Goal: Communication & Community: Answer question/provide support

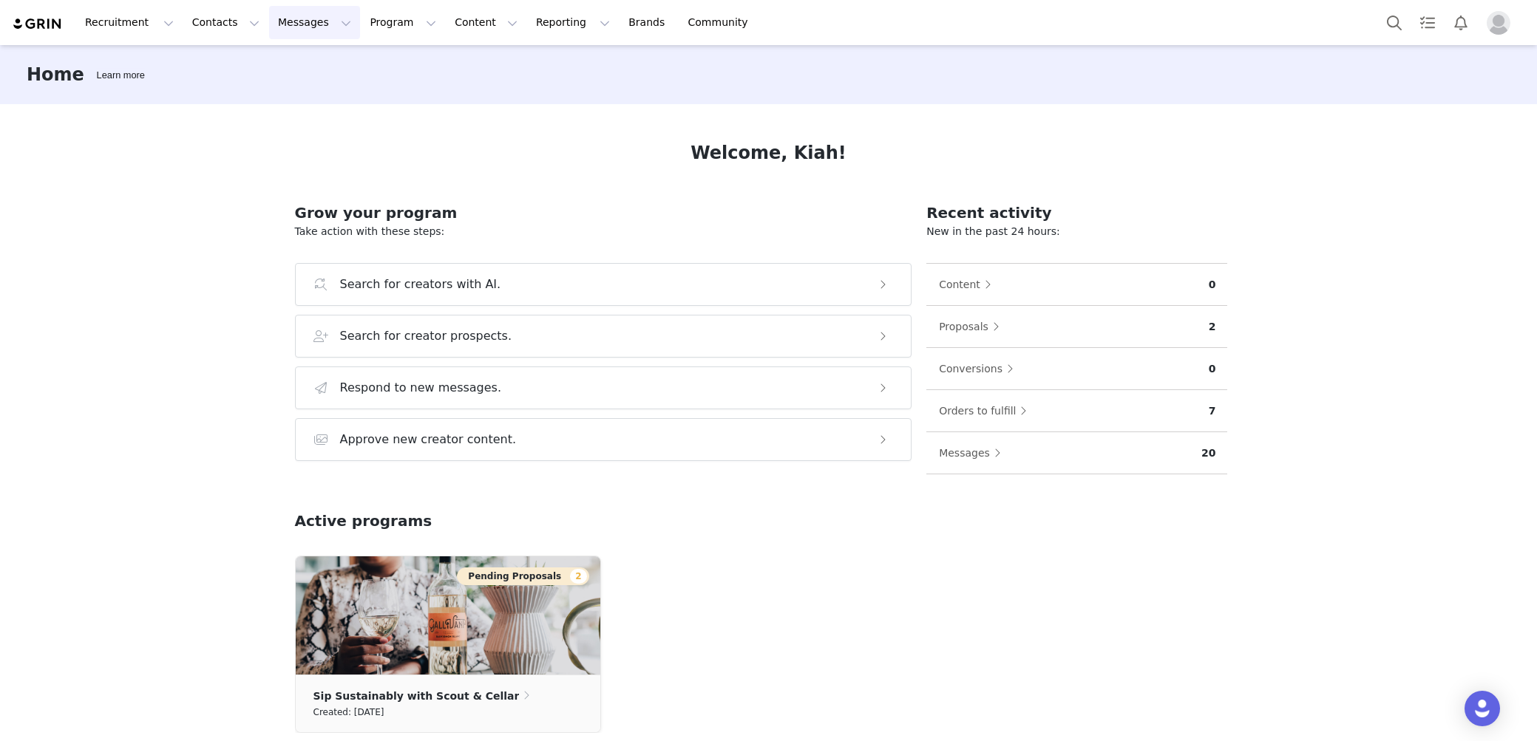
click at [292, 21] on button "Messages Messages" at bounding box center [314, 22] width 91 height 33
click at [312, 95] on div "Inbox" at bounding box center [311, 93] width 99 height 16
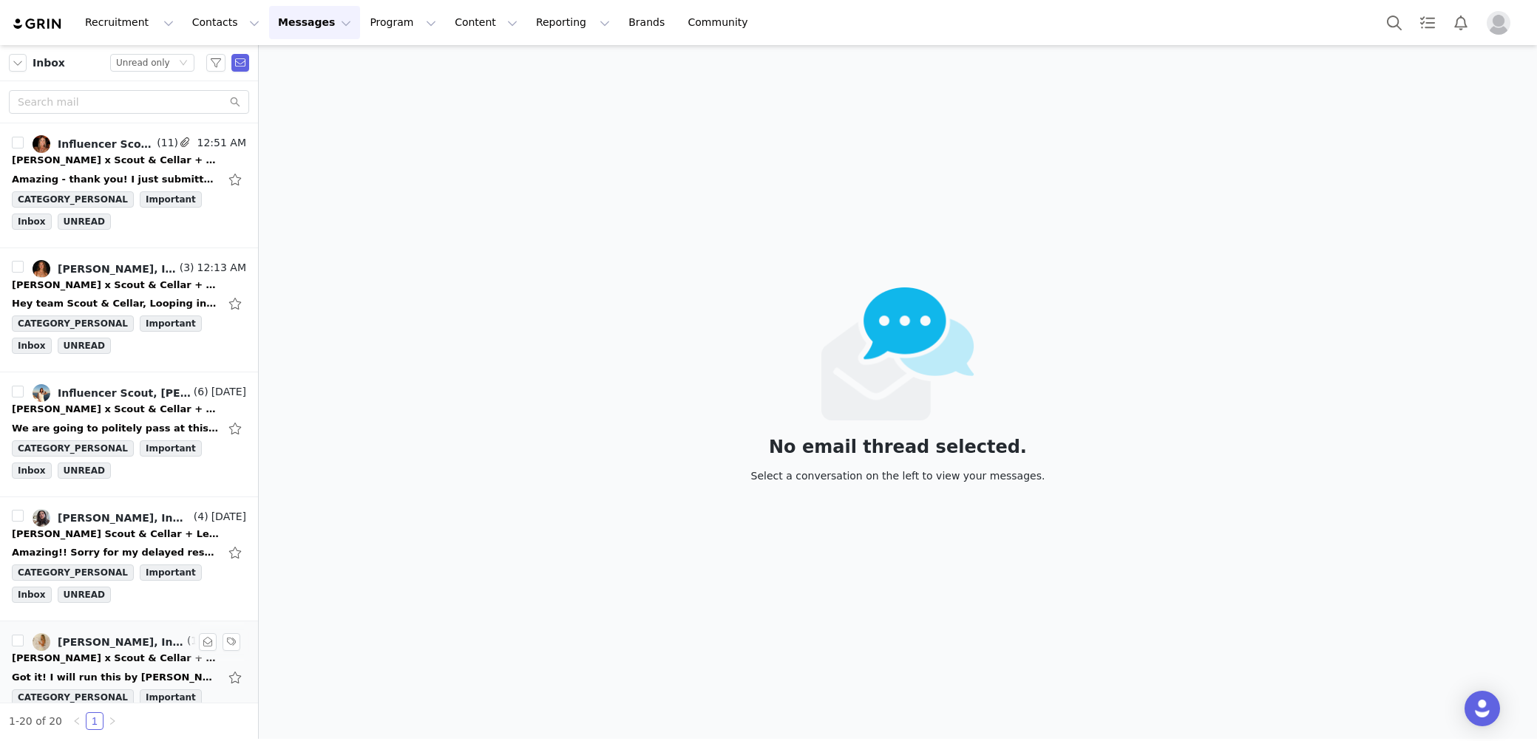
click at [254, 696] on li "Erin, Influencer Scout, Isabelle Roshko, Julia Stack (15) Sep 30 Erin x Scout &…" at bounding box center [129, 684] width 258 height 125
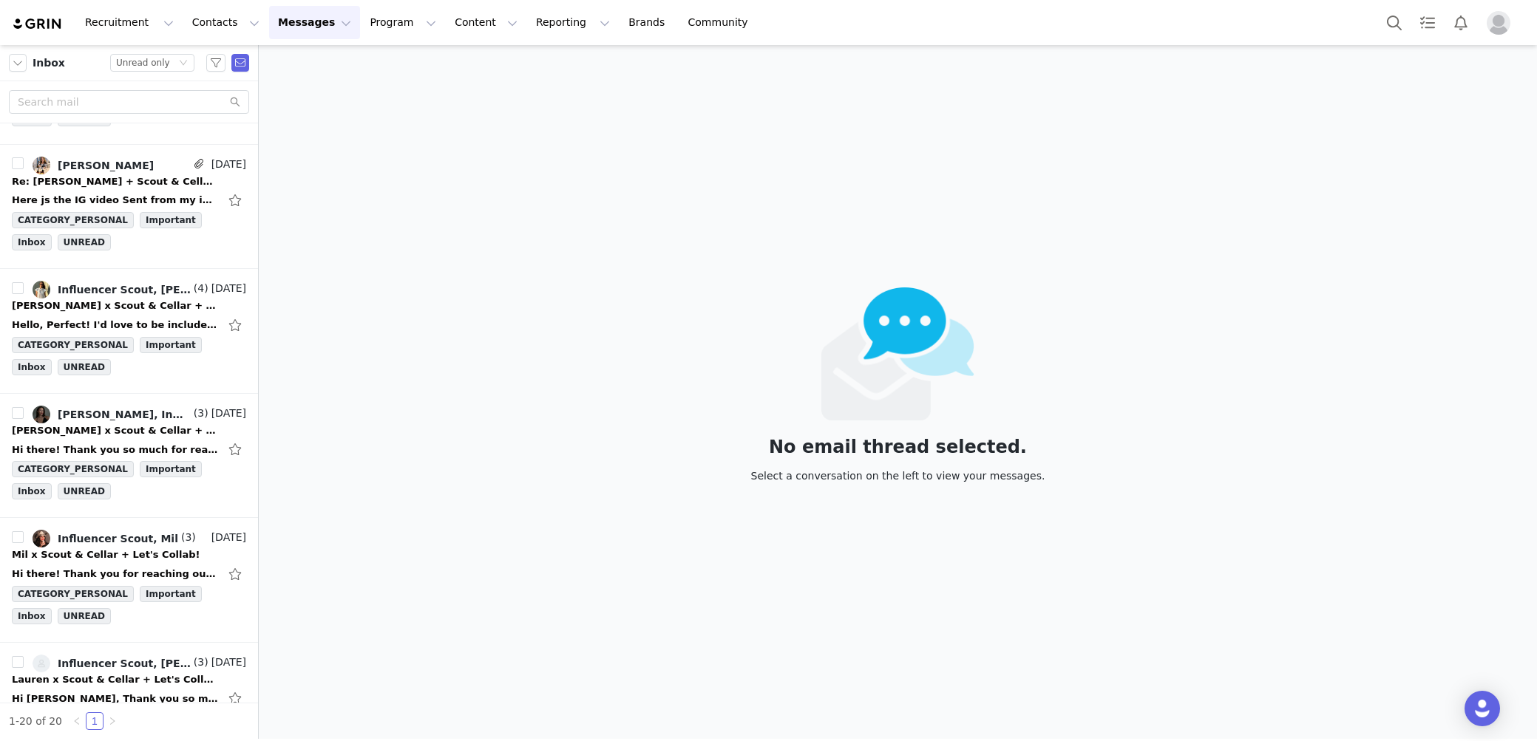
scroll to position [1869, 0]
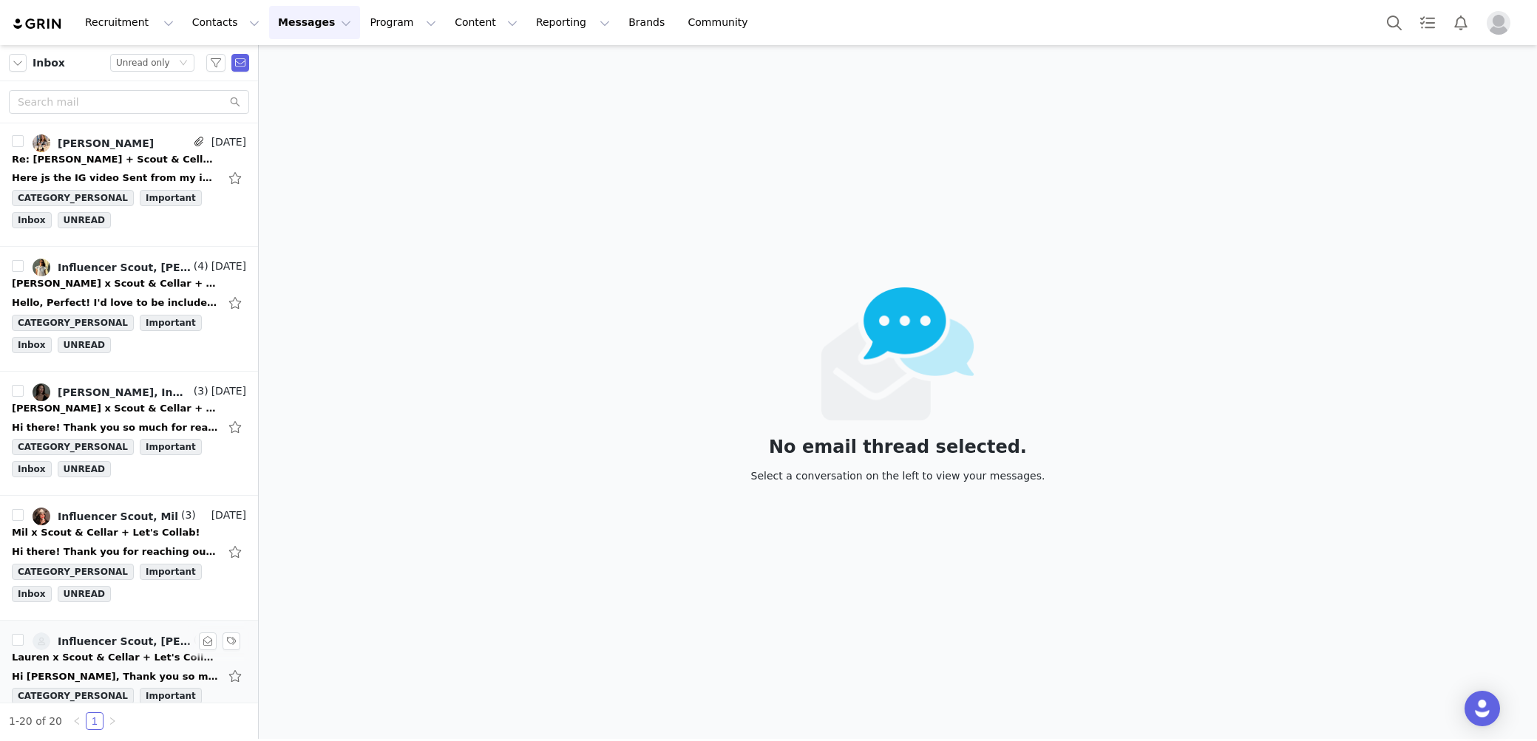
click at [118, 650] on div "Lauren x Scout & Cellar + Let's Collab!" at bounding box center [115, 657] width 207 height 15
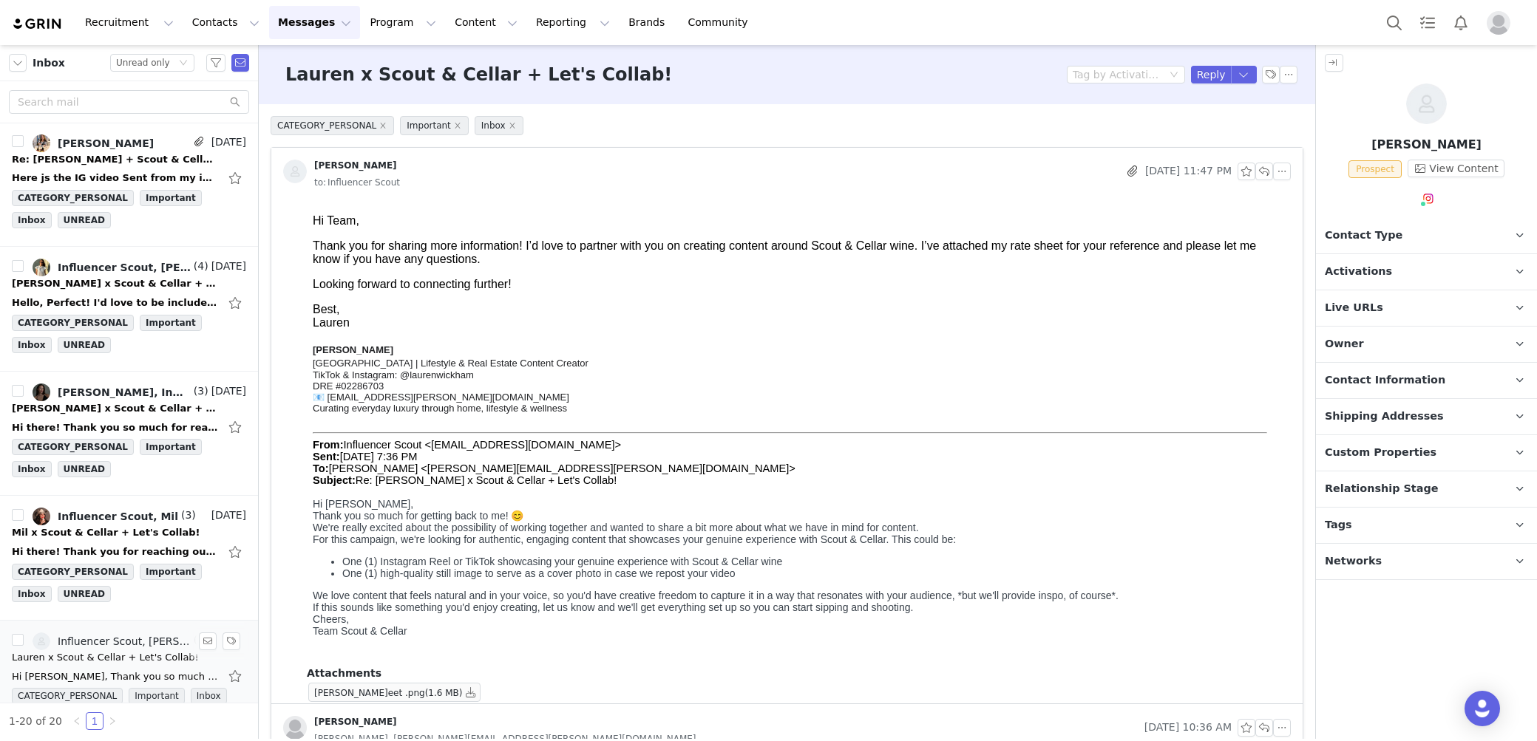
scroll to position [0, 0]
click at [1290, 464] on div "Attachments Lauren W...eet .png (1.6 MB)" at bounding box center [786, 453] width 1031 height 501
click at [1239, 76] on button "button" at bounding box center [1244, 75] width 27 height 18
click at [1224, 111] on li "Reply" at bounding box center [1228, 101] width 63 height 24
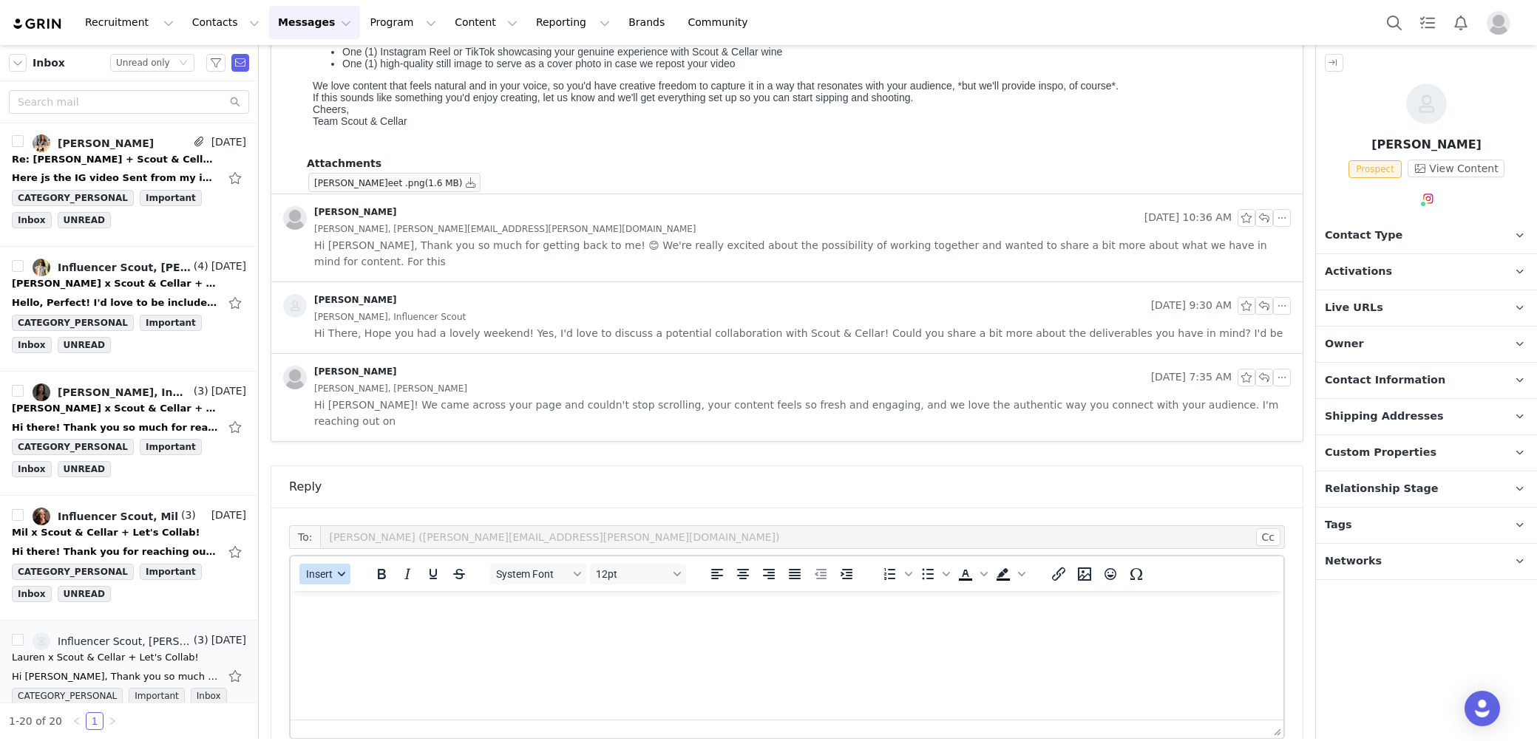
click at [334, 564] on button "Insert" at bounding box center [324, 574] width 51 height 21
click at [343, 565] on div "Insert Template" at bounding box center [377, 564] width 133 height 18
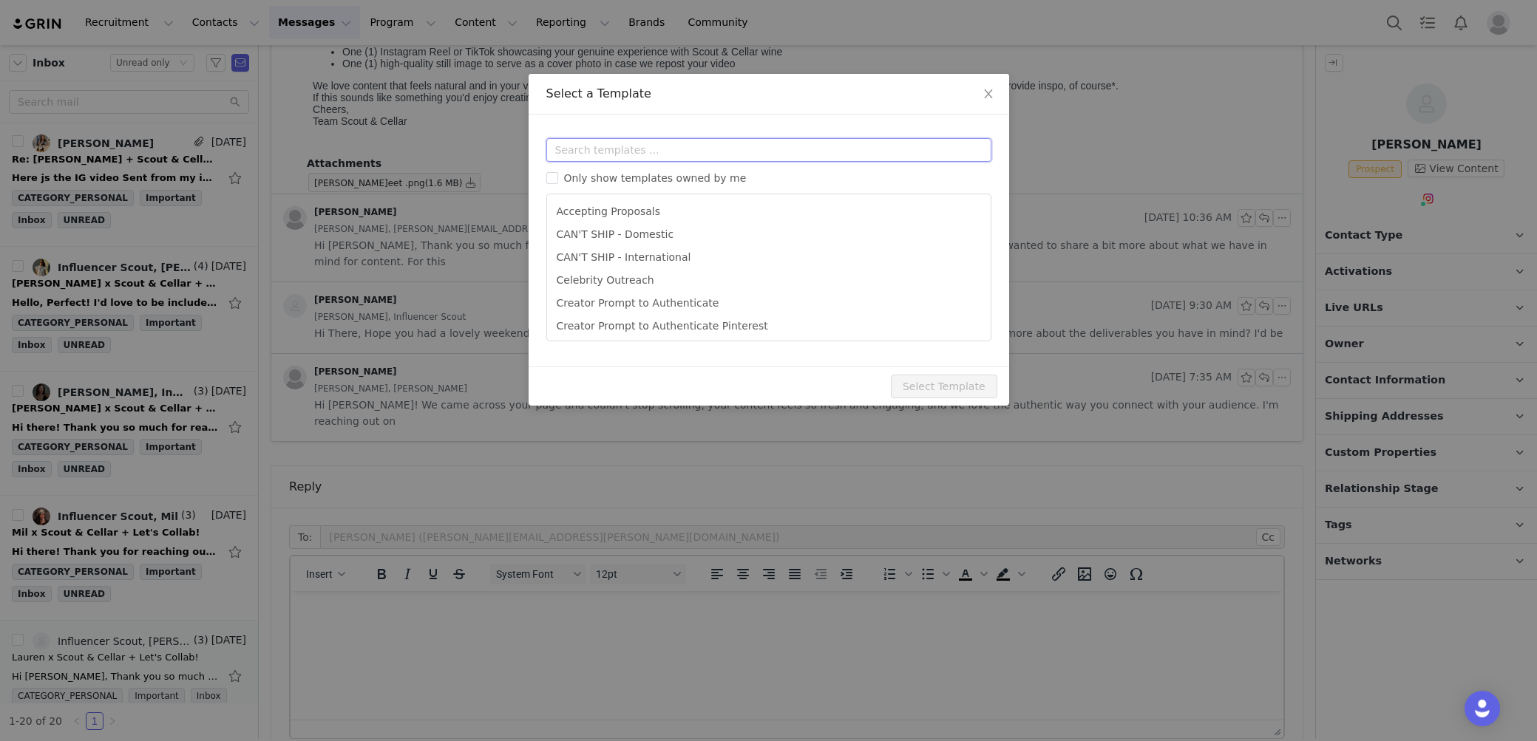
click at [718, 151] on input "text" at bounding box center [768, 150] width 445 height 24
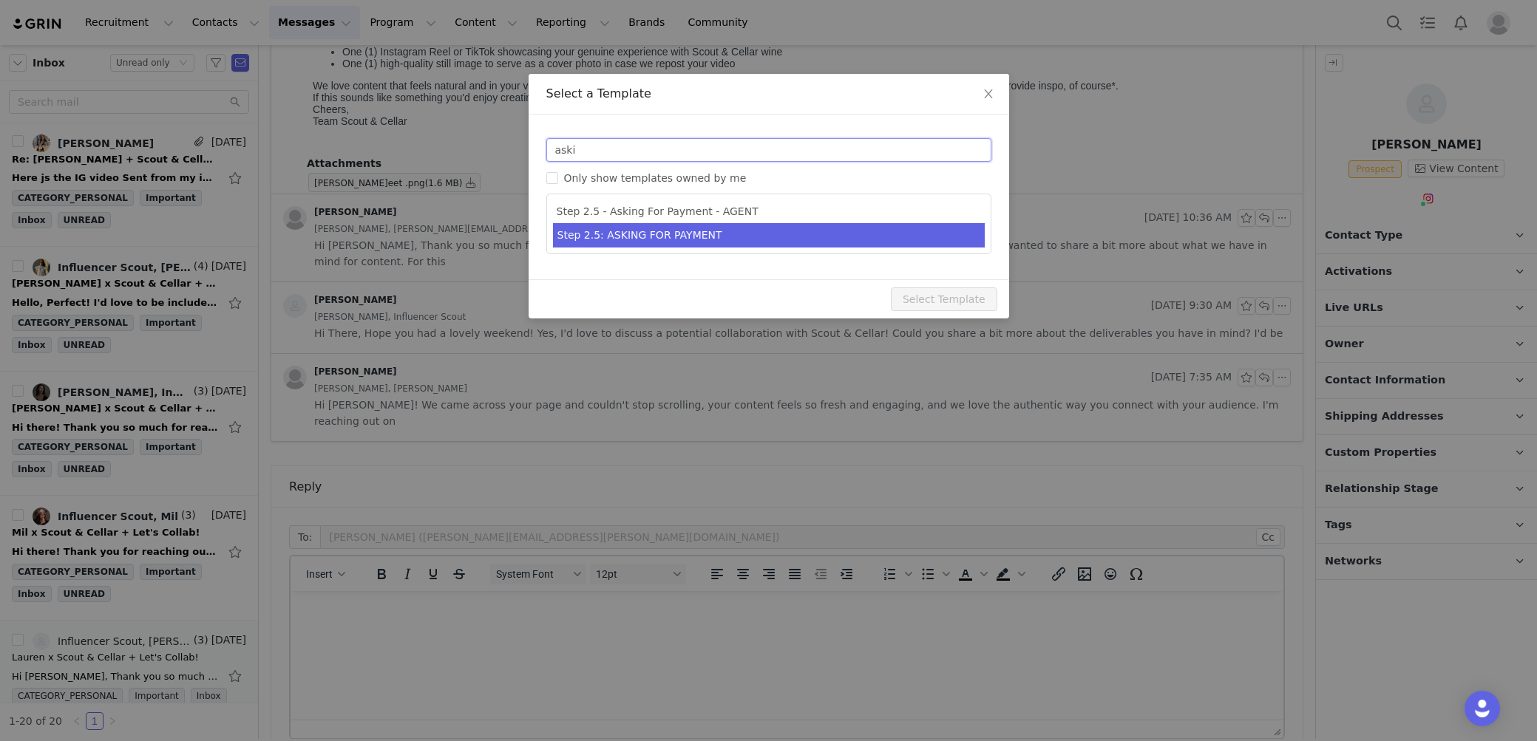
type input "aski"
type input "[first_name] x Scout & Cellar - Let's Collab!"
click at [750, 237] on li "Step 2.5: ASKING FOR PAYMENT" at bounding box center [769, 235] width 432 height 24
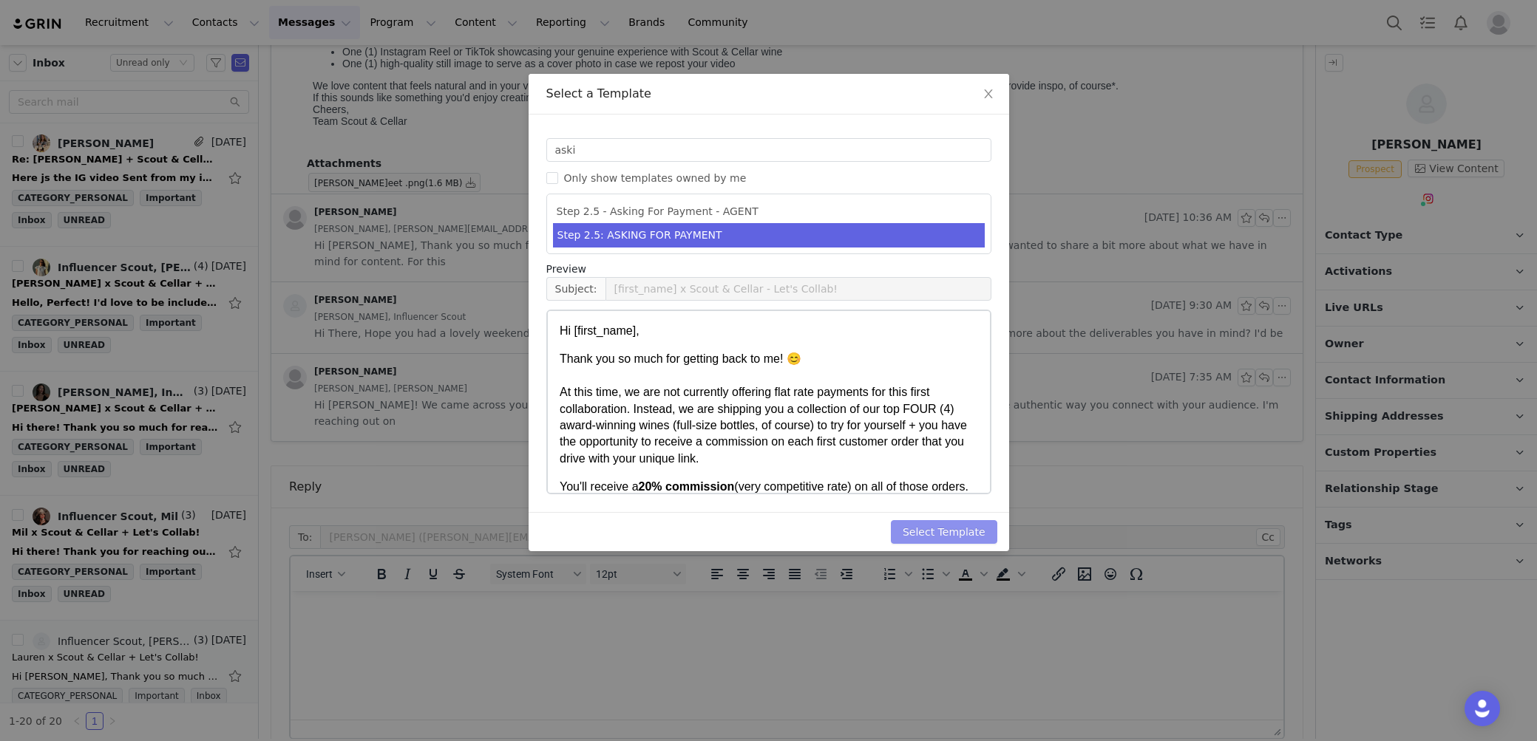
click at [965, 537] on button "Select Template" at bounding box center [944, 532] width 106 height 24
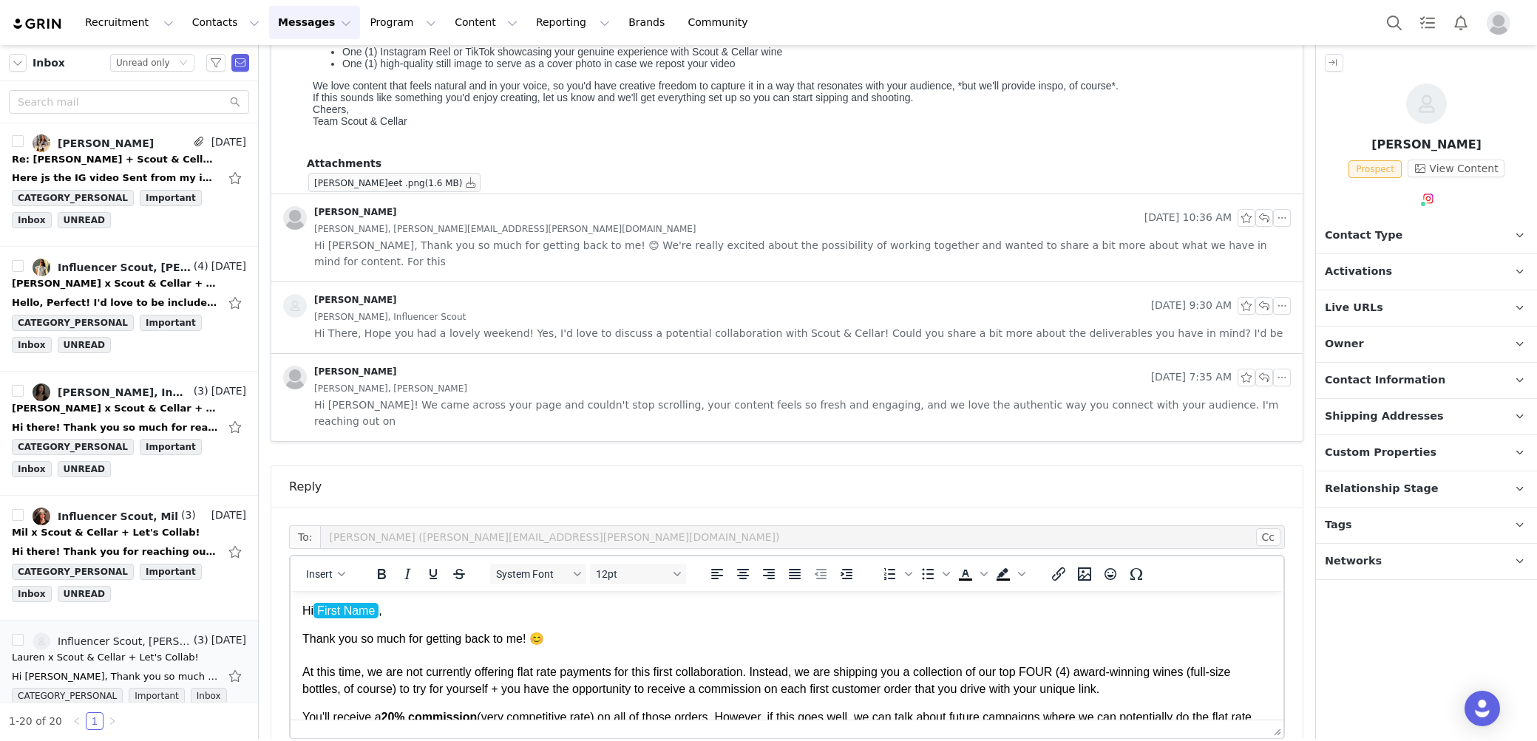
click at [409, 635] on p "Thank you so much for getting back to me! 😊 At this time, we are not currently …" at bounding box center [786, 664] width 969 height 67
click at [412, 616] on p "Hi First Name ﻿ ," at bounding box center [786, 611] width 969 height 16
click at [1305, 577] on div "CATEGORY_PERSONAL Important Inbox Lauren Wickham Sep 30, 2025 11:47 PM to: Infl…" at bounding box center [787, 253] width 1056 height 1319
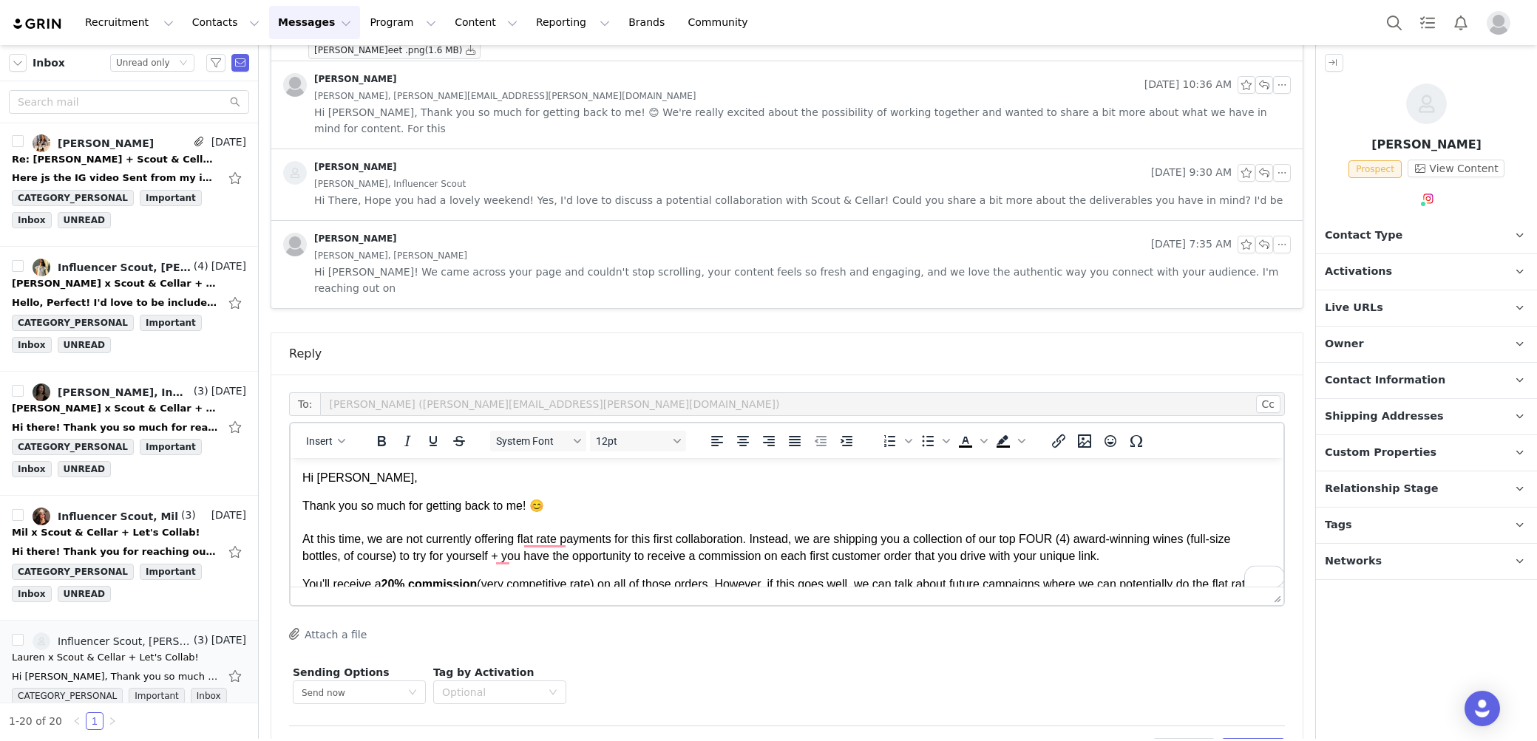
scroll to position [661, 0]
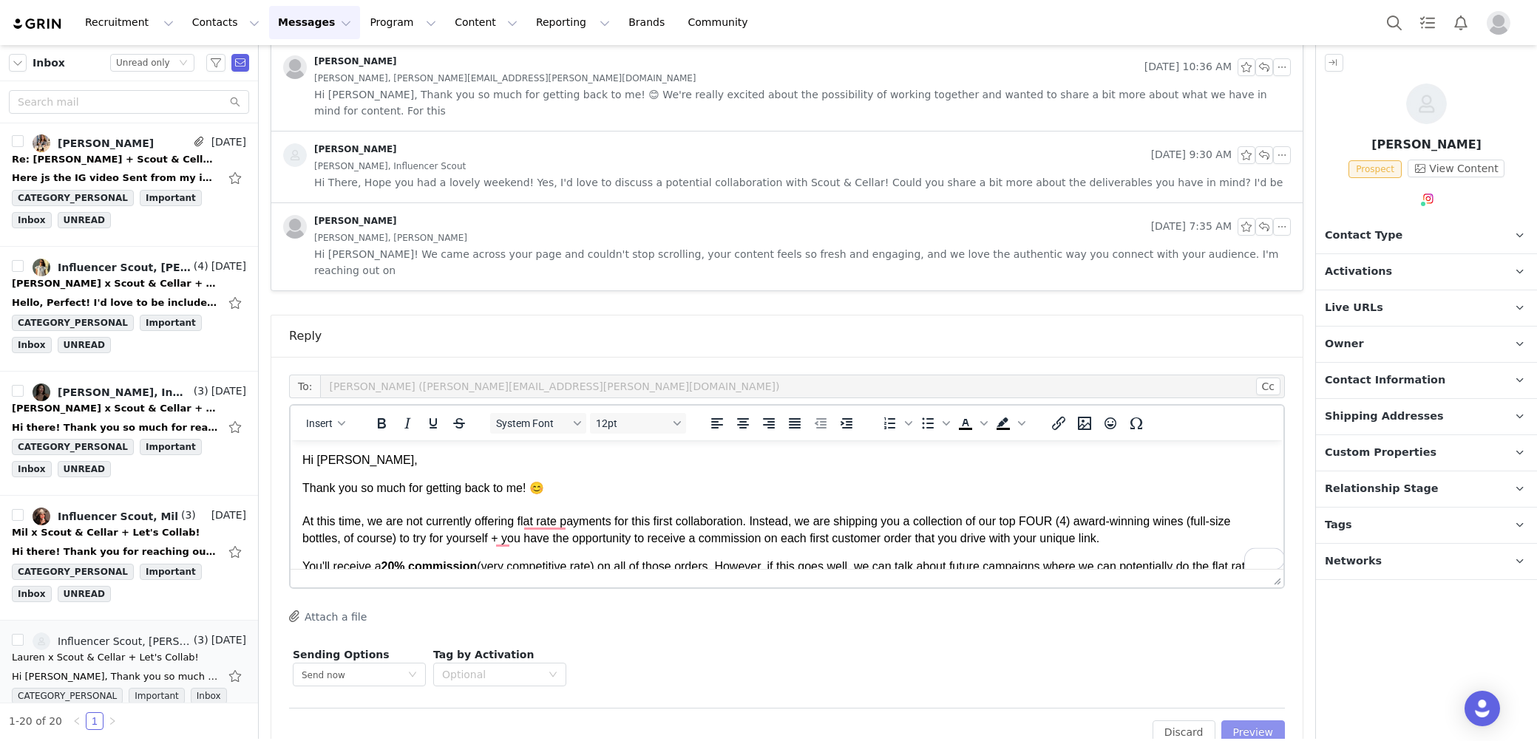
click at [1258, 721] on button "Preview" at bounding box center [1253, 733] width 64 height 24
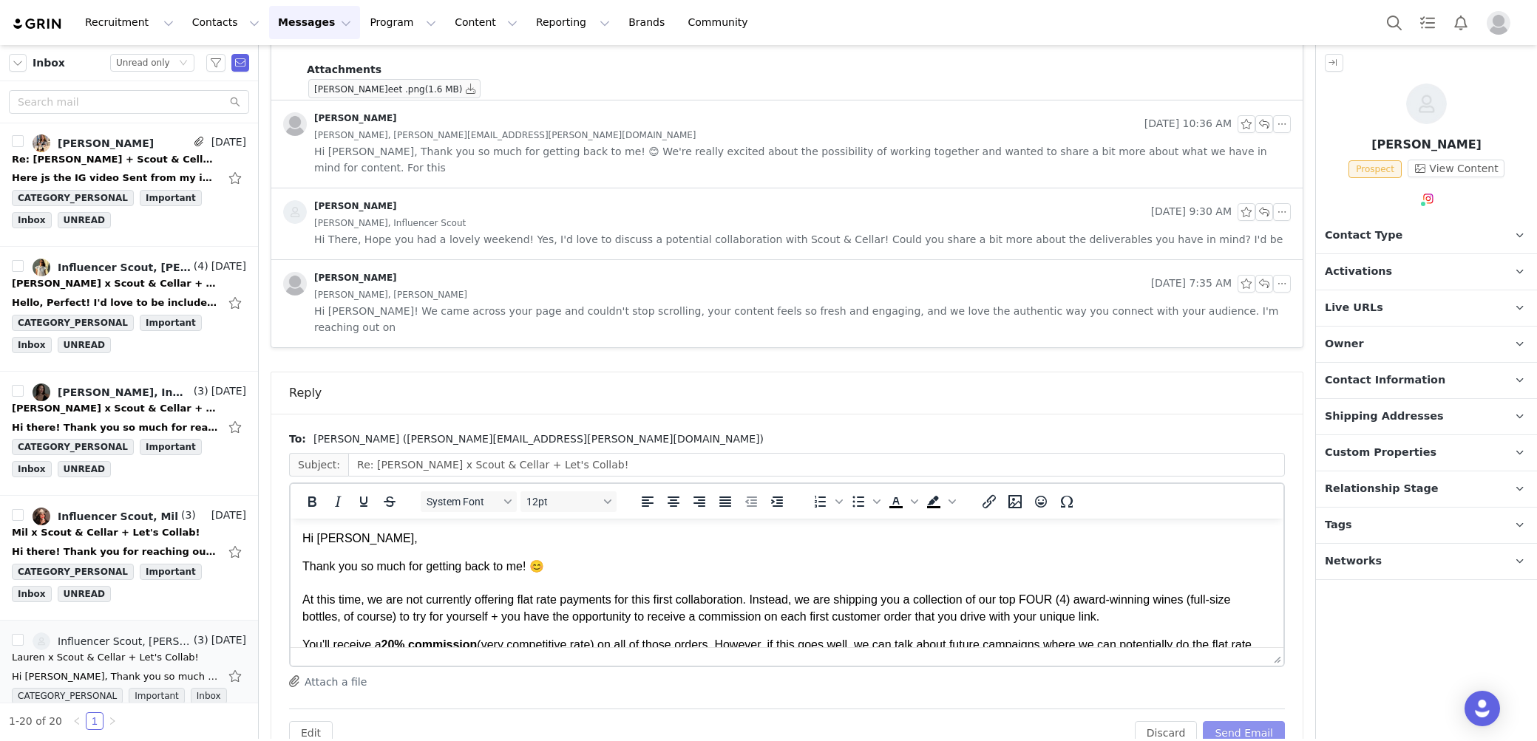
scroll to position [0, 0]
click at [1225, 572] on p "Thank you so much for getting back to me! 😊 At this time, we are not currently …" at bounding box center [786, 592] width 969 height 67
click at [1253, 721] on button "Send Email" at bounding box center [1244, 733] width 82 height 24
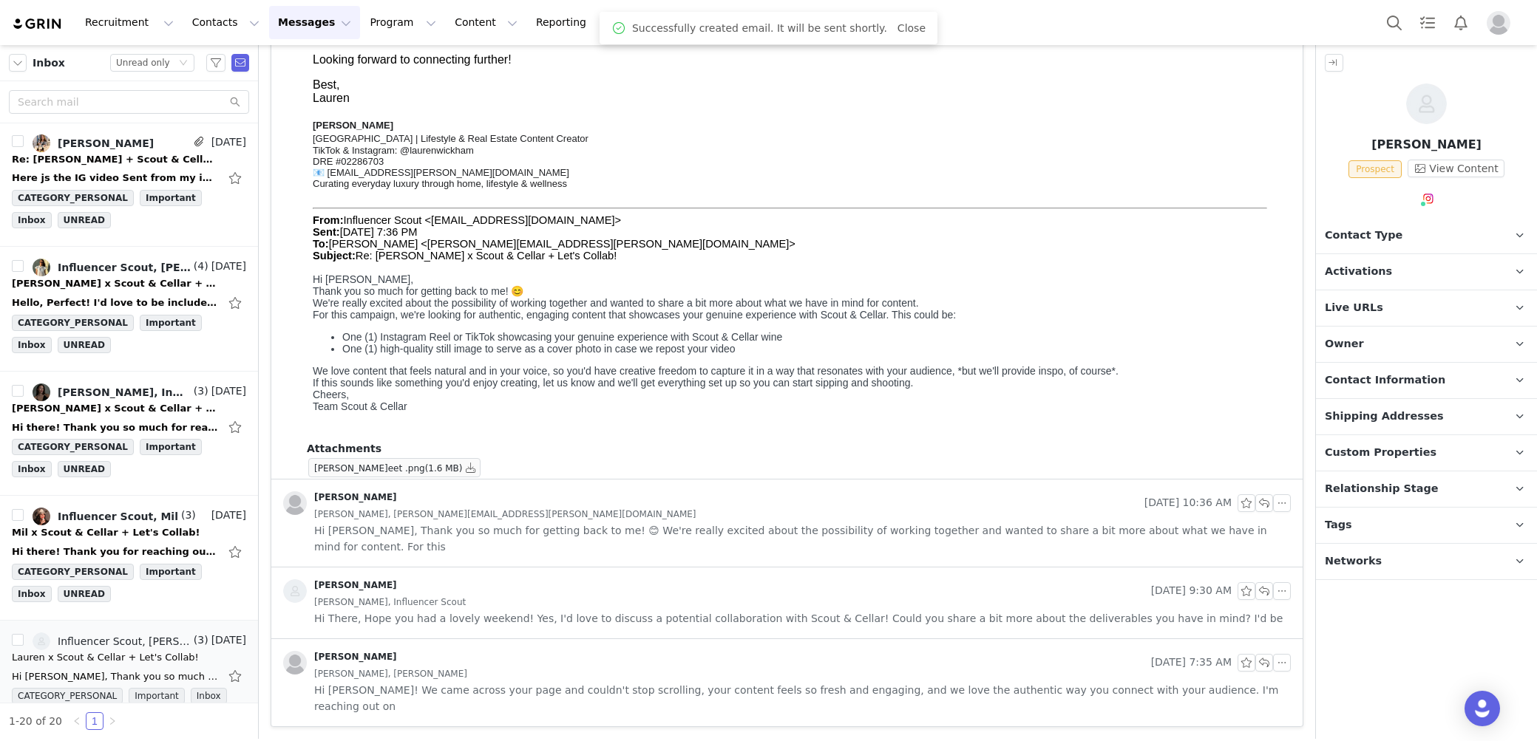
scroll to position [189, 0]
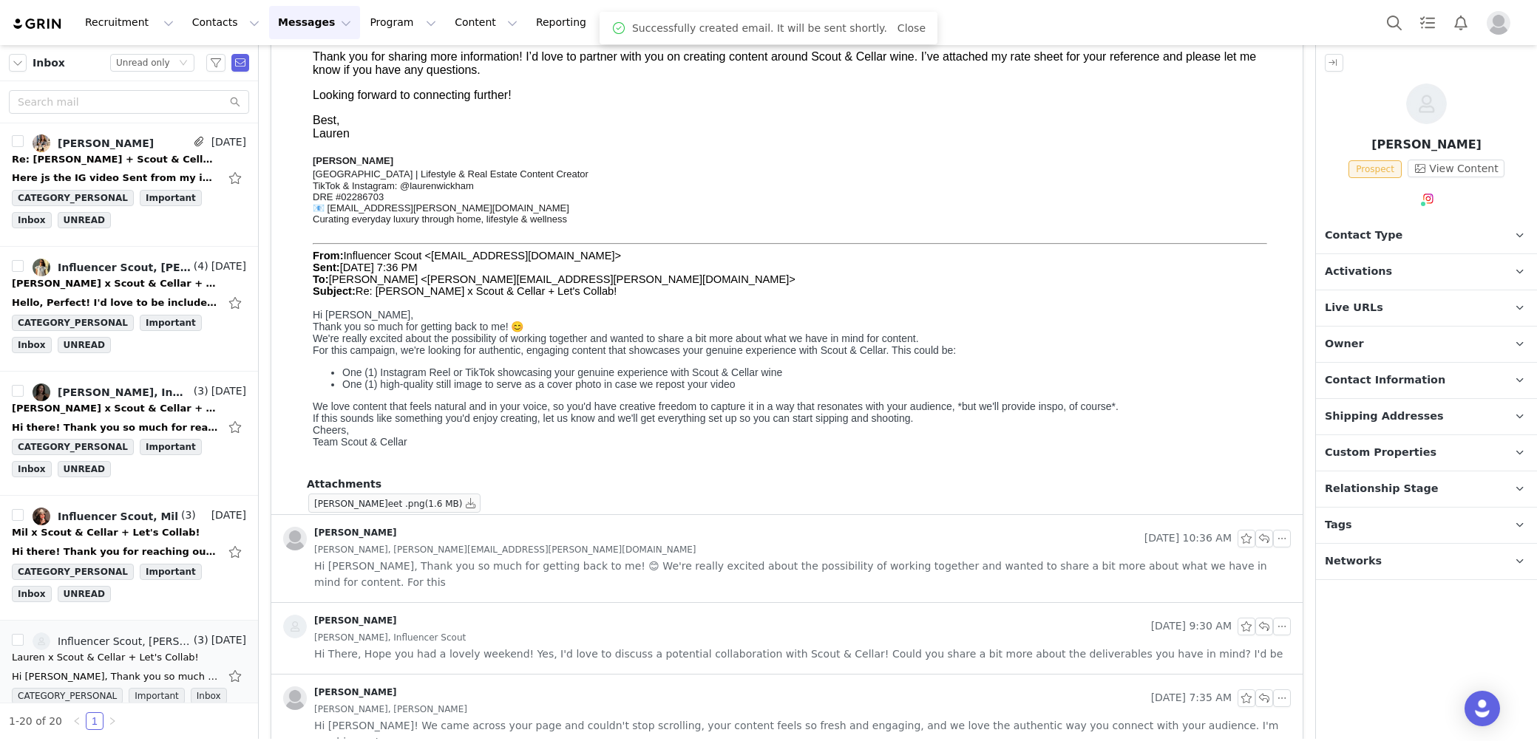
click at [1313, 520] on div "CATEGORY_PERSONAL Important Inbox Lauren Wickham Sep 30, 2025 11:47 PM to: Infl…" at bounding box center [787, 345] width 1056 height 860
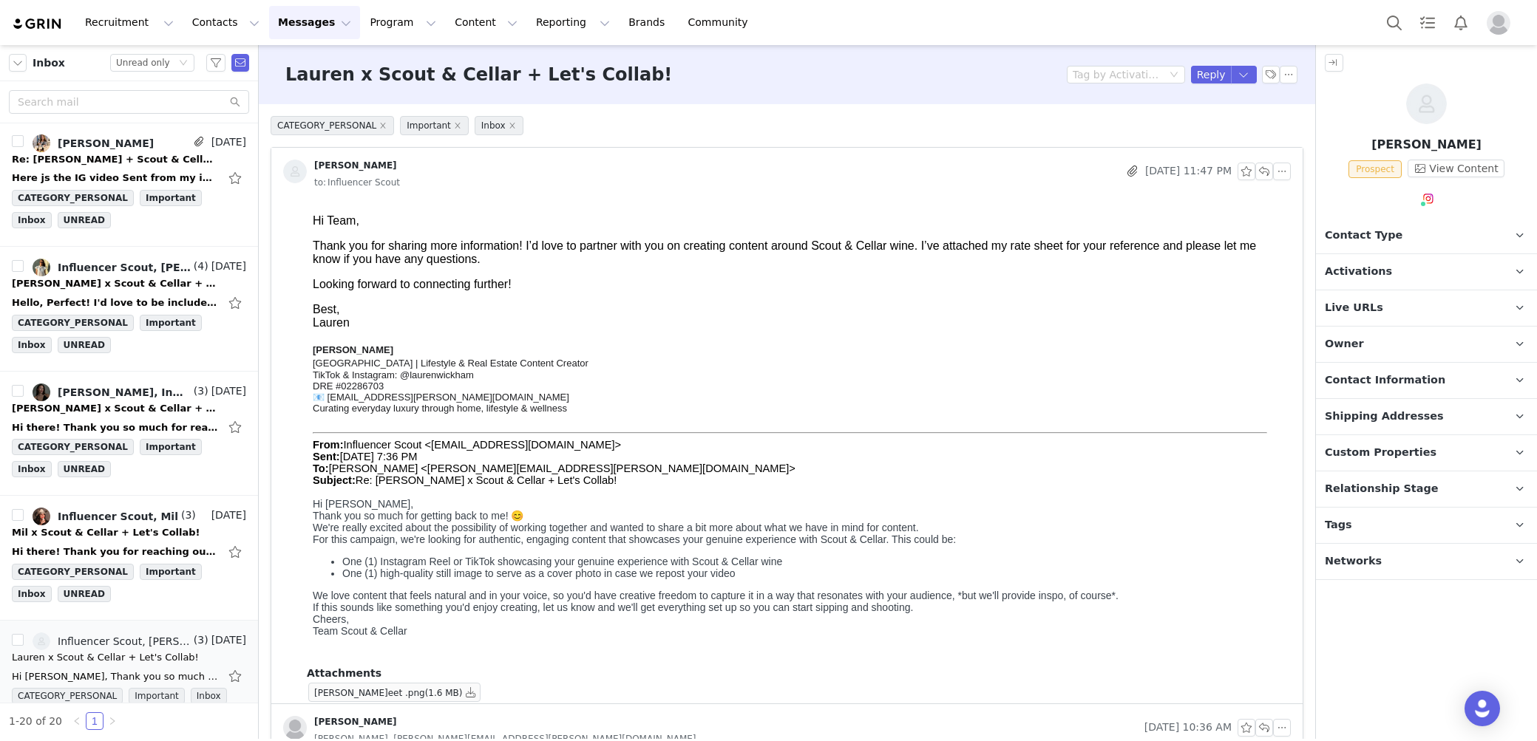
scroll to position [0, 0]
click at [1249, 76] on button "button" at bounding box center [1244, 75] width 27 height 18
click at [1235, 126] on li "Reply All" at bounding box center [1228, 125] width 63 height 24
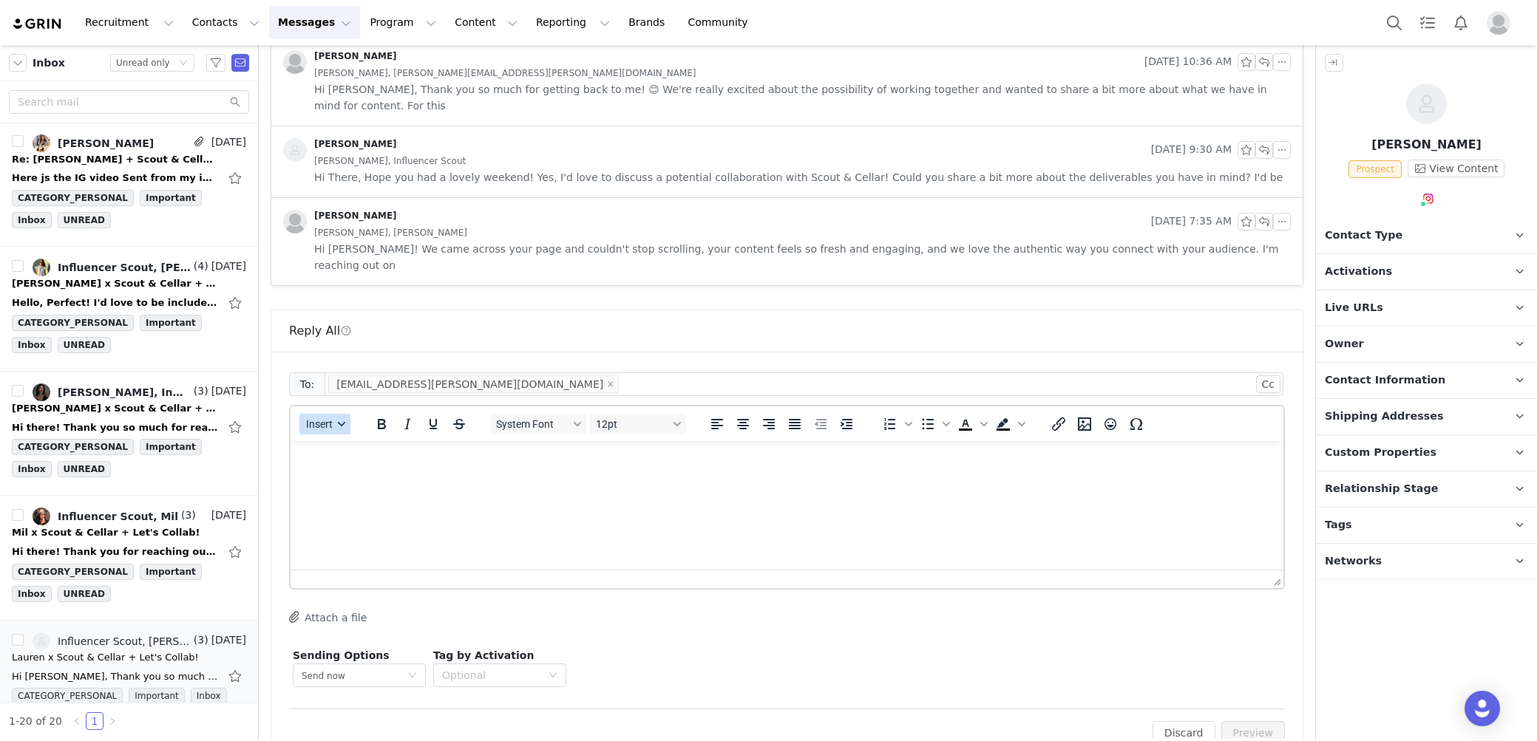
click at [320, 418] on span "Insert" at bounding box center [319, 424] width 27 height 12
click at [334, 412] on div "Insert Template" at bounding box center [377, 415] width 133 height 18
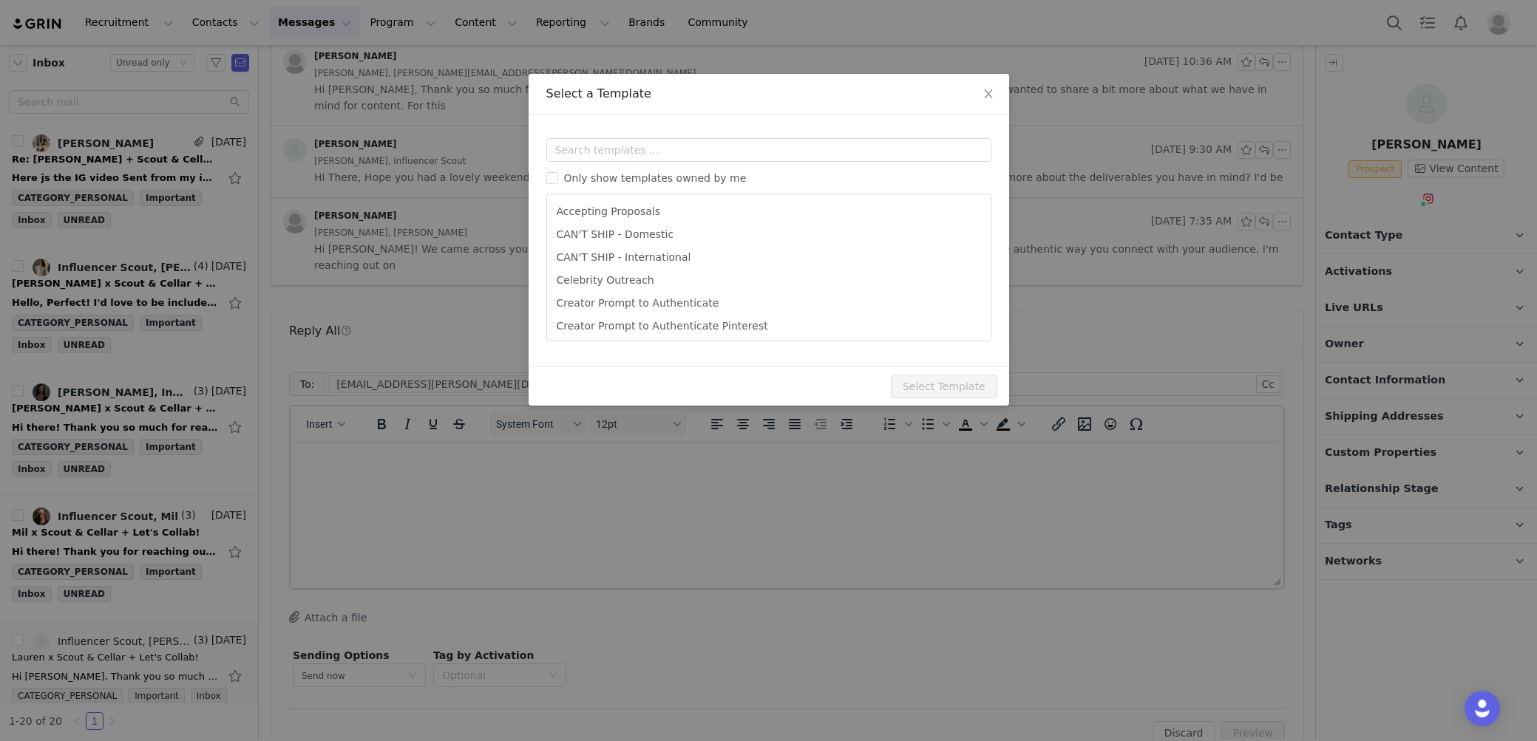
click at [633, 133] on div "Templates Only show templates owned by me Accepting Proposals CAN'T SHIP - Dome…" at bounding box center [768, 241] width 480 height 252
click at [633, 154] on input "text" at bounding box center [768, 150] width 445 height 24
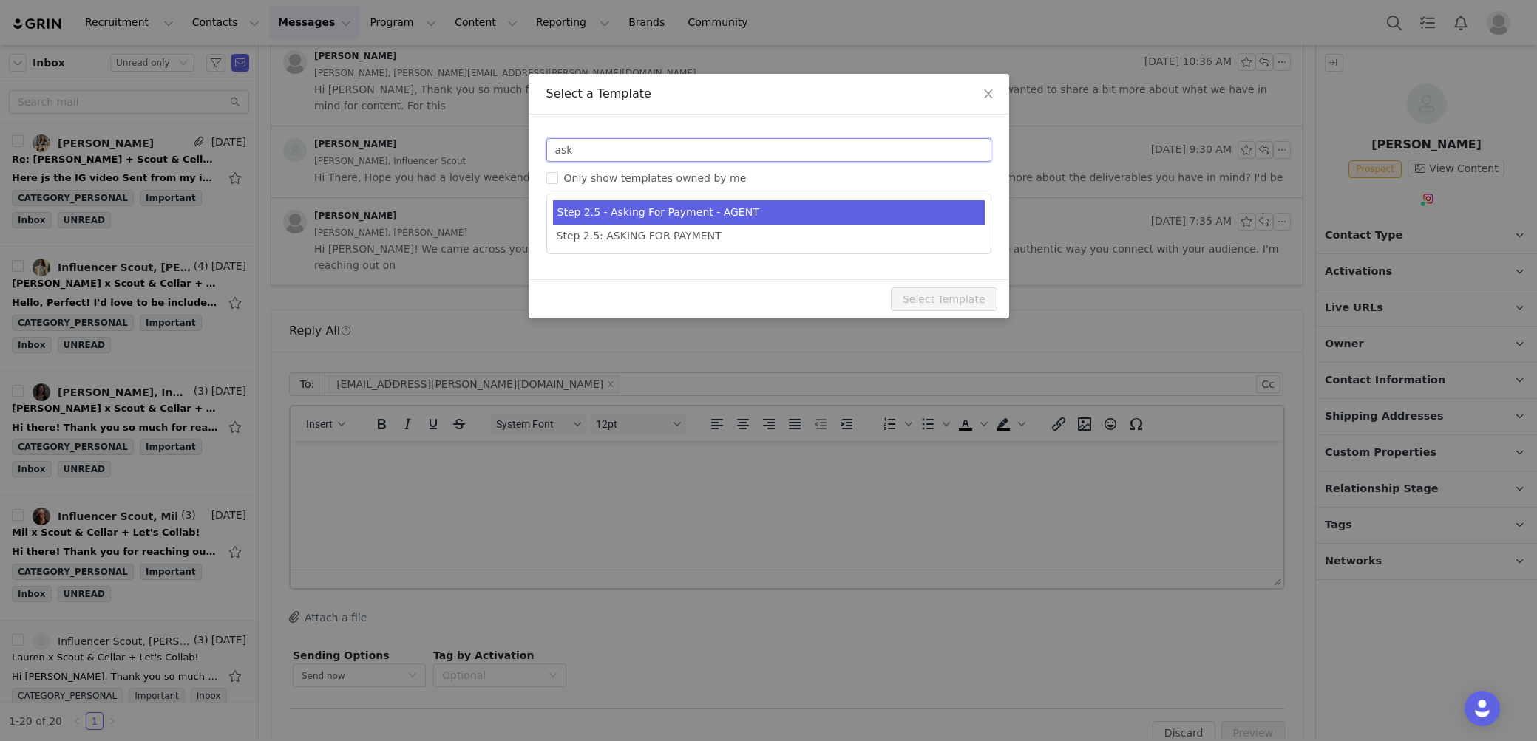
type input "ask"
type input "[first_name] x Scout & Cellar - Let's Collab!"
click at [658, 217] on li "Step 2.5 - Asking For Payment - AGENT" at bounding box center [769, 212] width 432 height 24
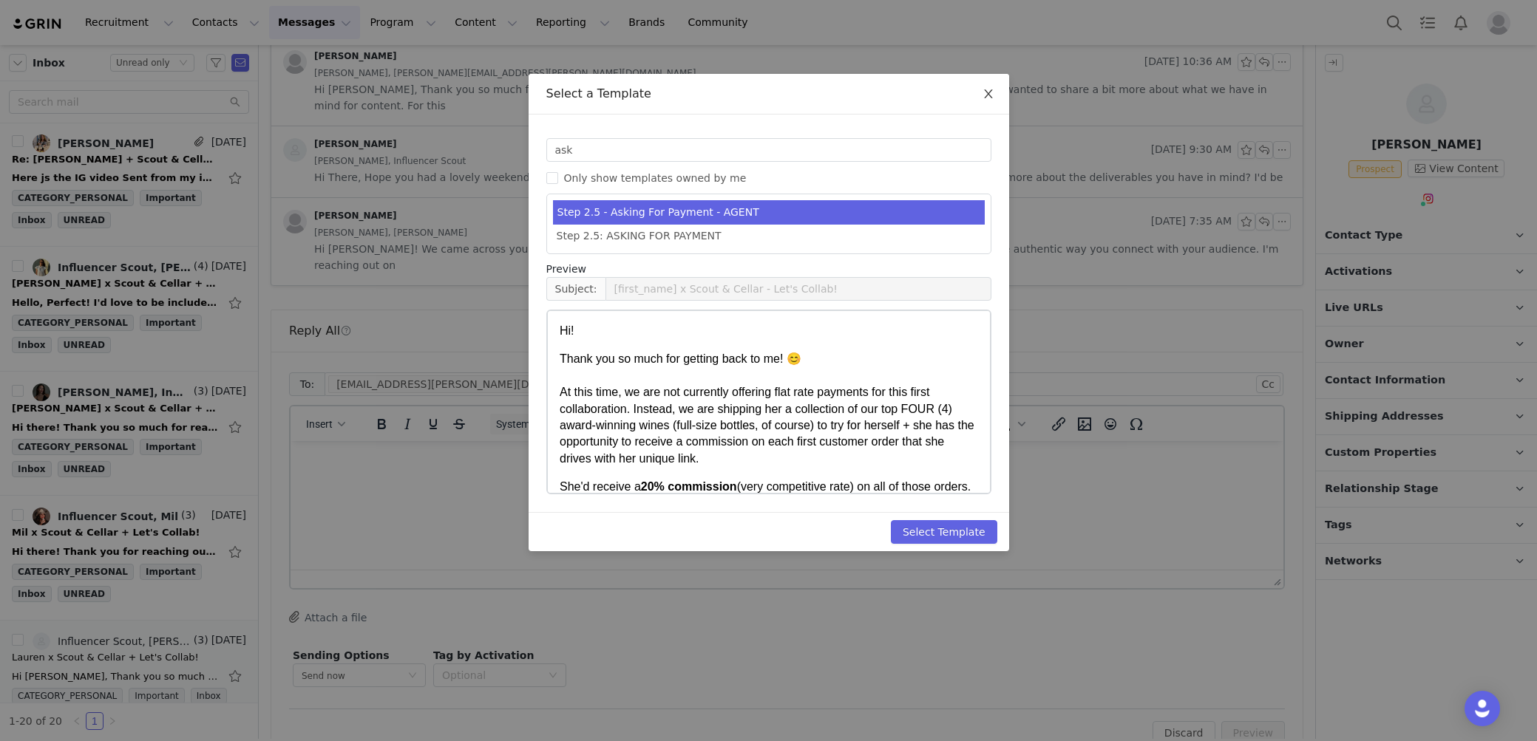
click at [986, 87] on span "Close" at bounding box center [987, 94] width 41 height 41
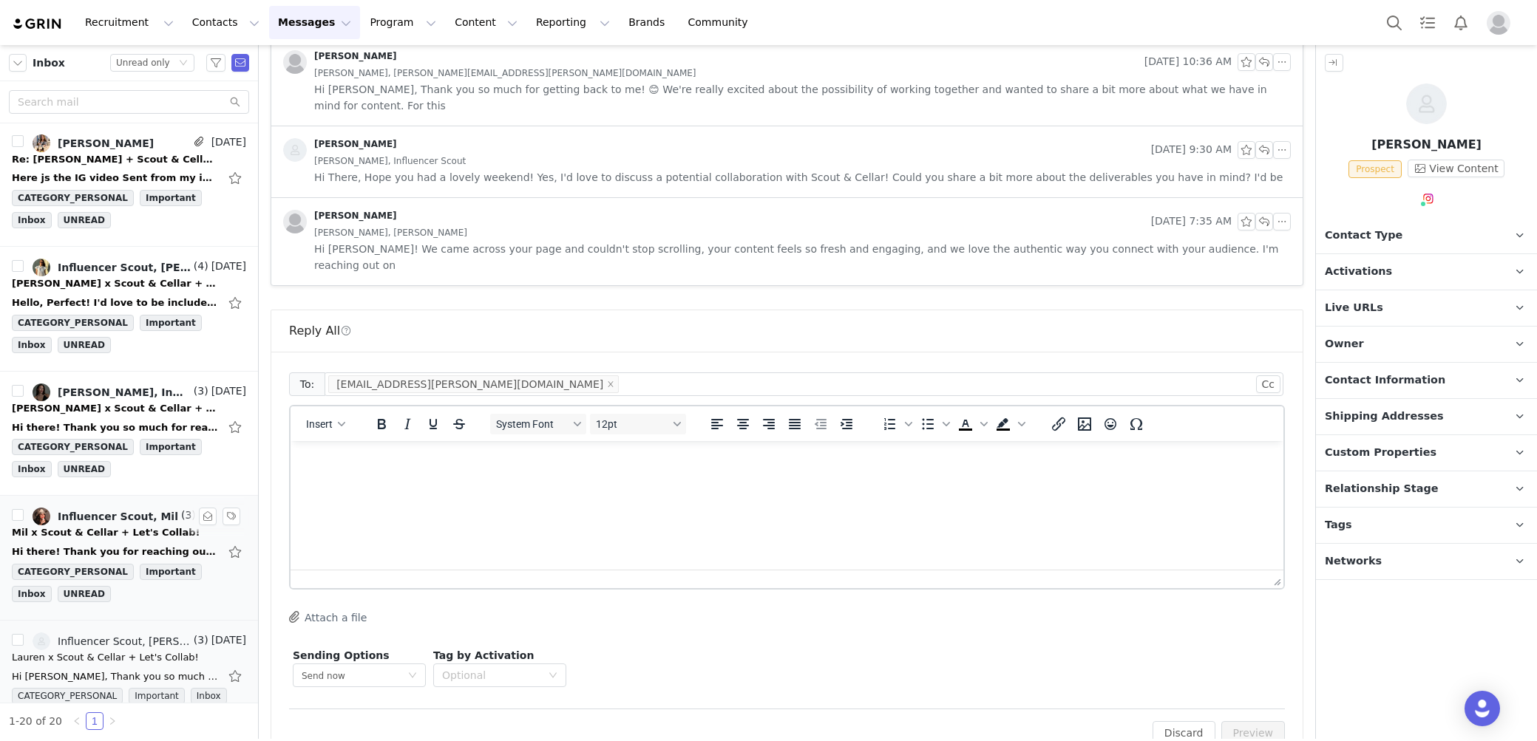
click at [162, 540] on div "Hi there! Thank you for reaching out! How exciting. I've heard of Scout & Cella…" at bounding box center [129, 552] width 234 height 24
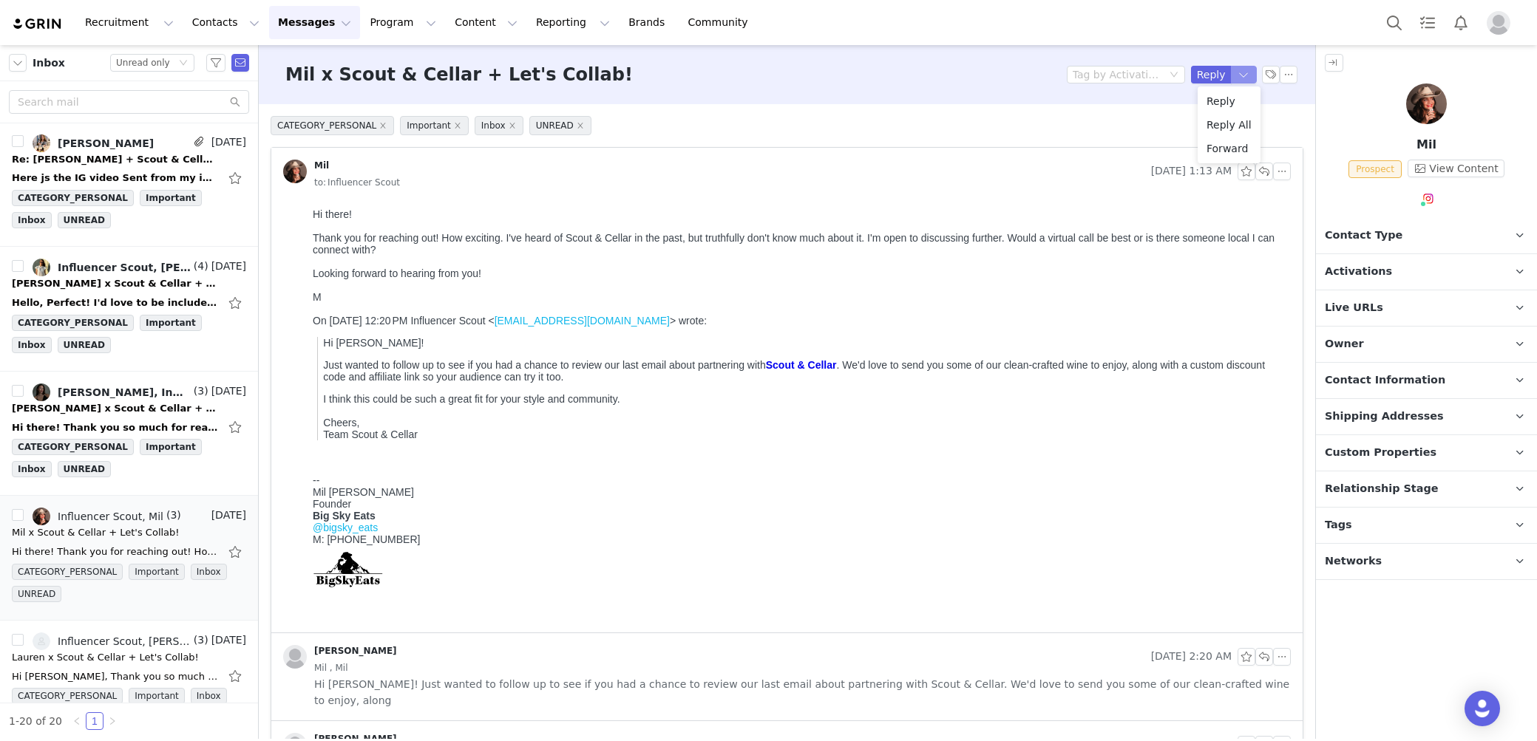
click at [1242, 77] on button "button" at bounding box center [1244, 75] width 27 height 18
click at [1236, 118] on li "Reply All" at bounding box center [1228, 125] width 63 height 24
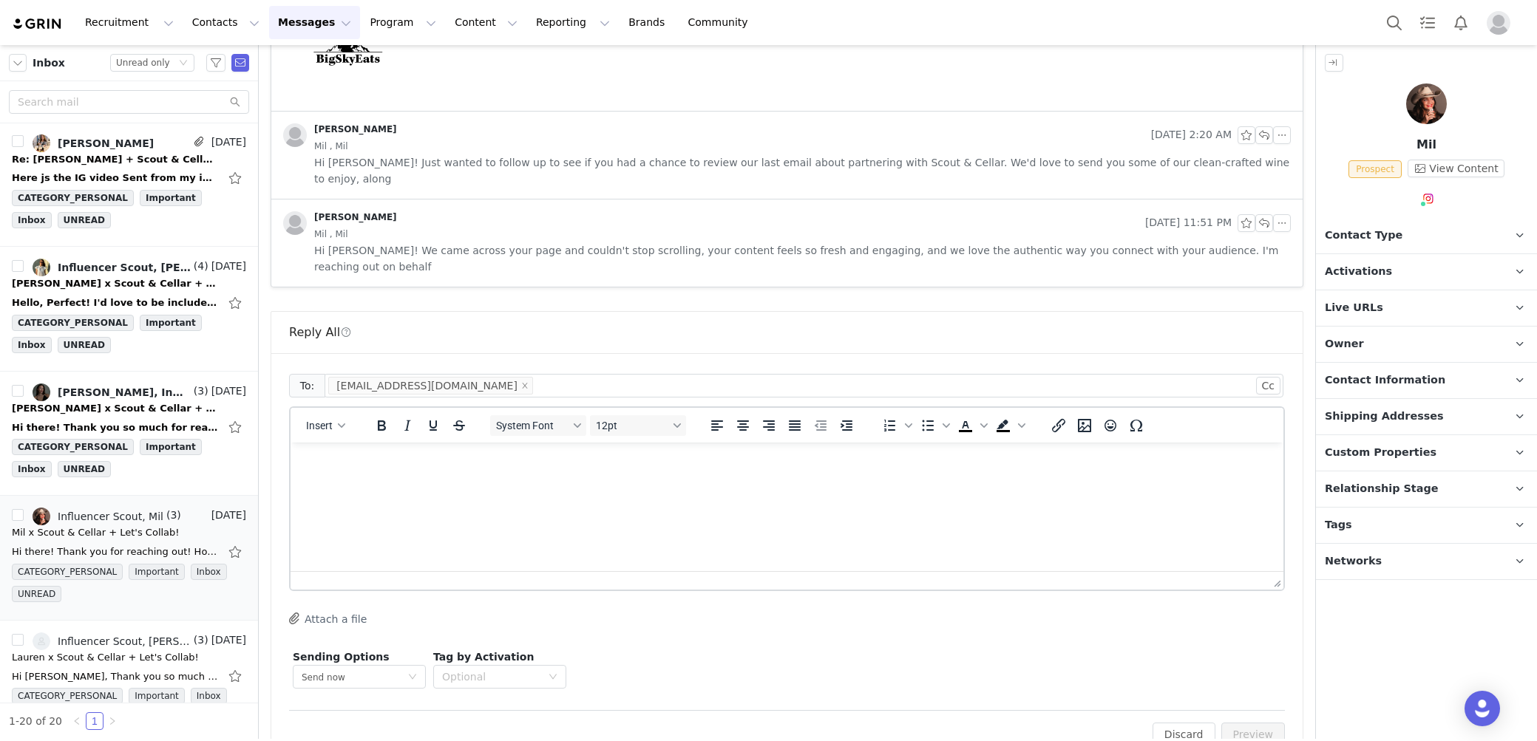
scroll to position [524, 0]
click at [327, 418] on span "Insert" at bounding box center [319, 424] width 27 height 12
click at [358, 418] on div "Insert Template" at bounding box center [377, 414] width 133 height 18
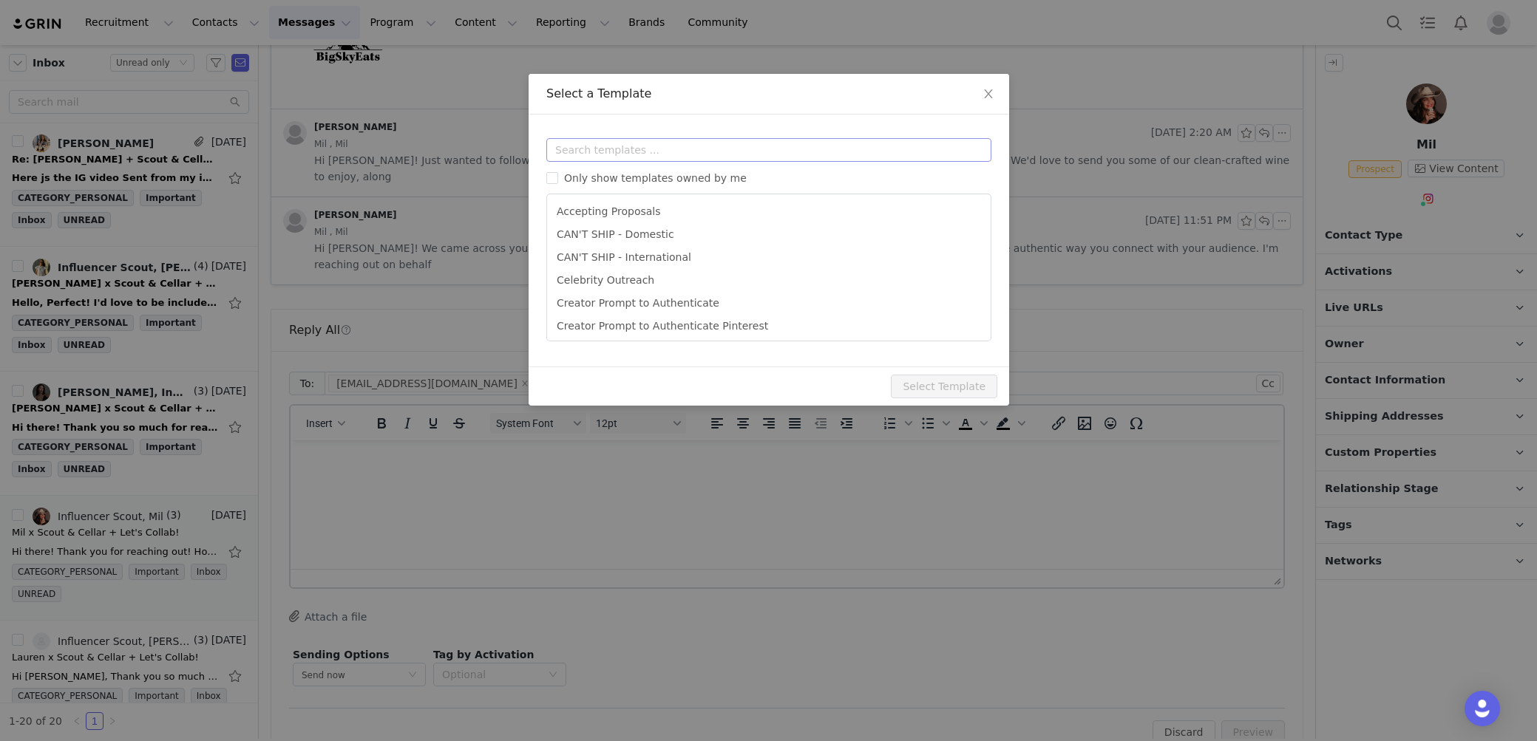
scroll to position [0, 0]
click at [595, 160] on input "text" at bounding box center [768, 150] width 445 height 24
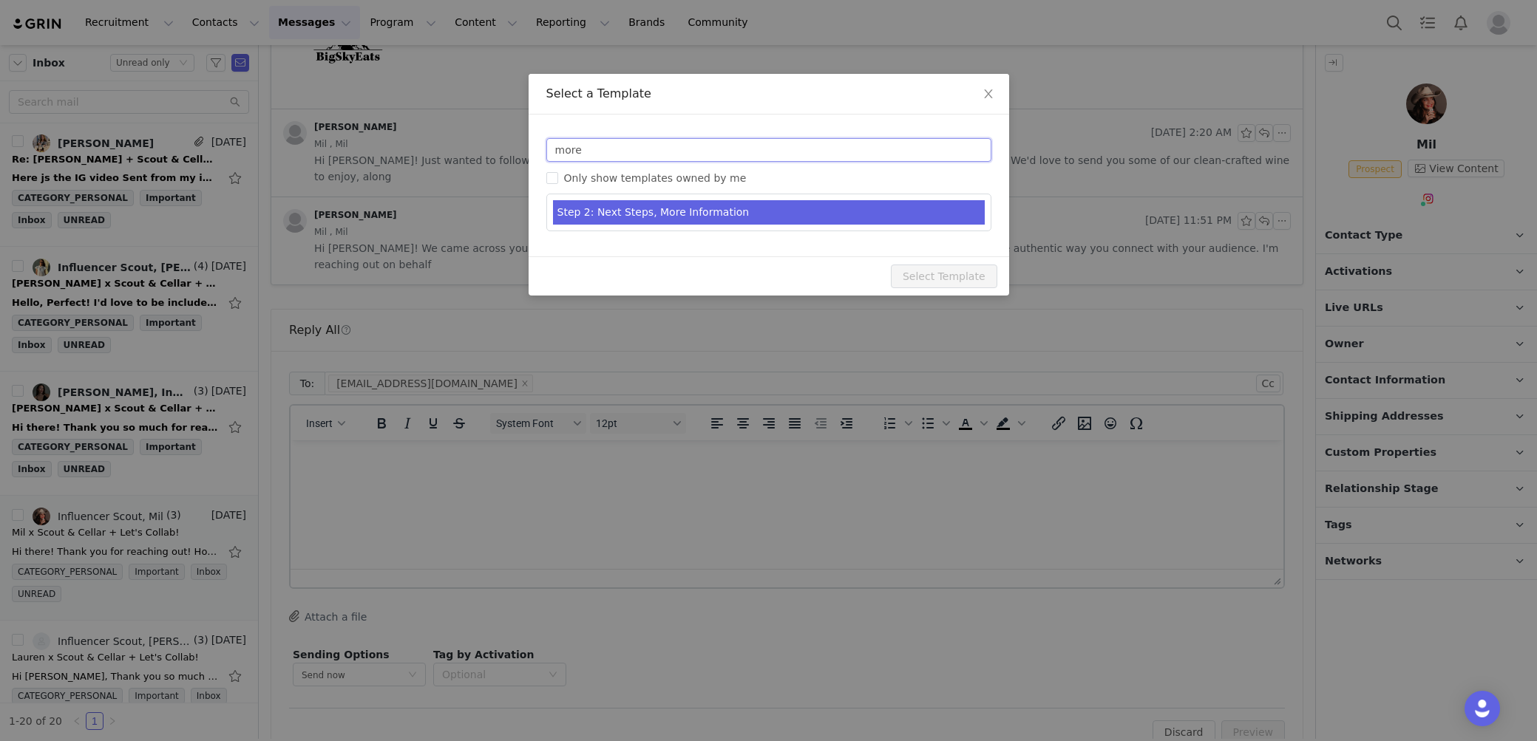
type input "more"
type input "[first_name] x Scout & Cellar - Let's Collab!"
click at [598, 213] on li "Step 2: Next Steps, More Information" at bounding box center [769, 212] width 432 height 24
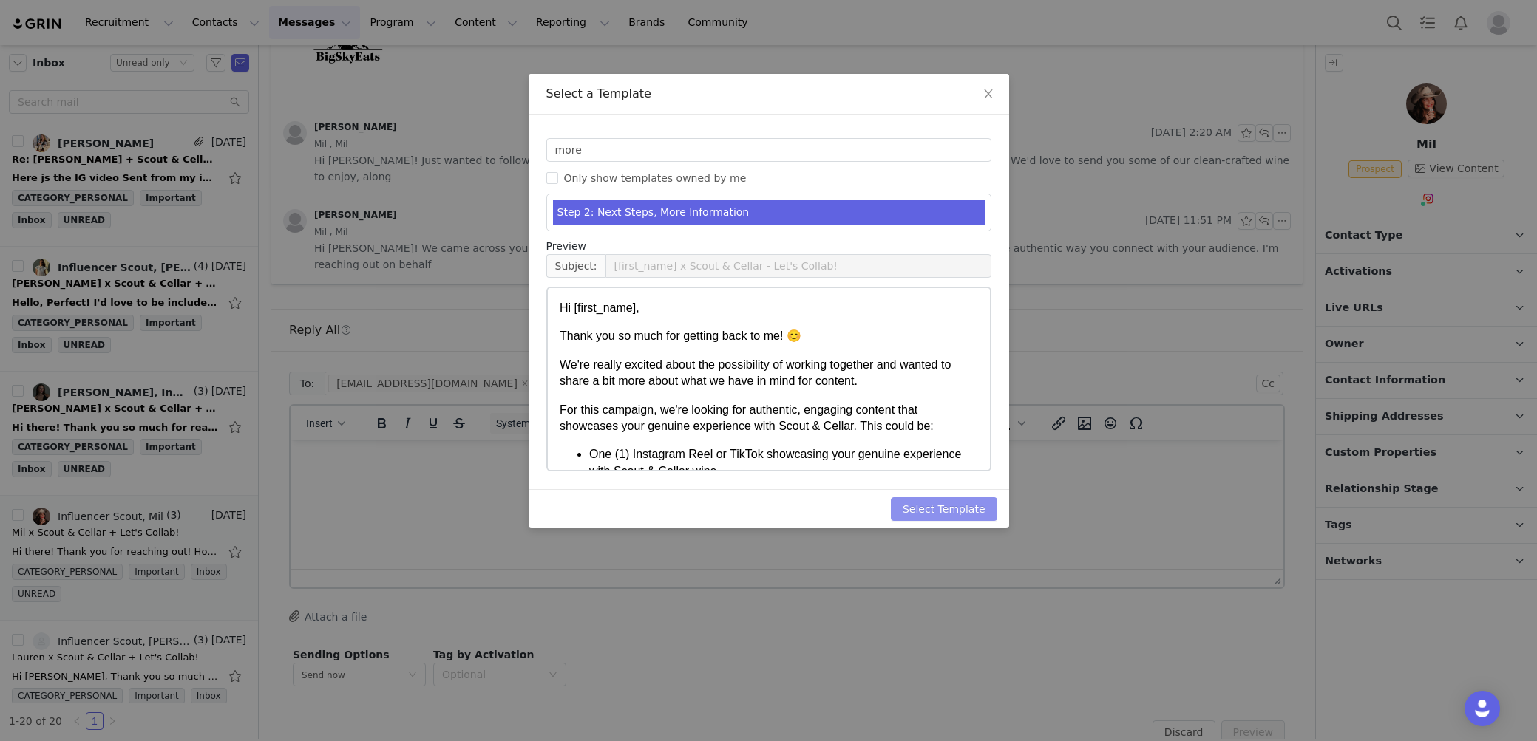
click at [932, 503] on button "Select Template" at bounding box center [944, 509] width 106 height 24
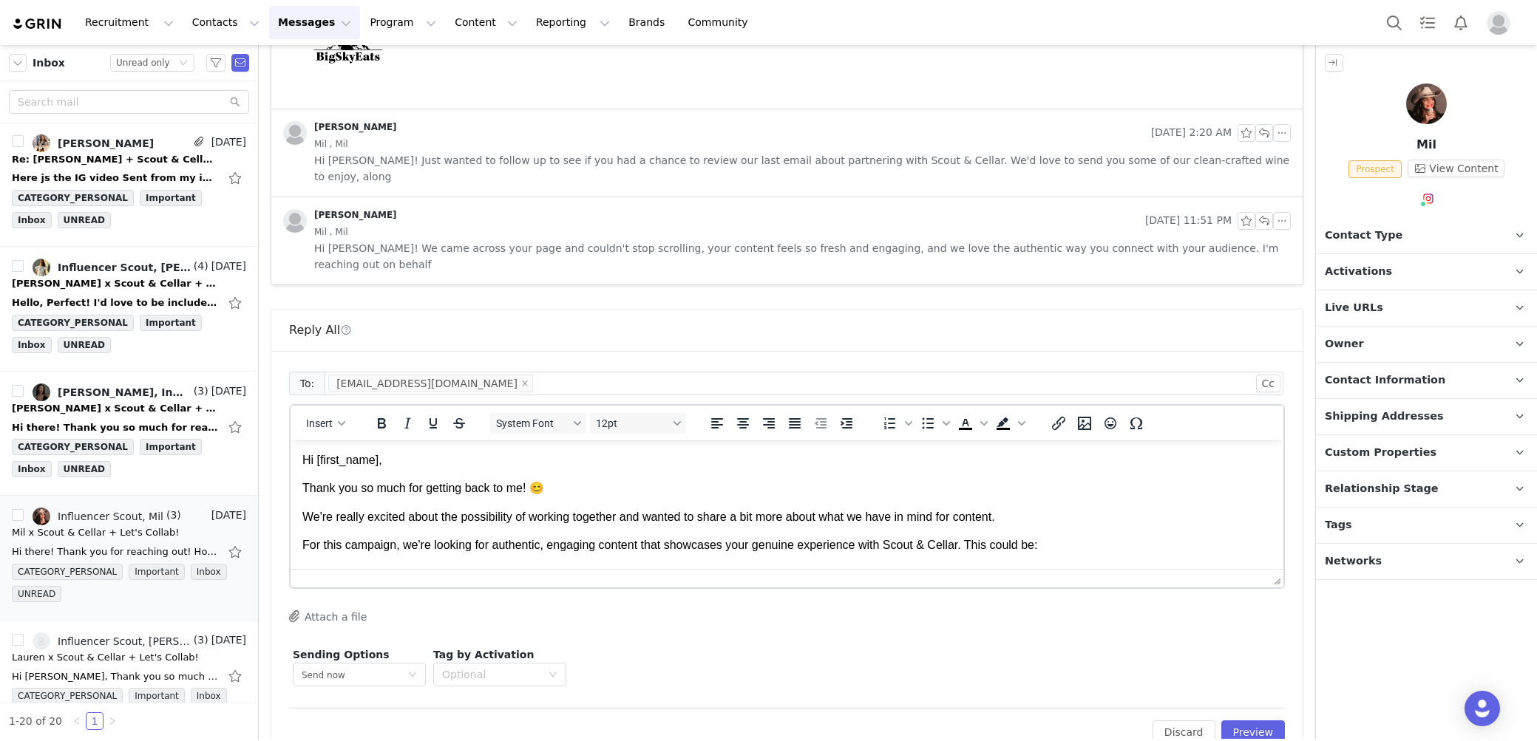
click at [395, 458] on p "Hi [first_name]," at bounding box center [786, 460] width 969 height 16
click at [395, 458] on p "Hi First Name ," at bounding box center [786, 460] width 969 height 16
click at [1039, 477] on body "Hi Mil, Thank you so much for getting back to me! 😊 We're really excited about …" at bounding box center [786, 576] width 969 height 248
click at [1254, 721] on button "Preview" at bounding box center [1253, 733] width 64 height 24
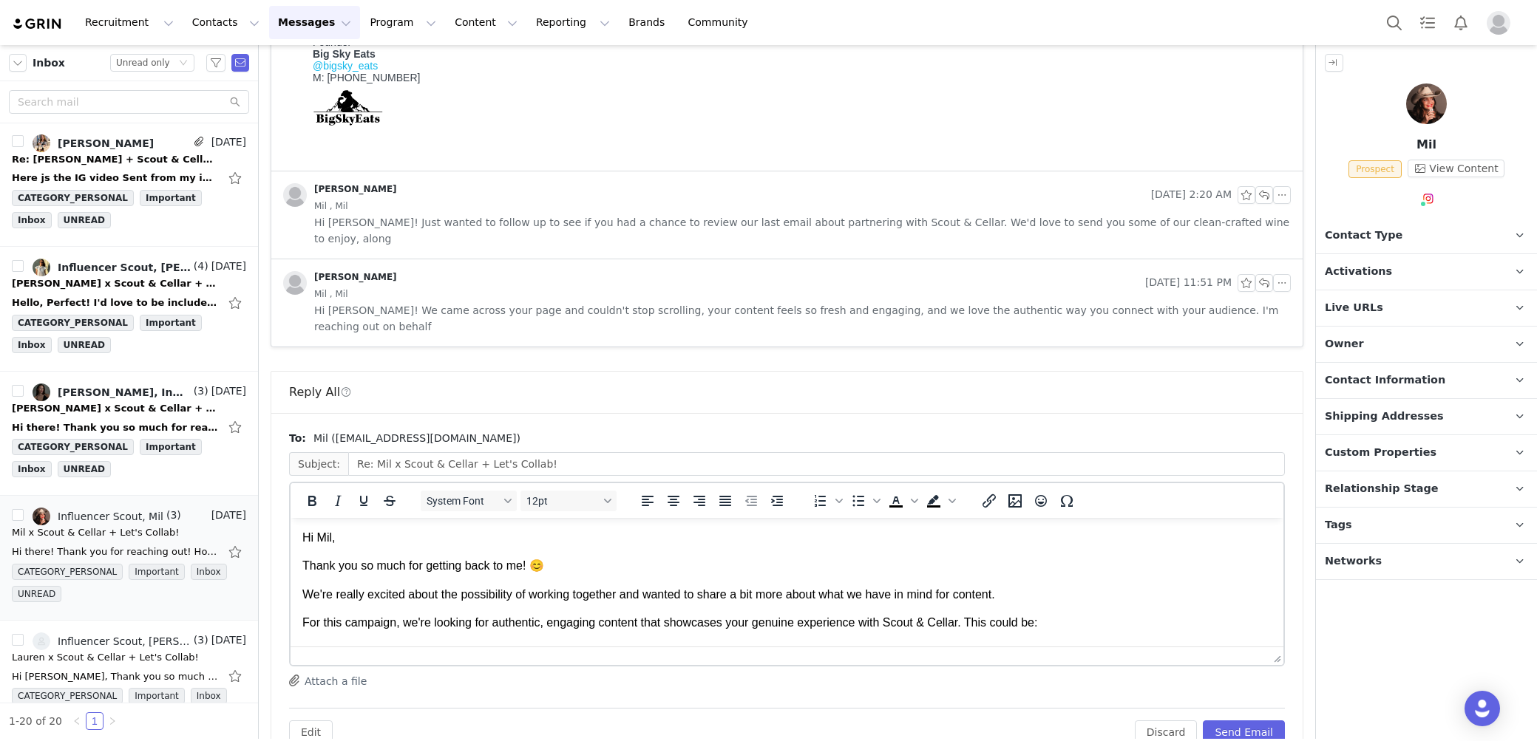
click at [1163, 565] on p "Thank you so much for getting back to me! 😊" at bounding box center [786, 566] width 969 height 16
click at [1261, 721] on button "Send Email" at bounding box center [1244, 733] width 82 height 24
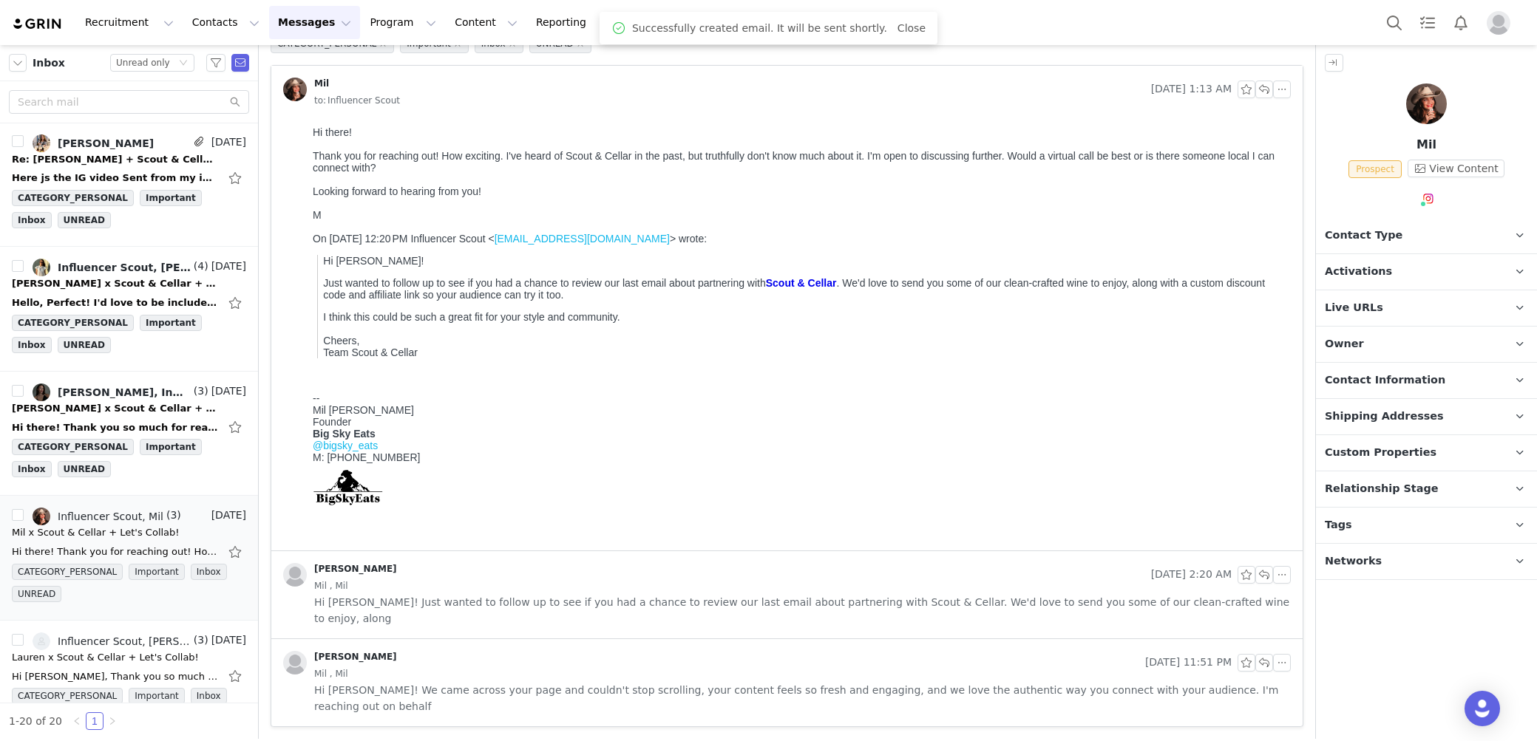
scroll to position [47, 0]
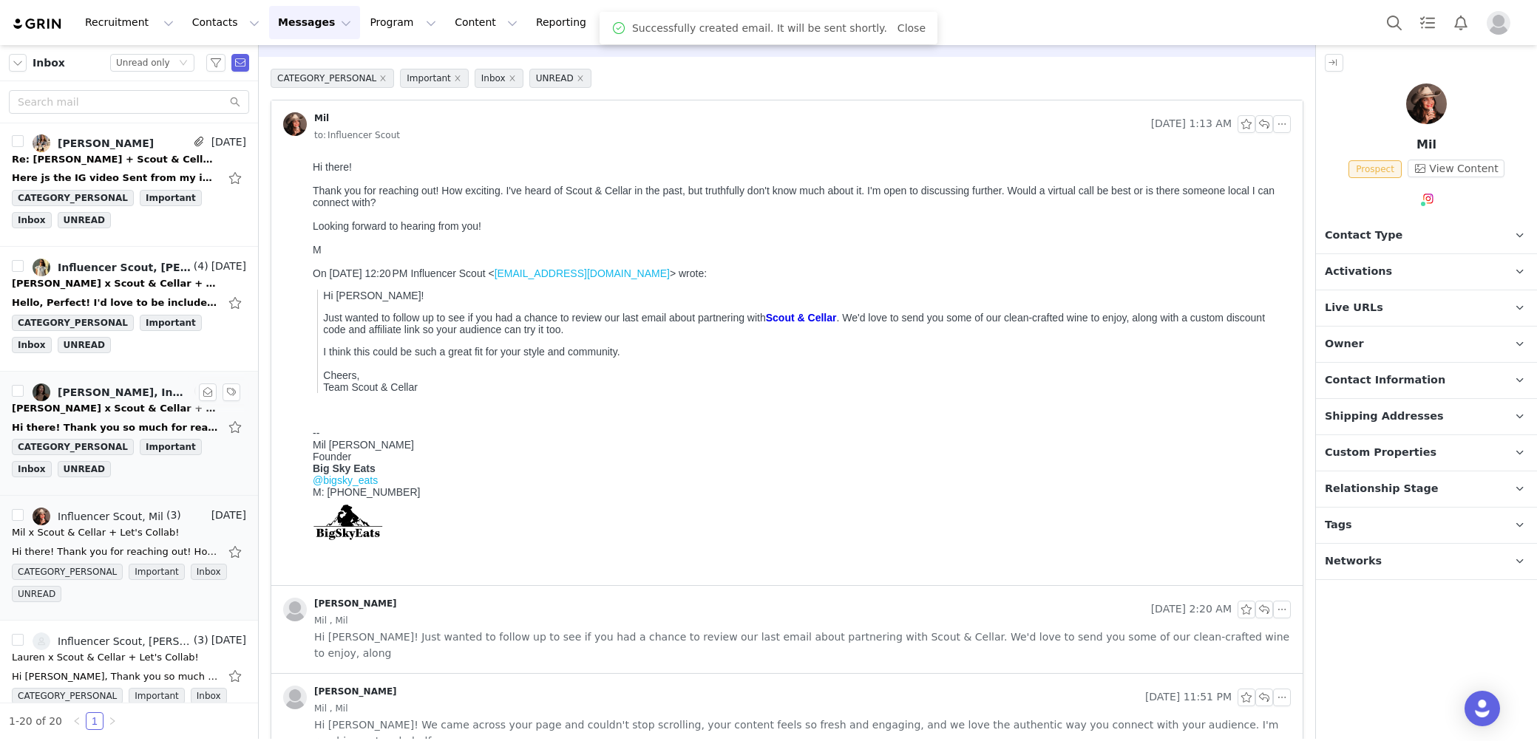
click at [63, 415] on div "Hi there! Thank you so much for reaching out. I appreciate your interest in wor…" at bounding box center [129, 427] width 234 height 24
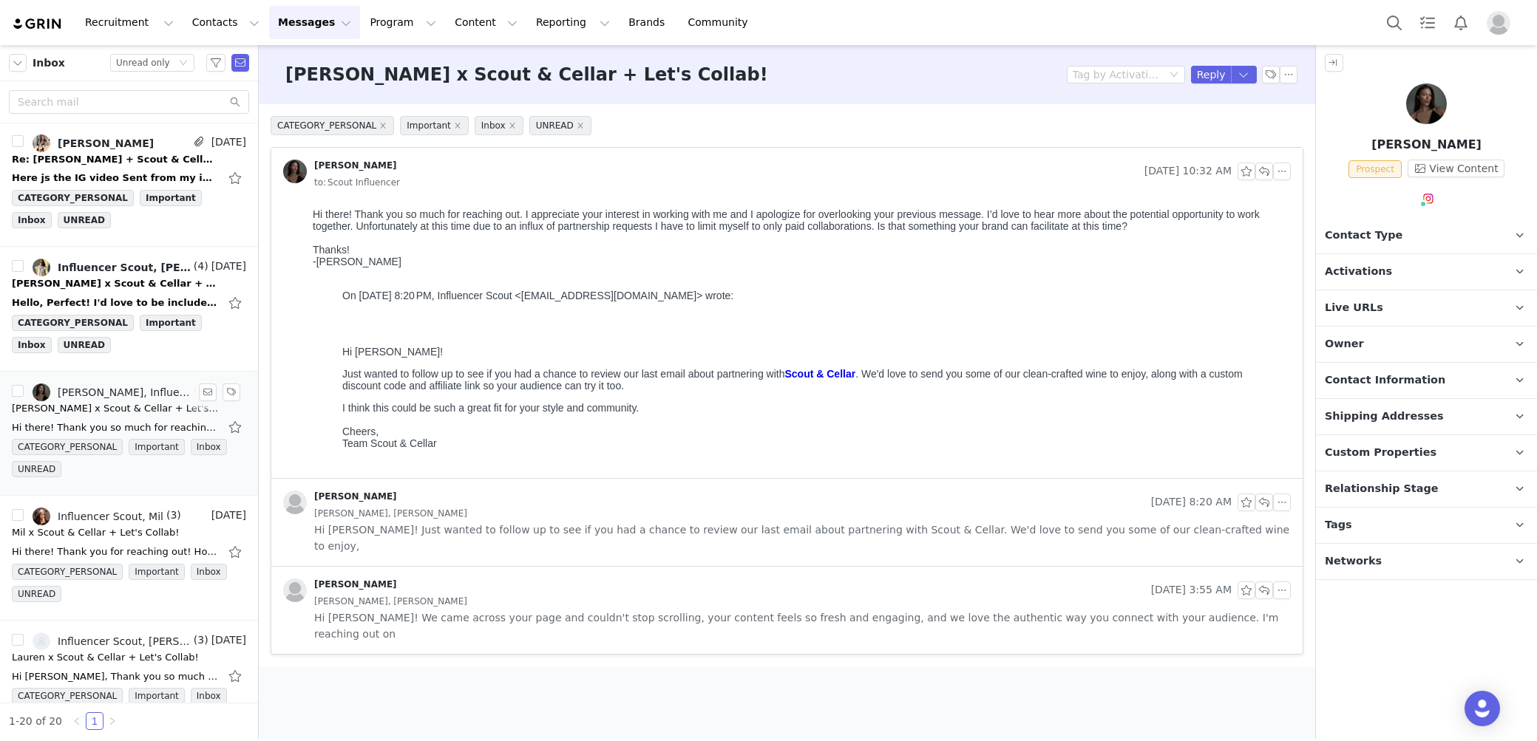
scroll to position [0, 0]
click at [1252, 74] on button "button" at bounding box center [1244, 75] width 27 height 18
click at [1234, 118] on li "Reply All" at bounding box center [1228, 125] width 63 height 24
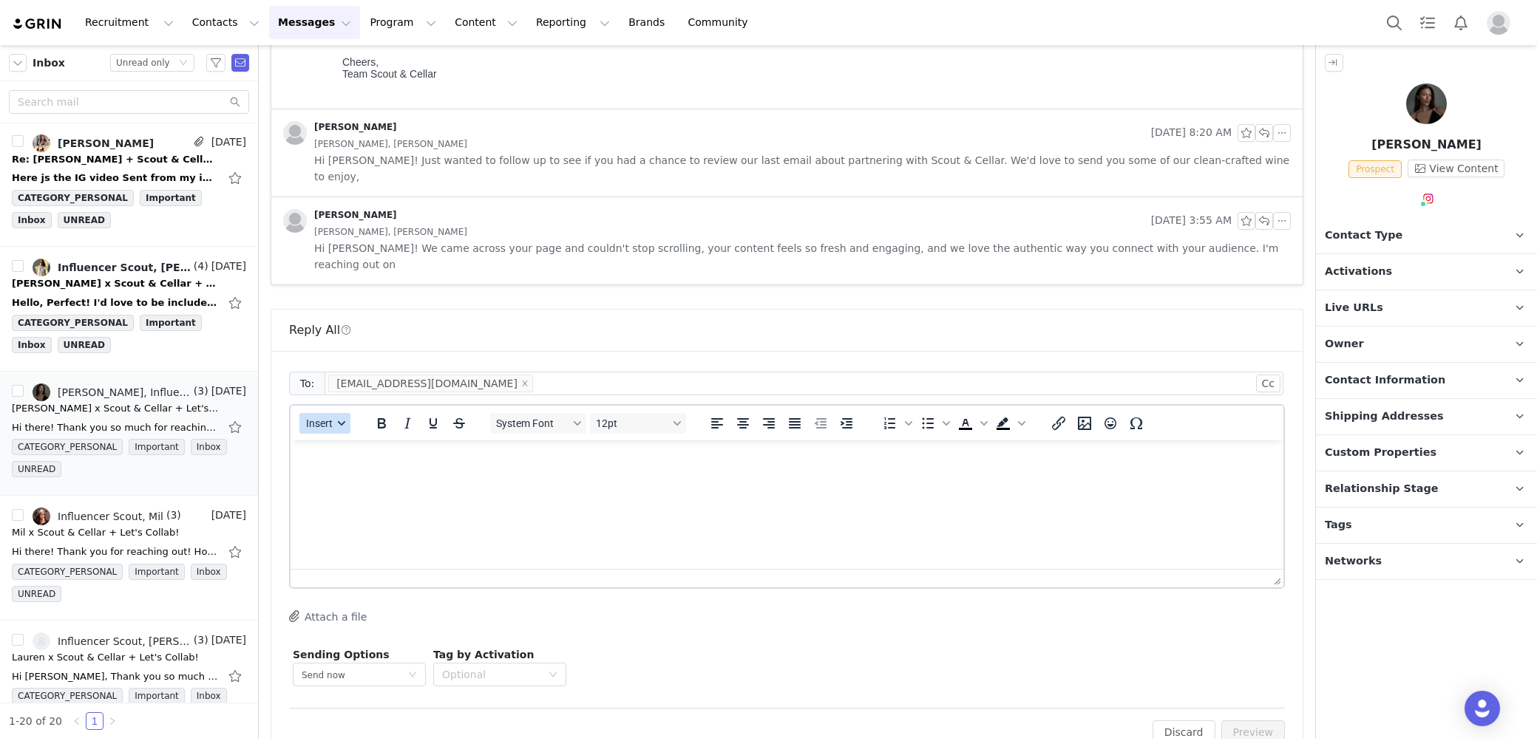
click at [327, 418] on span "Insert" at bounding box center [319, 424] width 27 height 12
click at [370, 414] on div "Insert Template" at bounding box center [377, 415] width 133 height 18
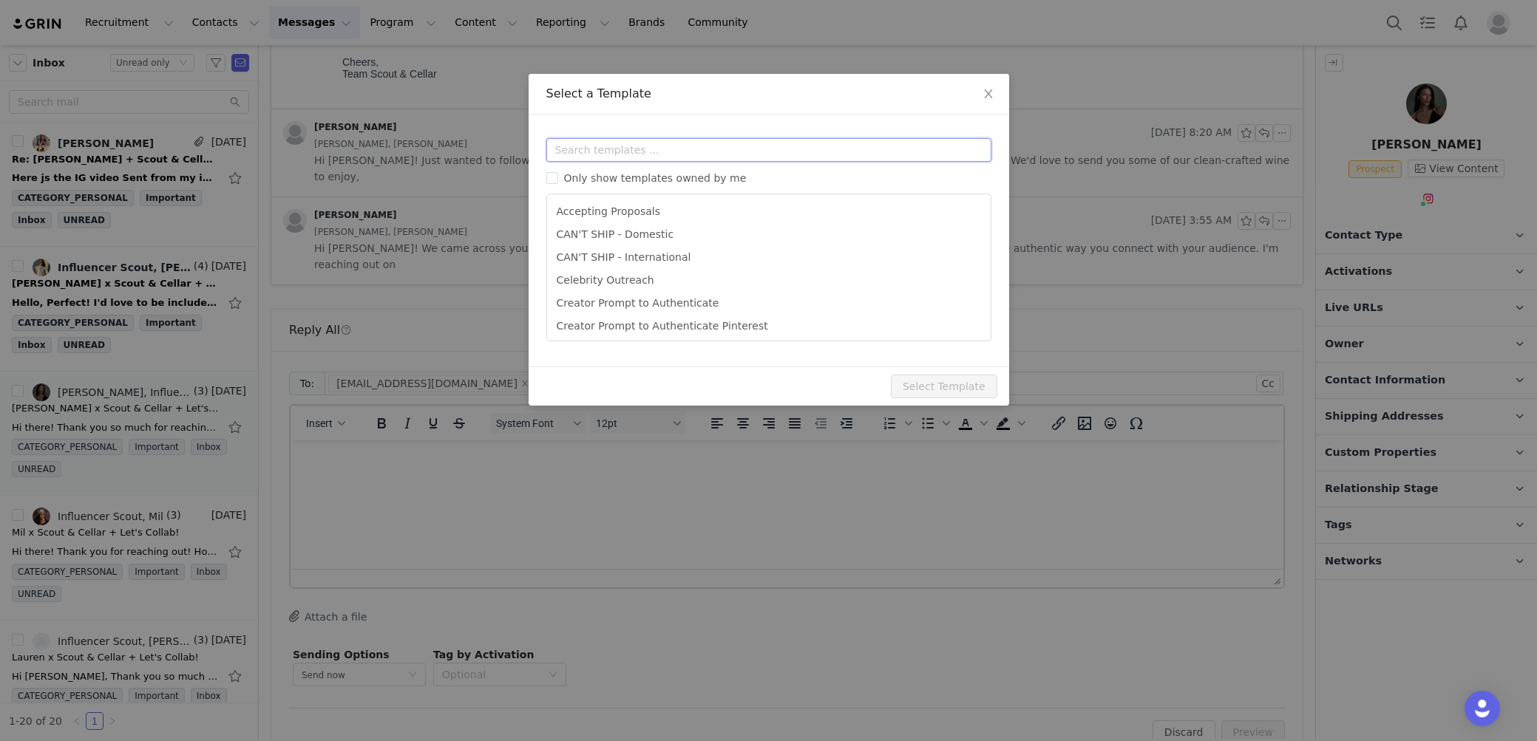
click at [676, 151] on input "text" at bounding box center [768, 150] width 445 height 24
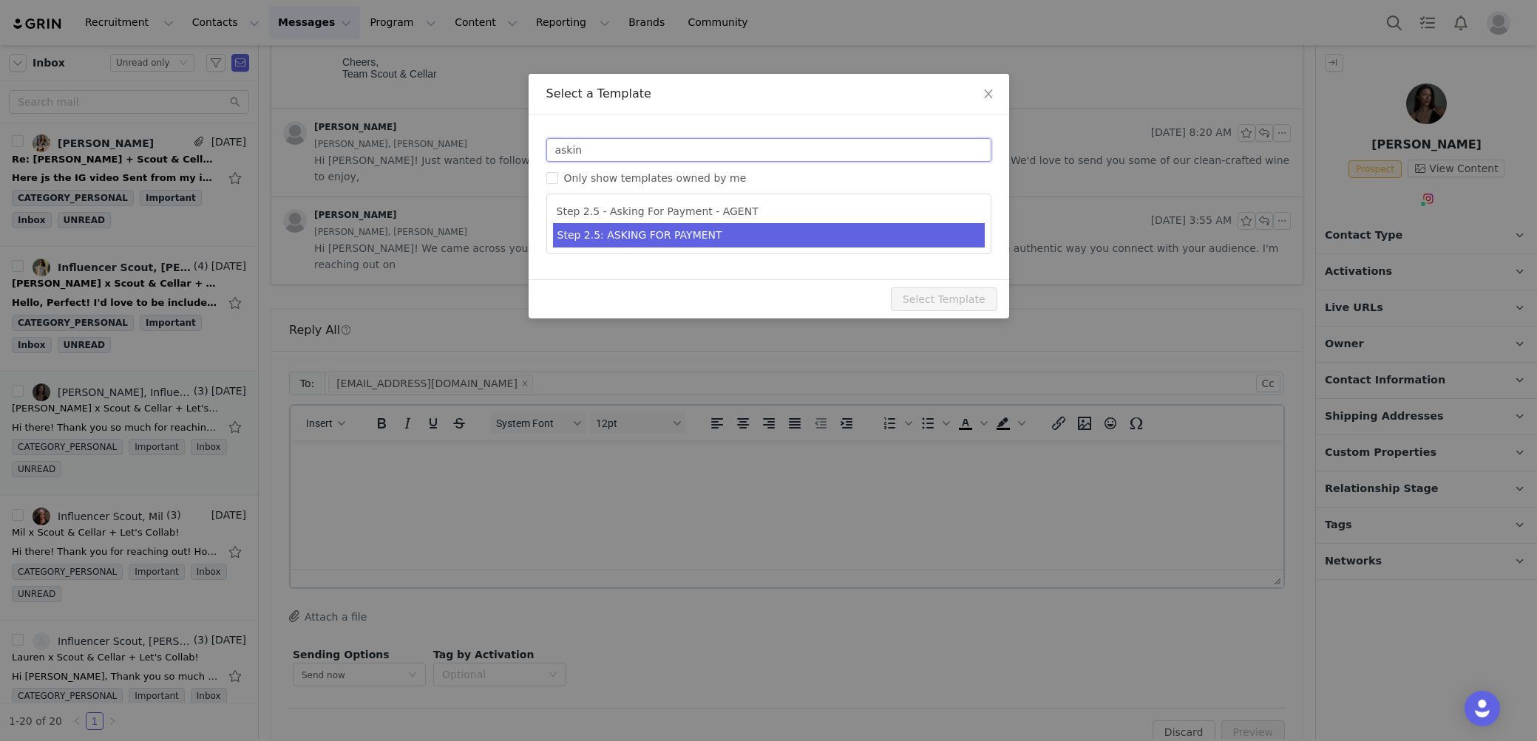
type input "askin"
type input "[first_name] x Scout & Cellar - Let's Collab!"
click at [706, 233] on li "Step 2.5: ASKING FOR PAYMENT" at bounding box center [769, 235] width 432 height 24
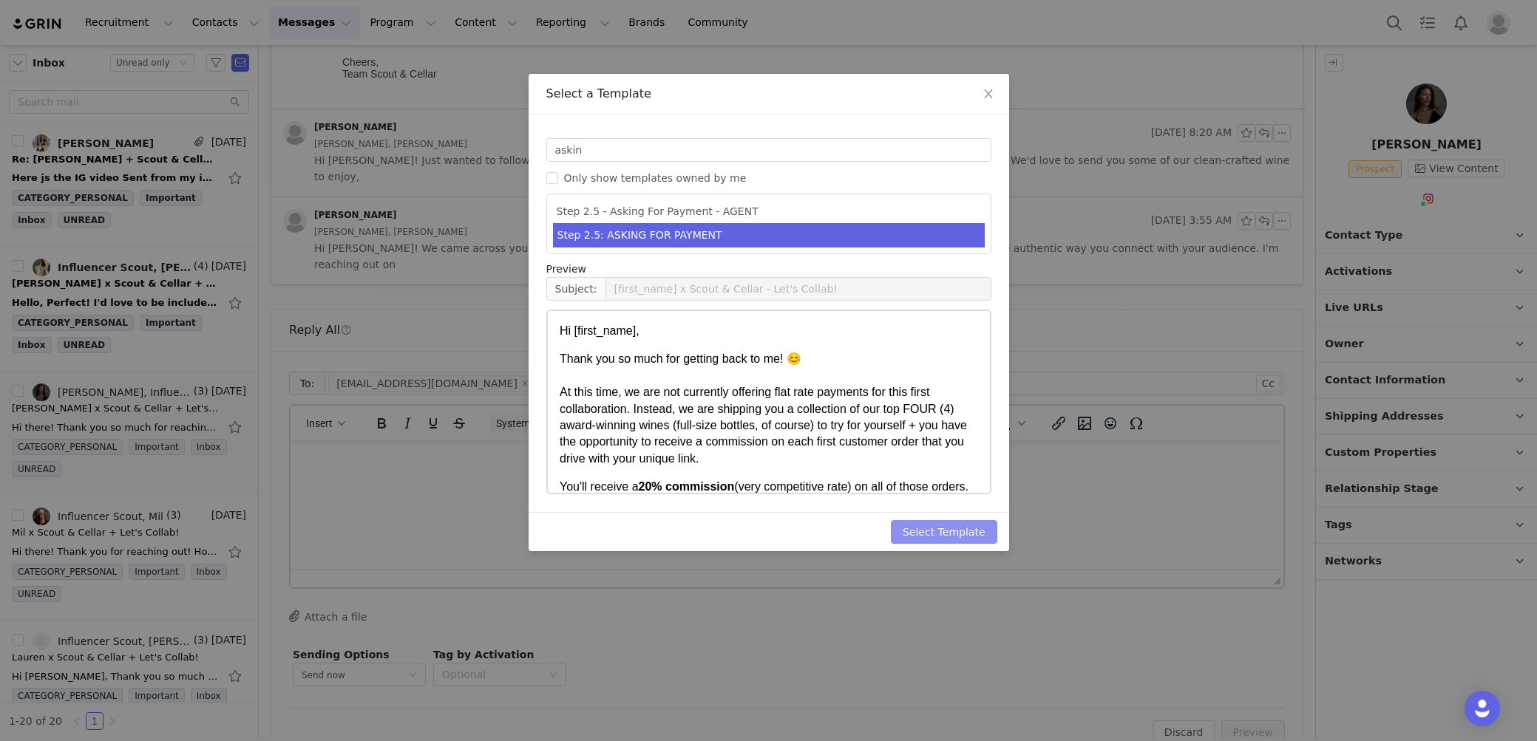
click at [943, 528] on button "Select Template" at bounding box center [944, 532] width 106 height 24
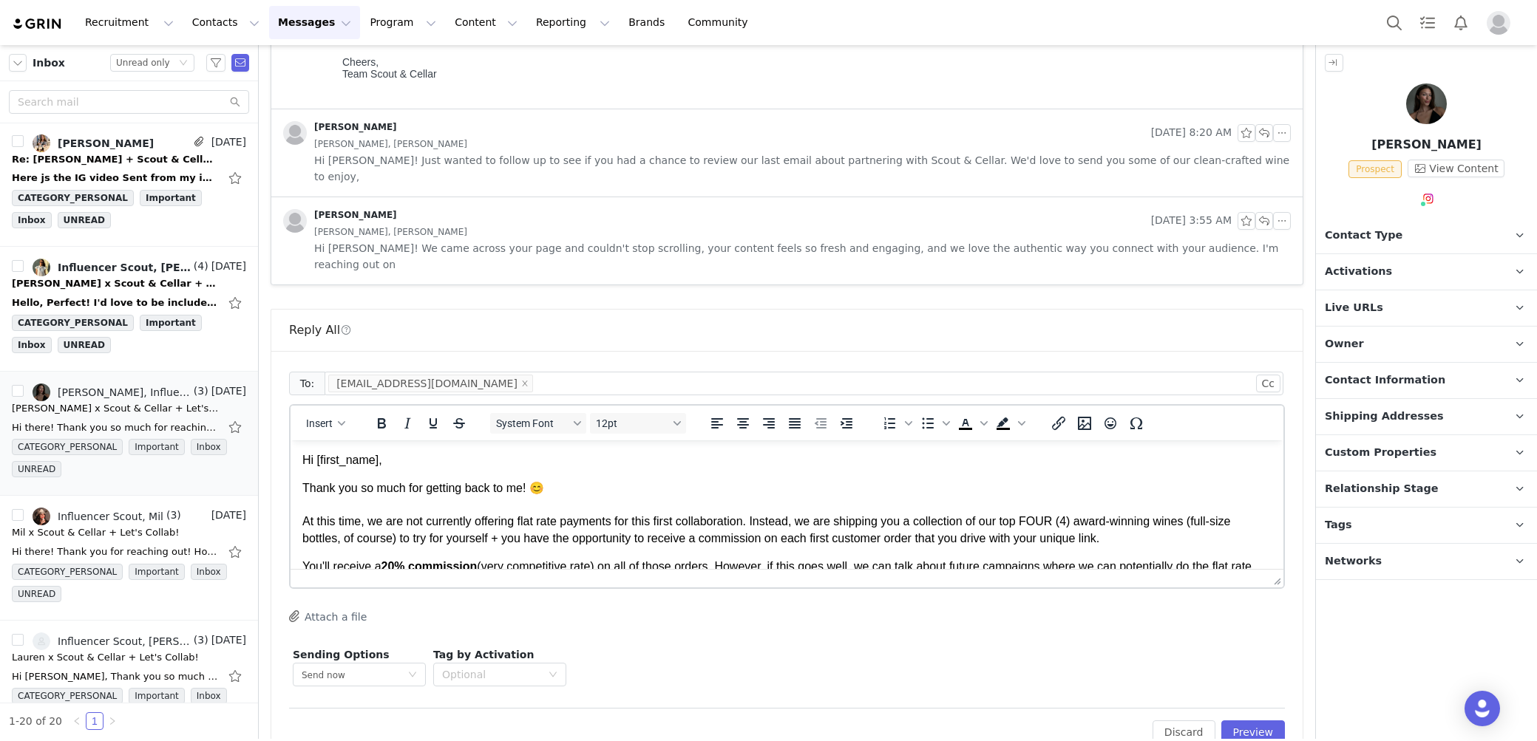
click at [479, 467] on p "Hi [first_name]," at bounding box center [786, 460] width 969 height 16
click at [479, 458] on p "Hi First Name ," at bounding box center [786, 460] width 969 height 16
click at [846, 473] on body "Hi Alexis, Thank you so much for getting back to me! 😊 At this time, we are not…" at bounding box center [786, 596] width 969 height 289
click at [1259, 721] on button "Preview" at bounding box center [1253, 733] width 64 height 24
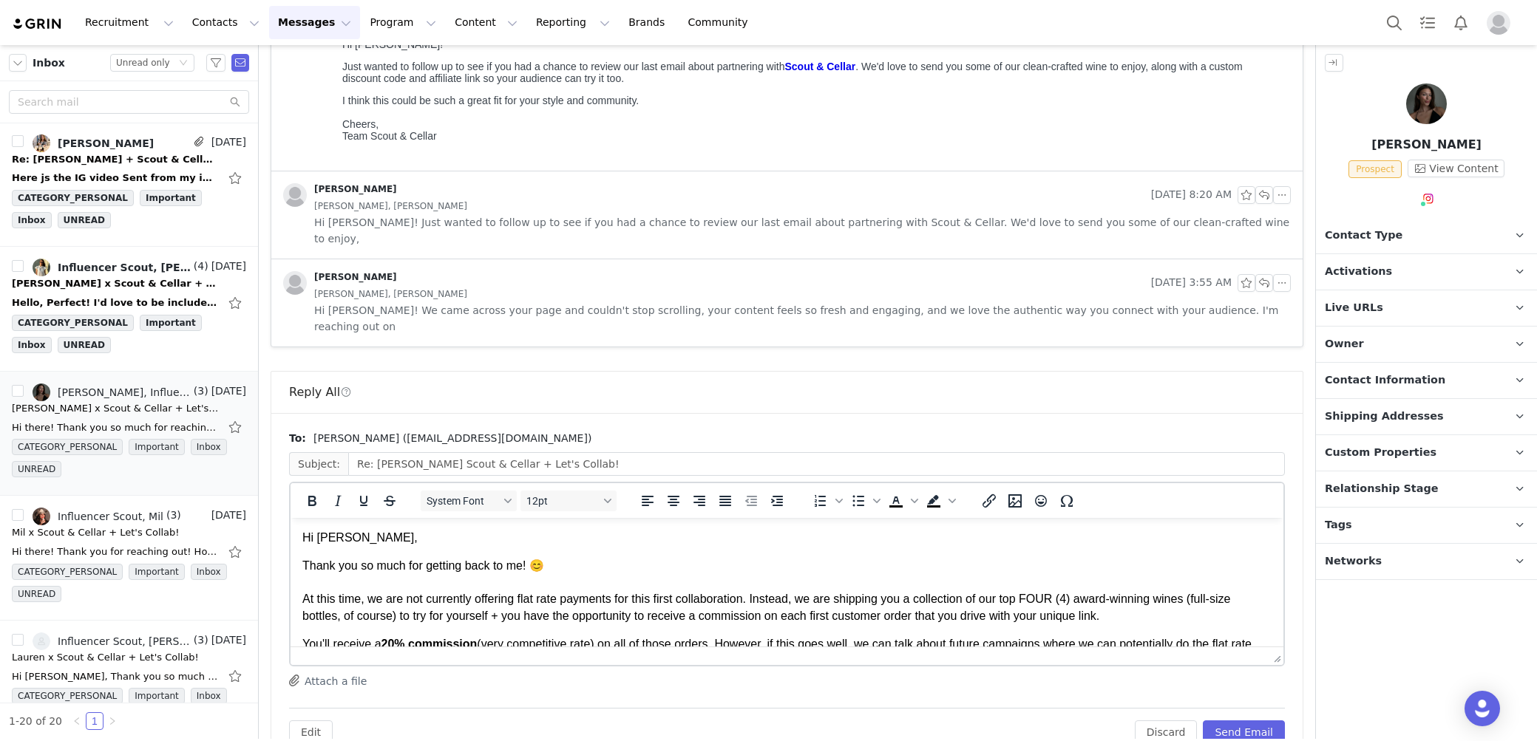
click at [1174, 549] on body "Hi Alexis, Thank you so much for getting back to me! 😊 At this time, we are not…" at bounding box center [786, 674] width 969 height 289
click at [1237, 721] on button "Send Email" at bounding box center [1244, 733] width 82 height 24
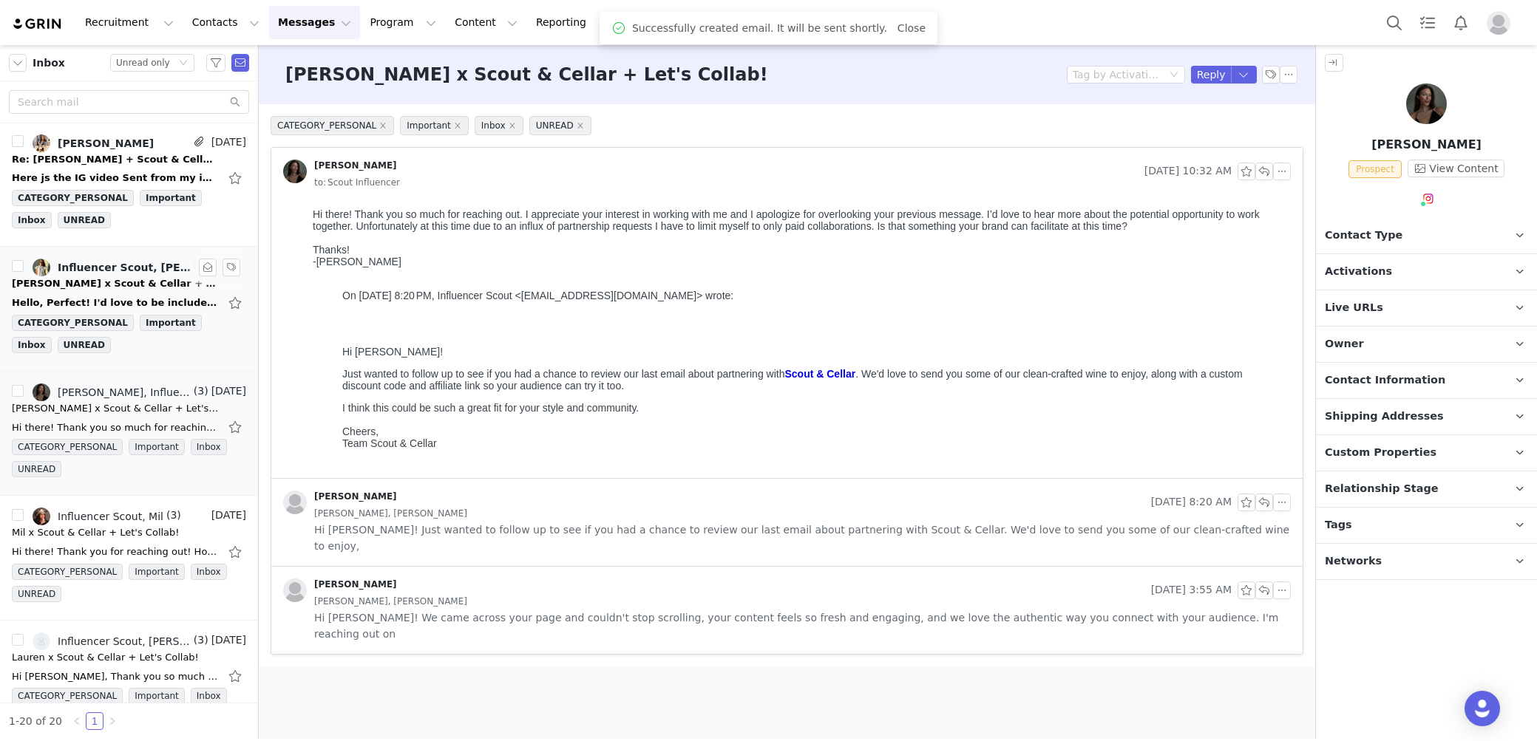
click at [120, 259] on link "Influencer Scout, Kaylee Cooper" at bounding box center [112, 268] width 158 height 18
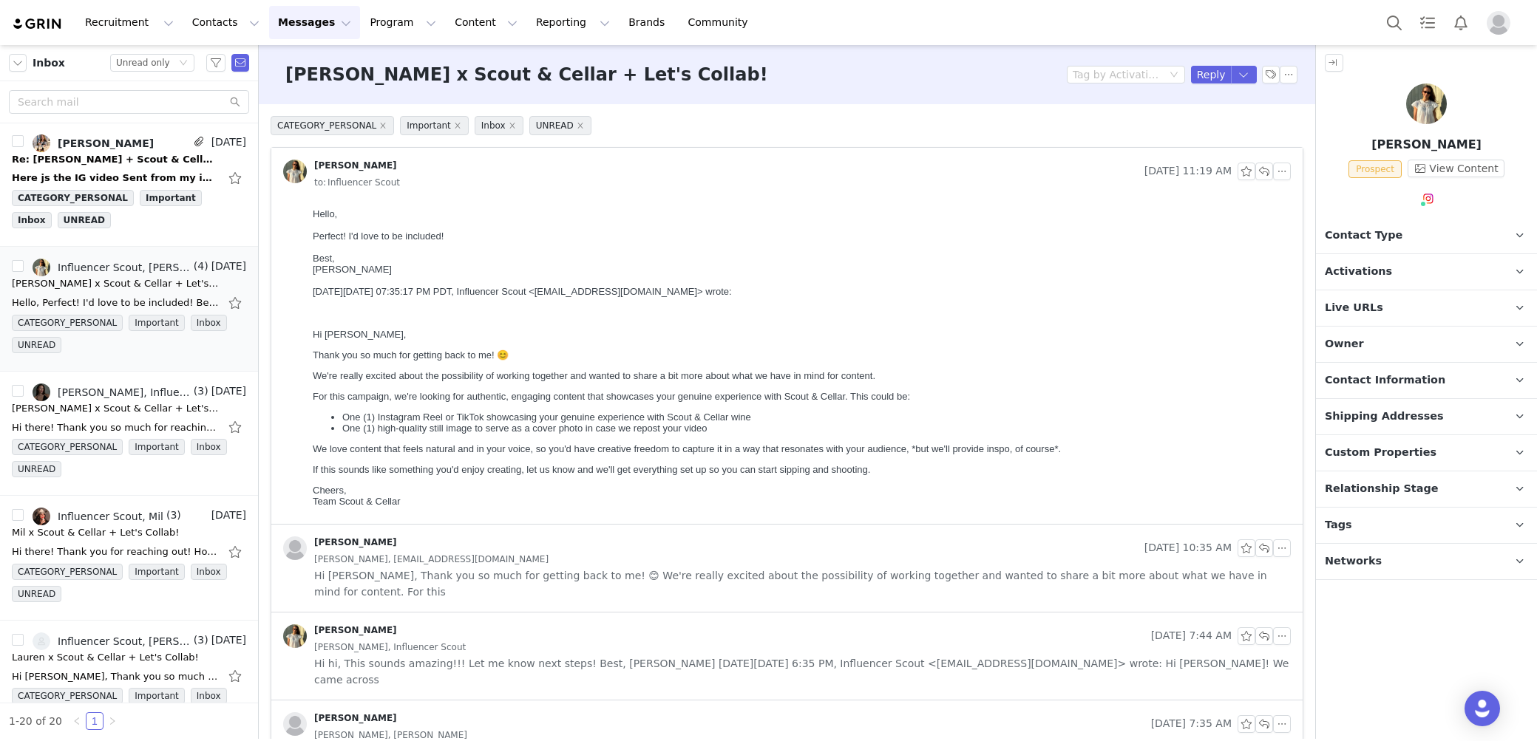
click at [1142, 201] on div "Kaylee Cooper Sep 30, 2025 11:19 AM to: Influencer Scout" at bounding box center [786, 175] width 1031 height 55
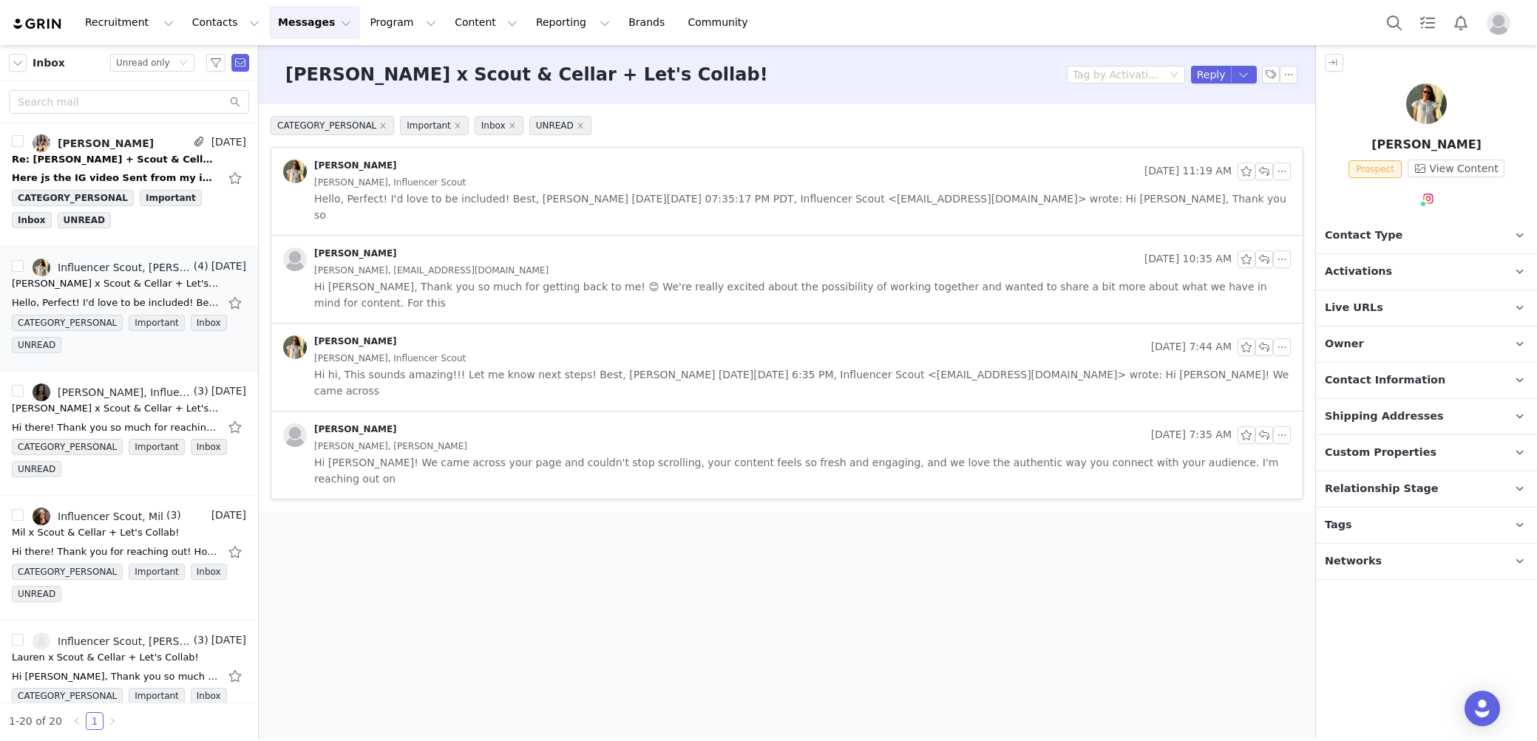
click at [1325, 241] on span "Contact Type" at bounding box center [1363, 236] width 78 height 16
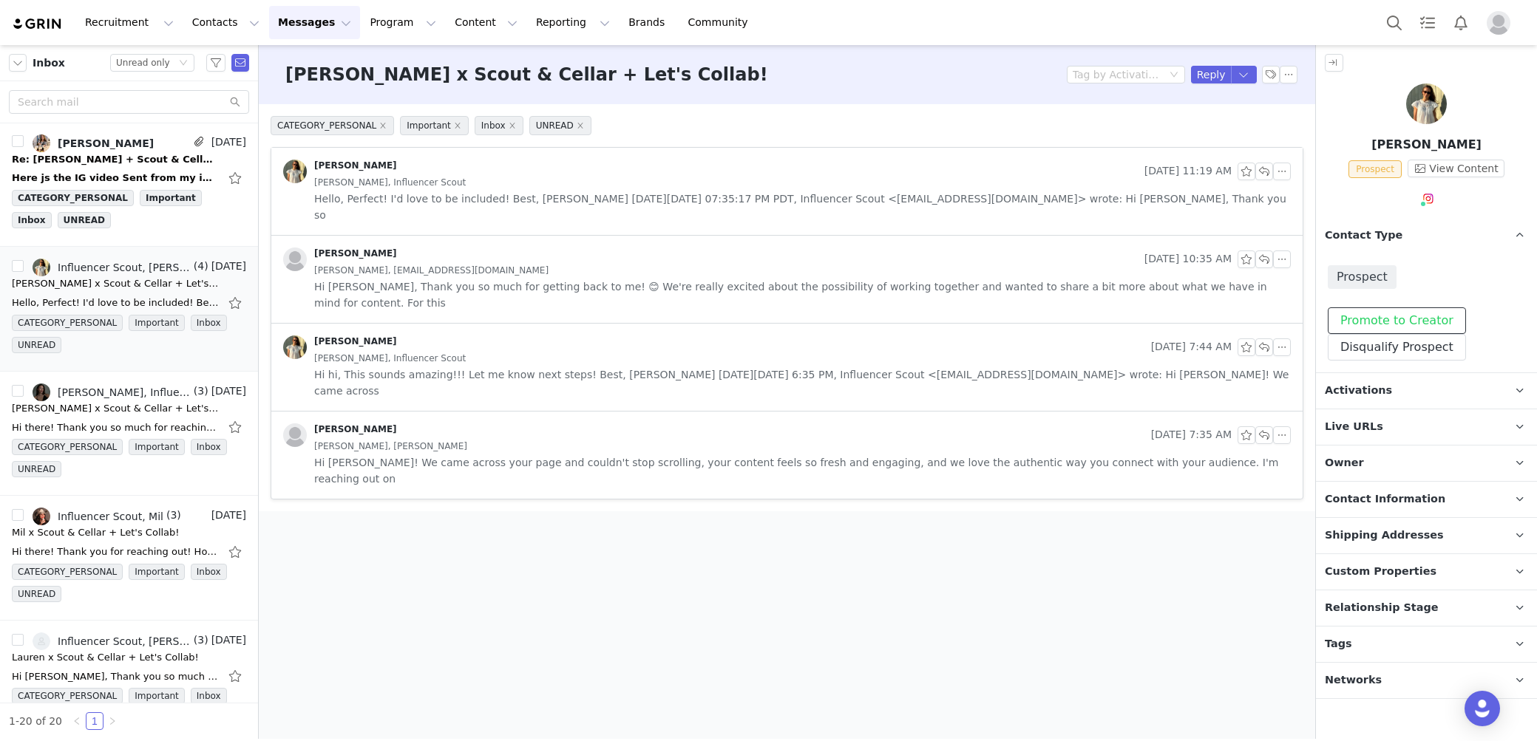
click at [1414, 319] on button "Promote to Creator" at bounding box center [1396, 320] width 138 height 27
click at [1408, 383] on p "Activations" at bounding box center [1409, 390] width 186 height 35
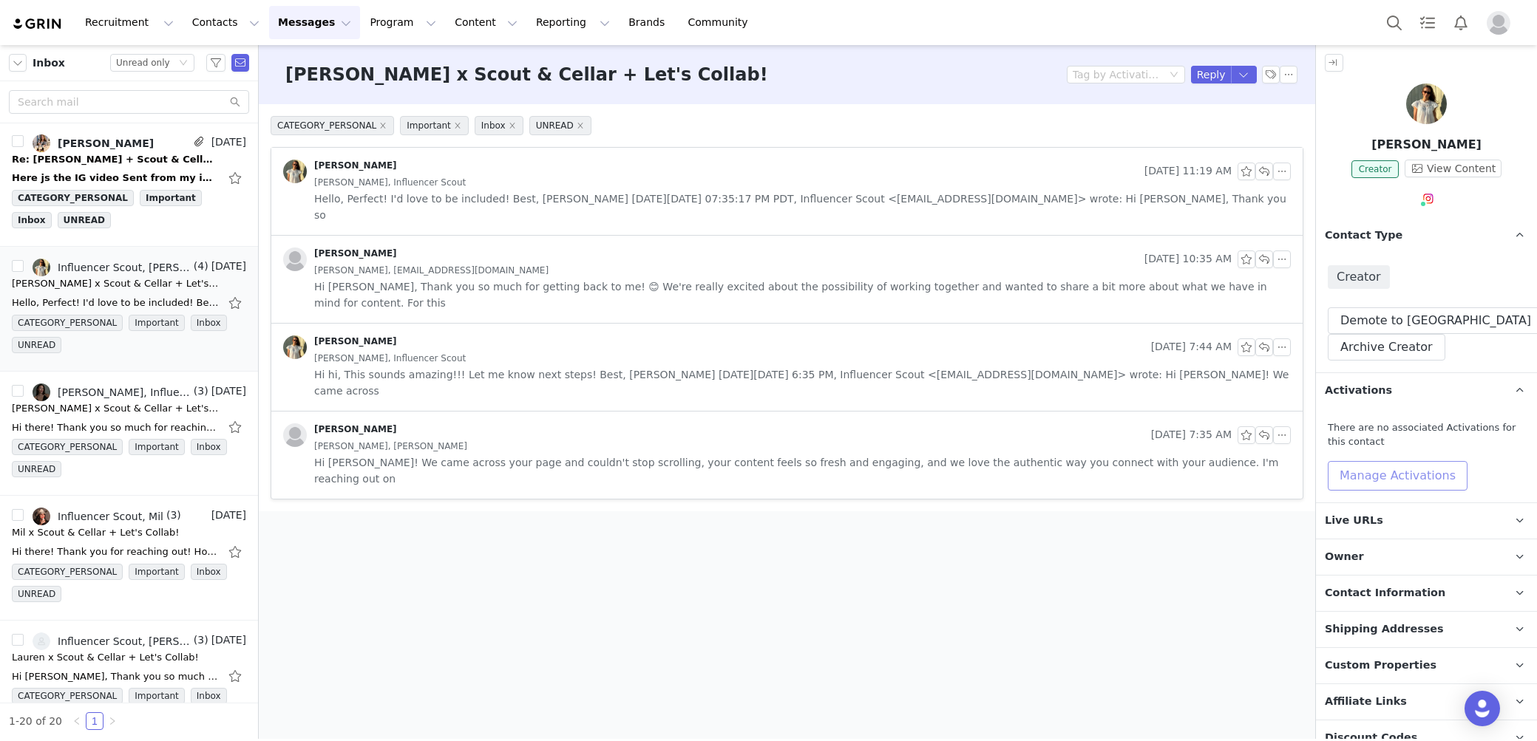
click at [1407, 463] on button "Manage Activations" at bounding box center [1397, 476] width 140 height 30
click at [1383, 521] on div "Select Activation" at bounding box center [1358, 532] width 144 height 22
click at [1357, 562] on li "Sip Sustainably with Scout & Cellar" at bounding box center [1363, 562] width 172 height 24
click at [1313, 569] on button "Apply" at bounding box center [1303, 569] width 53 height 24
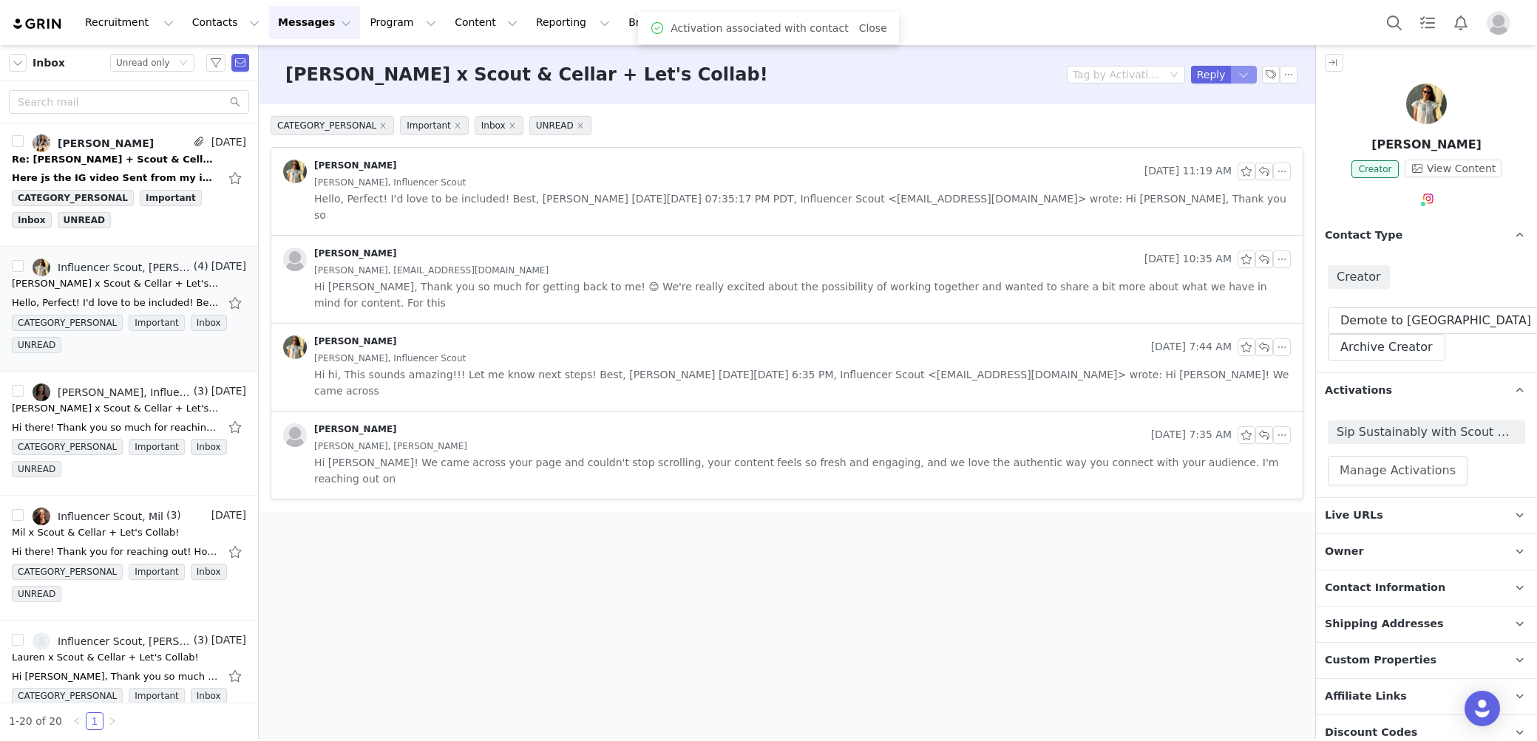
click at [1245, 82] on body "Recruitment Recruitment Creator Search Curated Lists Landing Pages Web Extensio…" at bounding box center [768, 370] width 1537 height 741
click at [1245, 126] on li "Reply All" at bounding box center [1228, 125] width 63 height 24
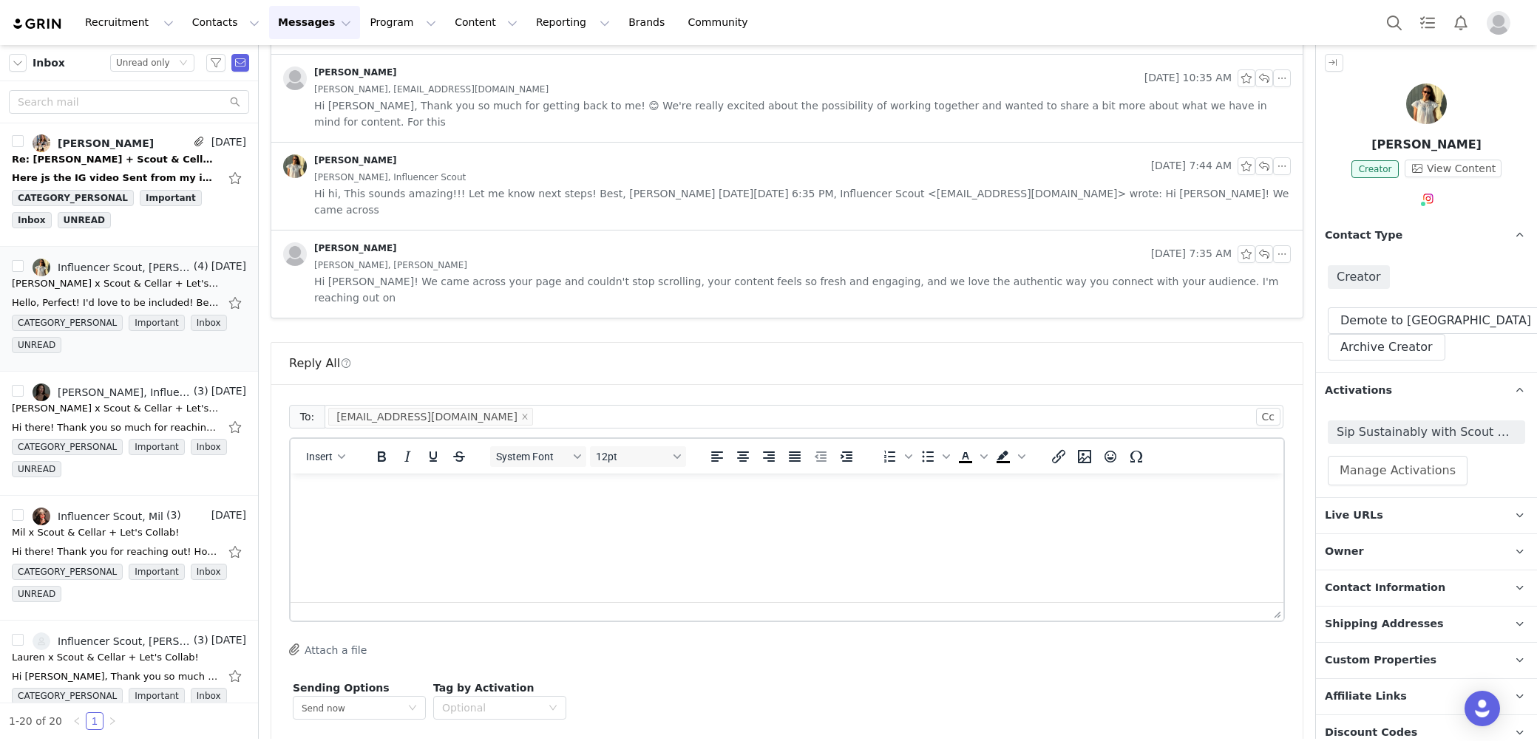
click at [334, 442] on div "Insert" at bounding box center [324, 456] width 69 height 29
click at [338, 453] on icon "button" at bounding box center [341, 456] width 7 height 7
click at [369, 422] on div "Insert Template" at bounding box center [377, 415] width 133 height 18
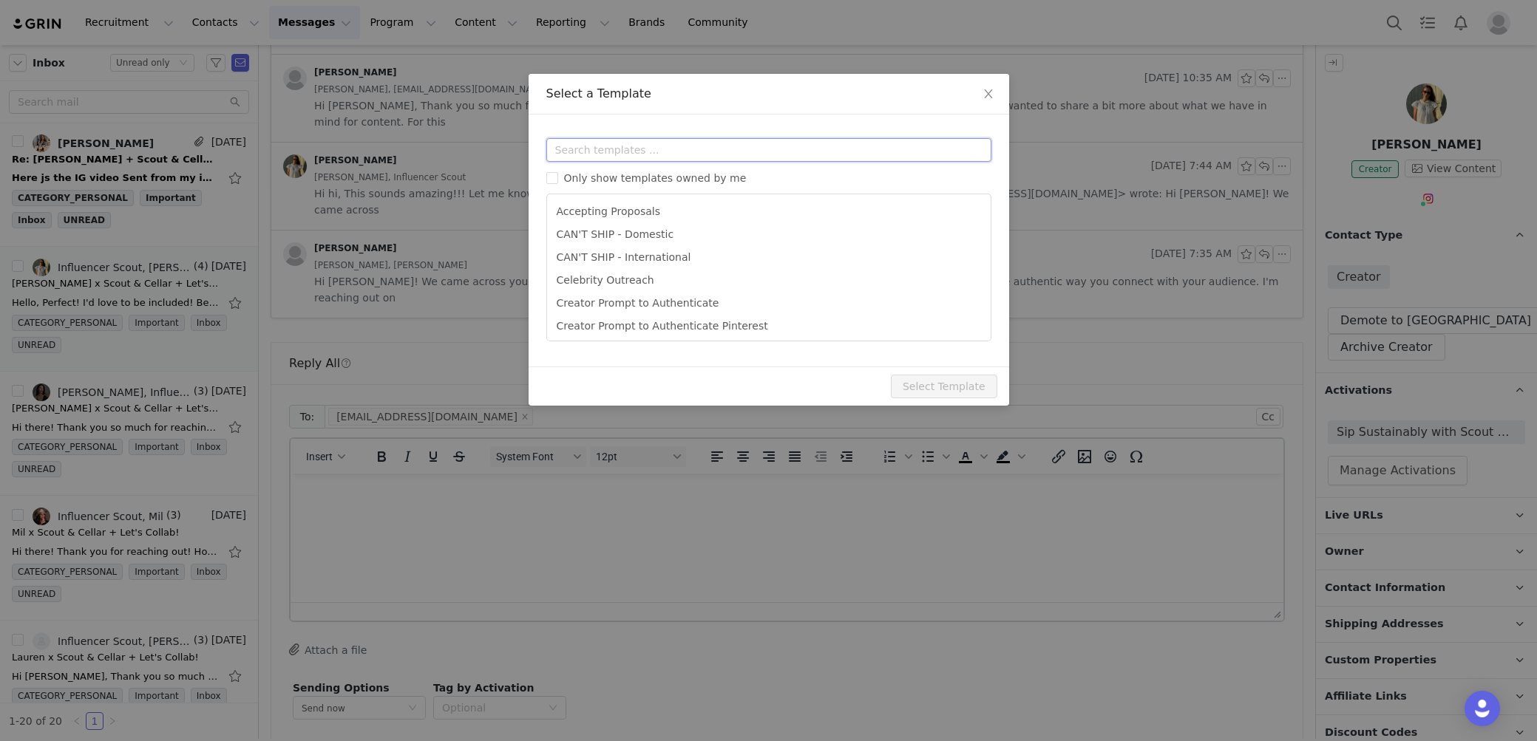
click at [604, 143] on input "text" at bounding box center [768, 150] width 445 height 24
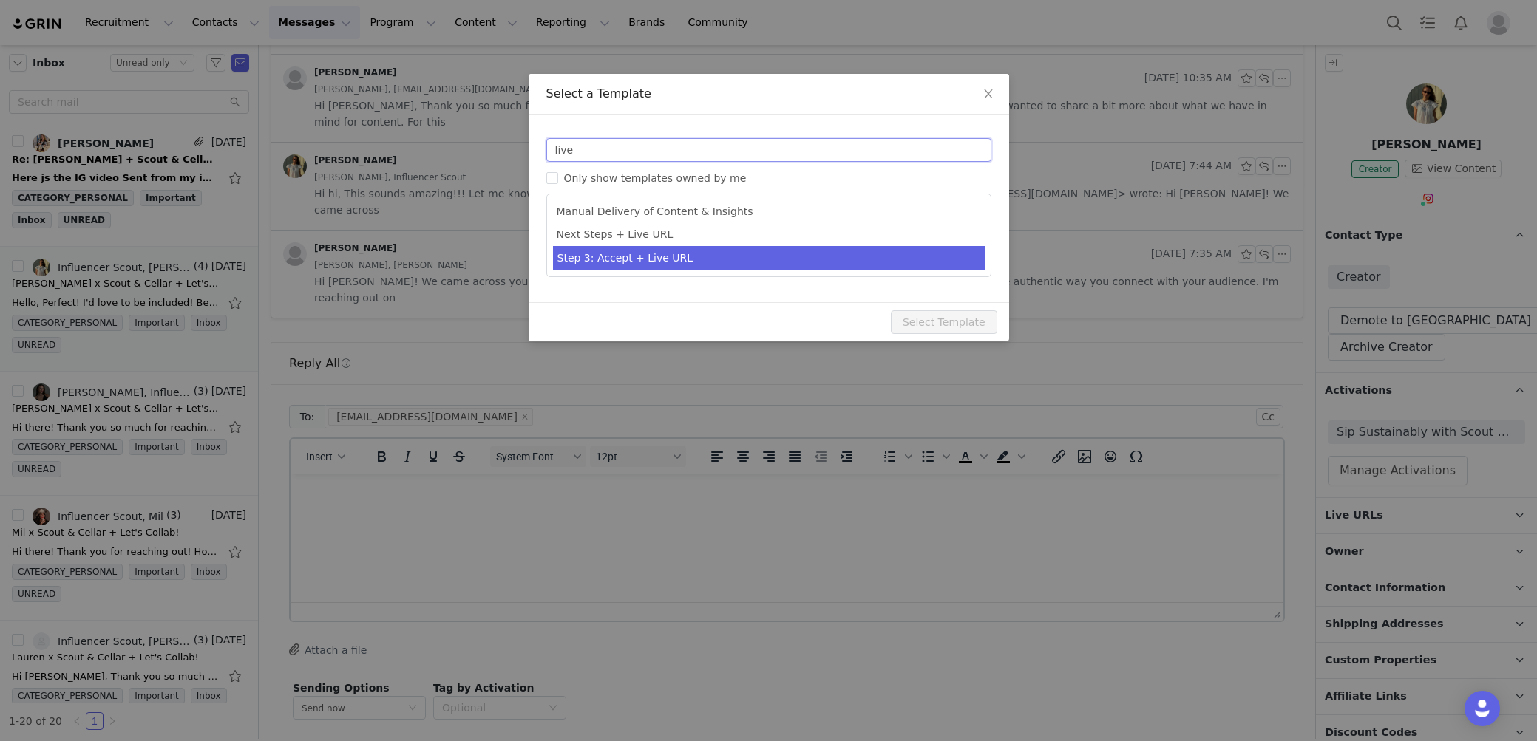
type input "live"
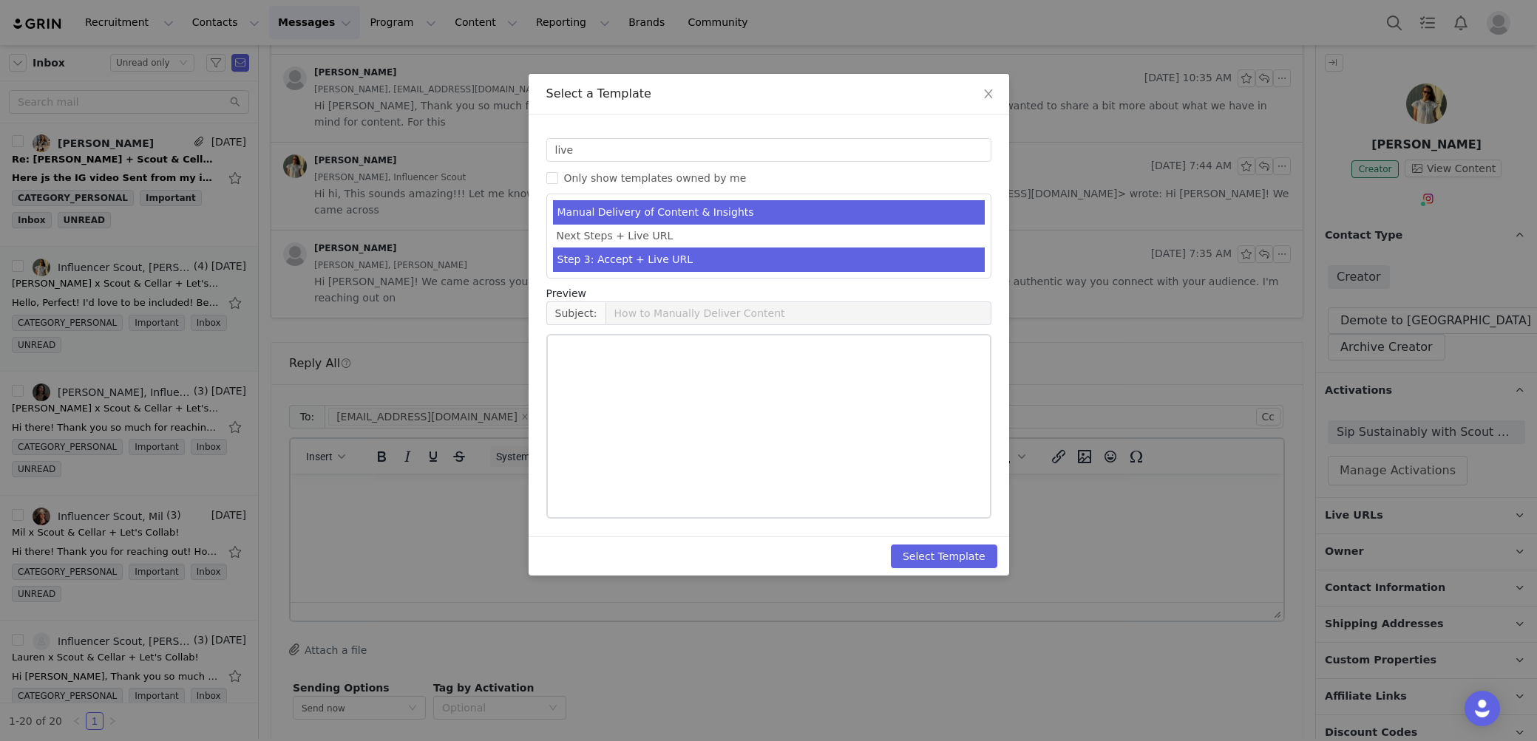
click at [653, 263] on li "Step 3: Accept + Live URL" at bounding box center [769, 260] width 432 height 24
type input "[first_name] x Scout & Cellar - Let's Collab!"
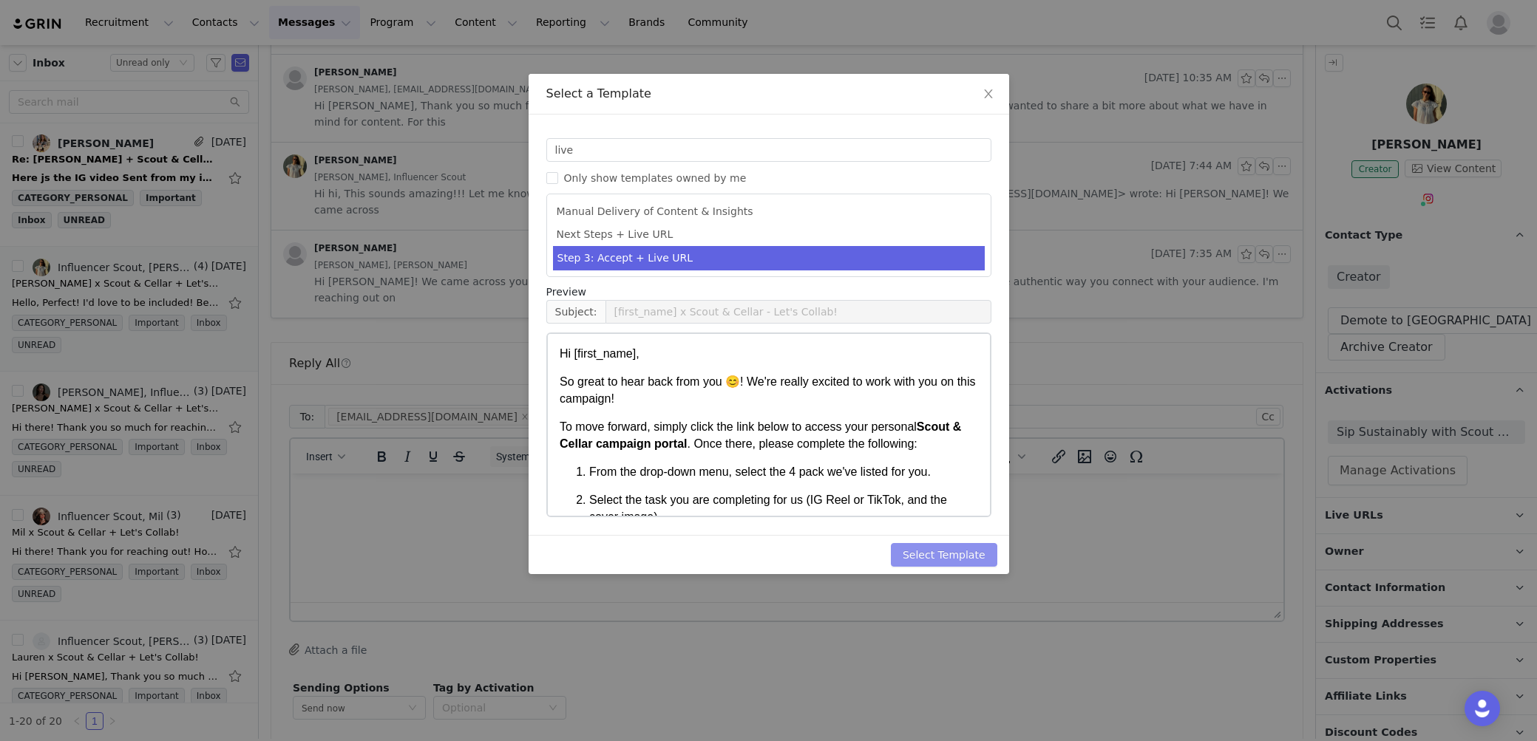
click at [928, 544] on button "Select Template" at bounding box center [944, 555] width 106 height 24
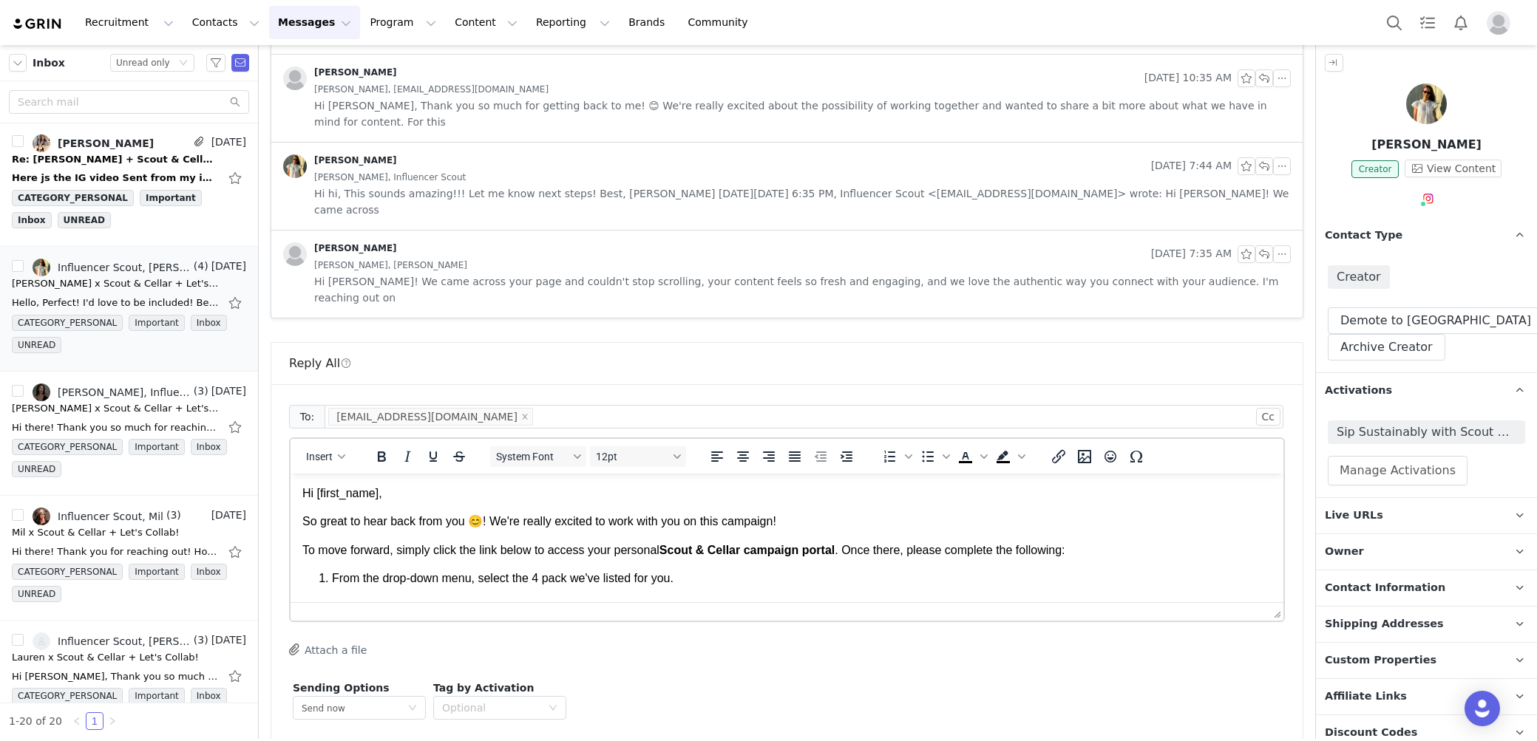
click at [562, 490] on p "Hi [first_name]," at bounding box center [786, 494] width 969 height 16
click at [562, 490] on p "Hi First Name ," at bounding box center [786, 494] width 969 height 16
click at [1067, 508] on body "Hi Kaylee, So great to hear back from you 😊! We're really excited to work with …" at bounding box center [786, 723] width 969 height 475
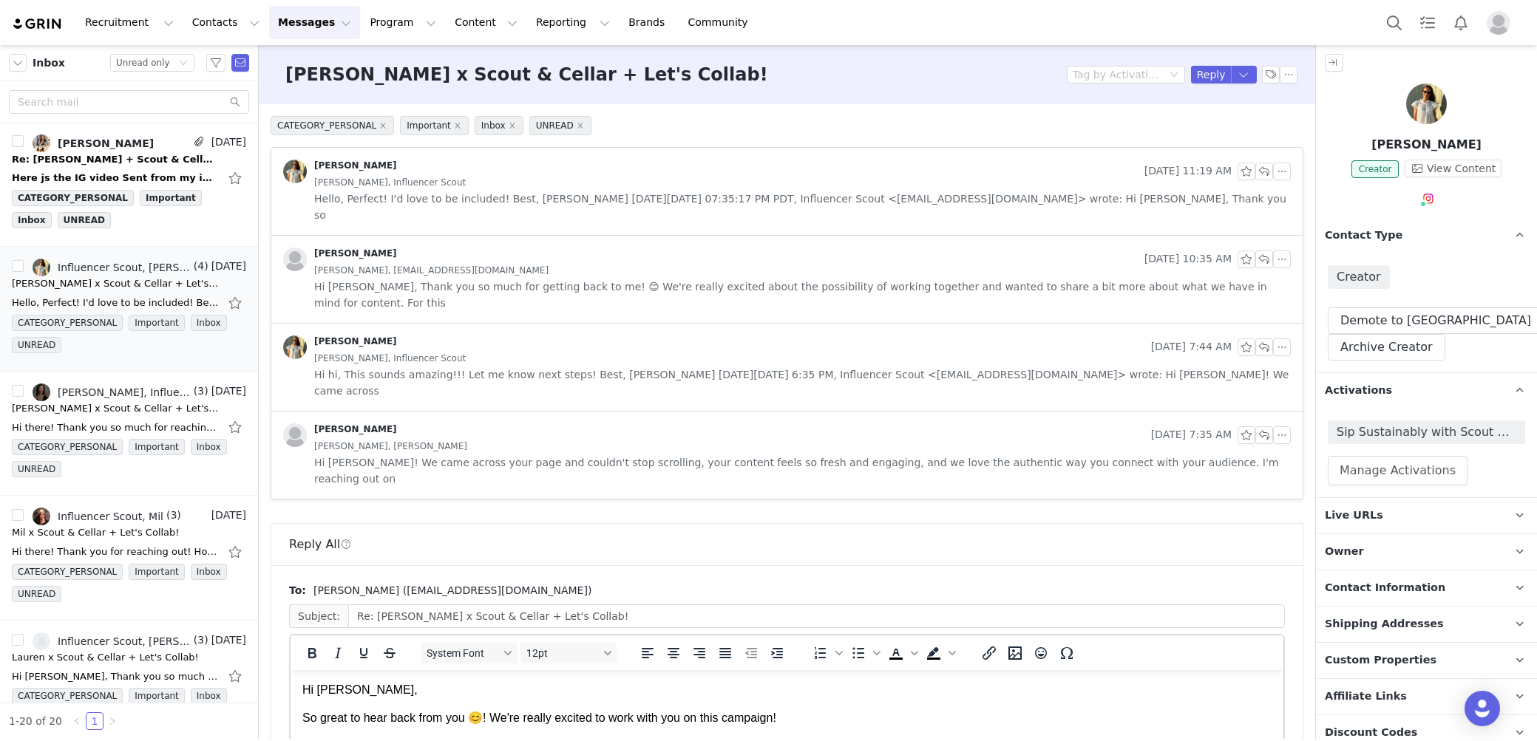
click at [1201, 682] on p "Hi Kaylee," at bounding box center [786, 690] width 969 height 16
click at [1306, 580] on div "CATEGORY_PERSONAL Important Inbox UNREAD Kaylee Cooper Sep 30, 2025 11:19 AM Ka…" at bounding box center [787, 509] width 1056 height 811
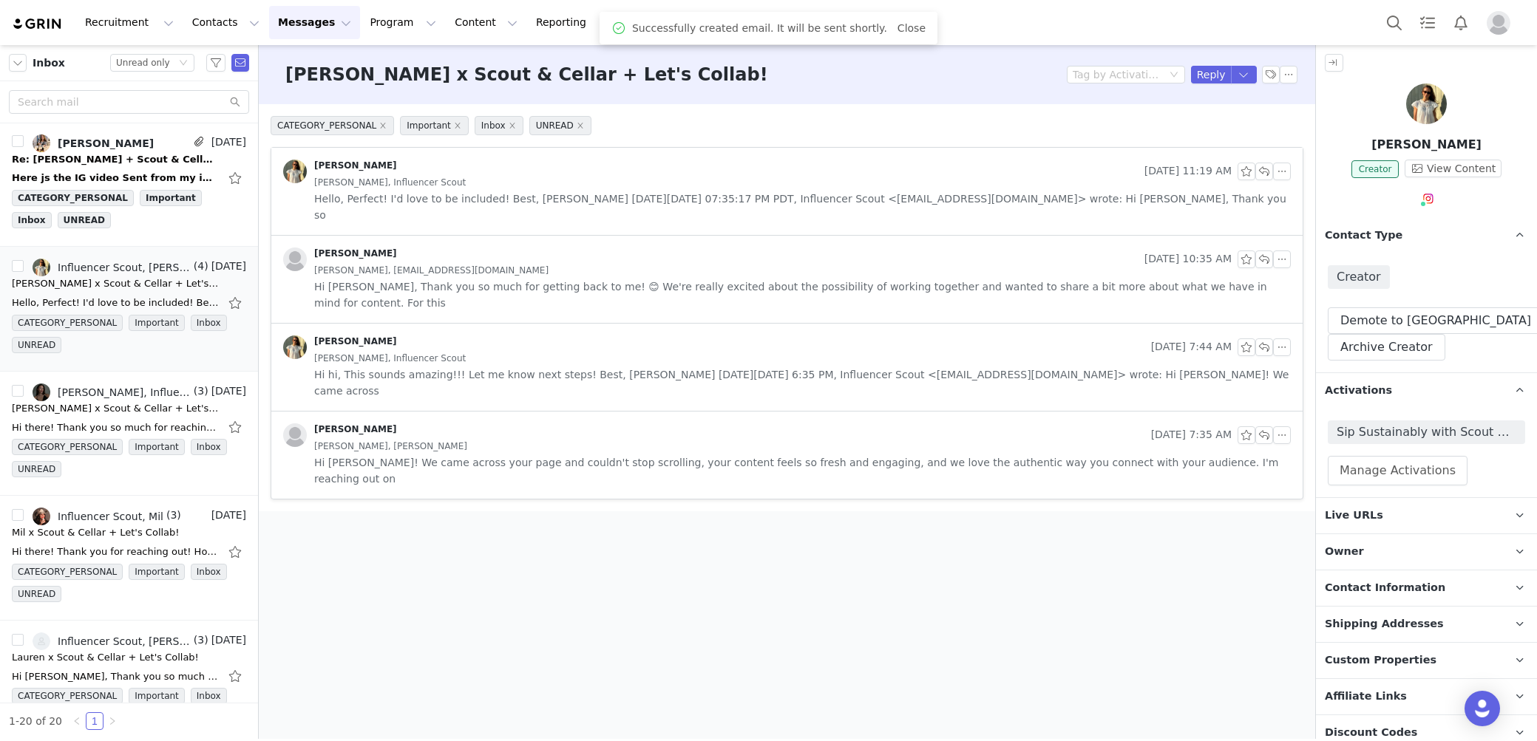
scroll to position [0, 0]
click at [141, 166] on div "Here js the IG video Sent from my iPhone > On Sep 29, 2025, at 7:32 PM, Influen…" at bounding box center [129, 178] width 234 height 24
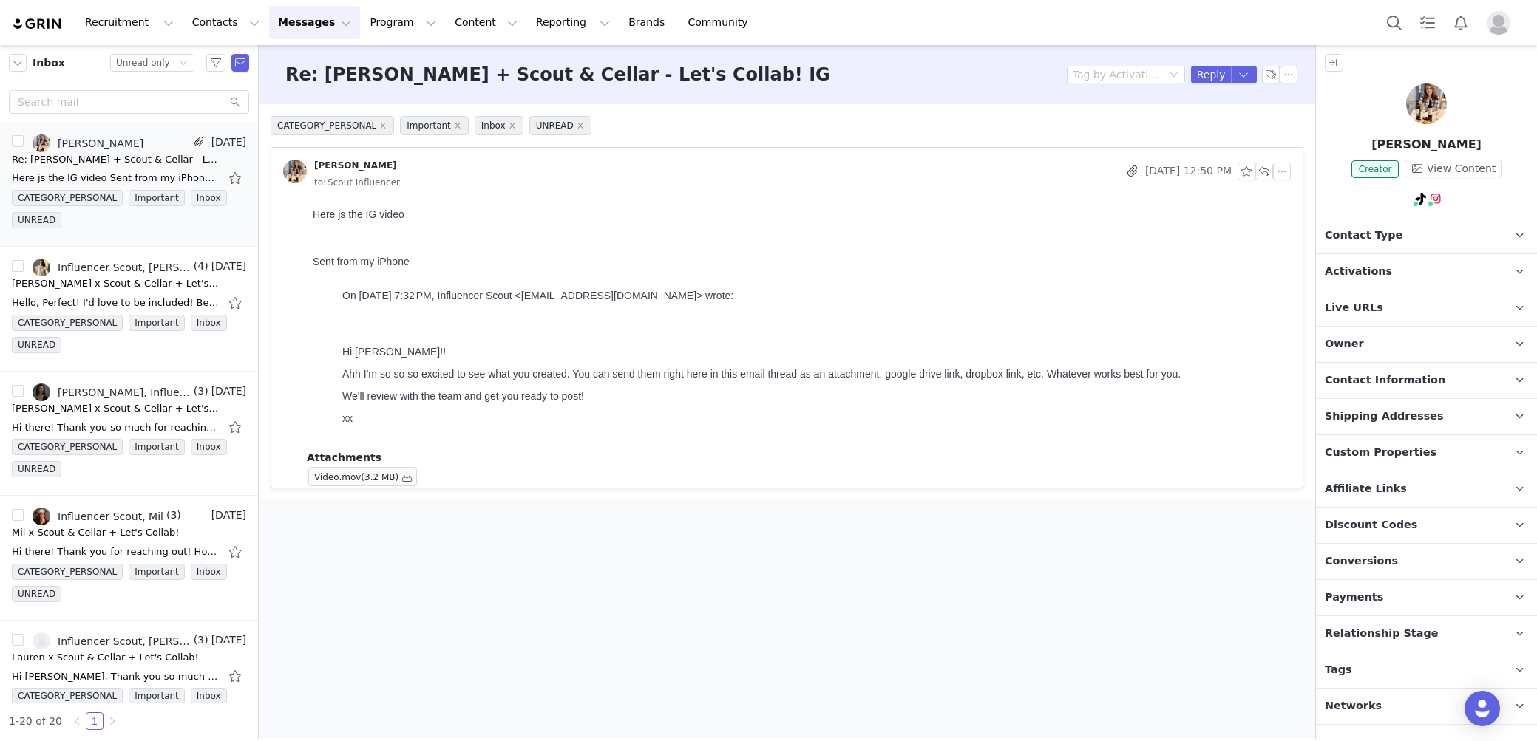
click at [1378, 635] on span "Relationship Stage" at bounding box center [1381, 634] width 114 height 16
click at [1085, 601] on main "Re: Hilary + Scout & Cellar - Let's Collab! IG Tag by Activation Reply CATEGORY…" at bounding box center [787, 392] width 1056 height 694
click at [1419, 236] on link "@mywinewalk" at bounding box center [1429, 230] width 75 height 12
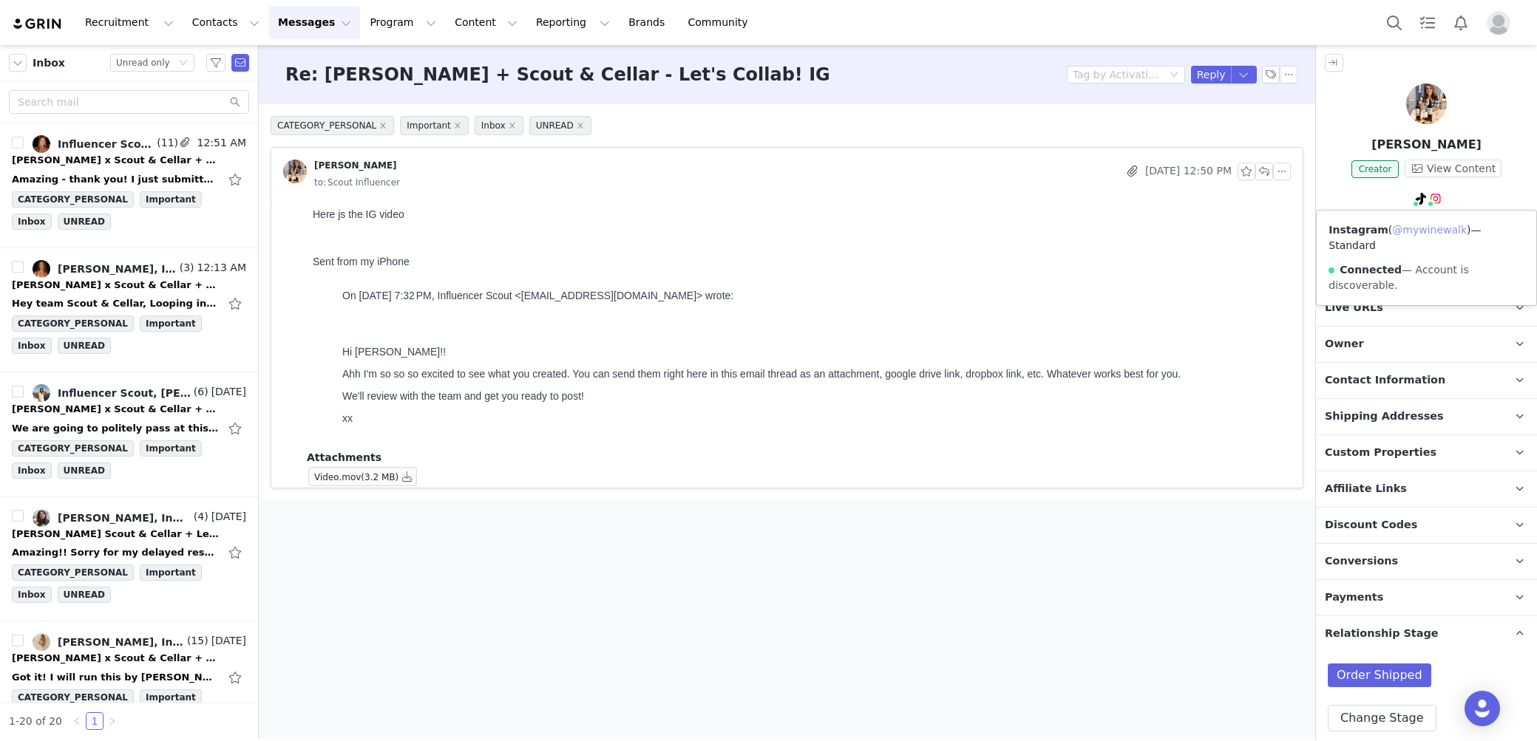
scroll to position [1869, 0]
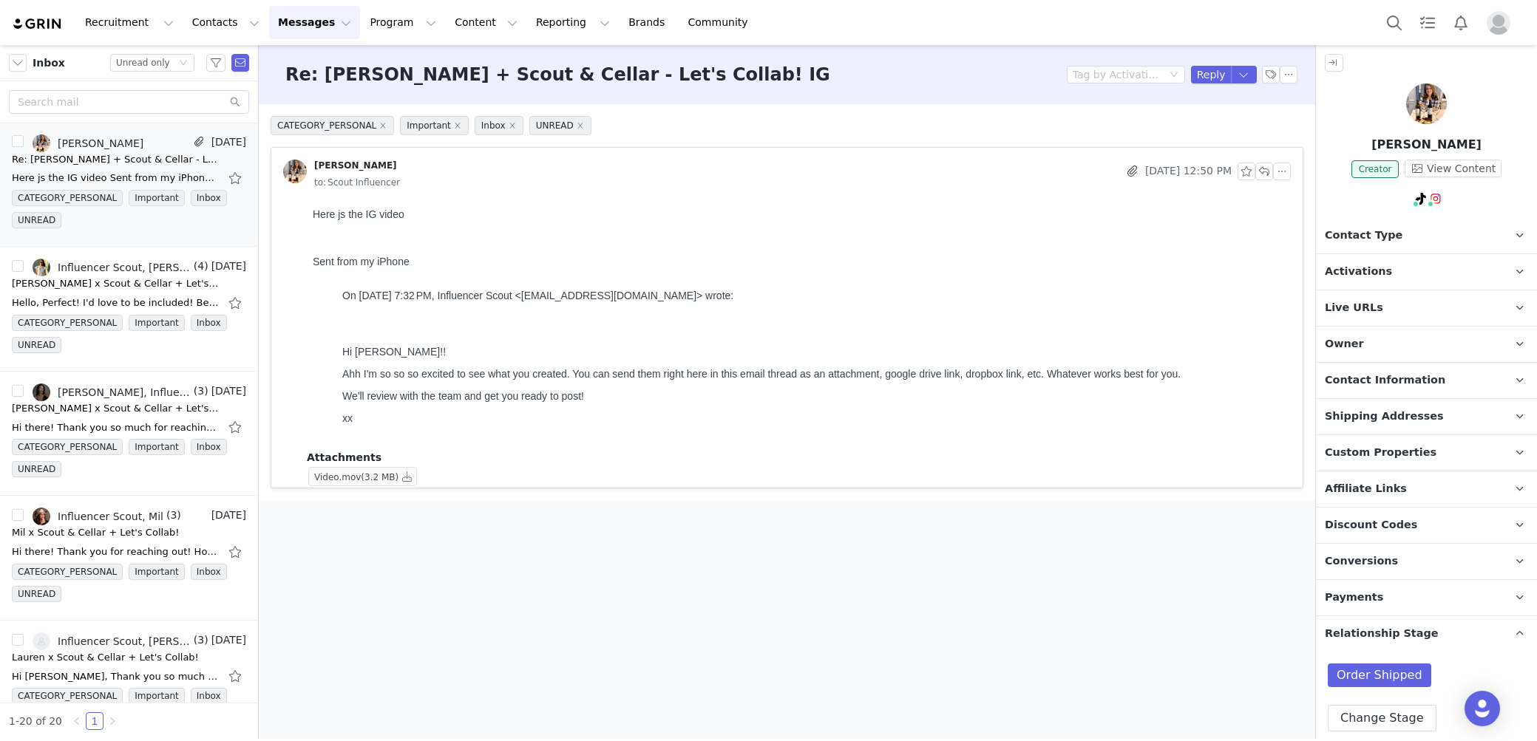
click at [376, 473] on span "(3.2 MB)" at bounding box center [380, 477] width 38 height 10
click at [409, 480] on button "button" at bounding box center [407, 477] width 18 height 18
click at [208, 135] on button "button" at bounding box center [208, 144] width 18 height 18
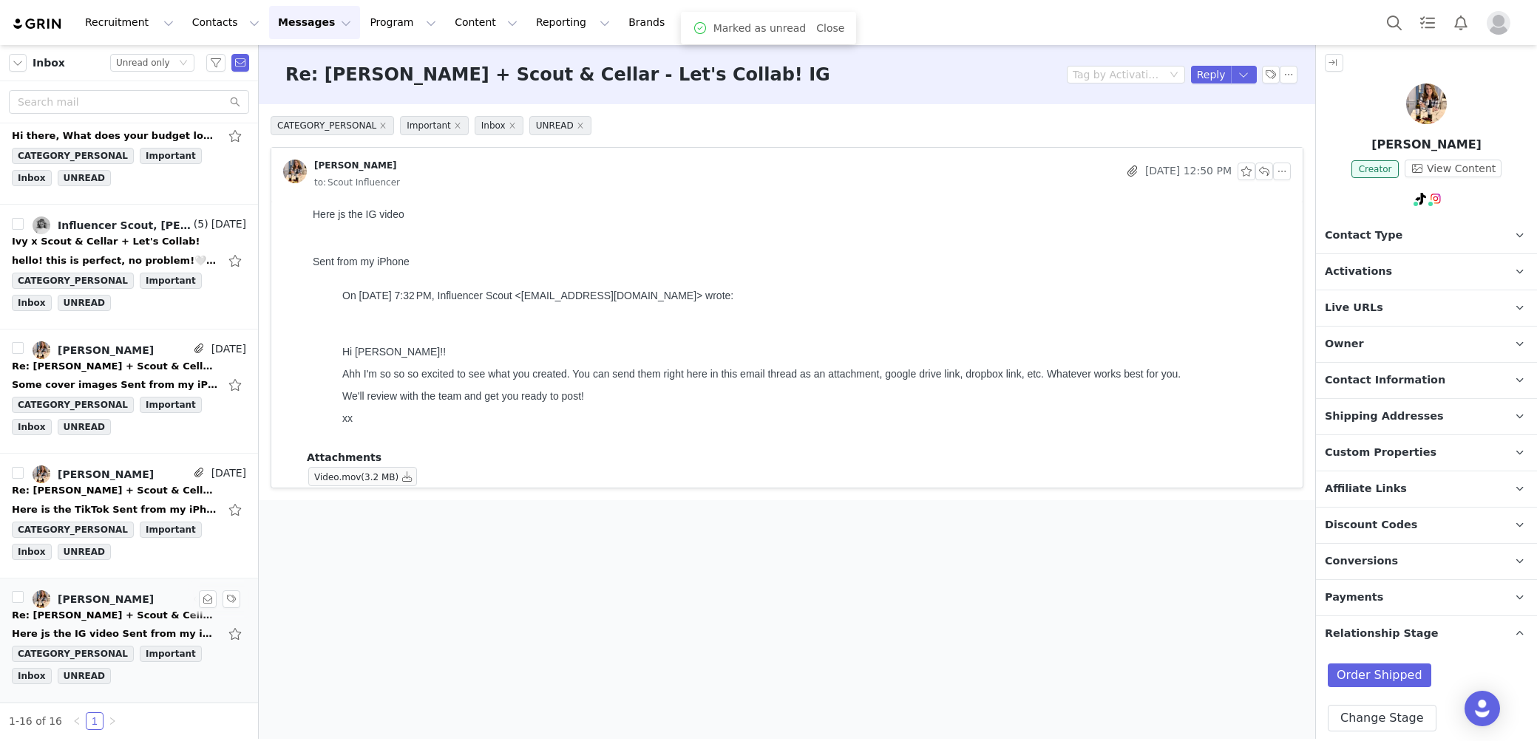
scroll to position [1397, 0]
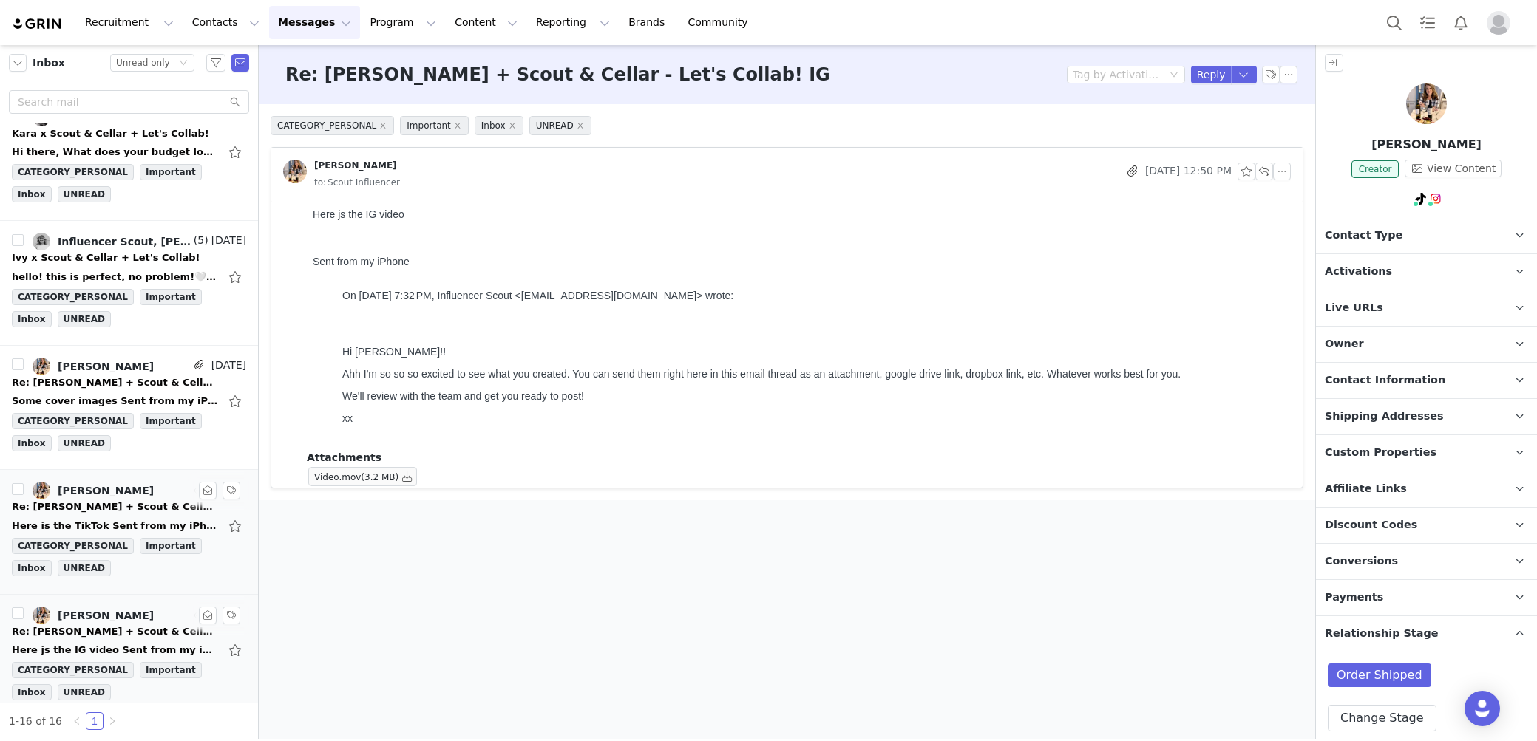
click at [128, 500] on div "Re: [PERSON_NAME] + Scout & Cellar - Let's Collab! - TikTok" at bounding box center [115, 507] width 207 height 15
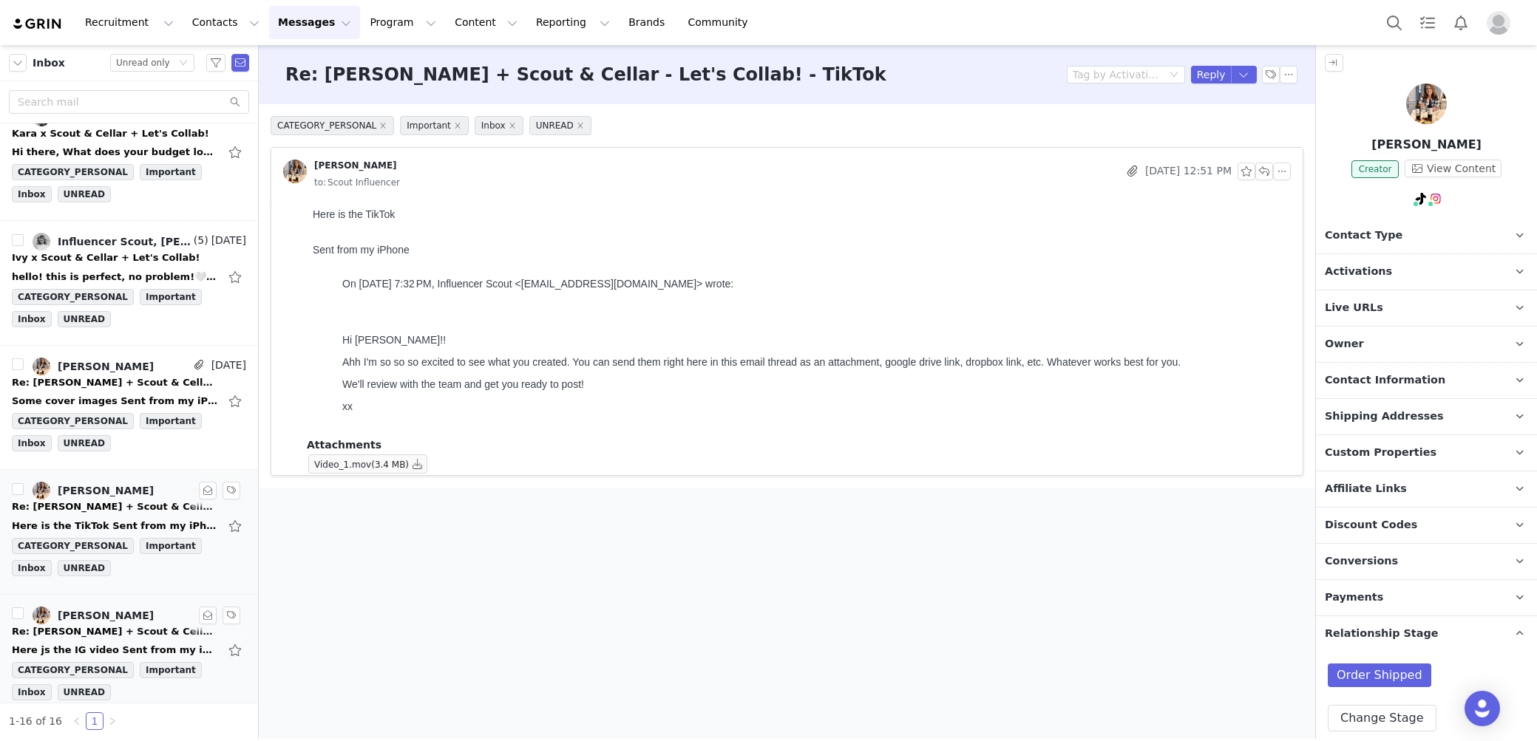
scroll to position [0, 0]
click at [421, 457] on button "button" at bounding box center [418, 464] width 18 height 18
click at [114, 375] on div "Re: [PERSON_NAME] + Scout & Cellar - Let's Collab! / Cover" at bounding box center [115, 382] width 207 height 15
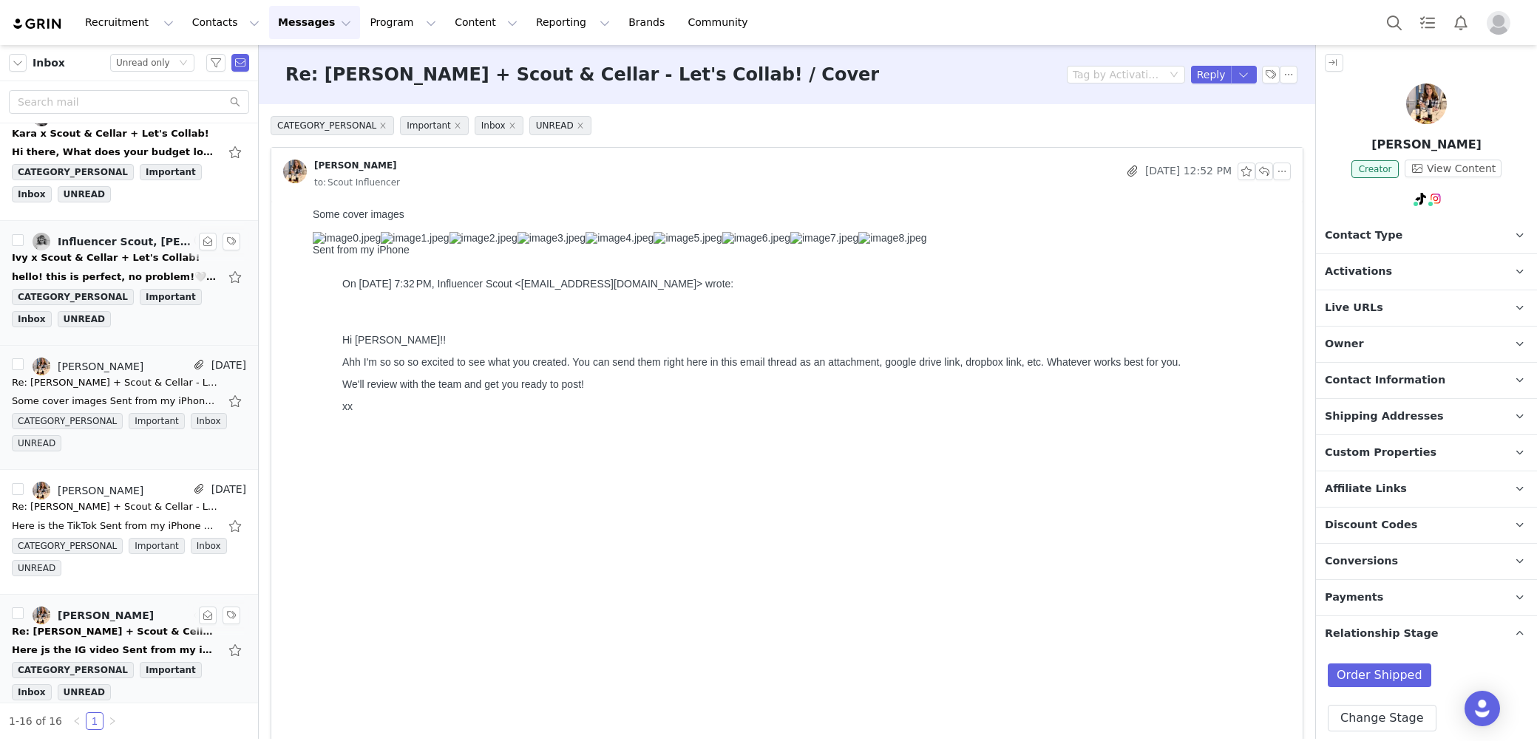
click at [91, 270] on div "hello! this is perfect, no problem!🤍 On [DATE] 10:38 PM, Influencer Scout <[EMA…" at bounding box center [115, 277] width 207 height 15
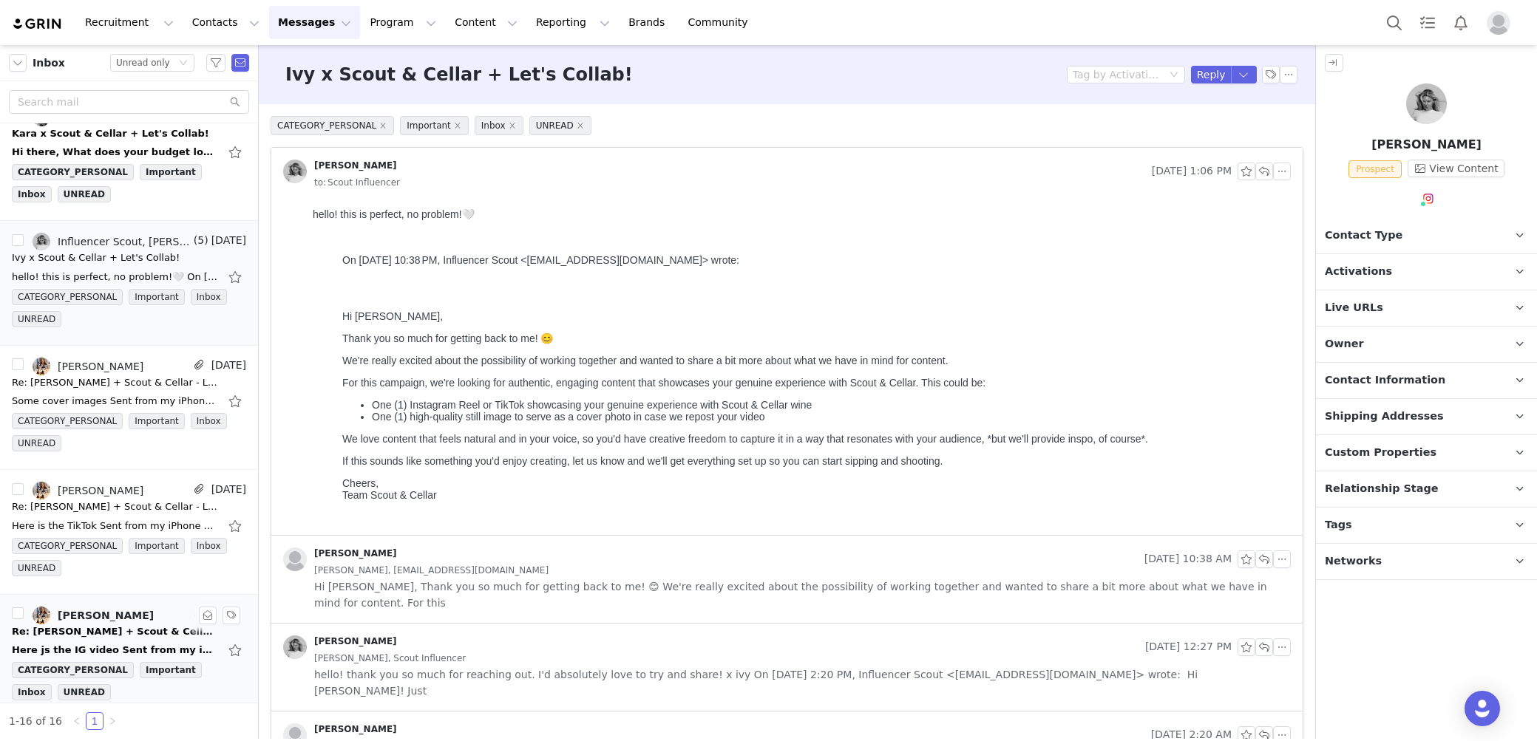
click at [1350, 234] on span "Contact Type" at bounding box center [1363, 236] width 78 height 16
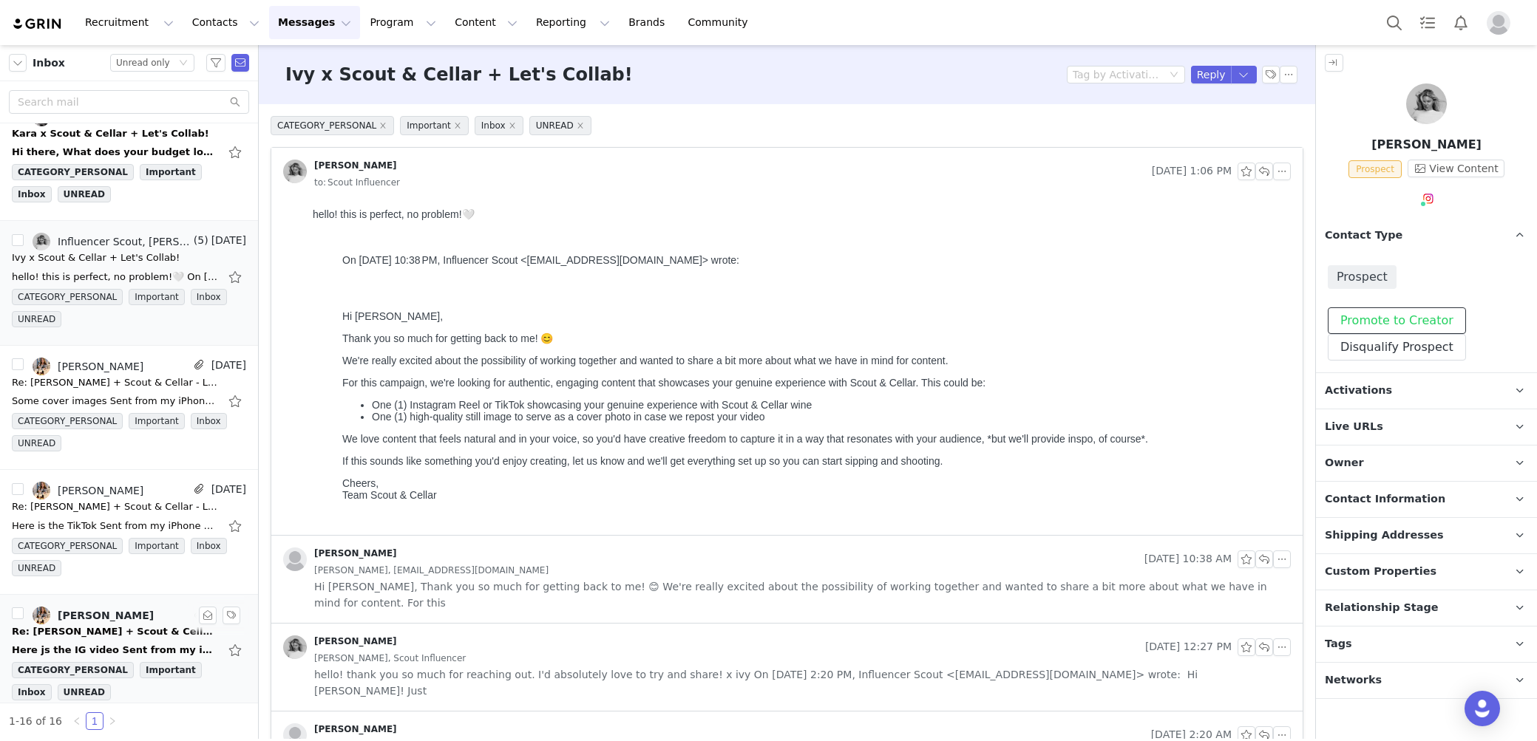
click at [1368, 317] on button "Promote to Creator" at bounding box center [1396, 320] width 138 height 27
click at [1378, 392] on span "Activations" at bounding box center [1357, 391] width 67 height 16
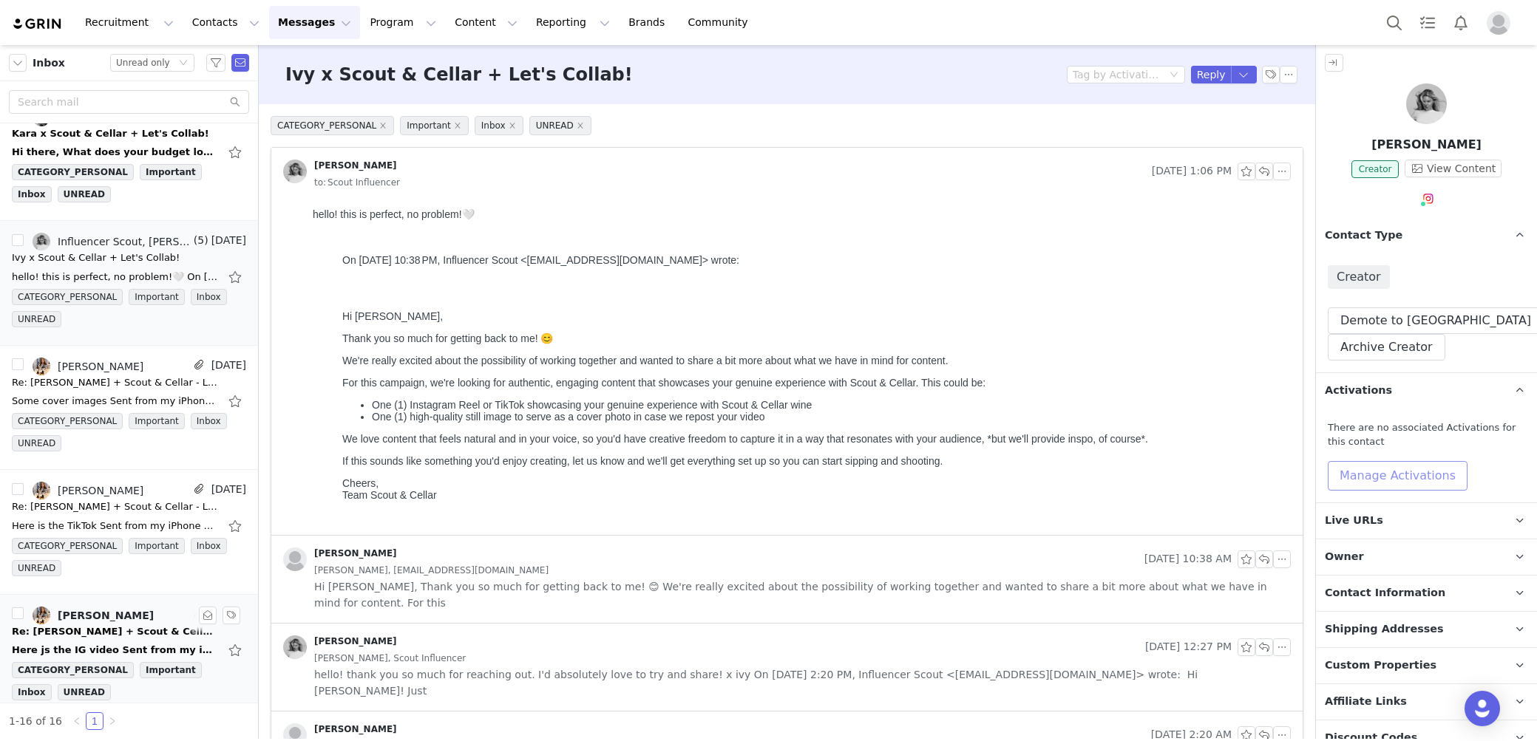
click at [1376, 466] on button "Manage Activations" at bounding box center [1397, 476] width 140 height 30
click at [1370, 520] on div "Select Activation" at bounding box center [1362, 532] width 171 height 24
click at [1361, 554] on li "Sip Sustainably with Scout & Cellar" at bounding box center [1363, 562] width 172 height 24
click at [1311, 571] on button "Apply" at bounding box center [1303, 569] width 53 height 24
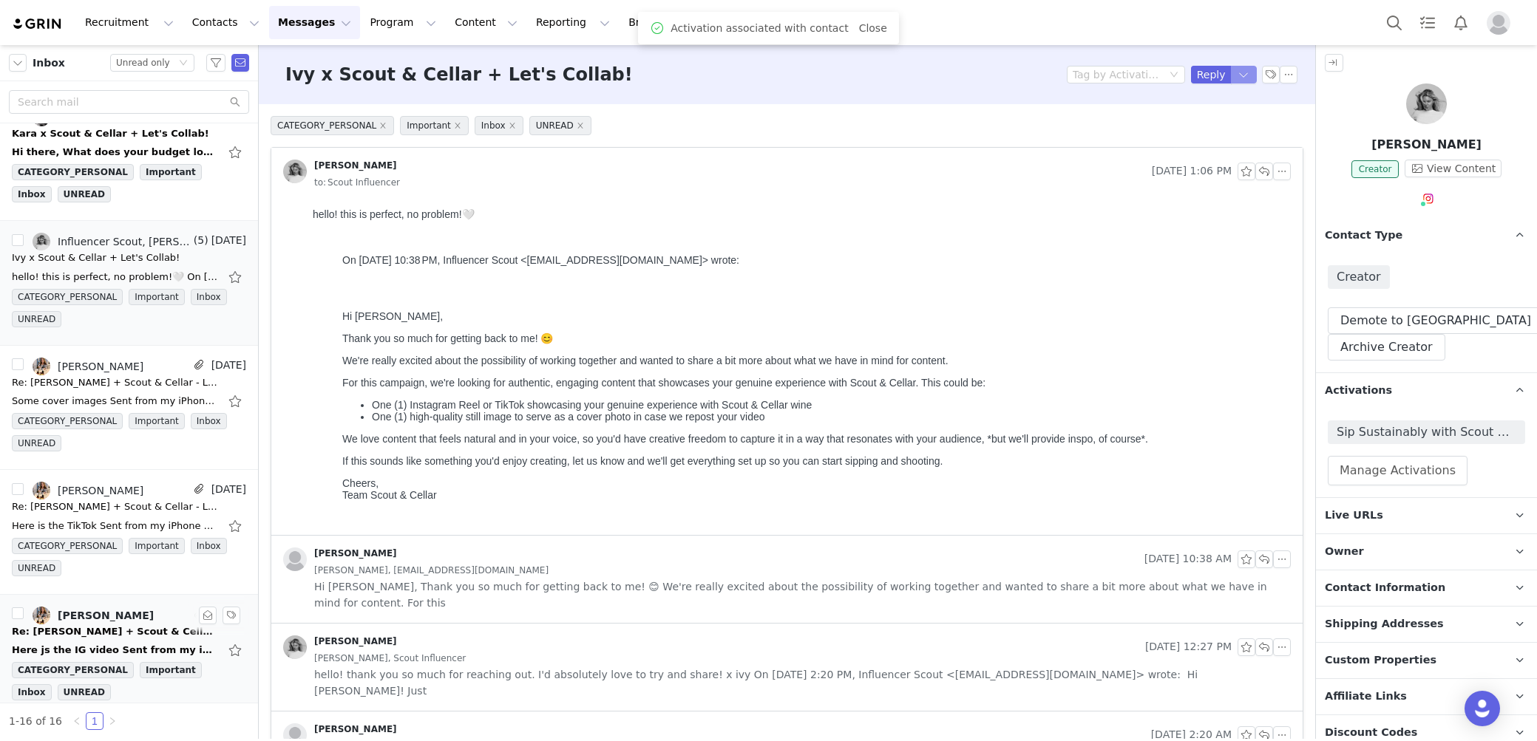
click at [1248, 80] on button "button" at bounding box center [1244, 75] width 27 height 18
click at [1225, 123] on li "Reply All" at bounding box center [1228, 125] width 63 height 24
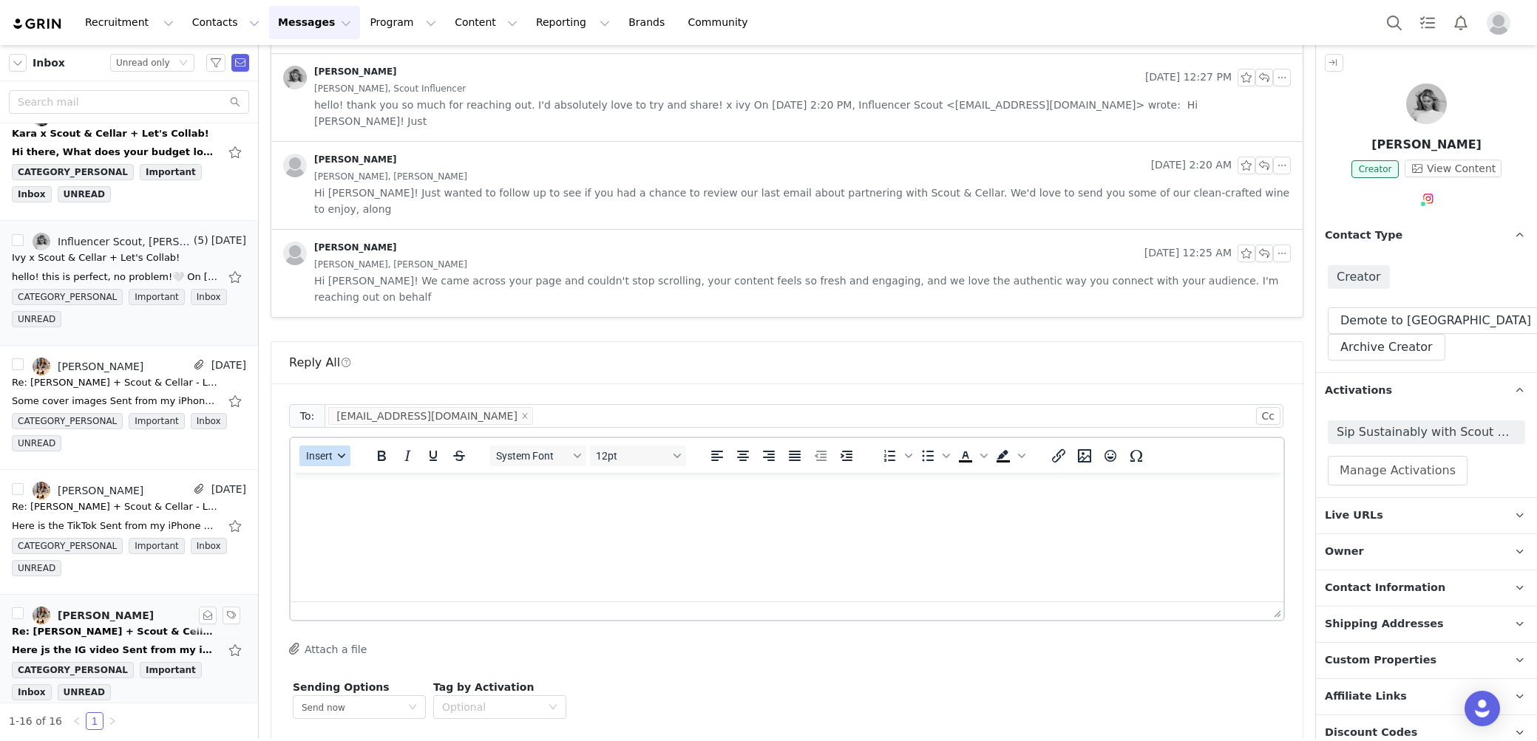
click at [327, 450] on span "Insert" at bounding box center [319, 456] width 27 height 12
click at [333, 418] on div "Insert Template" at bounding box center [377, 414] width 133 height 18
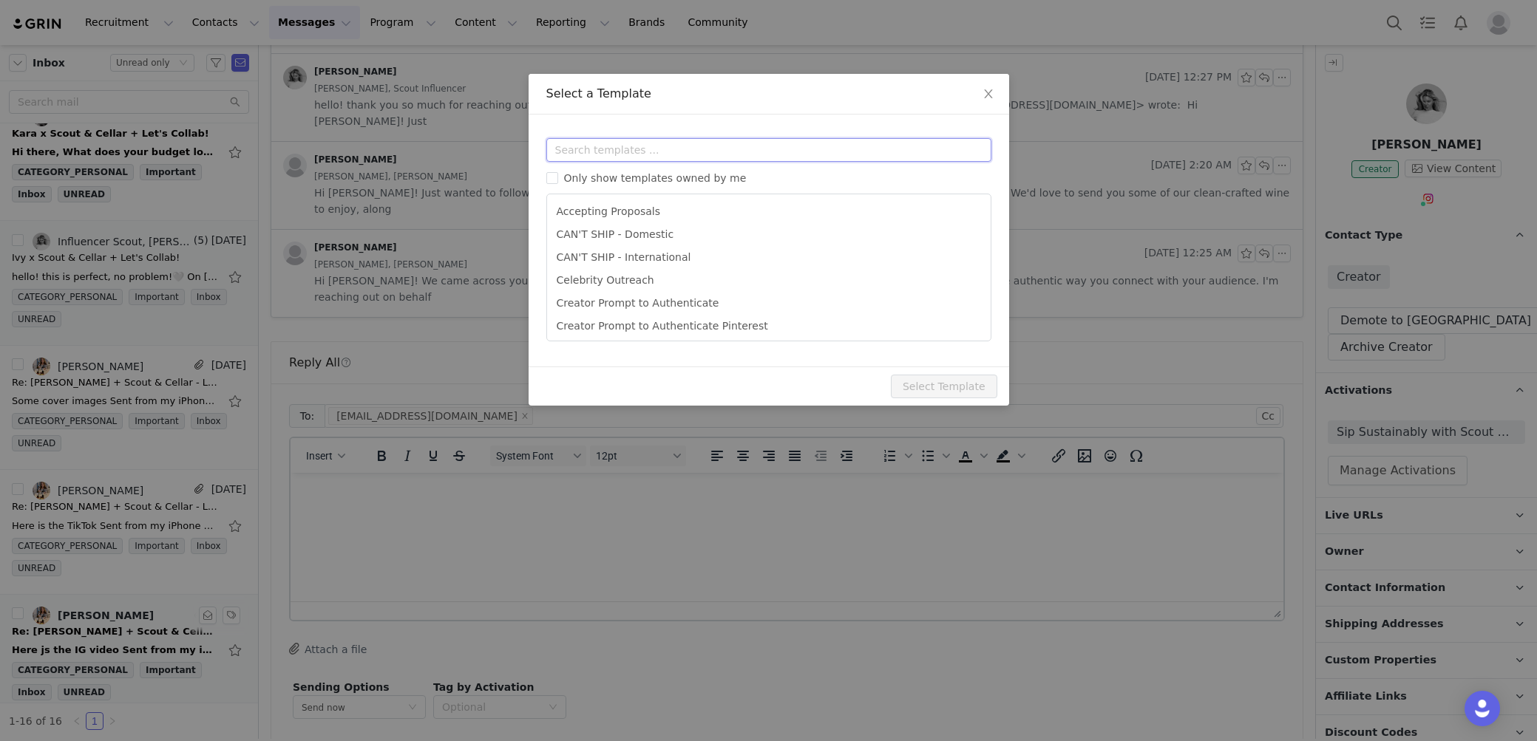
click at [666, 160] on input "text" at bounding box center [768, 150] width 445 height 24
type input "i"
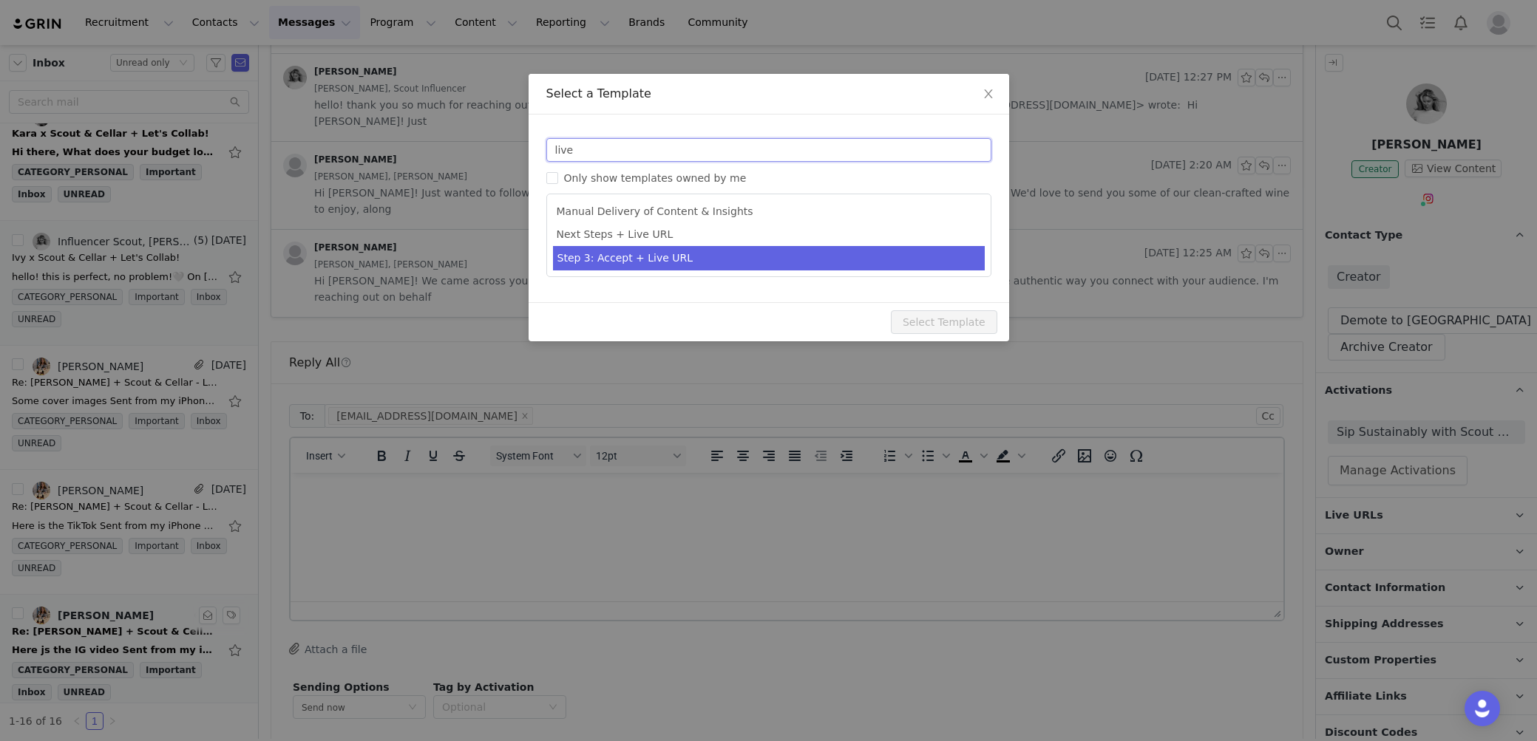
type input "live"
click at [655, 269] on li "Step 3: Accept + Live URL" at bounding box center [769, 258] width 432 height 24
type input "[first_name] x Scout & Cellar - Let's Collab!"
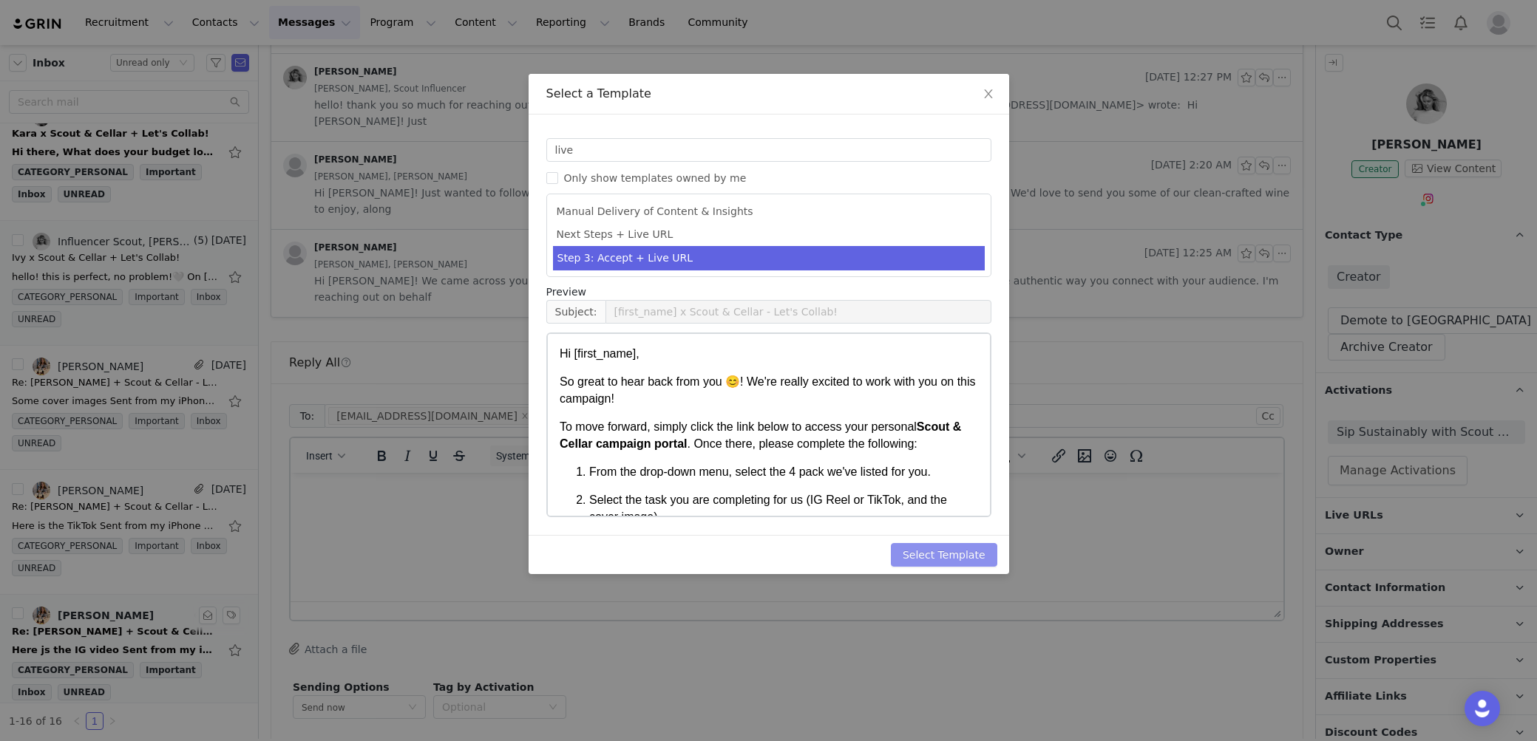
click at [979, 556] on button "Select Template" at bounding box center [944, 555] width 106 height 24
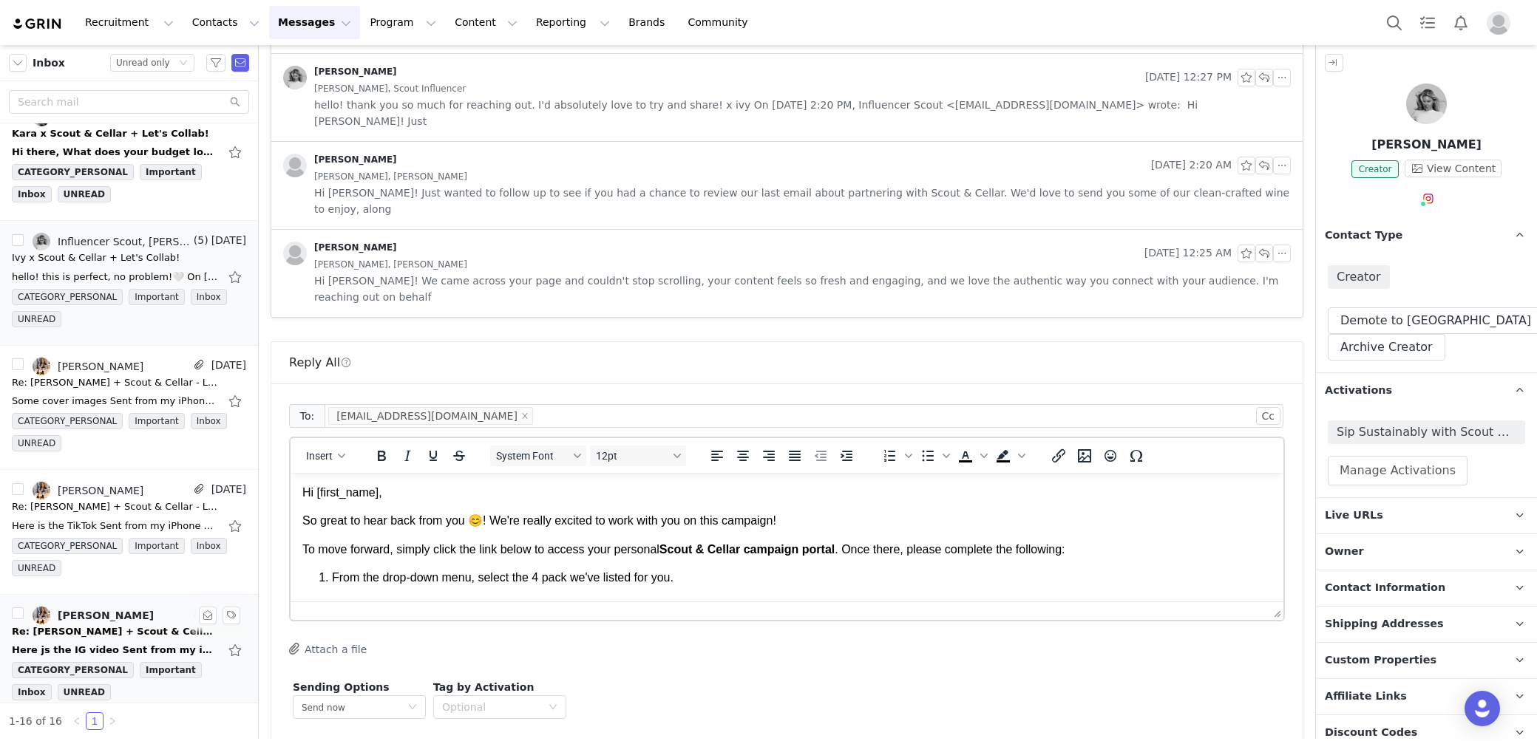
click at [465, 509] on body "Hi [first_name], So great to hear back from you 😊! We're really excited to work…" at bounding box center [786, 722] width 969 height 475
click at [463, 505] on body "Hi First Name , So great to hear back from you 😊! We're really excited to work …" at bounding box center [786, 722] width 969 height 475
click at [458, 483] on html "Hi First Name , So great to hear back from you 😊! We're really excited to work …" at bounding box center [786, 722] width 993 height 499
click at [447, 483] on html "Hi First Name , So great to hear back from you 😊! We're really excited to work …" at bounding box center [786, 722] width 993 height 499
click at [441, 489] on p "Hi First Name ," at bounding box center [786, 493] width 969 height 16
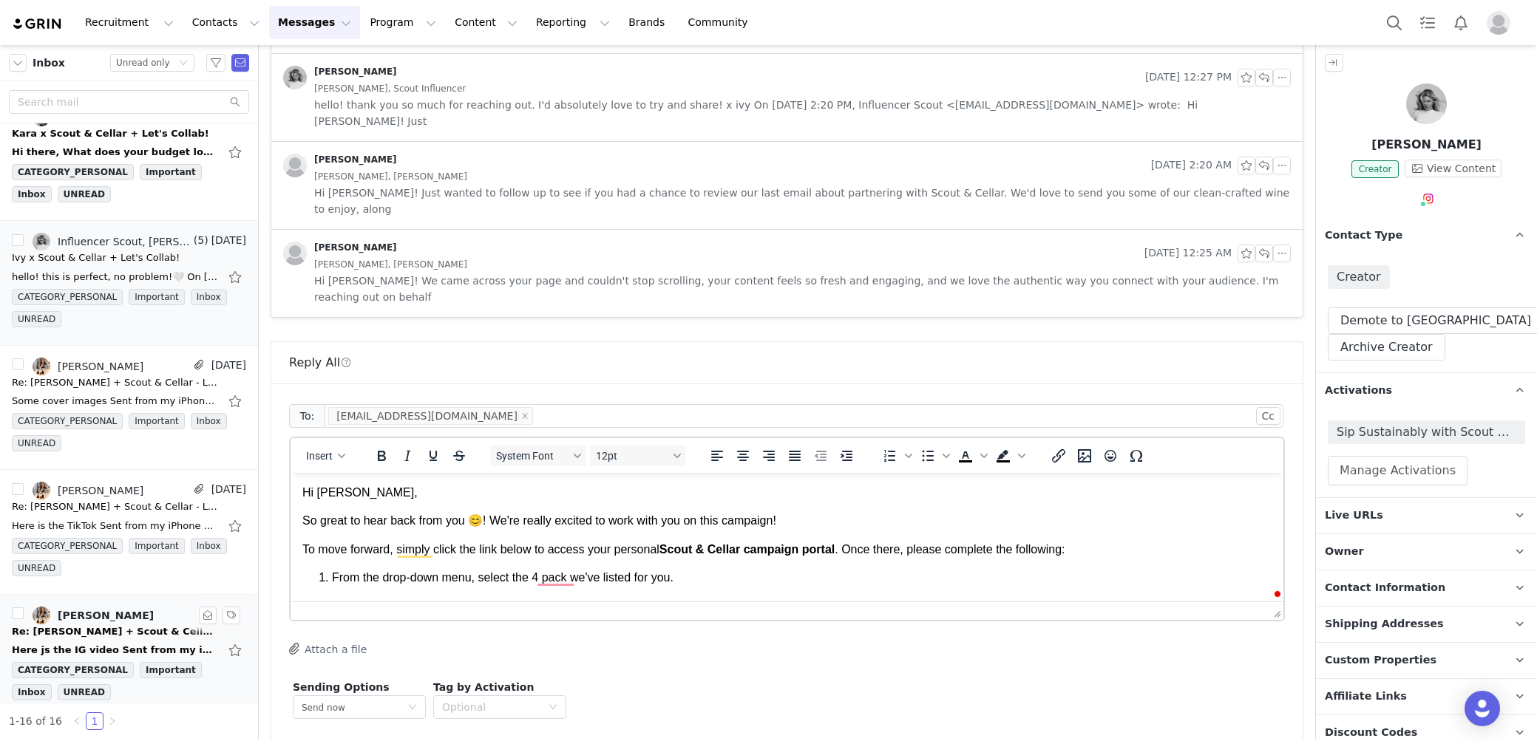
click at [1089, 553] on p "To move forward, simply click the link below to access your personal Scout & Ce…" at bounding box center [786, 550] width 969 height 16
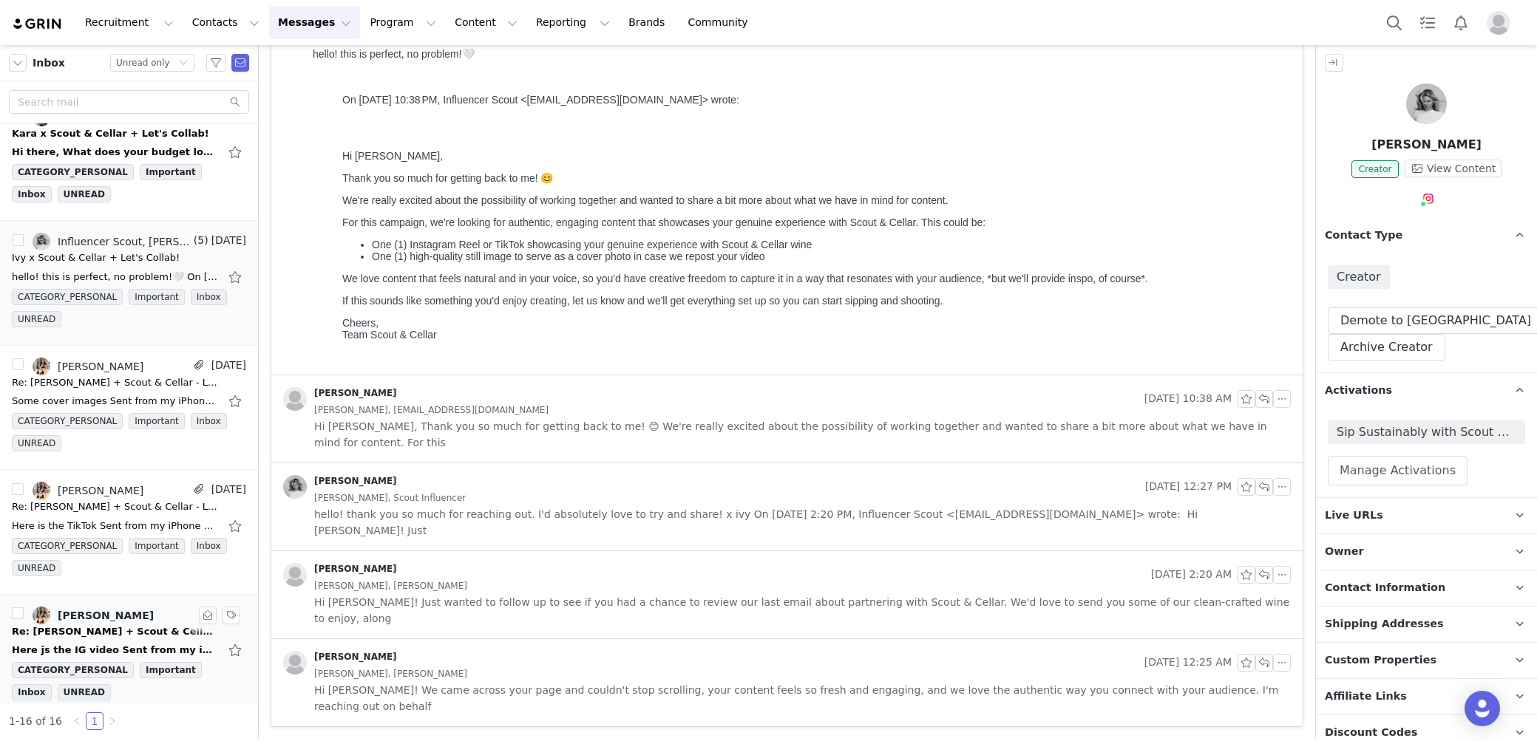
scroll to position [93, 0]
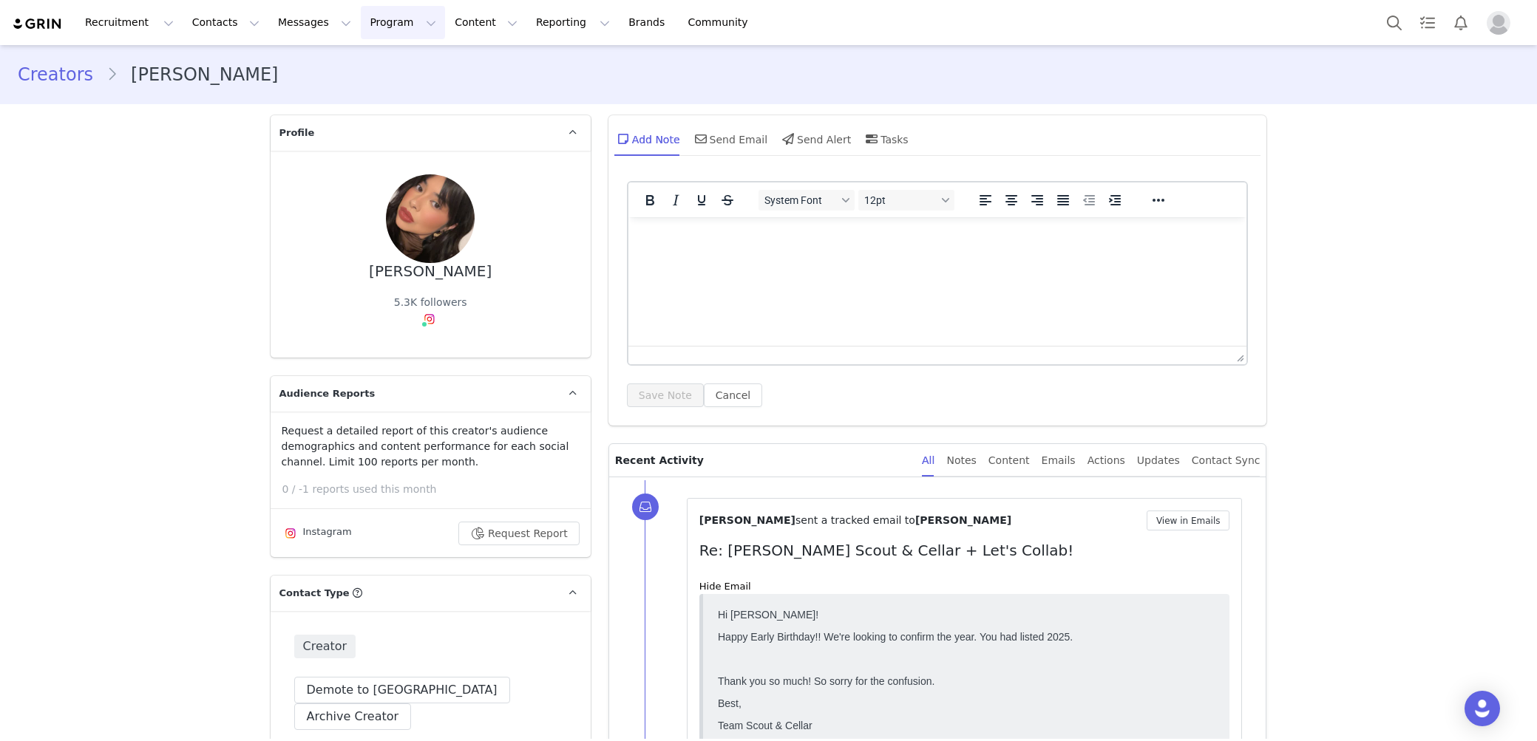
scroll to position [1508, 0]
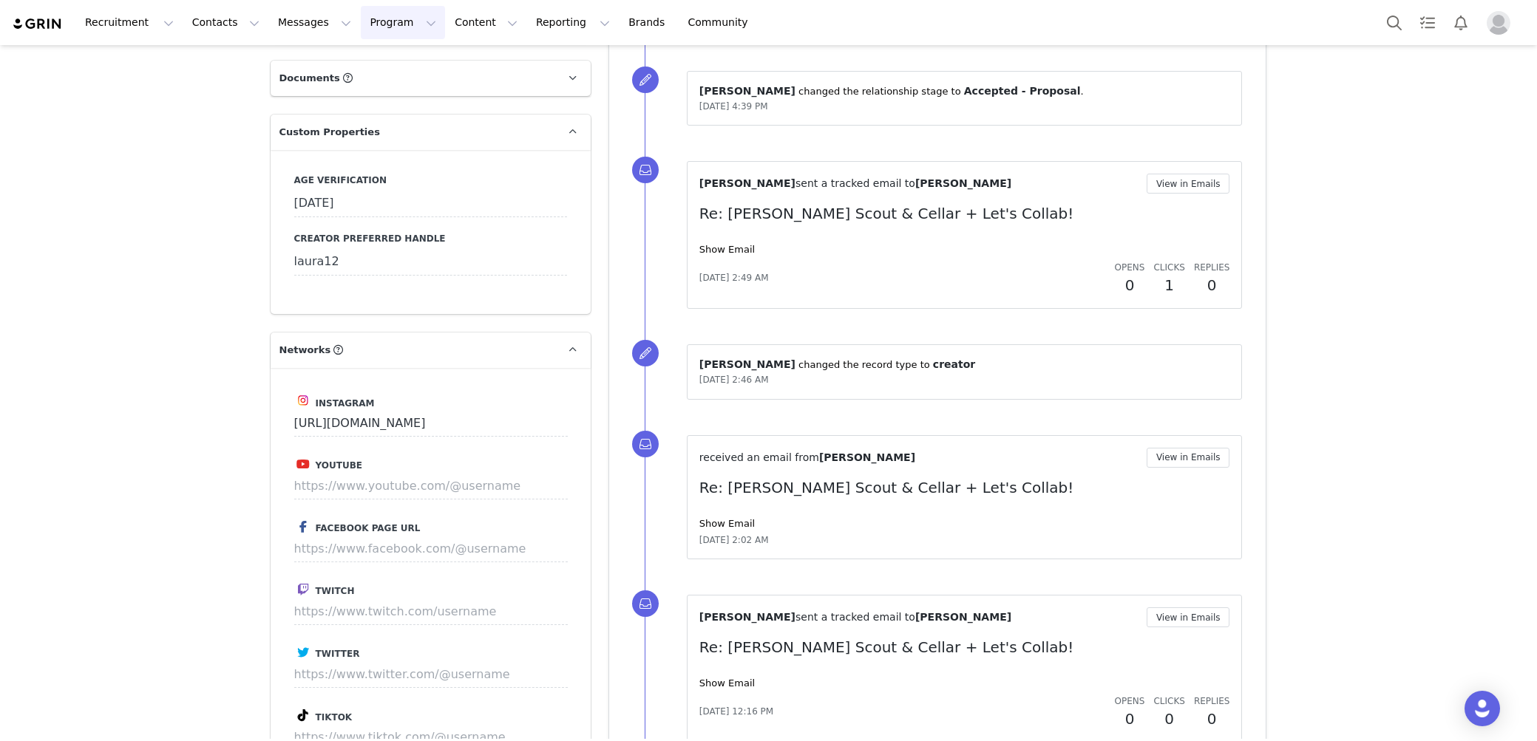
click at [384, 19] on button "Program Program" at bounding box center [403, 22] width 84 height 33
click at [394, 58] on p "Activations" at bounding box center [378, 66] width 57 height 16
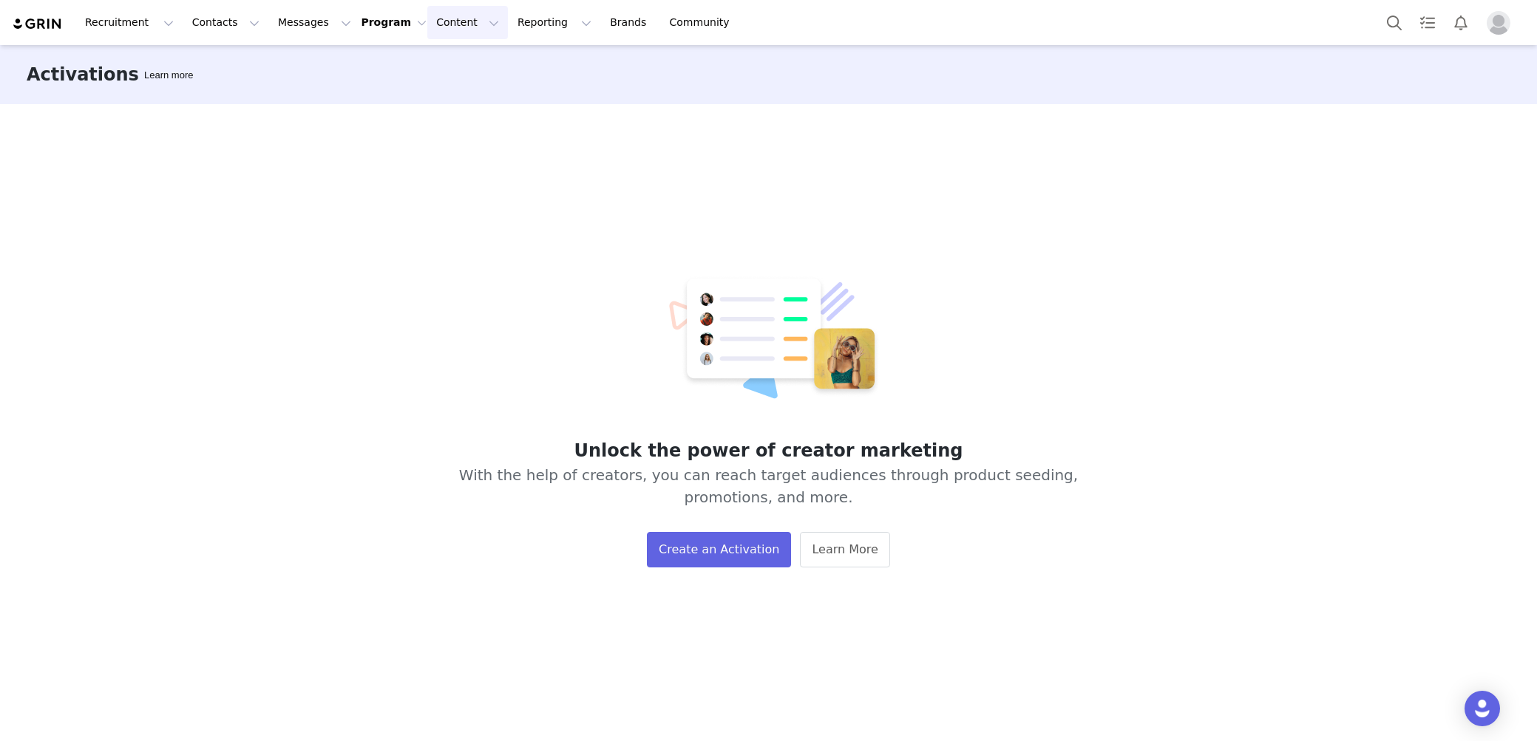
click at [427, 24] on button "Content Content" at bounding box center [467, 22] width 81 height 33
click at [385, 25] on button "Program Program" at bounding box center [394, 23] width 66 height 16
click at [397, 69] on p "Activations" at bounding box center [378, 66] width 57 height 16
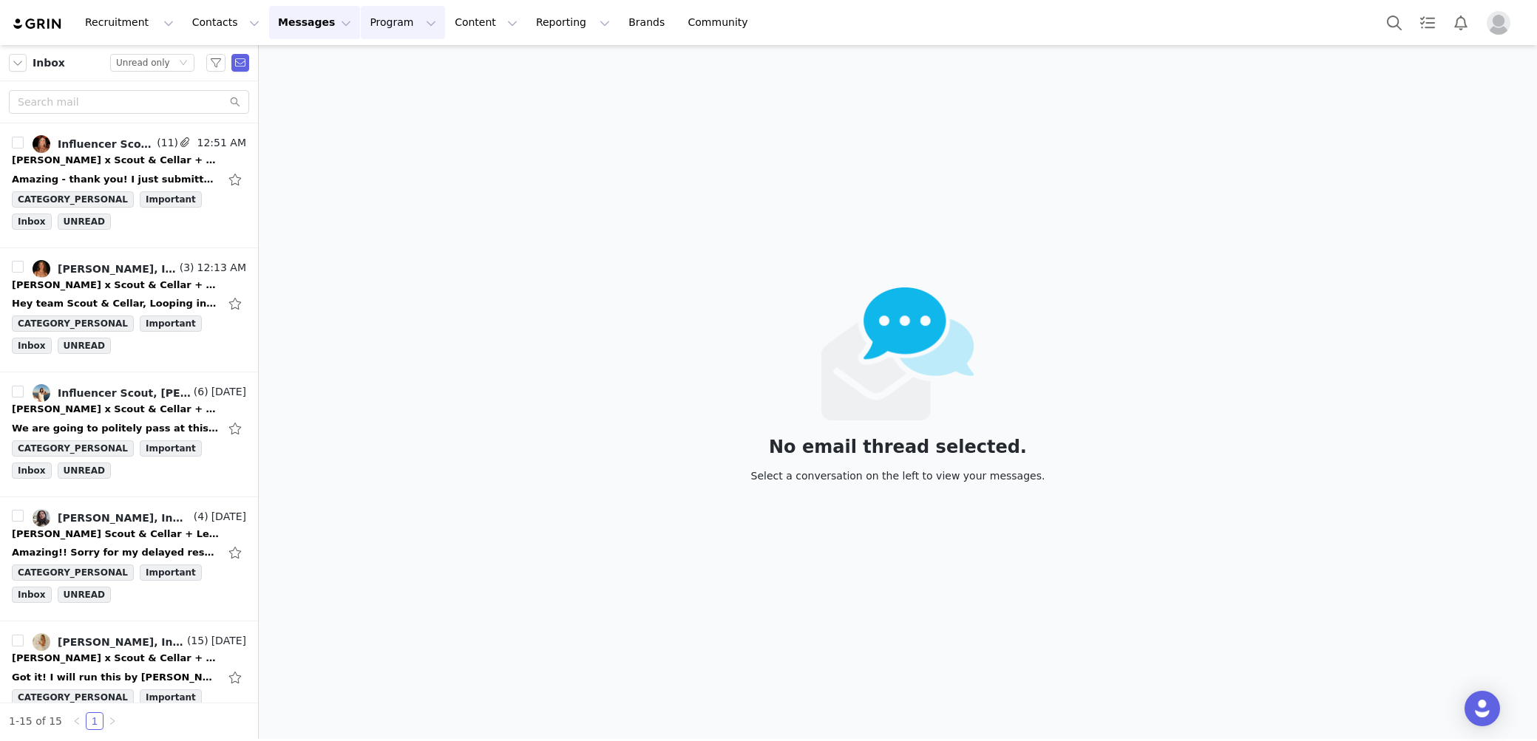
click at [375, 21] on button "Program Program" at bounding box center [403, 22] width 84 height 33
click at [384, 66] on p "Activations" at bounding box center [378, 66] width 57 height 16
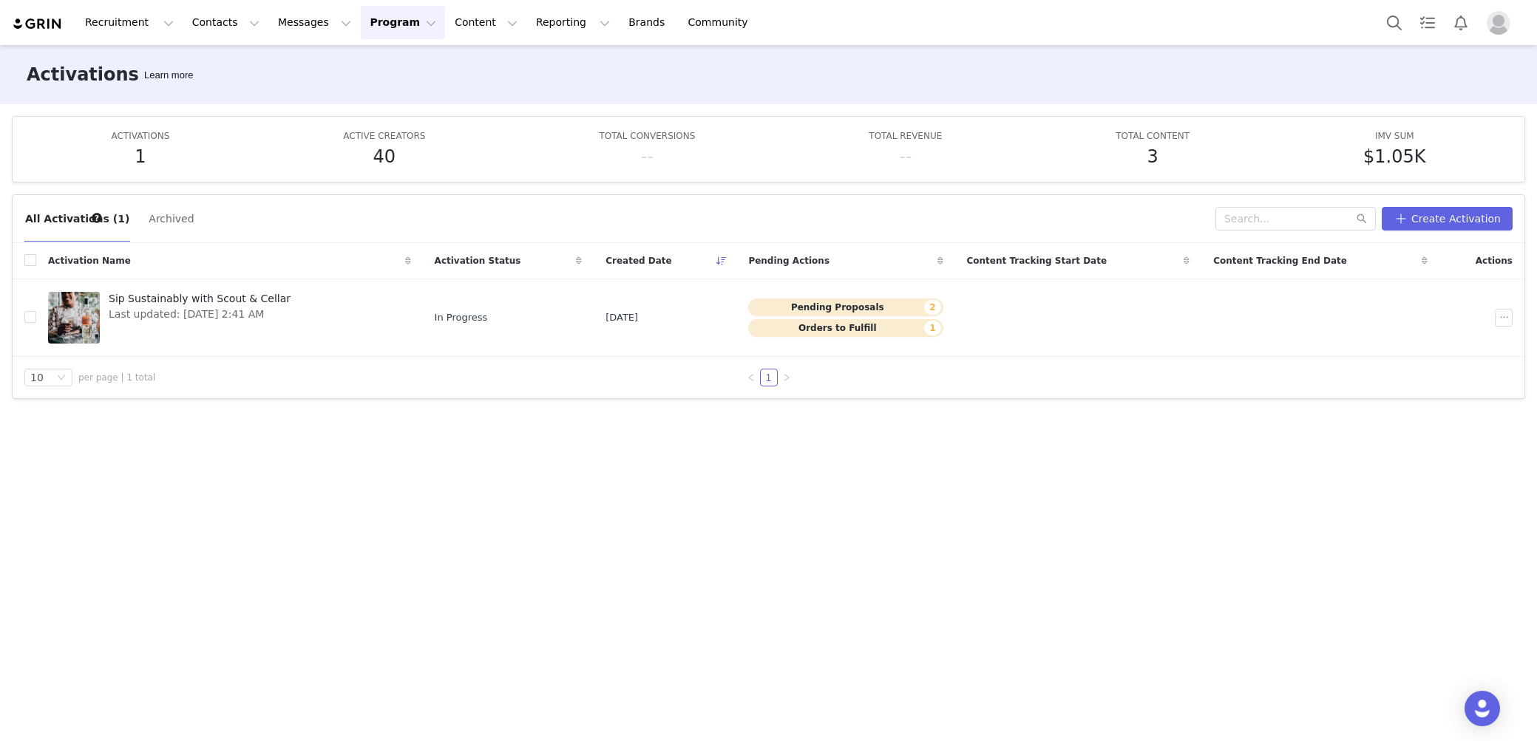
click at [183, 273] on div "Activation Name" at bounding box center [229, 260] width 387 height 35
click at [171, 307] on span "Last updated: Sep 30, 2025 2:41 AM" at bounding box center [200, 315] width 182 height 16
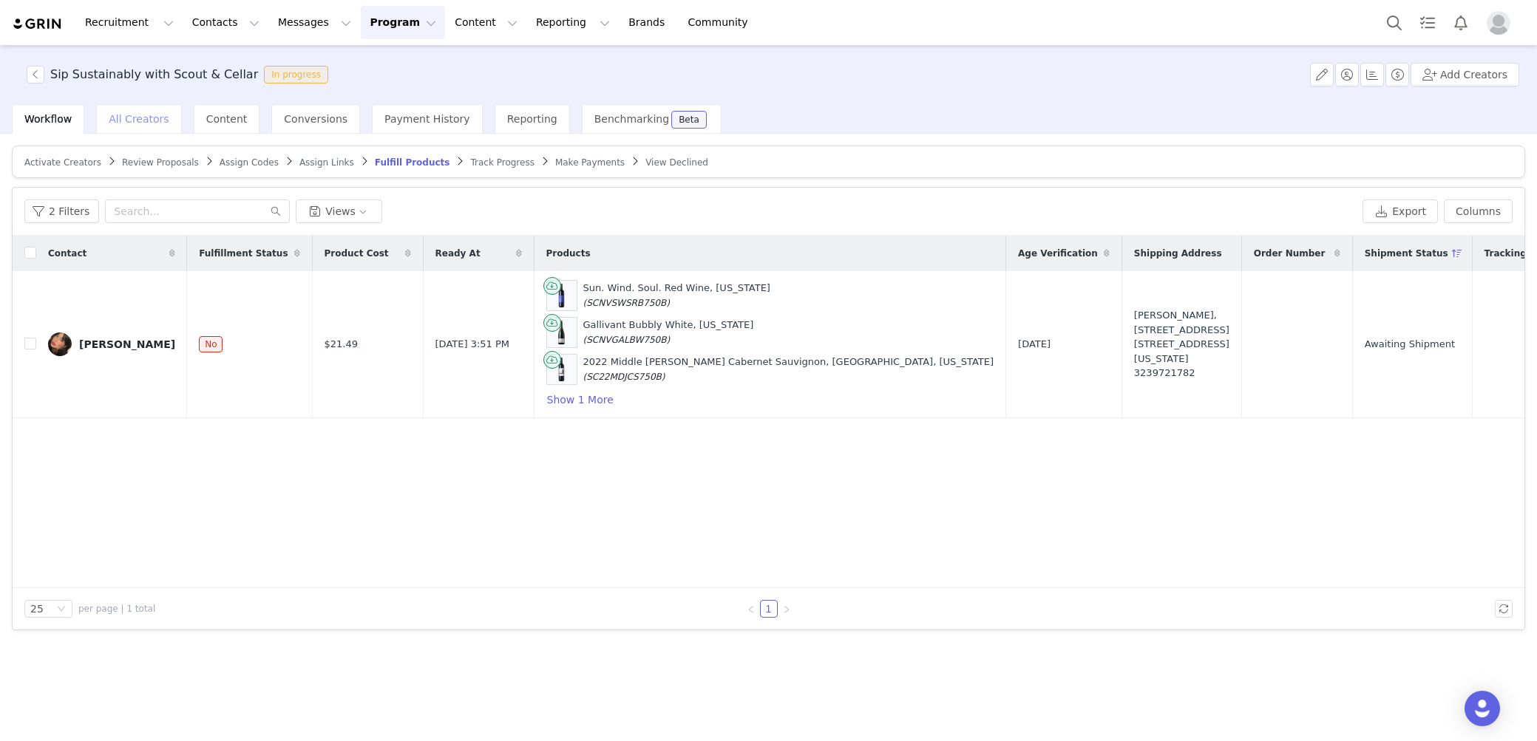
click at [152, 120] on span "All Creators" at bounding box center [139, 119] width 60 height 12
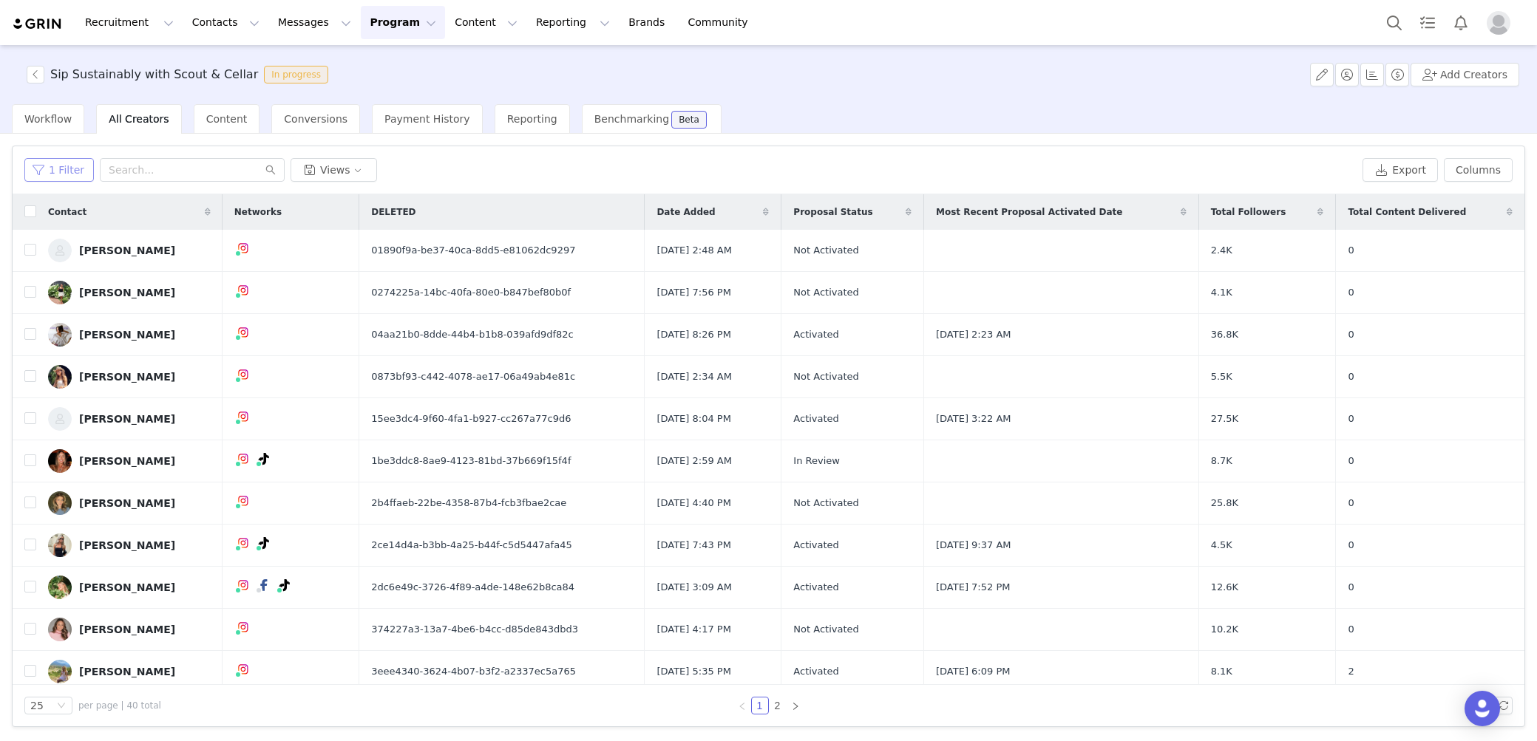
click at [47, 167] on button "1 Filter" at bounding box center [58, 170] width 69 height 24
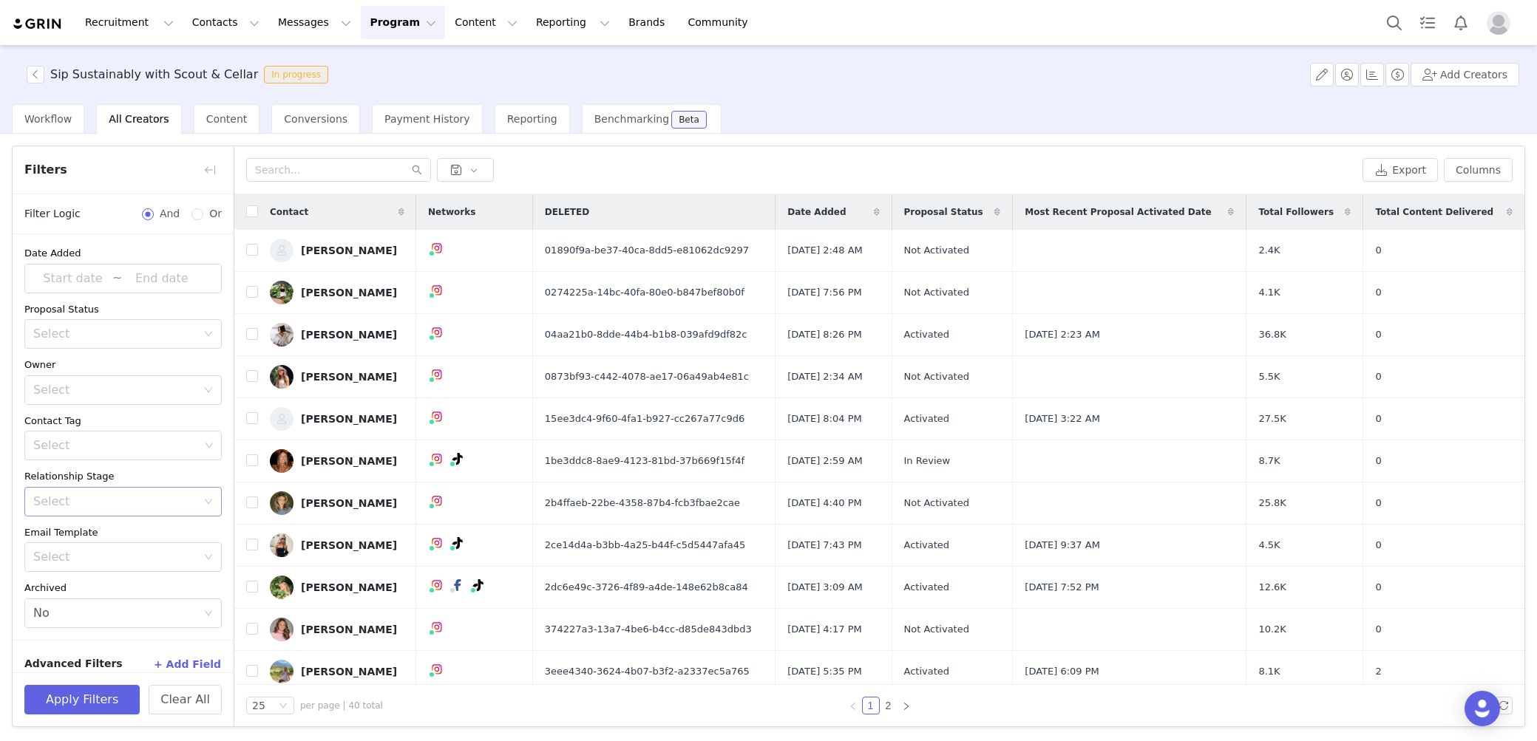
click at [112, 506] on div "Select" at bounding box center [114, 501] width 163 height 15
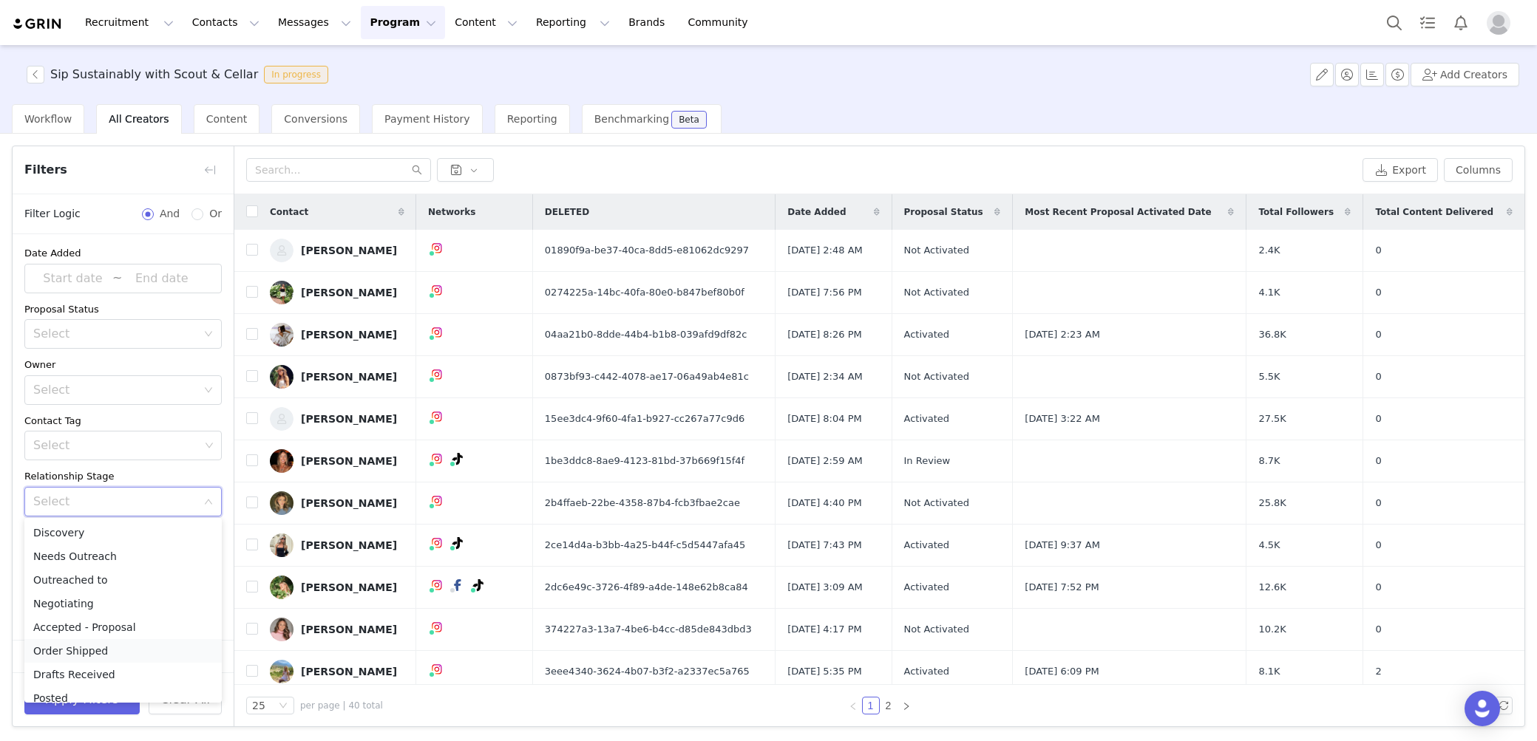
click at [104, 647] on li "Order Shipped" at bounding box center [122, 651] width 197 height 24
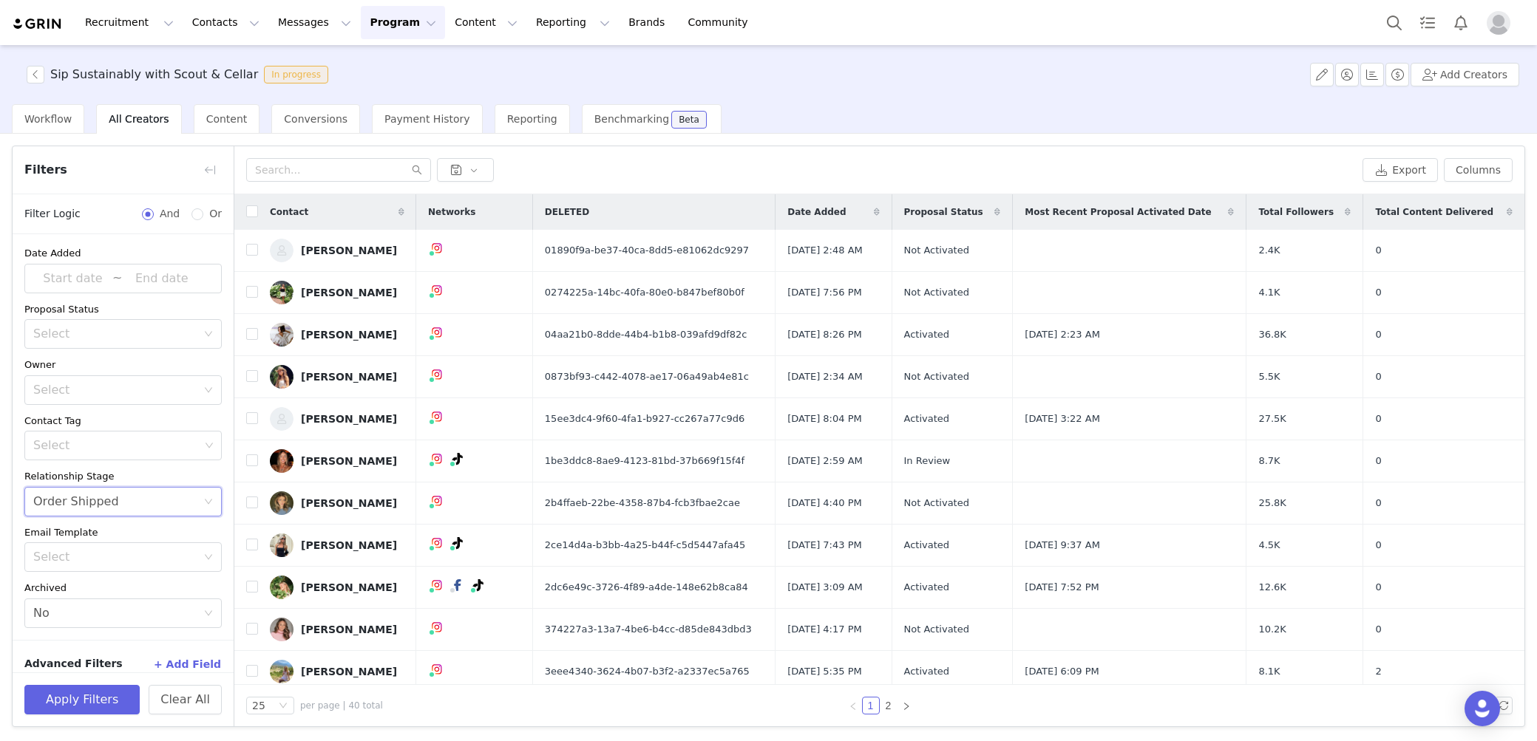
click at [88, 718] on div "Apply Filters Clear All" at bounding box center [123, 700] width 221 height 54
click at [88, 716] on div "Apply Filters Clear All" at bounding box center [123, 700] width 221 height 54
click at [89, 707] on button "Apply Filters" at bounding box center [81, 700] width 115 height 30
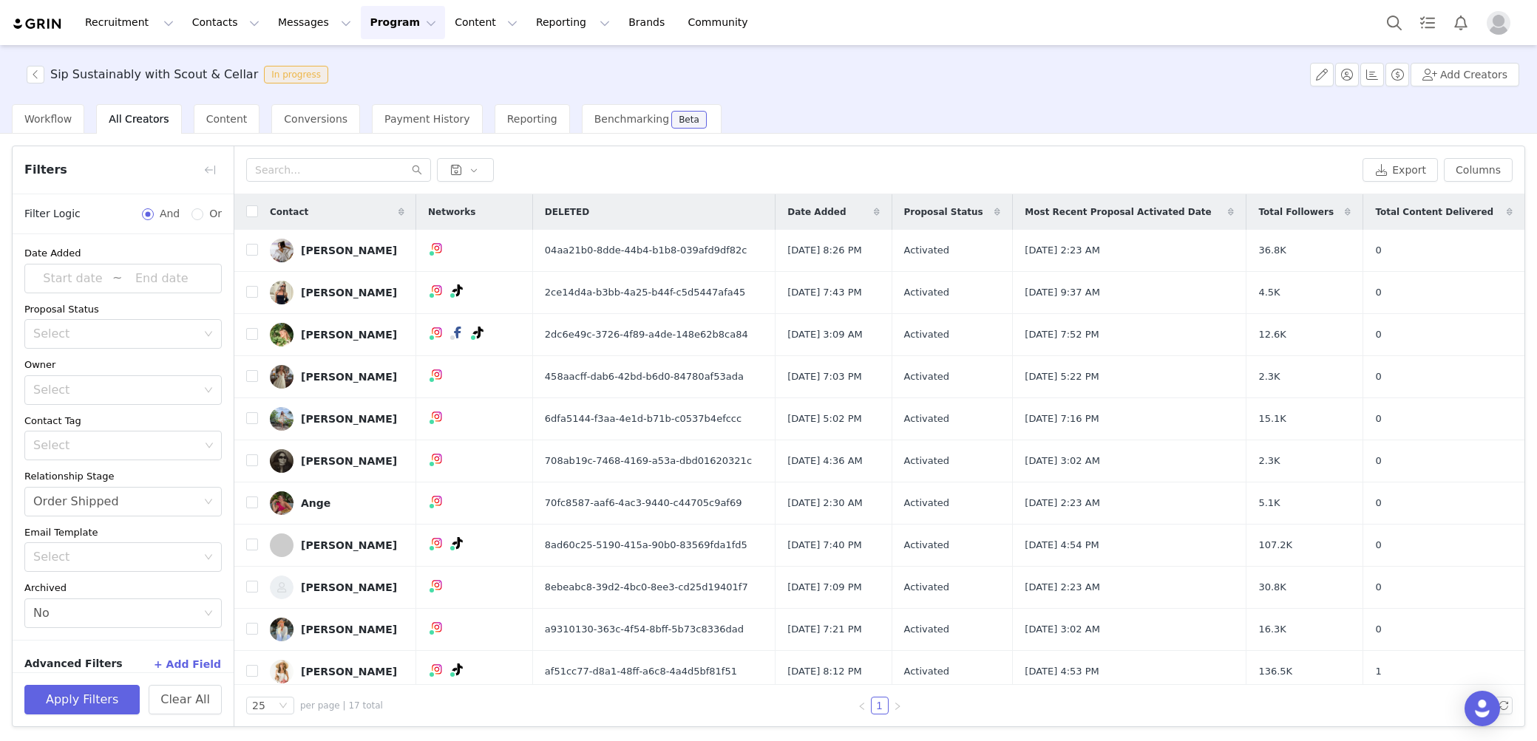
click at [1525, 333] on div "Filters Filter Logic And Or Date Added ~ Proposal Status Select Owner Select Co…" at bounding box center [768, 436] width 1537 height 605
drag, startPoint x: 1310, startPoint y: 631, endPoint x: 1317, endPoint y: 630, distance: 7.4
click at [1316, 630] on td "16.3K" at bounding box center [1304, 630] width 117 height 42
click at [1319, 630] on td "16.3K" at bounding box center [1304, 630] width 117 height 42
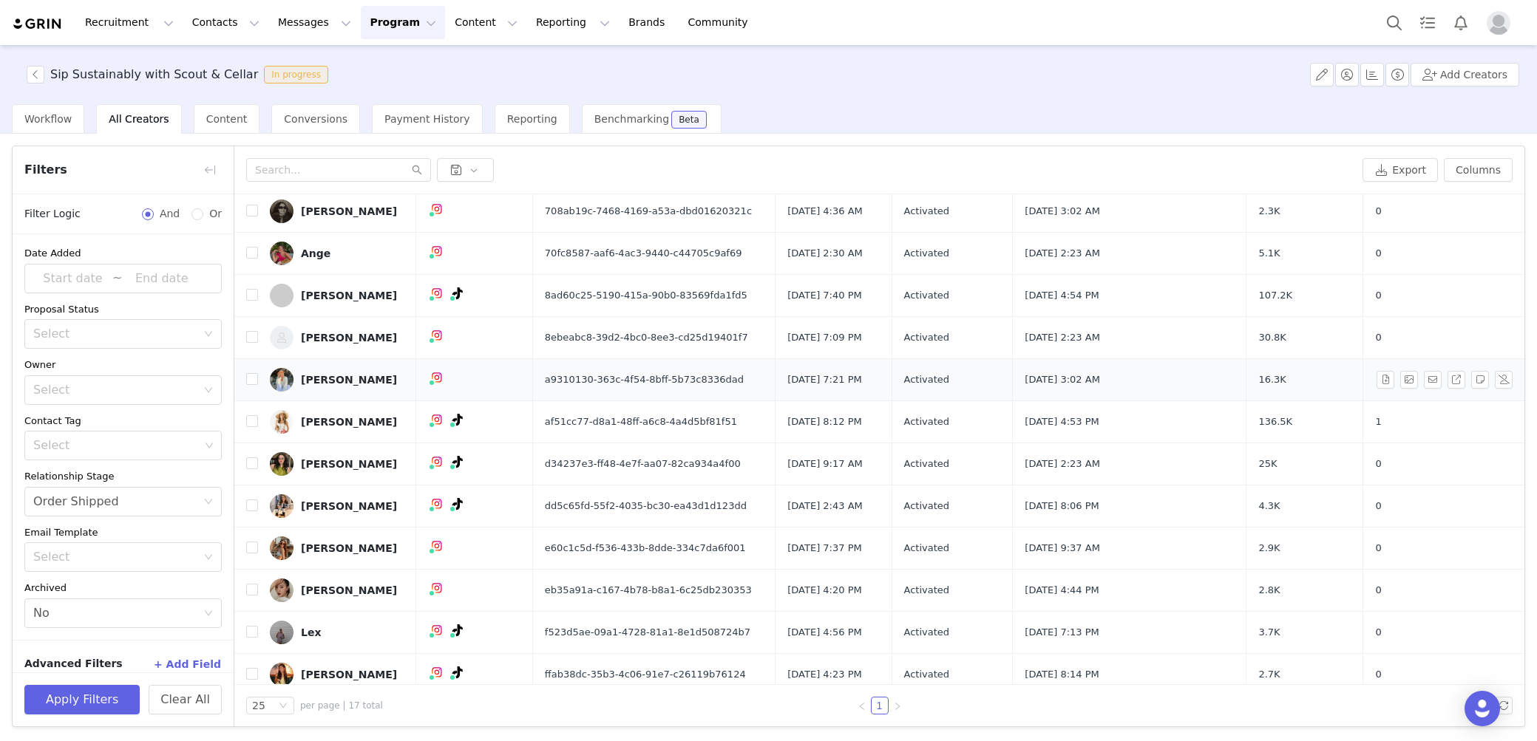
scroll to position [256, 0]
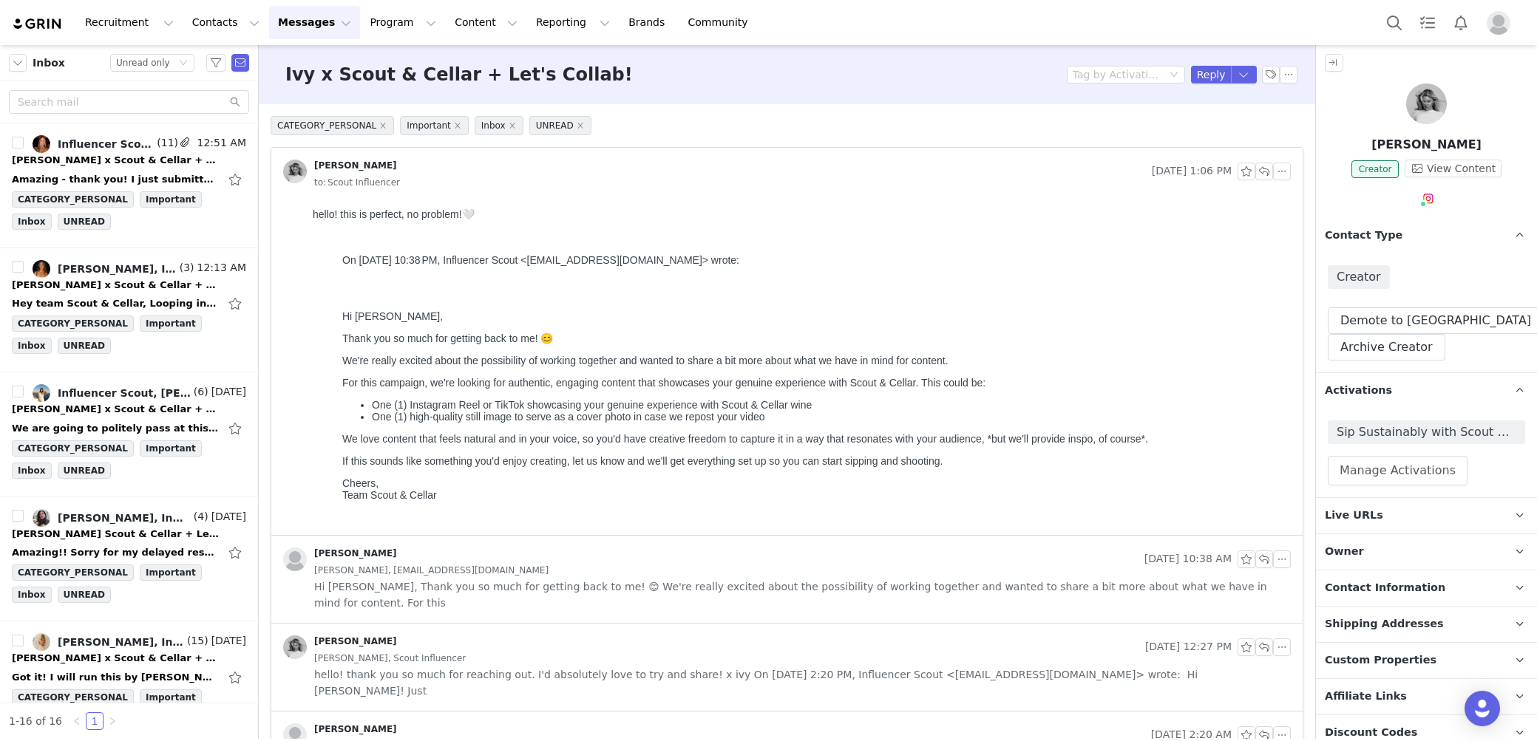
scroll to position [93, 0]
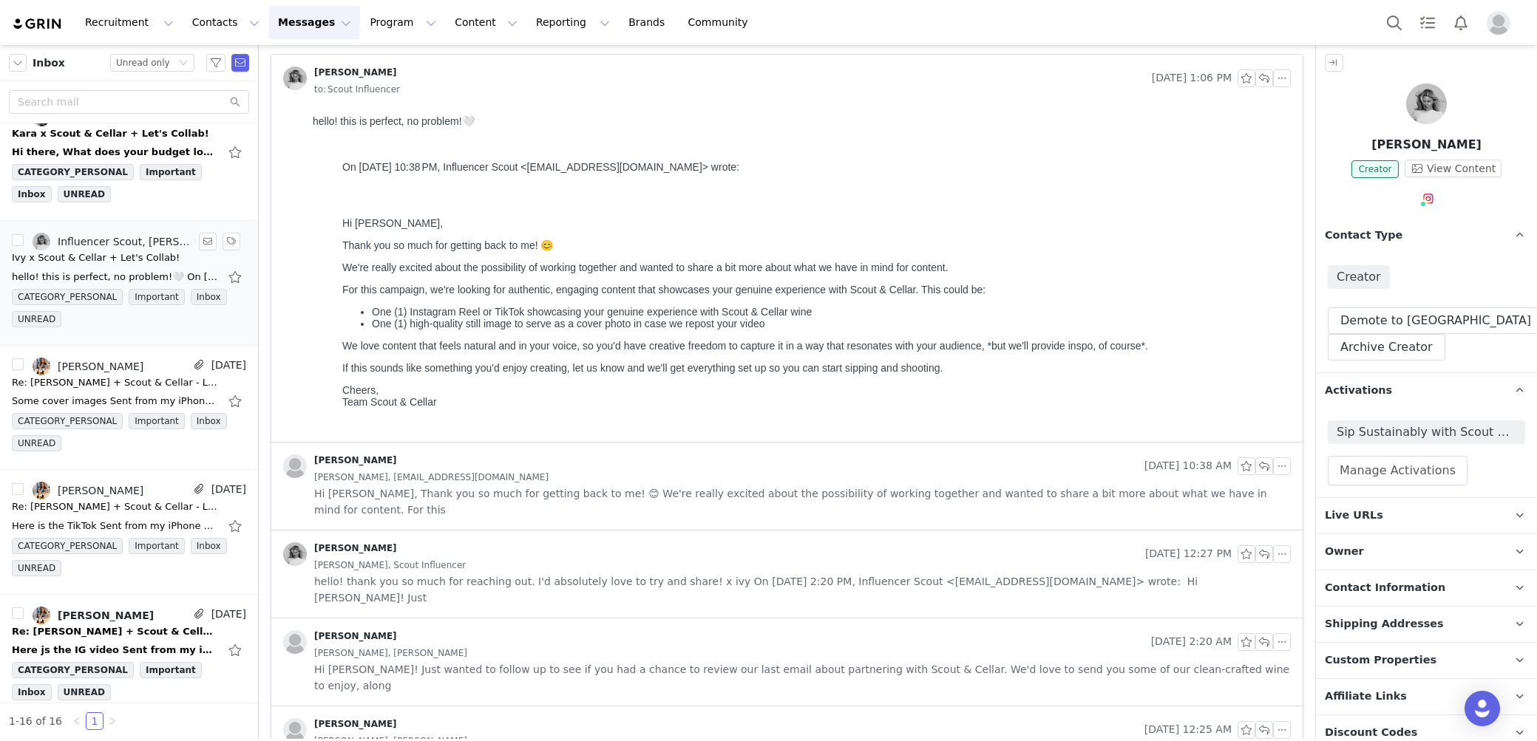
click at [248, 293] on li "Influencer Scout, [PERSON_NAME] (5) [DATE] Ivy x Scout & Cellar + Let's Collab!…" at bounding box center [129, 283] width 258 height 125
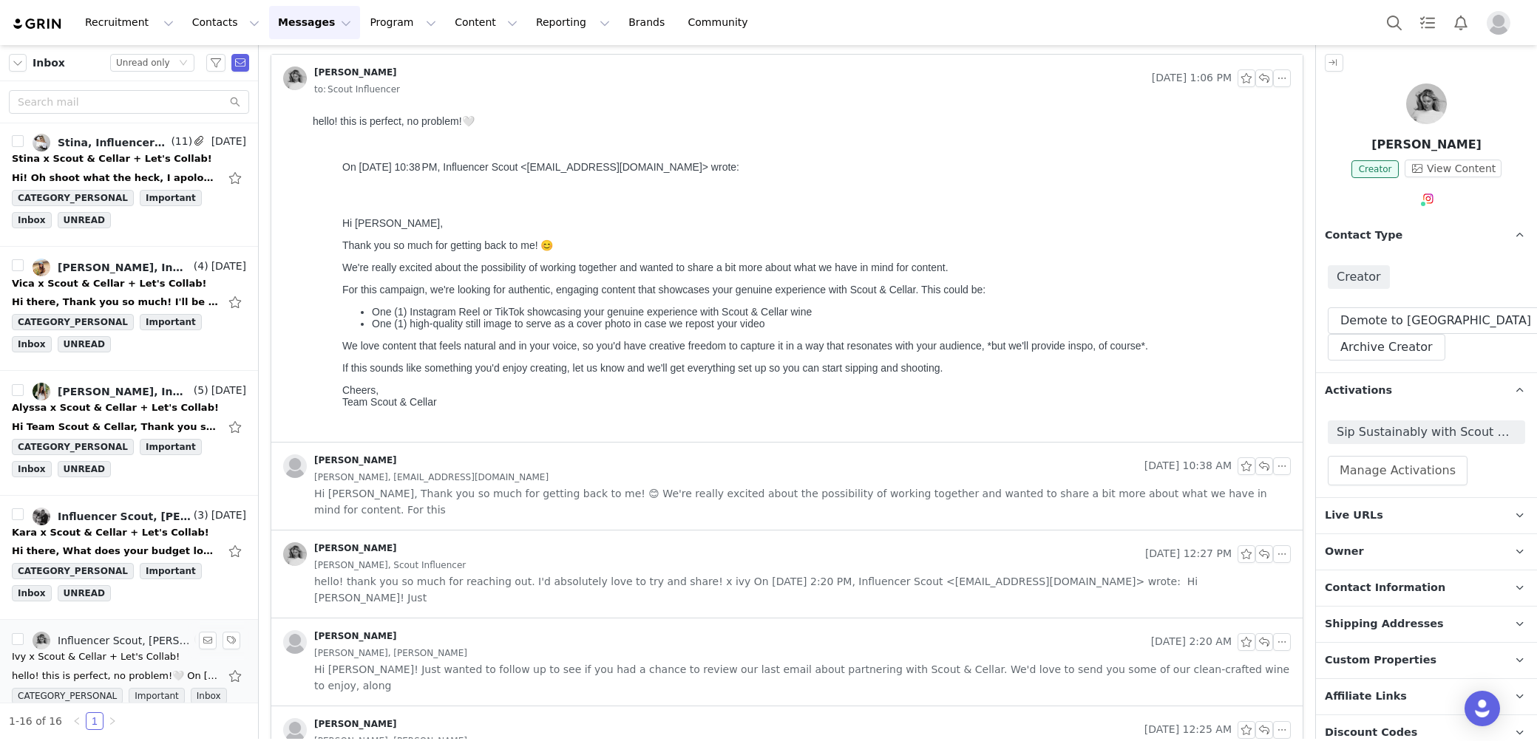
scroll to position [953, 0]
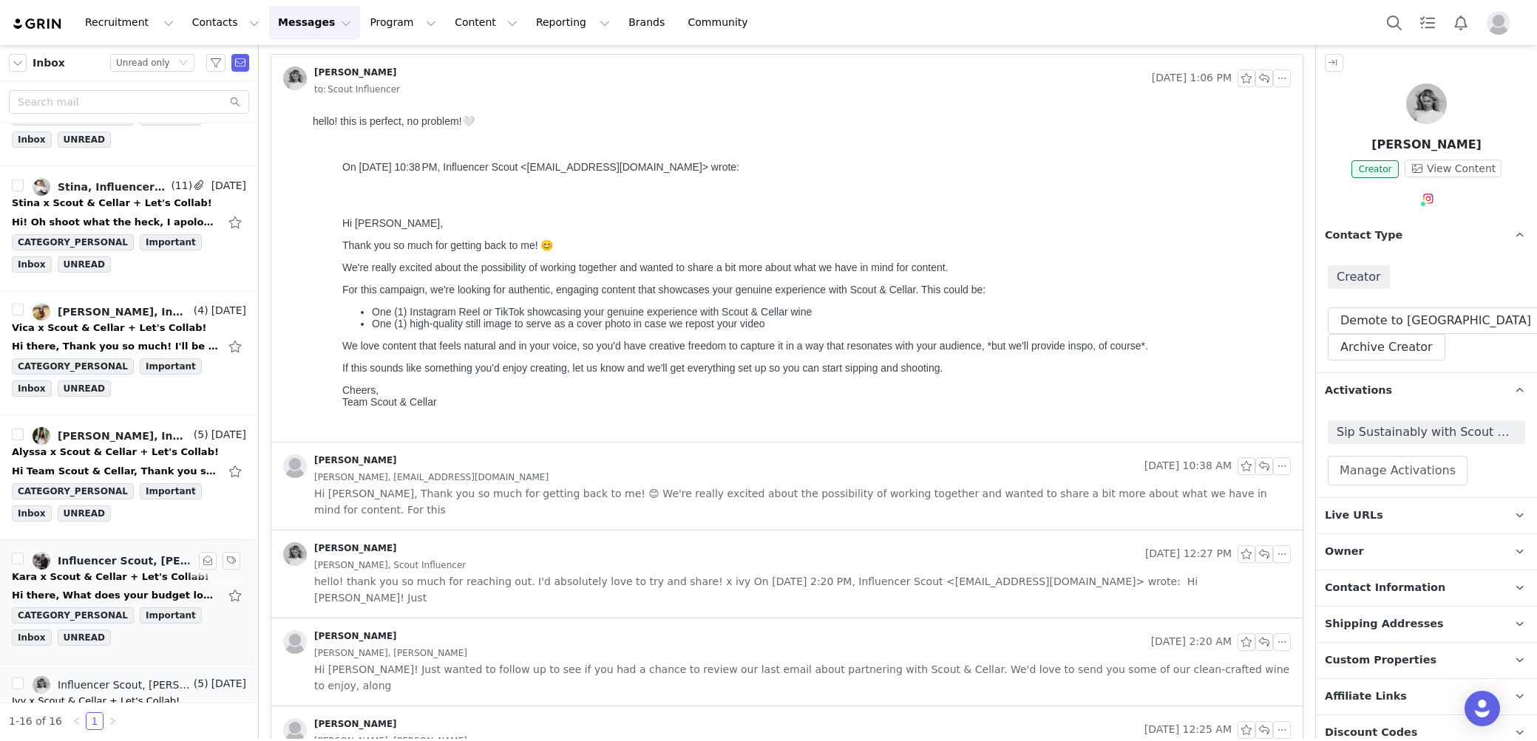
click at [74, 555] on div "Influencer Scout, [PERSON_NAME]" at bounding box center [124, 561] width 133 height 12
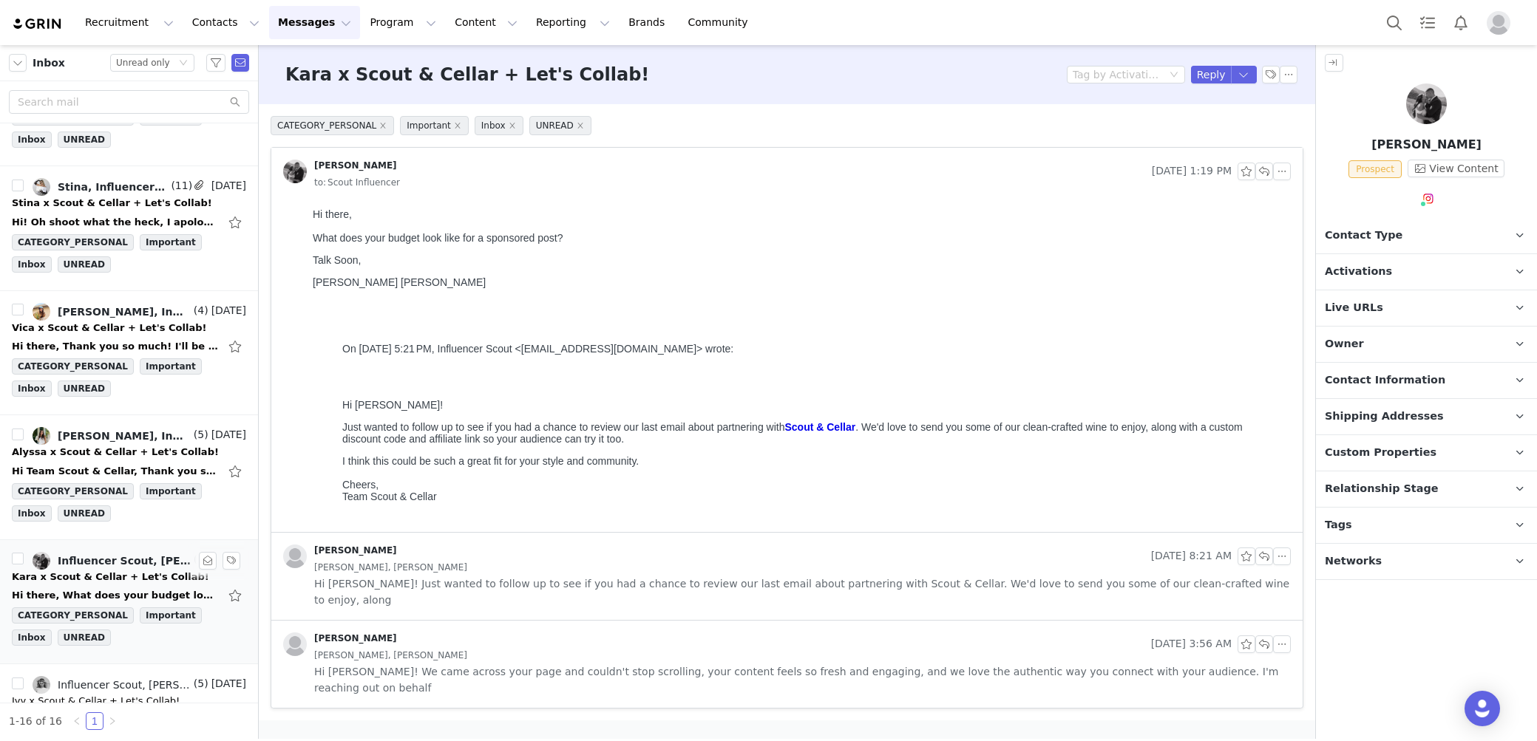
scroll to position [0, 0]
click at [1237, 85] on div "Kara x Scout & Cellar + Let's Collab! Tag by Activation Reply" at bounding box center [787, 74] width 1056 height 59
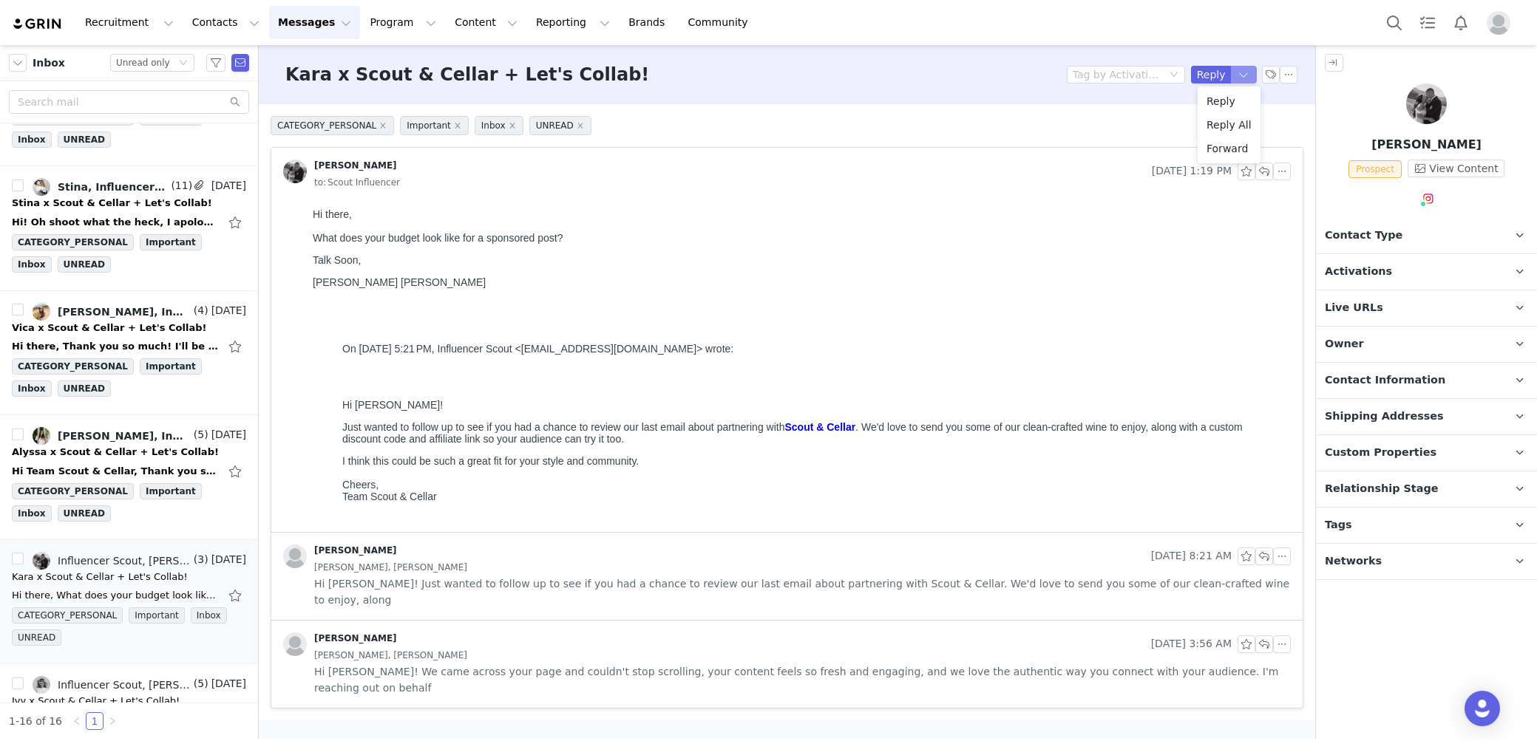
click at [1245, 74] on button "button" at bounding box center [1244, 75] width 27 height 18
click at [1235, 131] on li "Reply All" at bounding box center [1228, 125] width 63 height 24
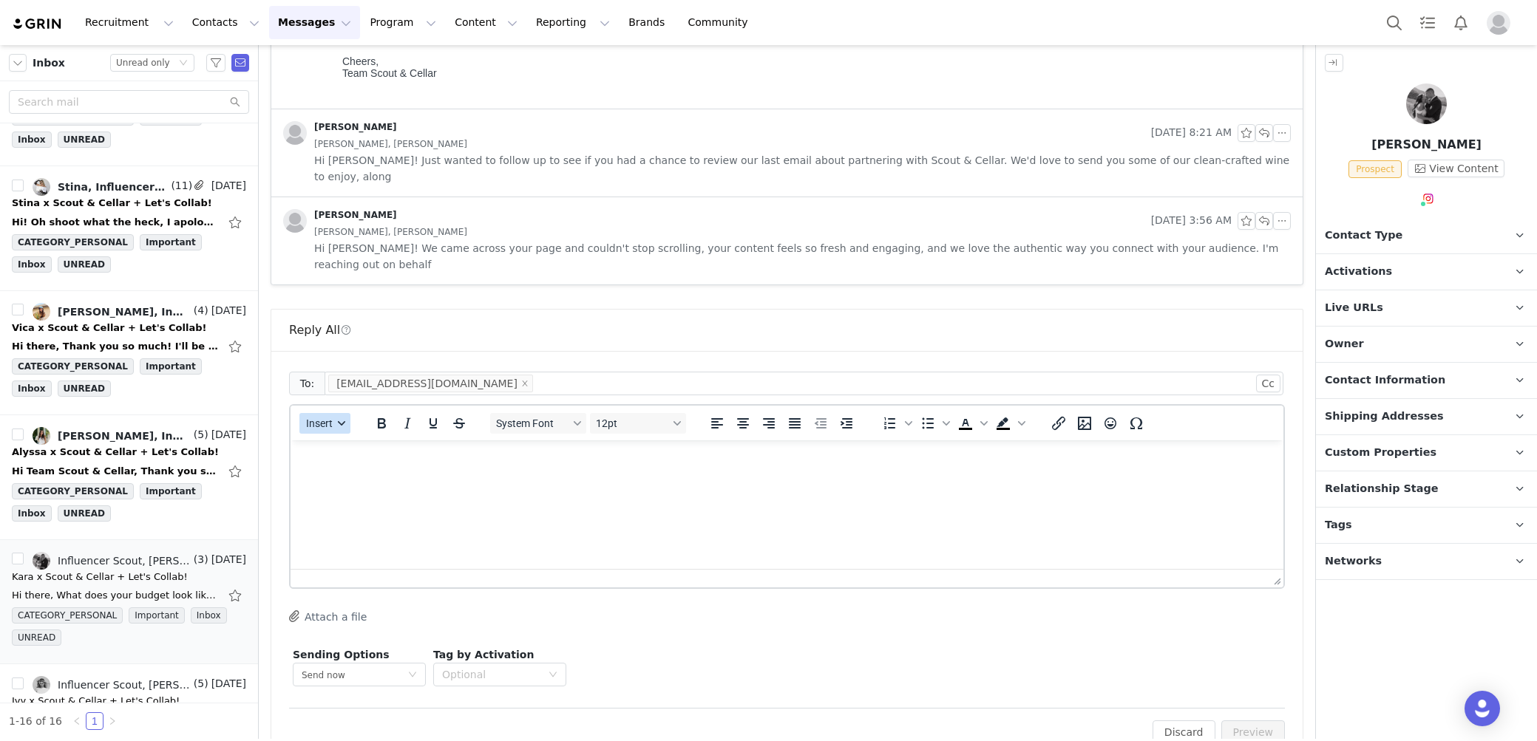
click at [333, 413] on button "Insert" at bounding box center [324, 423] width 51 height 21
click at [344, 424] on div "Insert Template" at bounding box center [376, 414] width 148 height 24
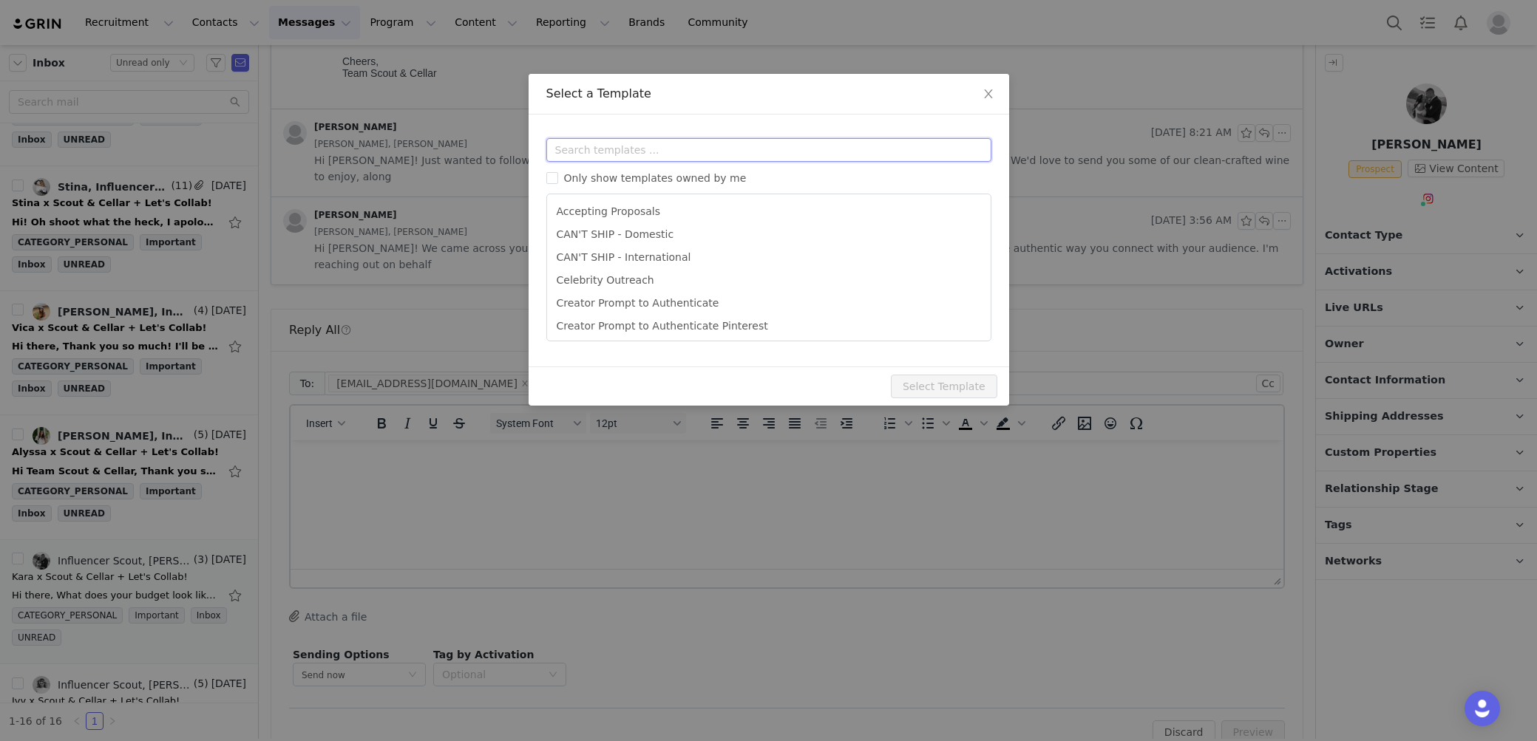
click at [634, 139] on input "text" at bounding box center [768, 150] width 445 height 24
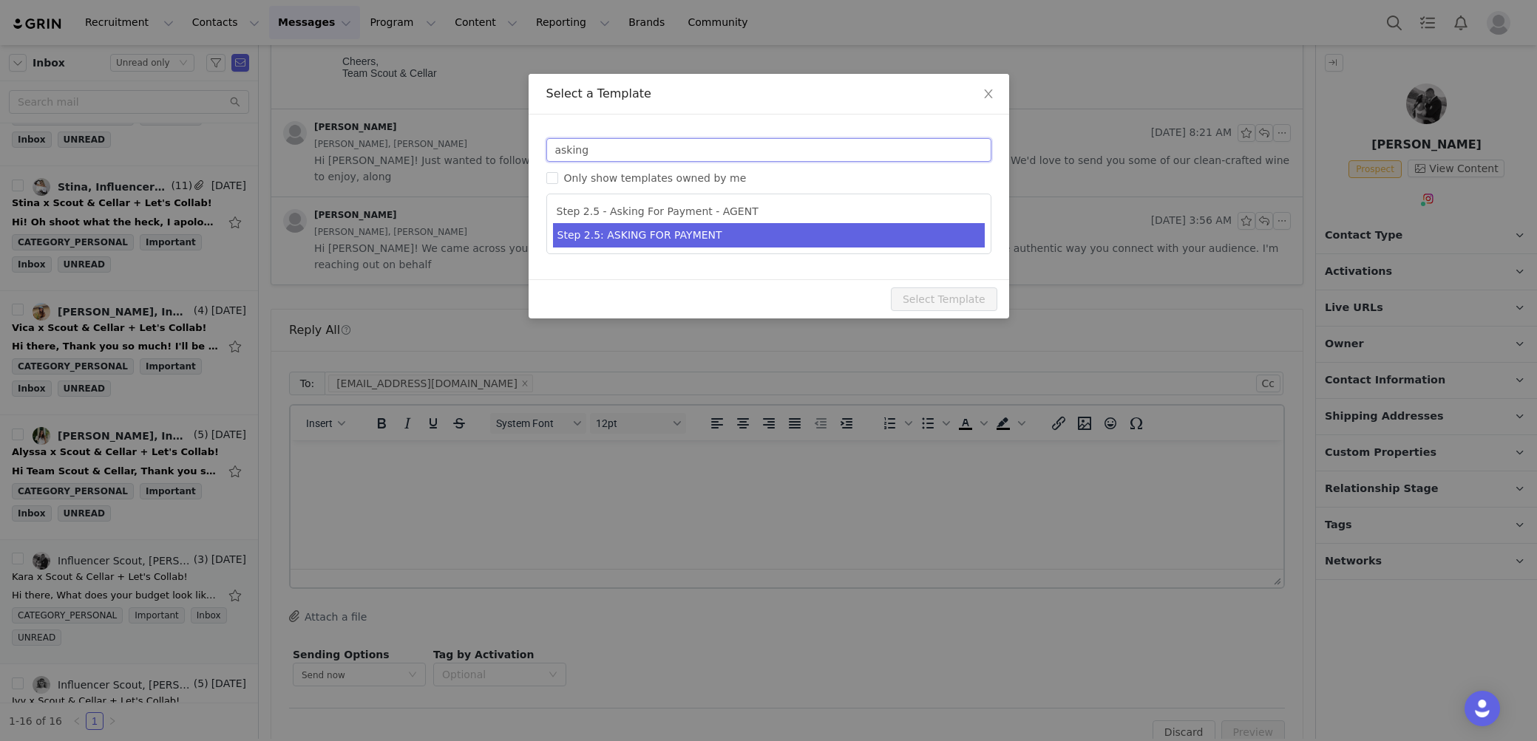
type input "asking"
type input "[first_name] x Scout & Cellar - Let's Collab!"
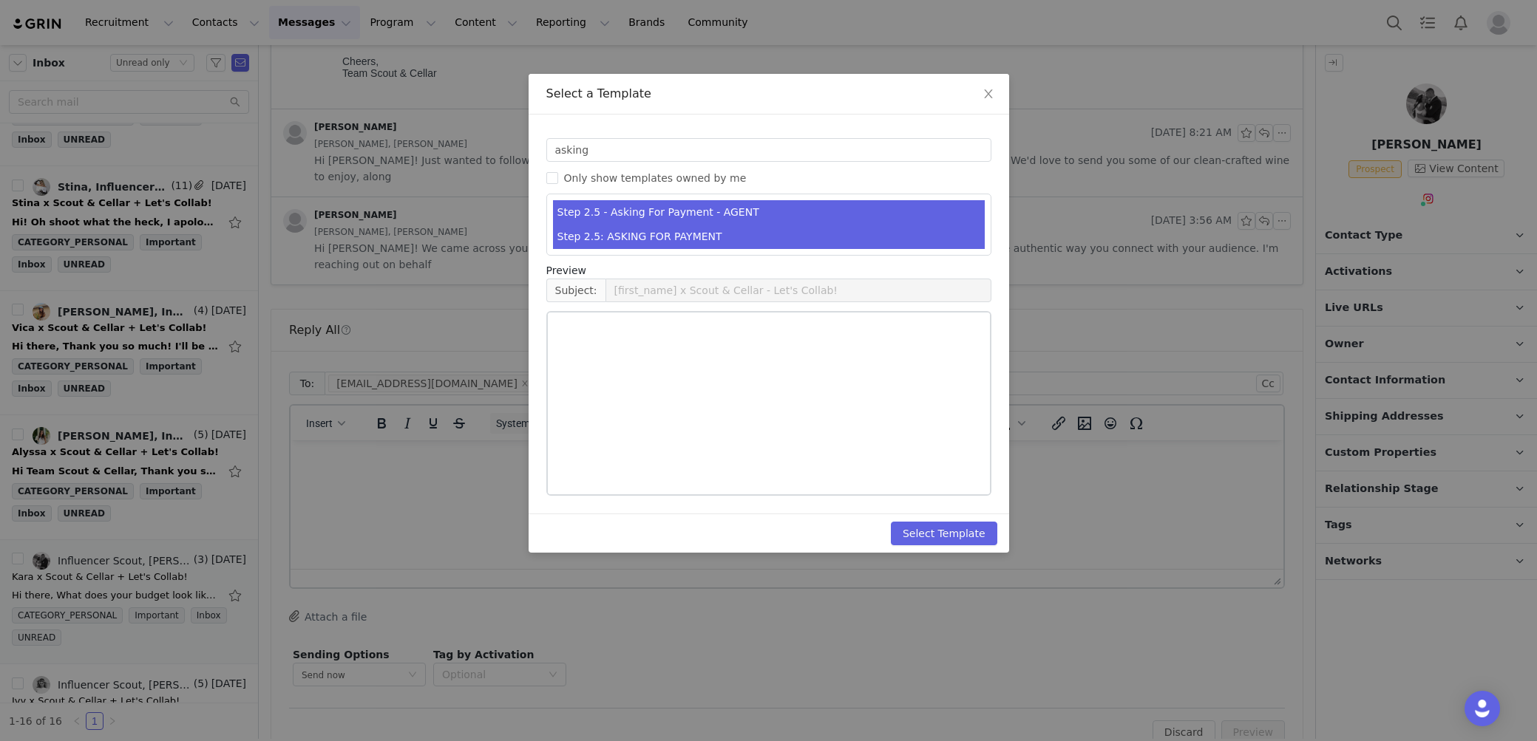
click at [596, 237] on li "Step 2.5: ASKING FOR PAYMENT" at bounding box center [769, 237] width 432 height 24
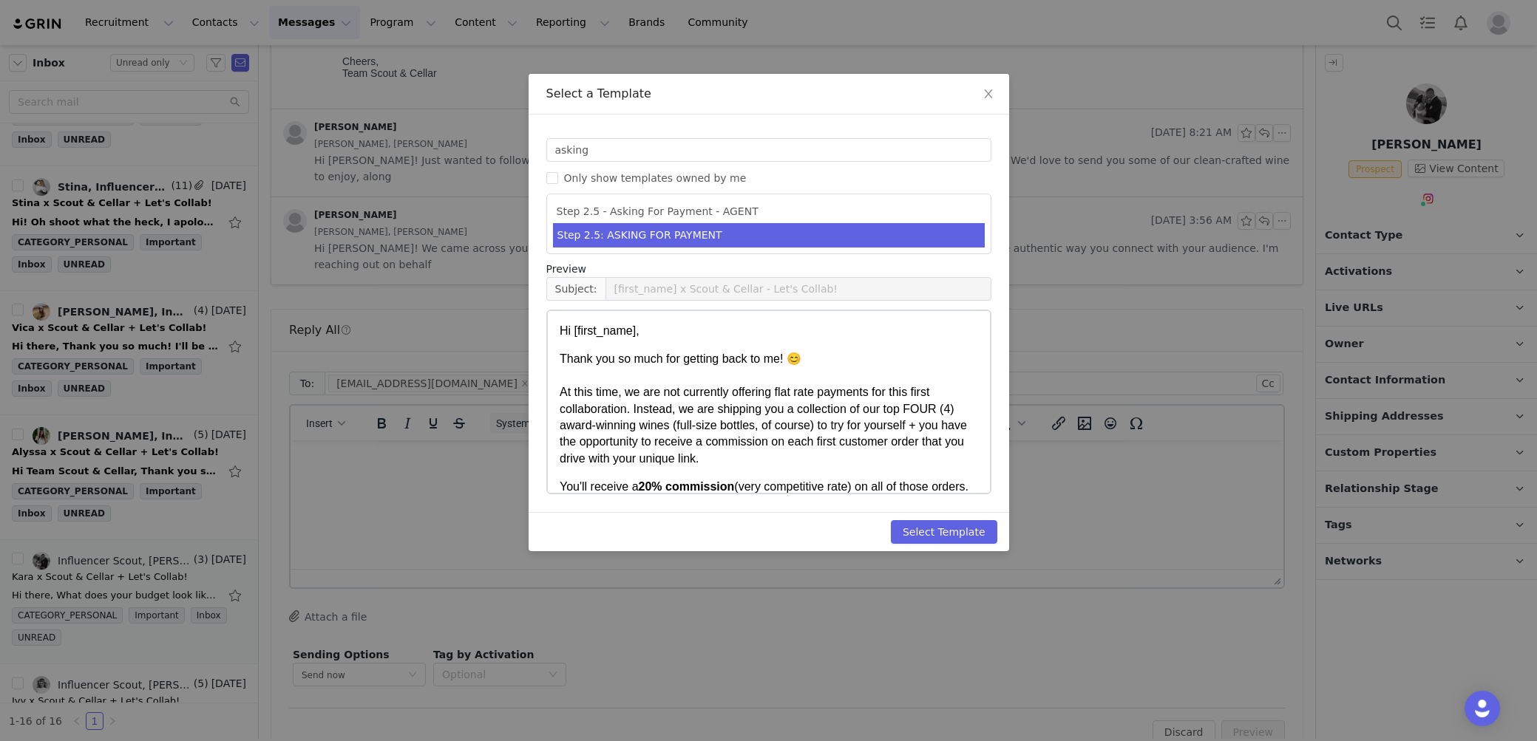
click at [937, 546] on div "Select Template" at bounding box center [768, 531] width 480 height 39
click at [939, 539] on button "Select Template" at bounding box center [944, 532] width 106 height 24
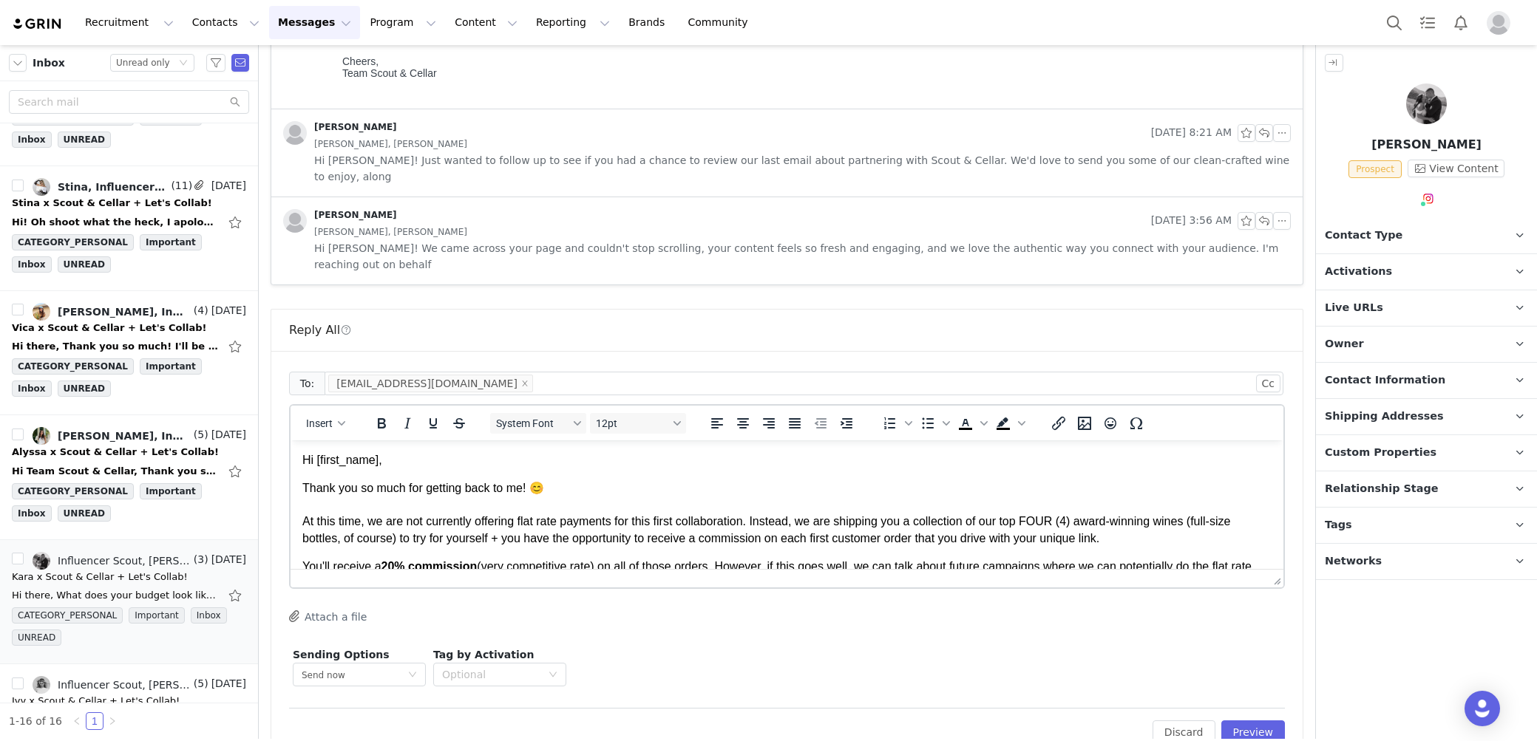
click at [457, 455] on p "Hi [first_name]," at bounding box center [786, 460] width 969 height 16
click at [457, 455] on p "Hi First Name ," at bounding box center [786, 460] width 969 height 16
click at [1209, 487] on p "Thank you so much for getting back to me! 😊 At this time, we are not currently …" at bounding box center [786, 513] width 969 height 67
click at [1268, 721] on button "Preview" at bounding box center [1253, 733] width 64 height 24
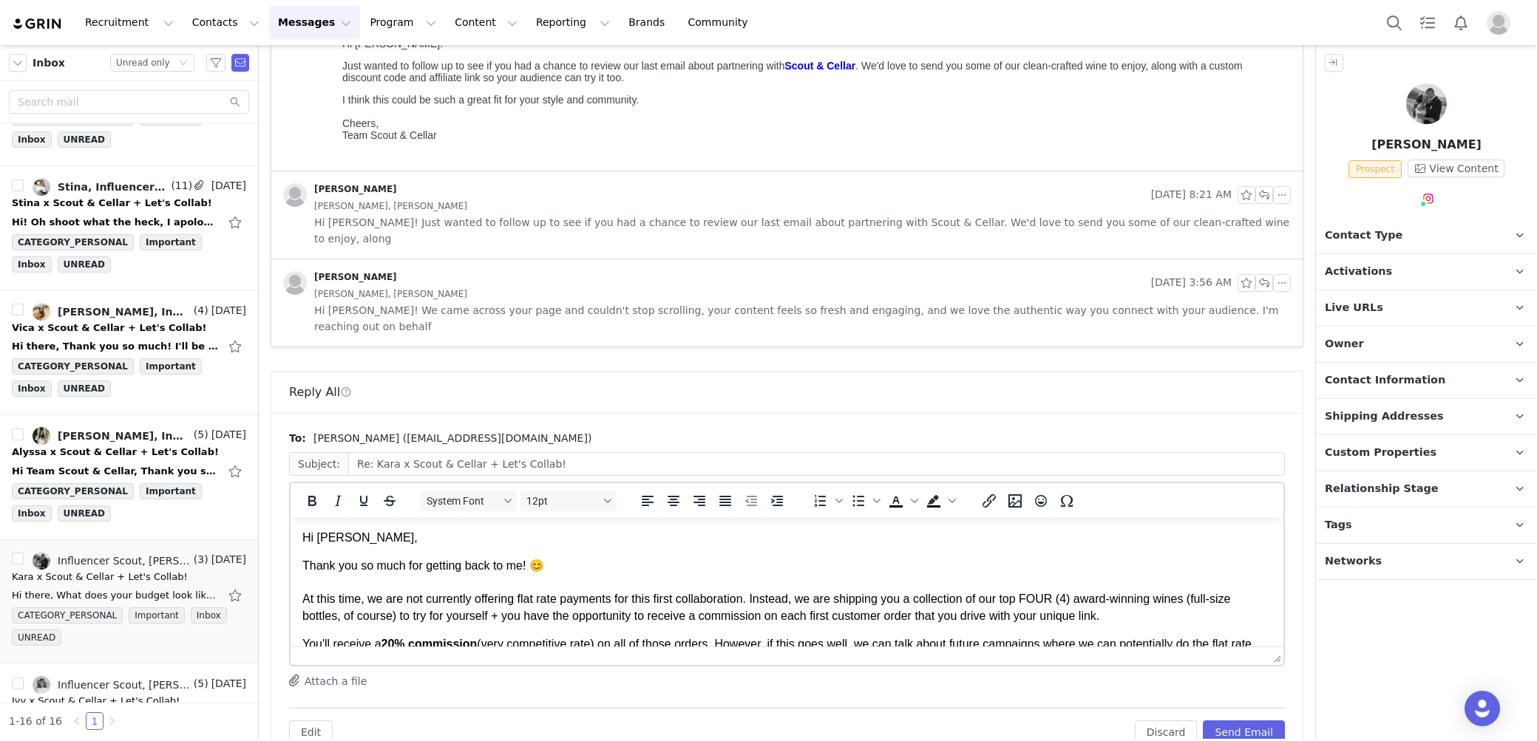
click at [1183, 550] on body "Hi Kara, Thank you so much for getting back to me! 😊 At this time, we are not c…" at bounding box center [786, 674] width 969 height 289
click at [1247, 721] on button "Send Email" at bounding box center [1244, 733] width 82 height 24
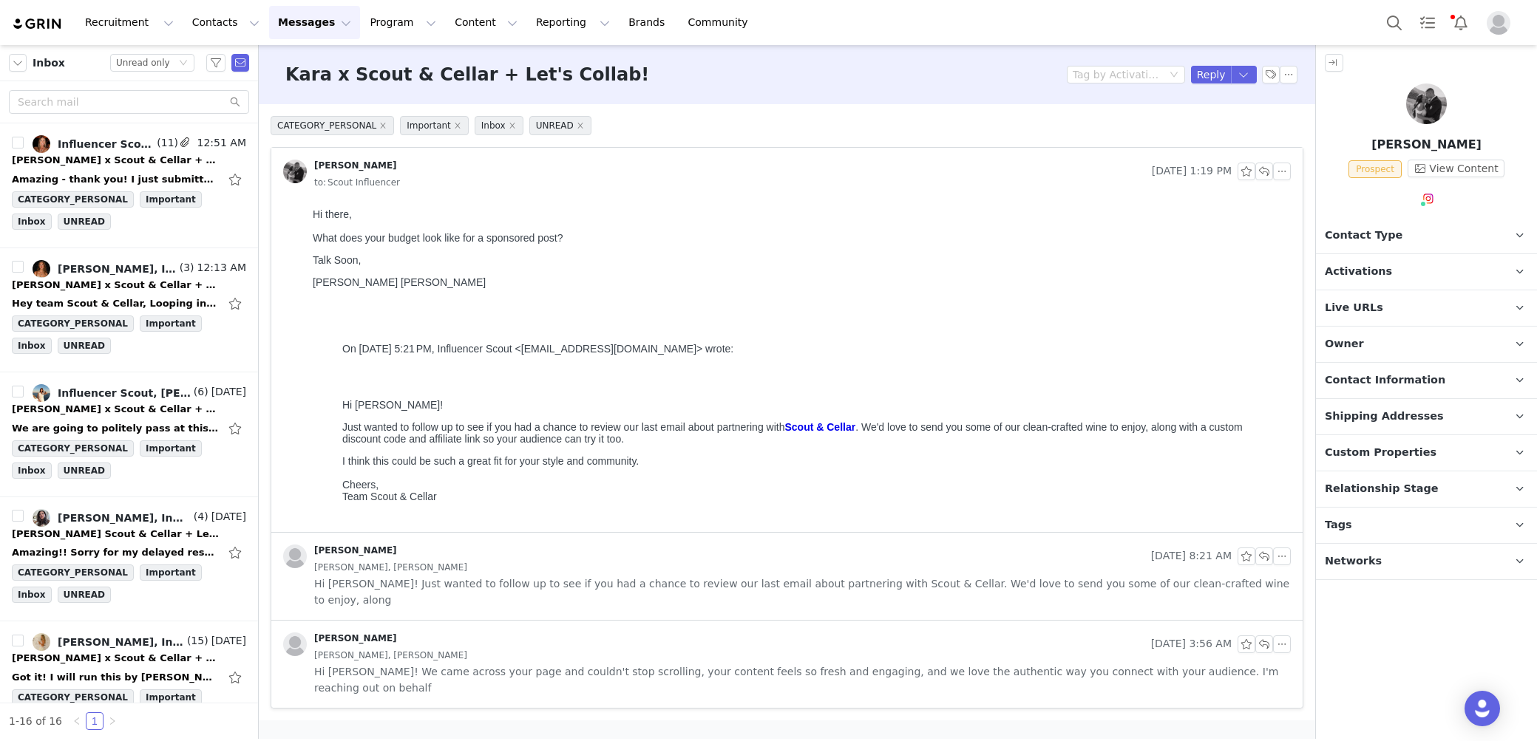
scroll to position [953, 0]
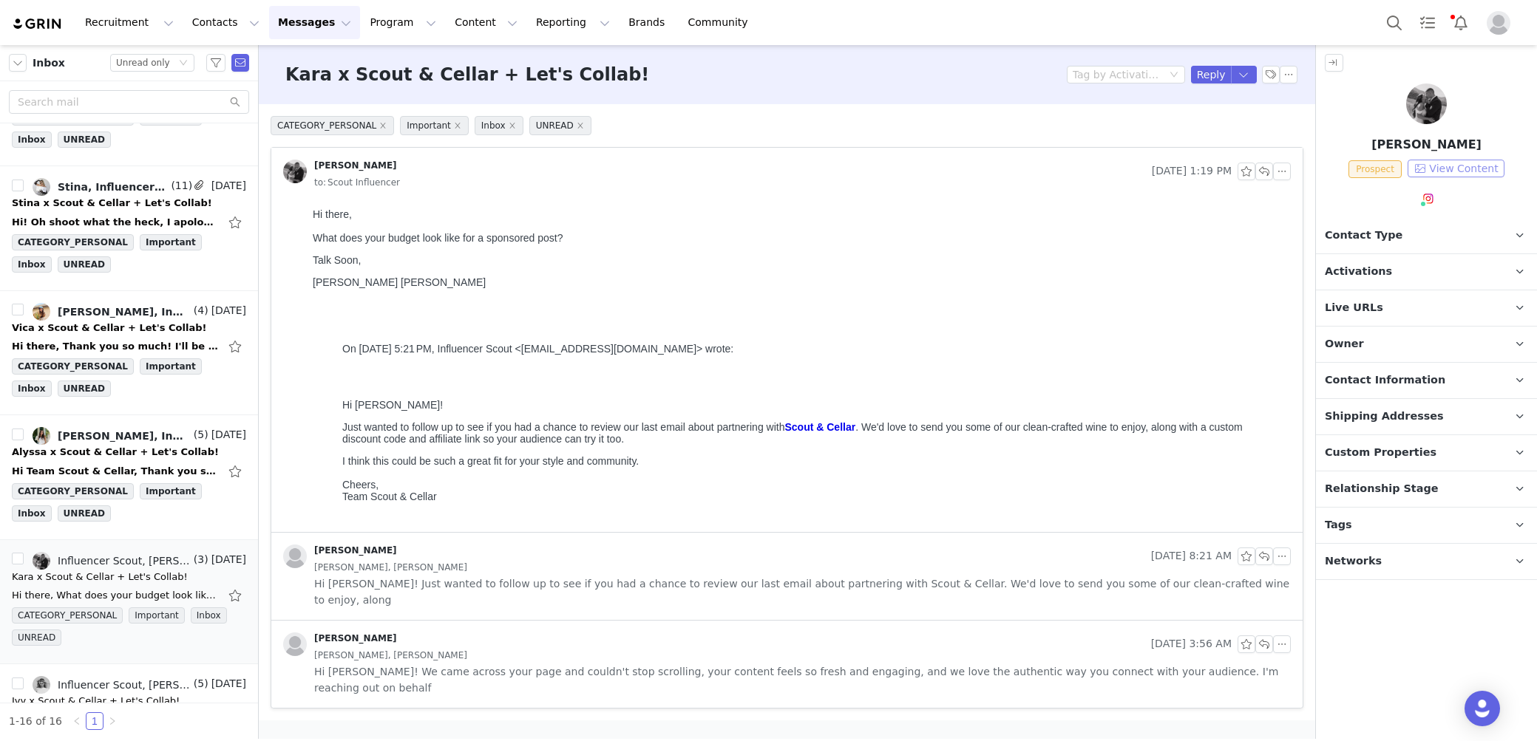
click at [1460, 161] on button "View Content" at bounding box center [1455, 169] width 97 height 18
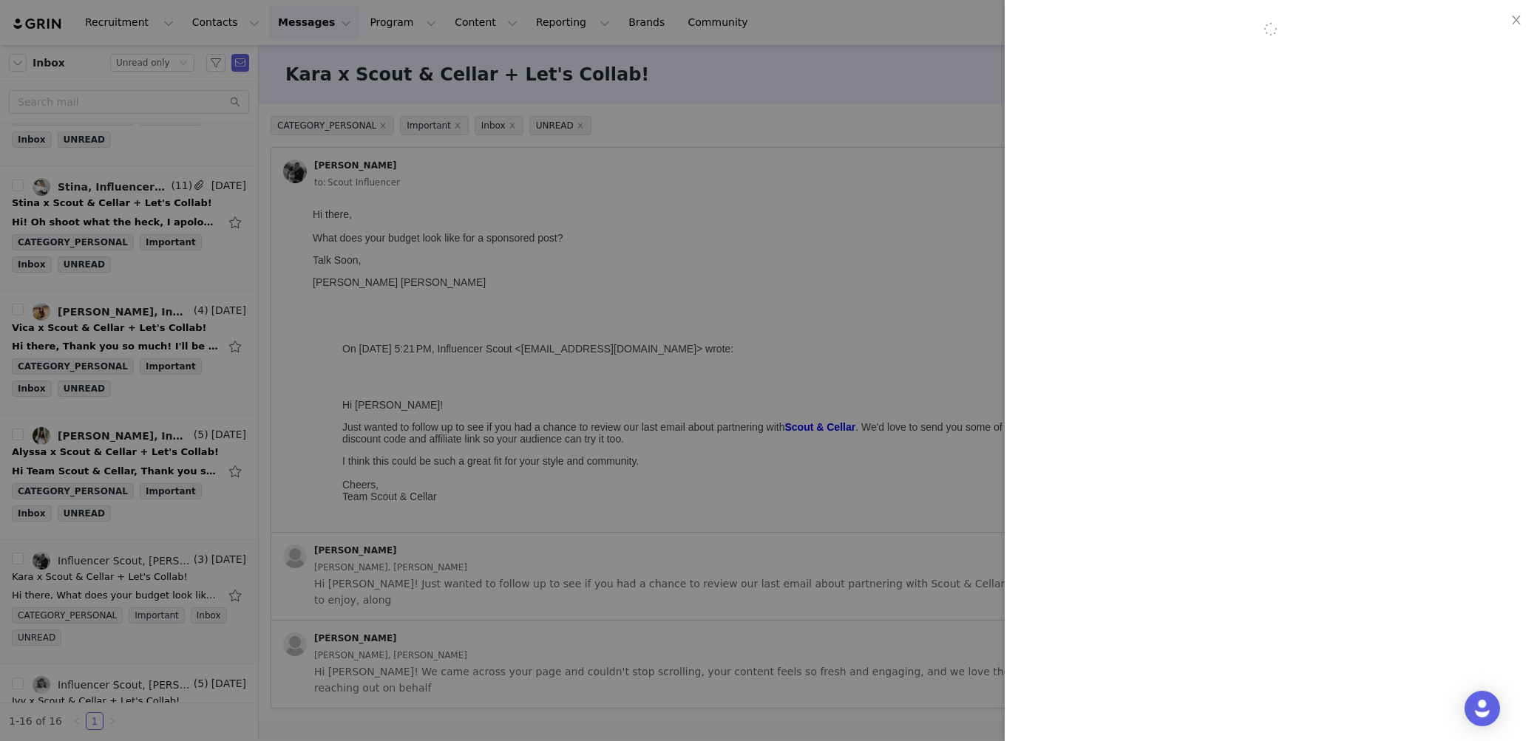
click at [883, 219] on div at bounding box center [768, 370] width 1537 height 741
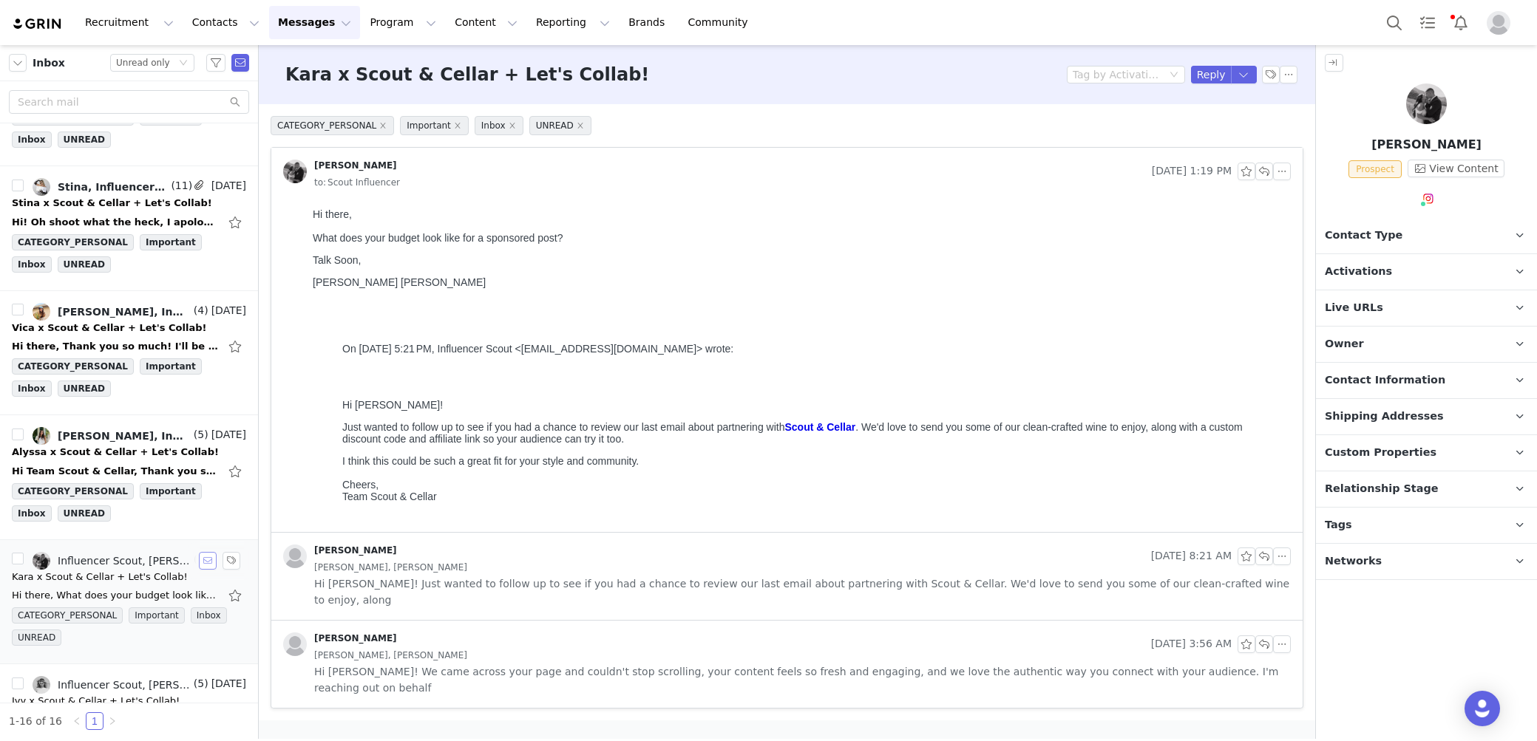
click at [208, 552] on button "button" at bounding box center [208, 561] width 18 height 18
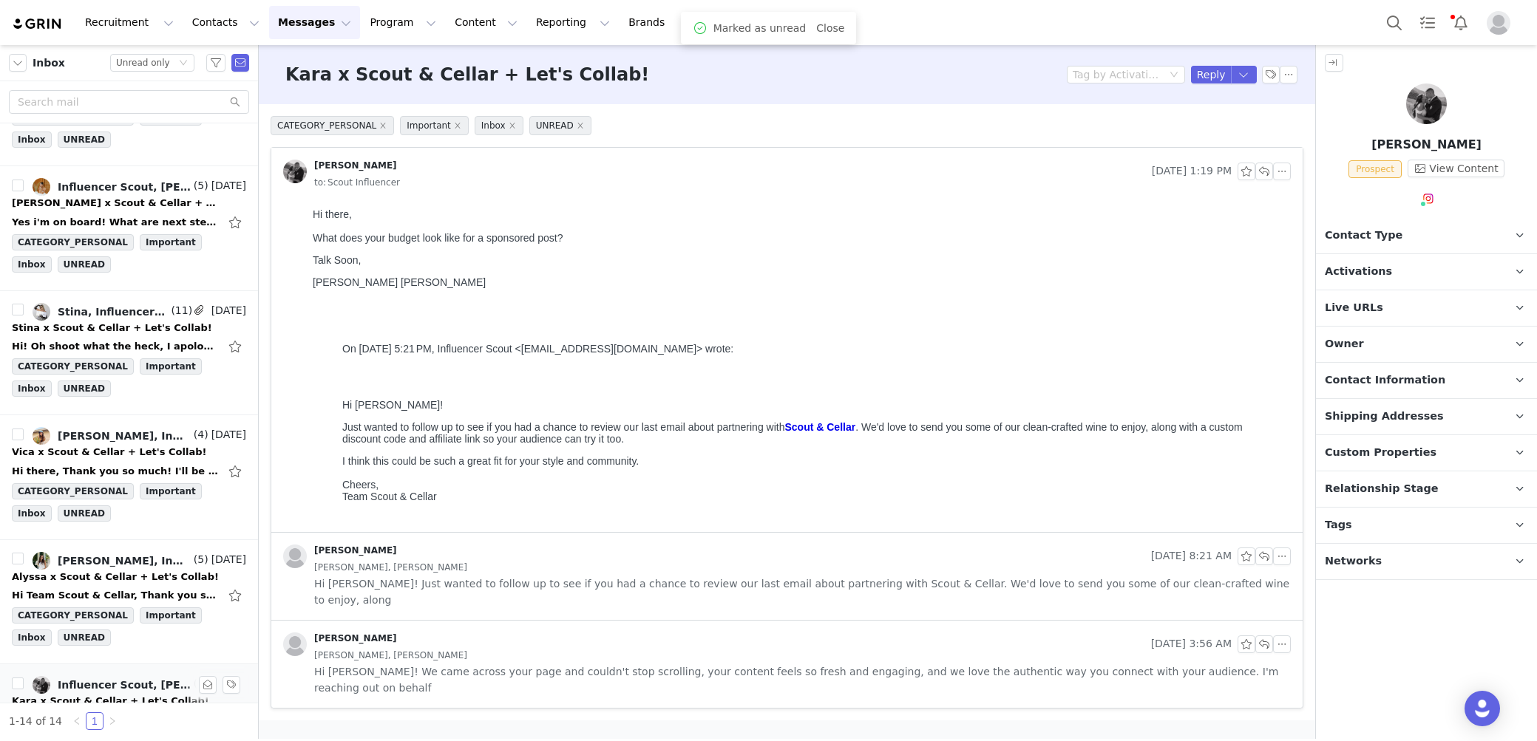
scroll to position [1077, 0]
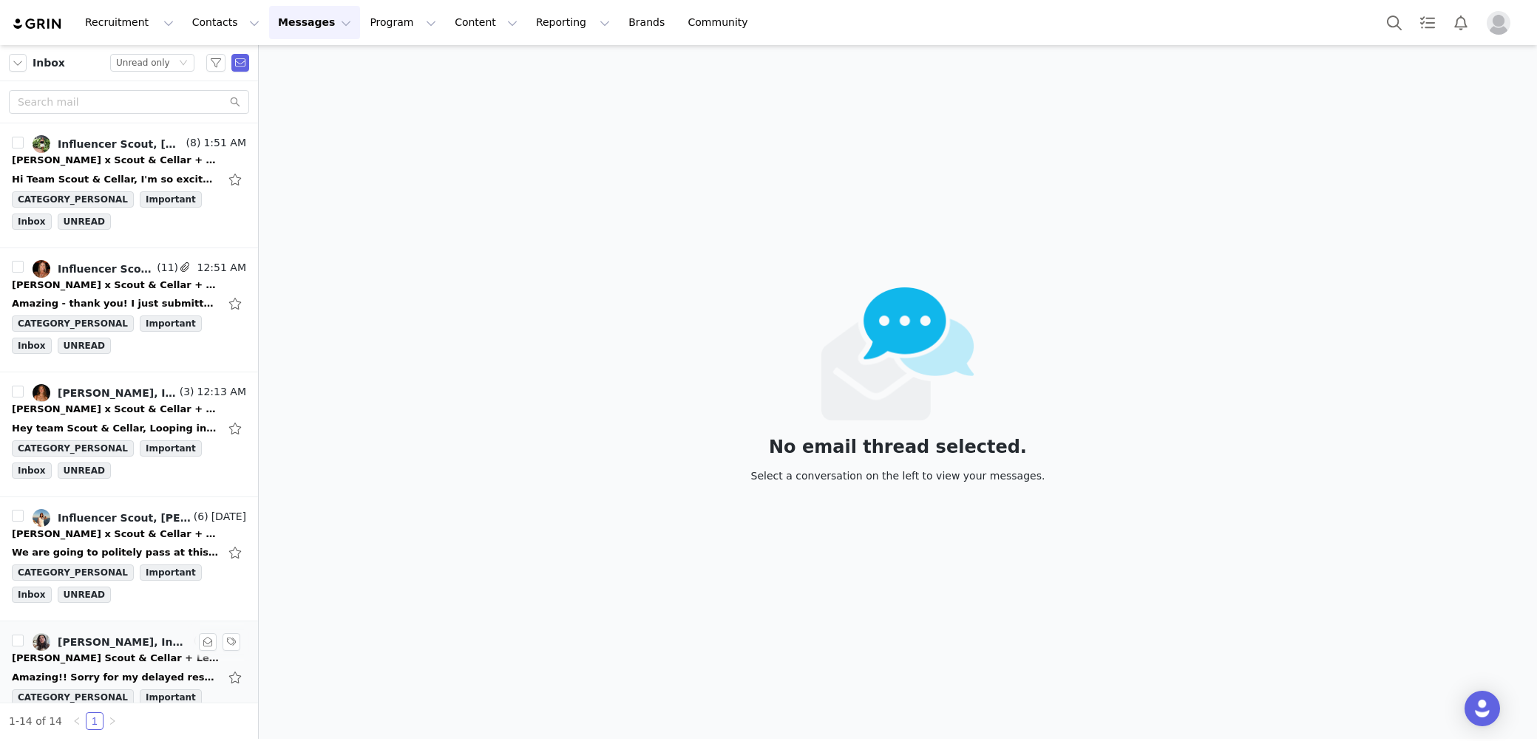
click at [251, 700] on li "[PERSON_NAME], Influencer Scout (4) [DATE] [PERSON_NAME] Scout & Cellar + Let's…" at bounding box center [129, 684] width 258 height 125
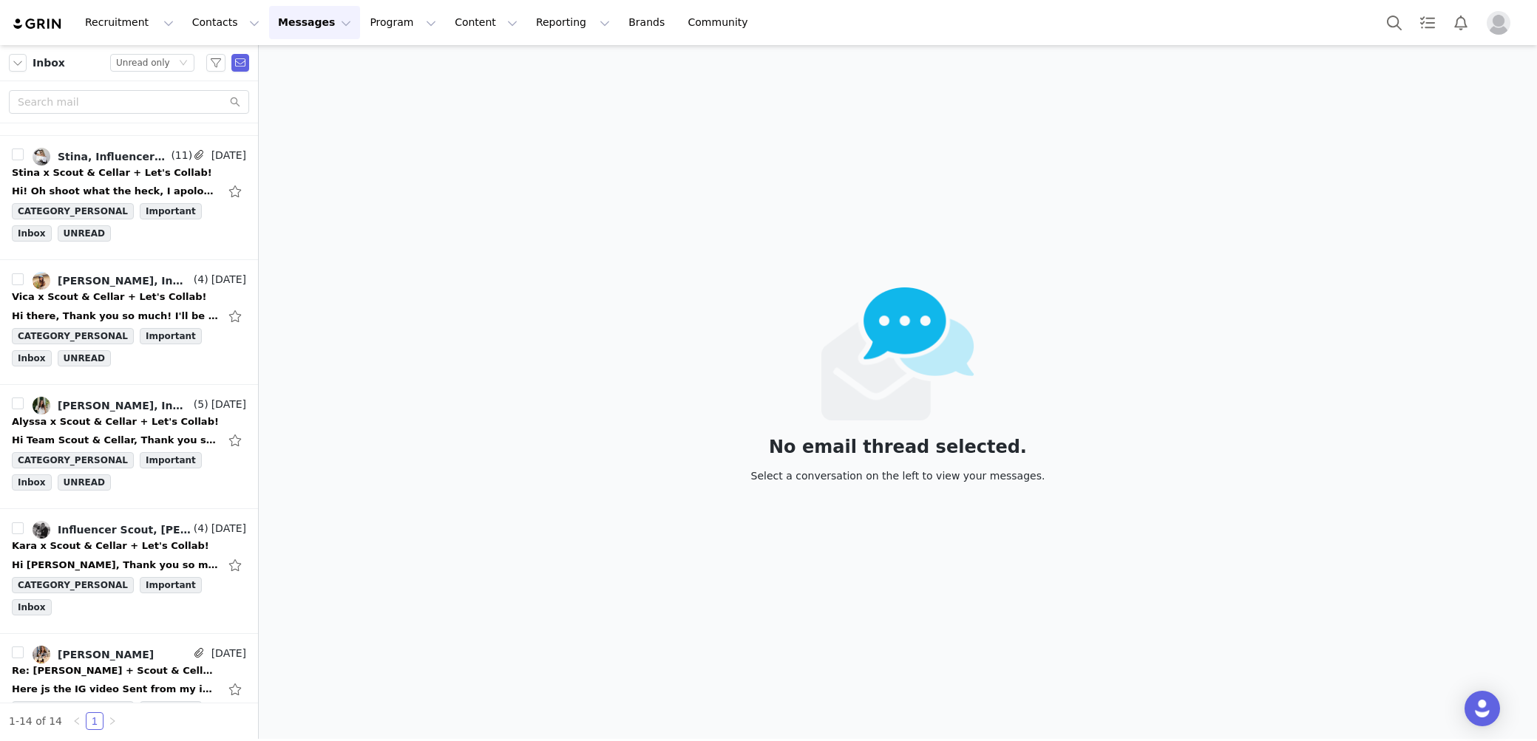
scroll to position [1128, 0]
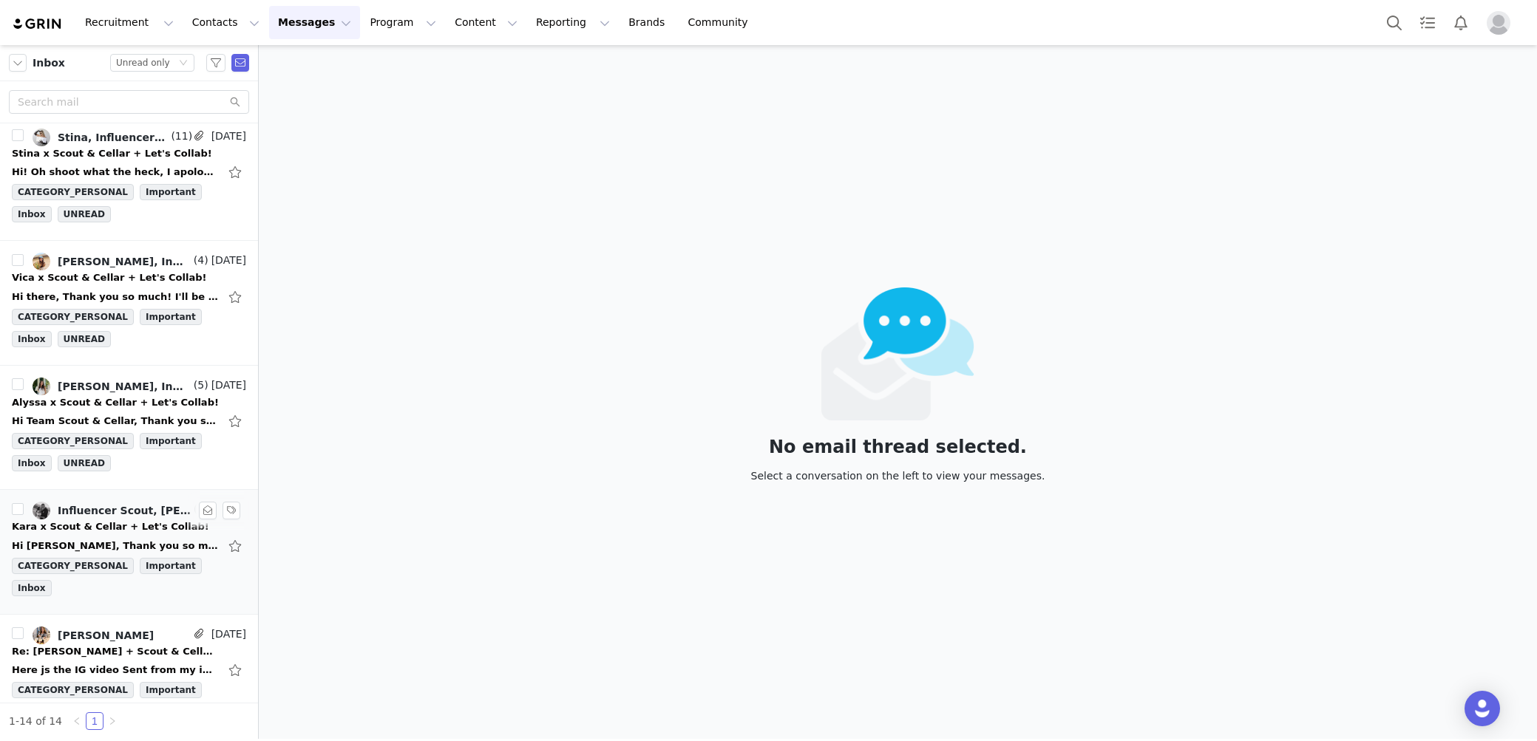
click at [132, 506] on link "Influencer Scout, [PERSON_NAME]" at bounding box center [112, 511] width 158 height 18
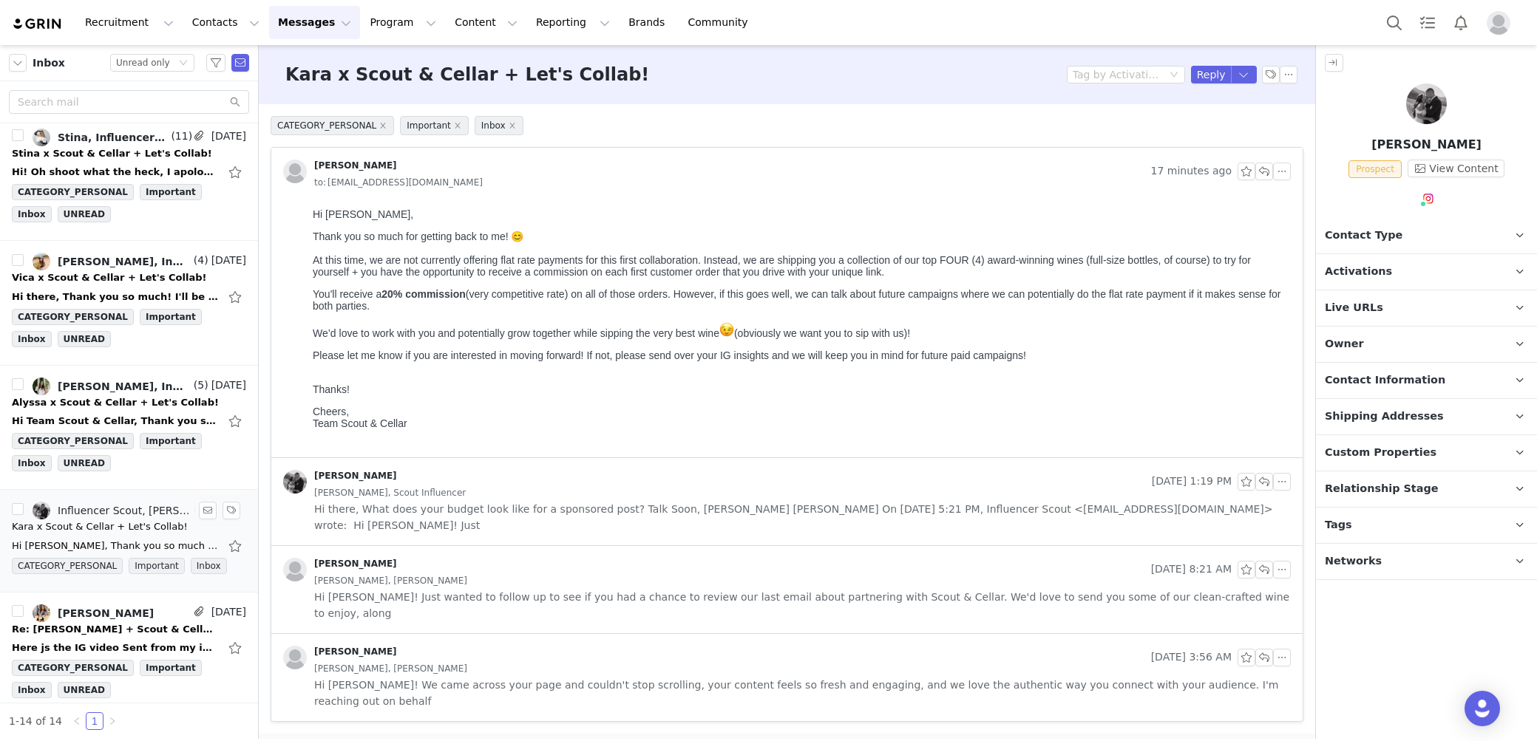
scroll to position [0, 0]
click at [140, 409] on div "Hi Team Scout & Cellar, Thank you so much— everything sounds wonderful, and I'd…" at bounding box center [129, 421] width 234 height 24
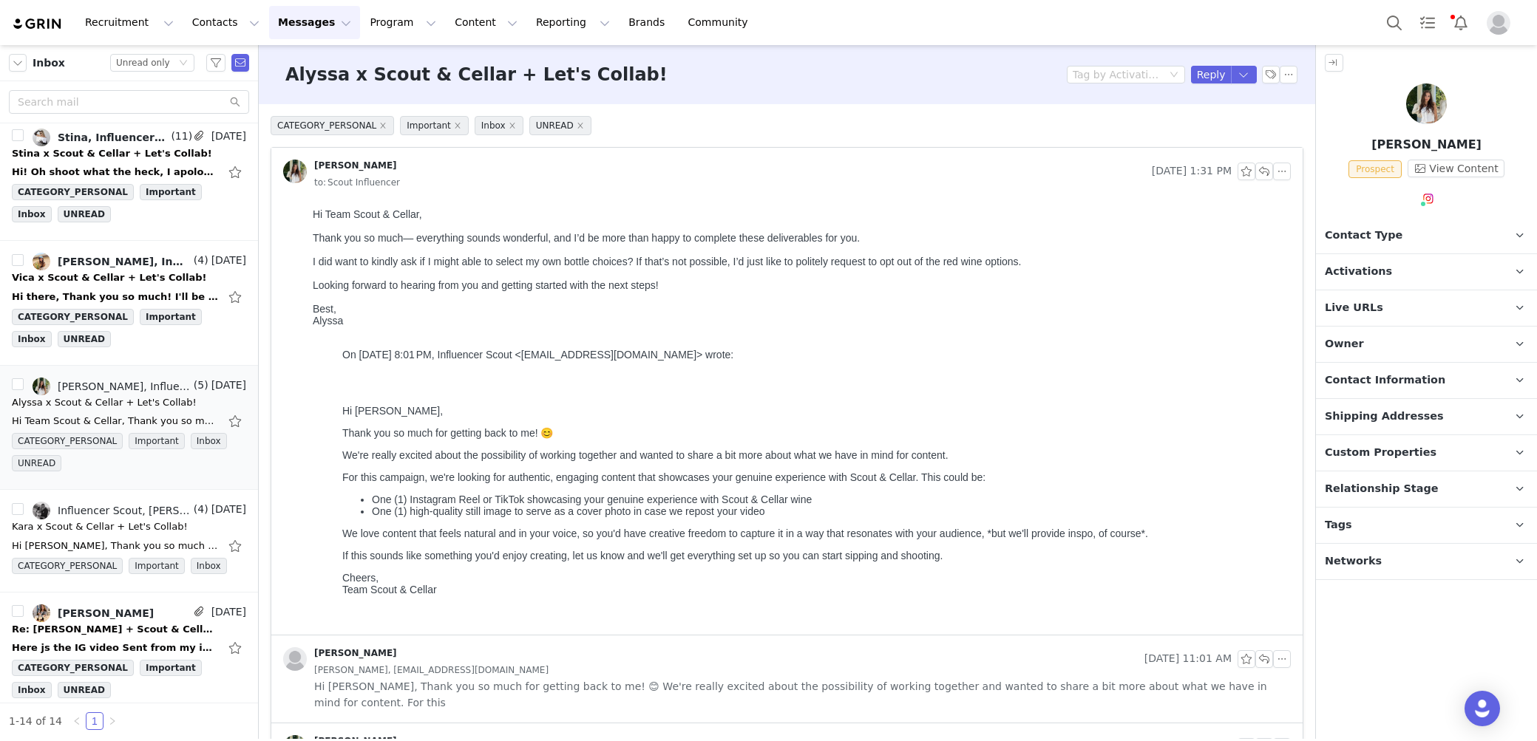
drag, startPoint x: 618, startPoint y: 395, endPoint x: 366, endPoint y: 305, distance: 267.4
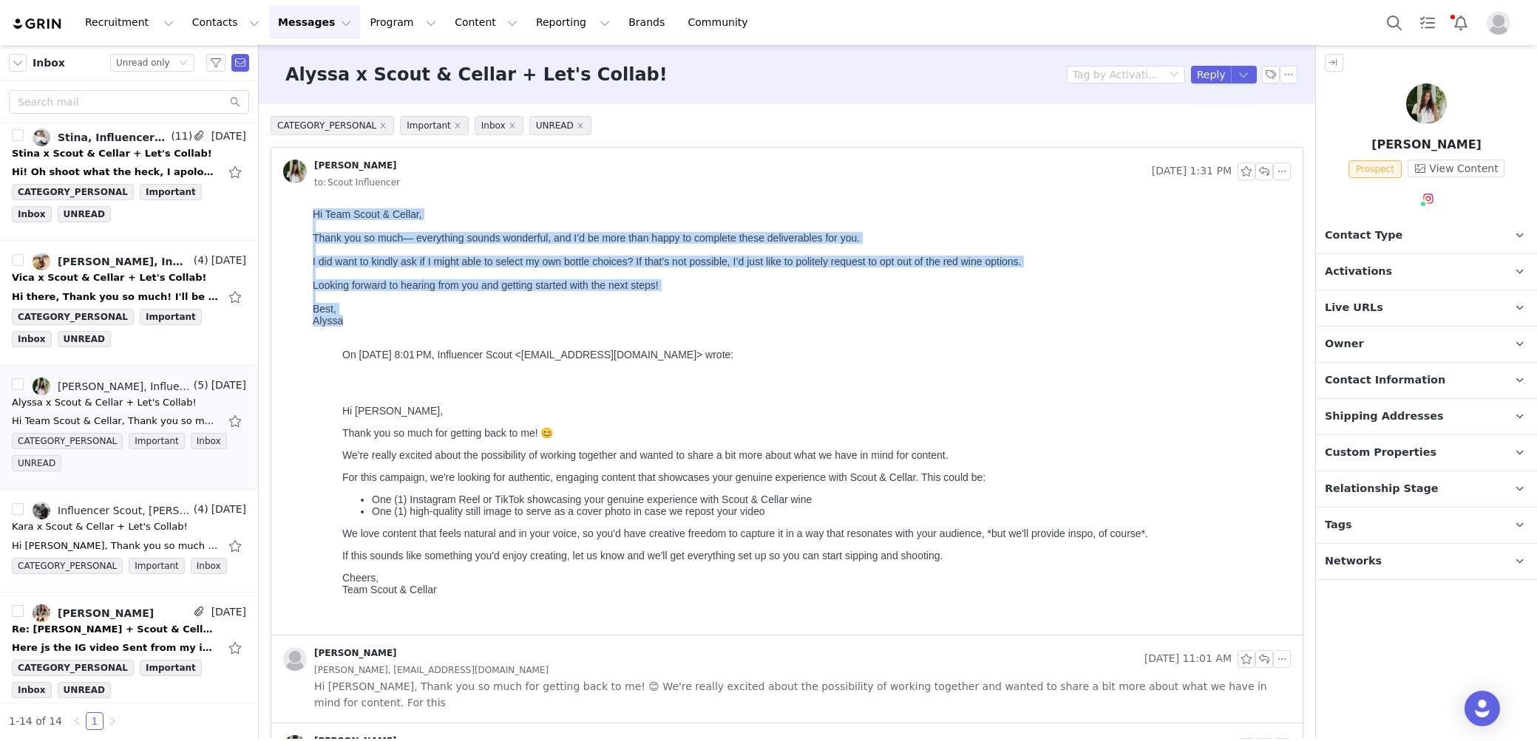
drag, startPoint x: 351, startPoint y: 330, endPoint x: 276, endPoint y: 183, distance: 164.3
click at [307, 203] on html "Hi Team Scout & Cellar, Thank you so much— everything sounds wonderful, and I’d…" at bounding box center [799, 419] width 984 height 432
copy body "Hi Team Scout & Cellar, Thank you so much— everything sounds wonderful, and I’d…"
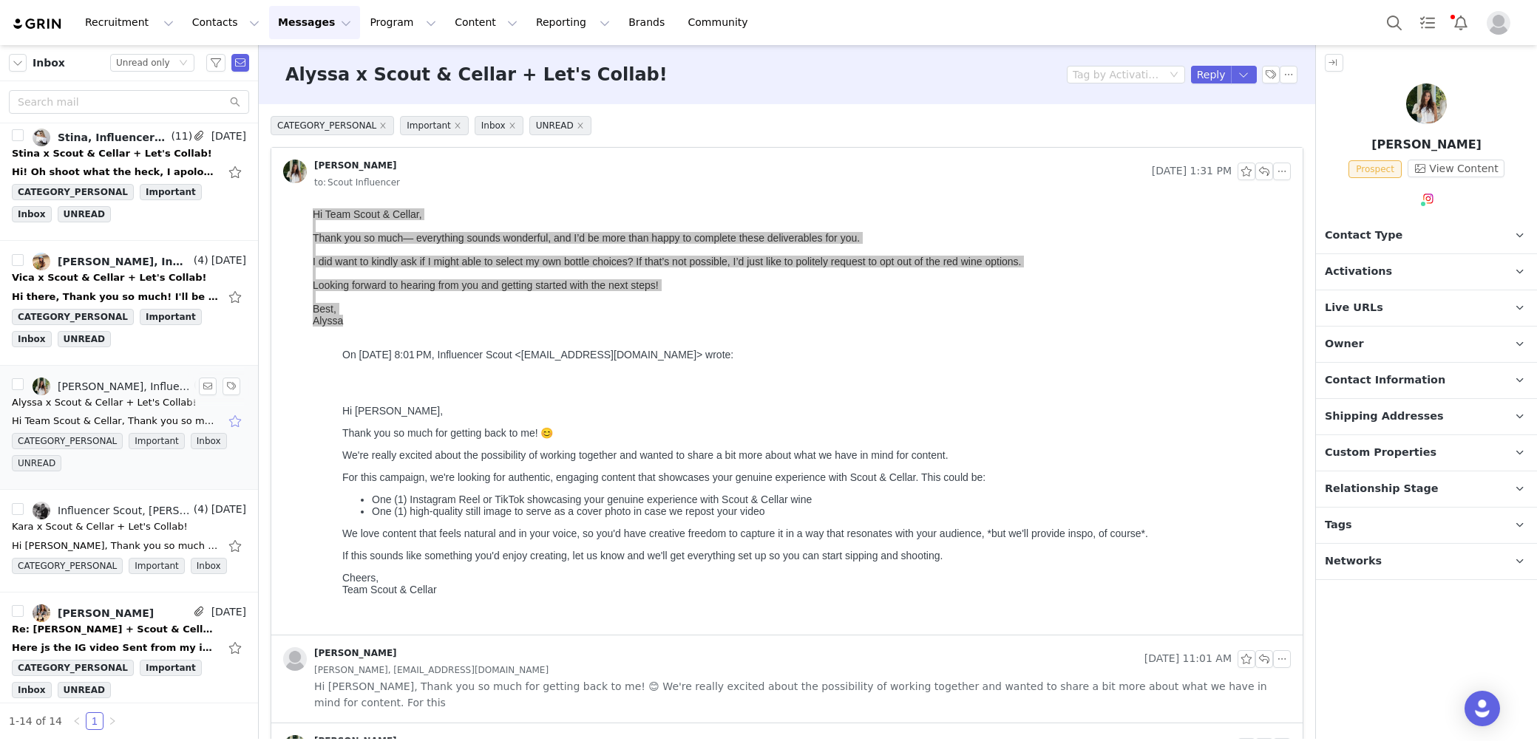
click at [242, 409] on button "button" at bounding box center [236, 421] width 19 height 24
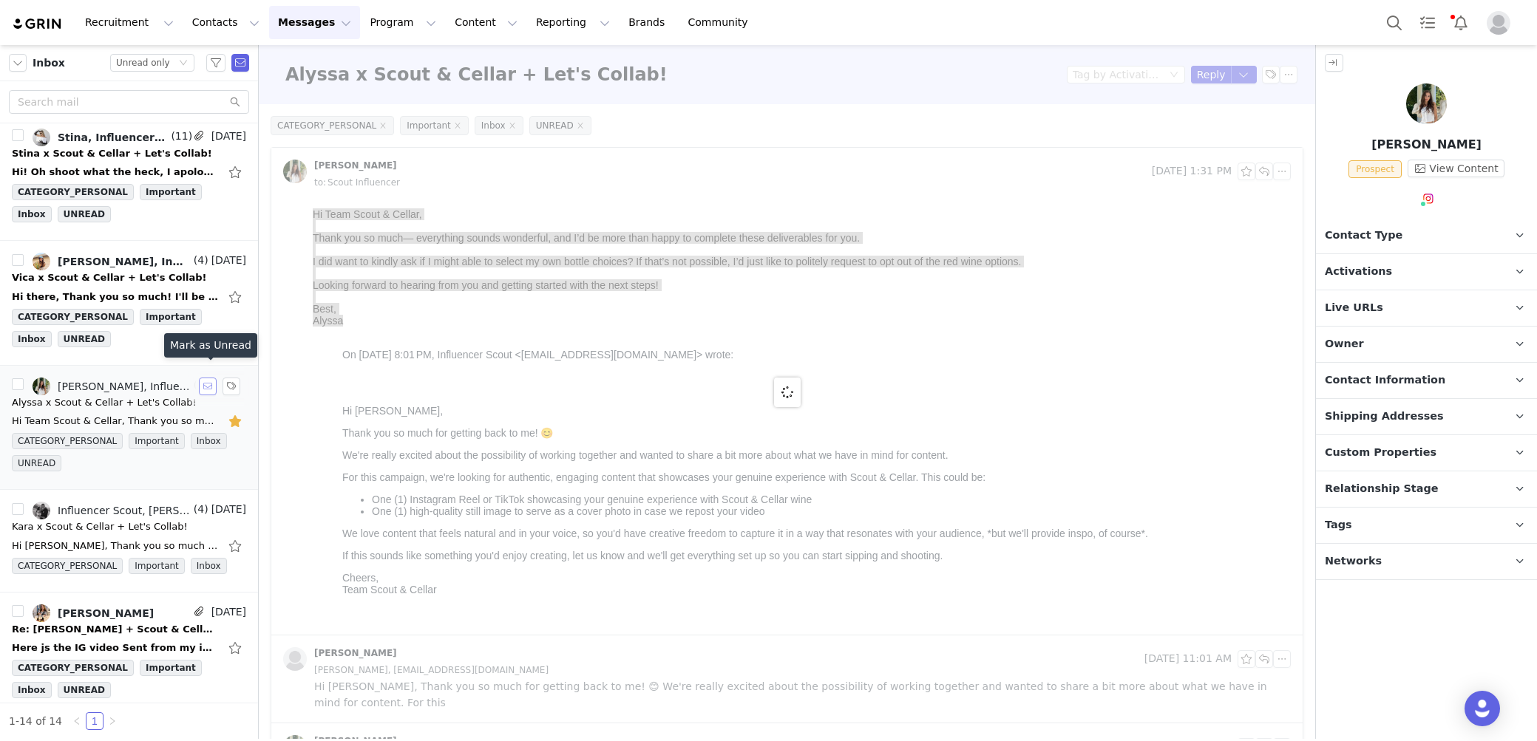
click at [203, 378] on button "button" at bounding box center [208, 387] width 18 height 18
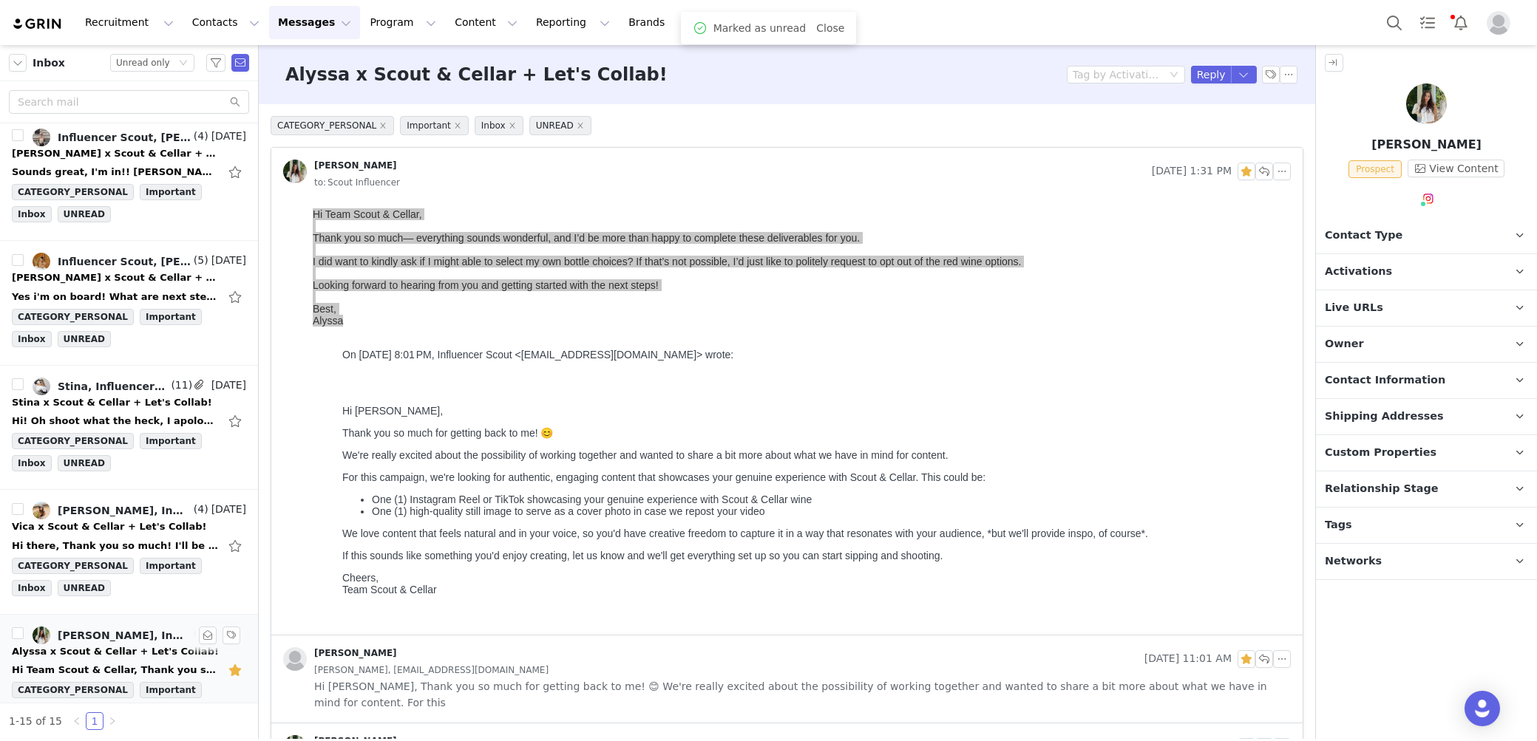
scroll to position [1273, 0]
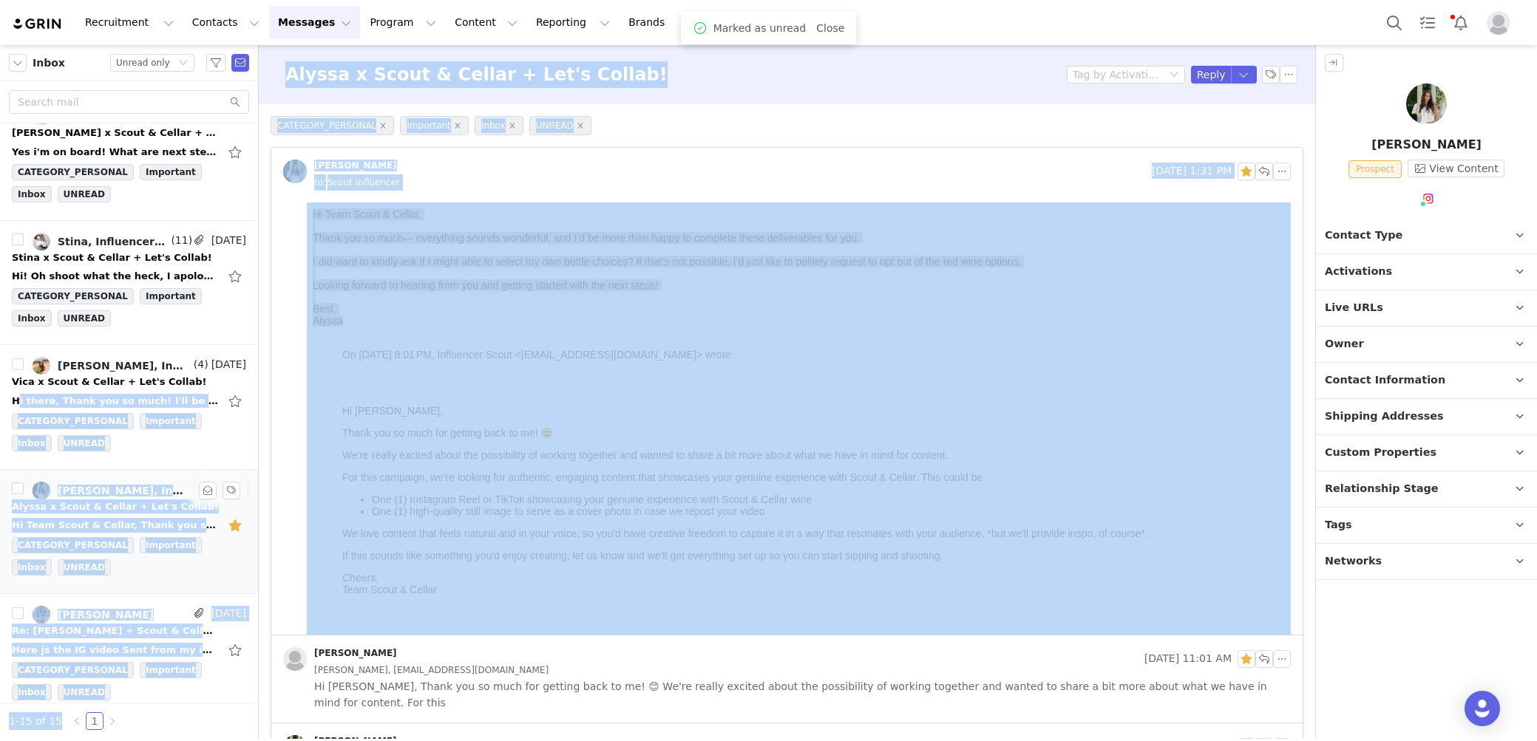
drag, startPoint x: 517, startPoint y: 579, endPoint x: 367, endPoint y: 340, distance: 282.6
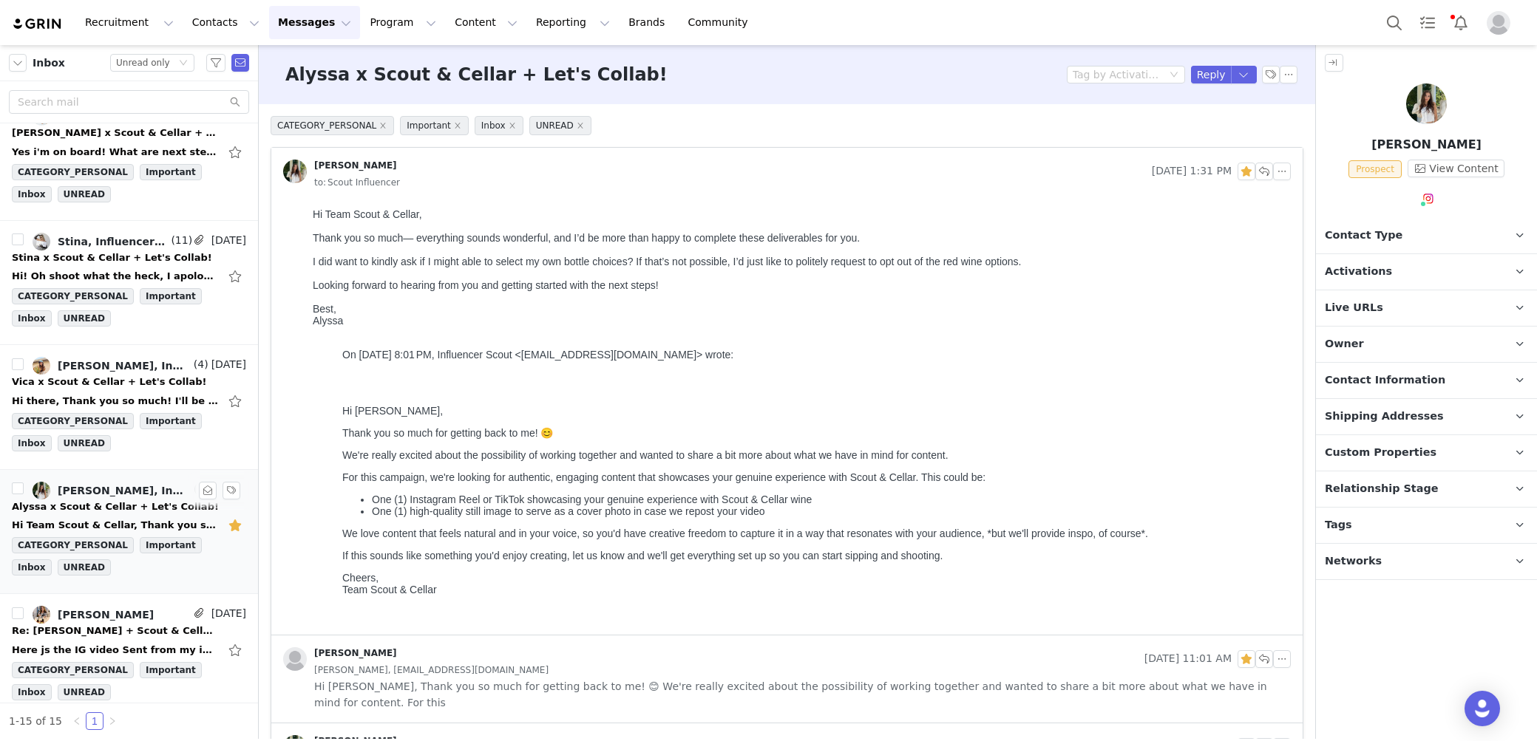
click at [458, 326] on div "Alyssa" at bounding box center [799, 321] width 972 height 12
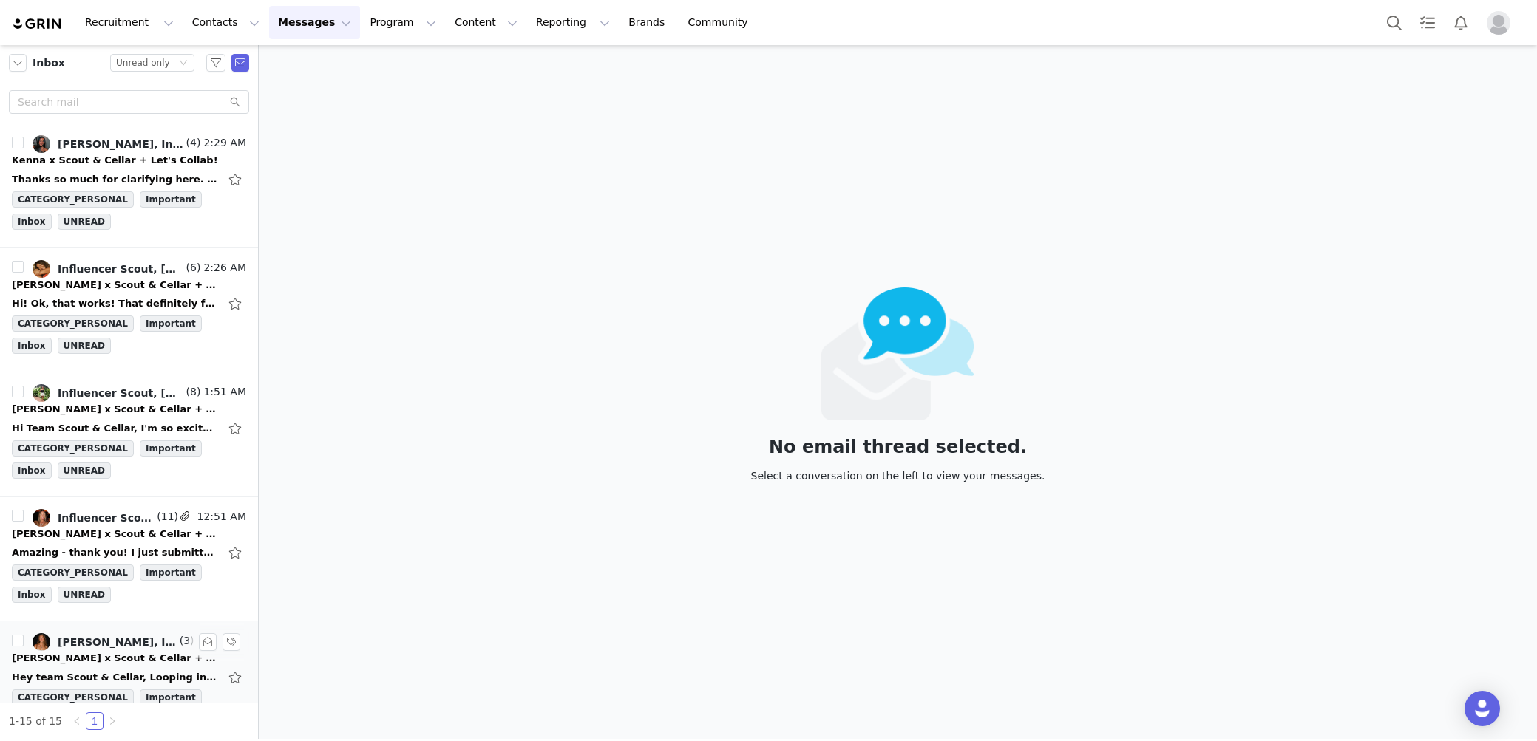
click at [254, 698] on li "[PERSON_NAME], Influencer Scout, [PERSON_NAME] (3) 12:13 AM [PERSON_NAME] x Sco…" at bounding box center [129, 684] width 258 height 125
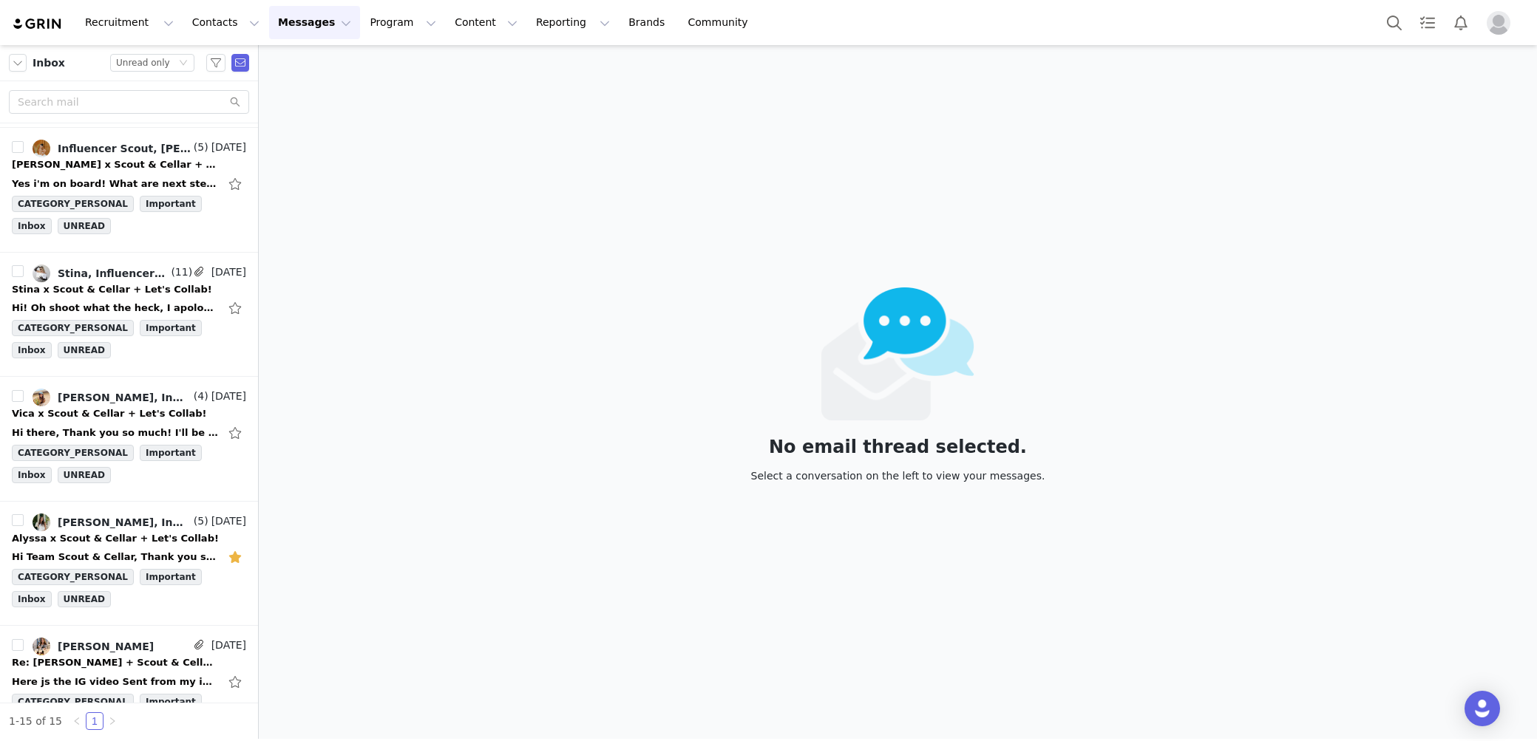
scroll to position [1273, 0]
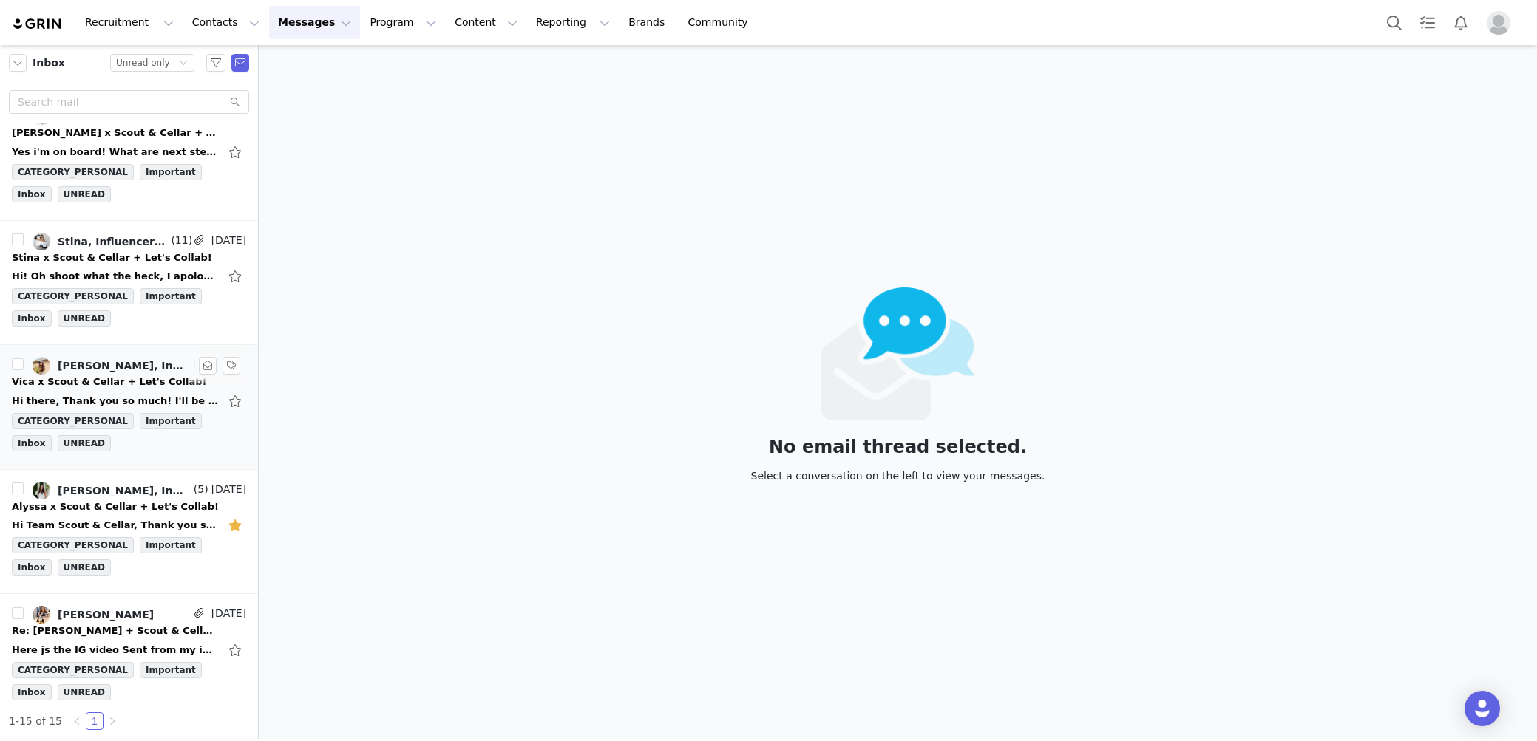
click at [141, 360] on div "[PERSON_NAME], Influencer Scout" at bounding box center [124, 366] width 133 height 12
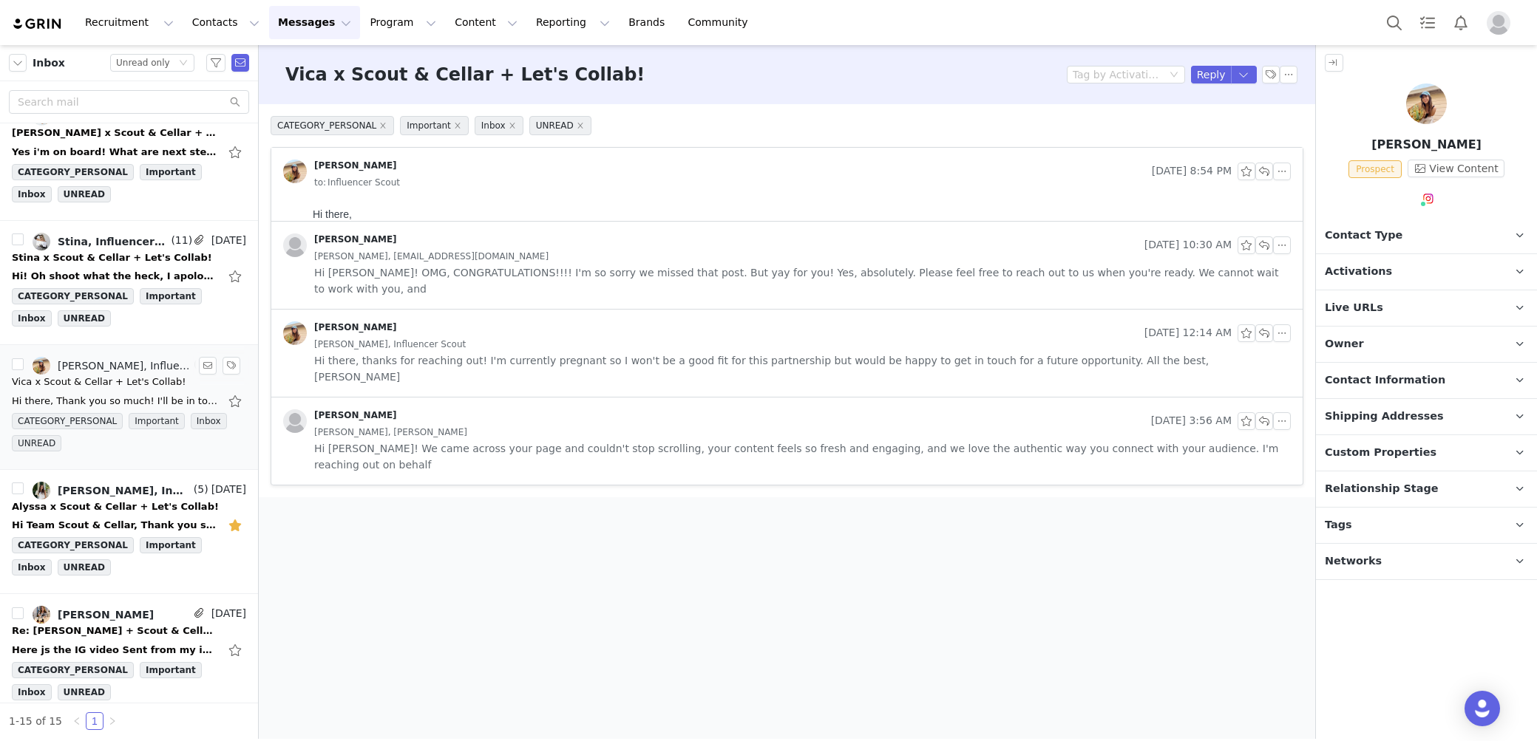
scroll to position [0, 0]
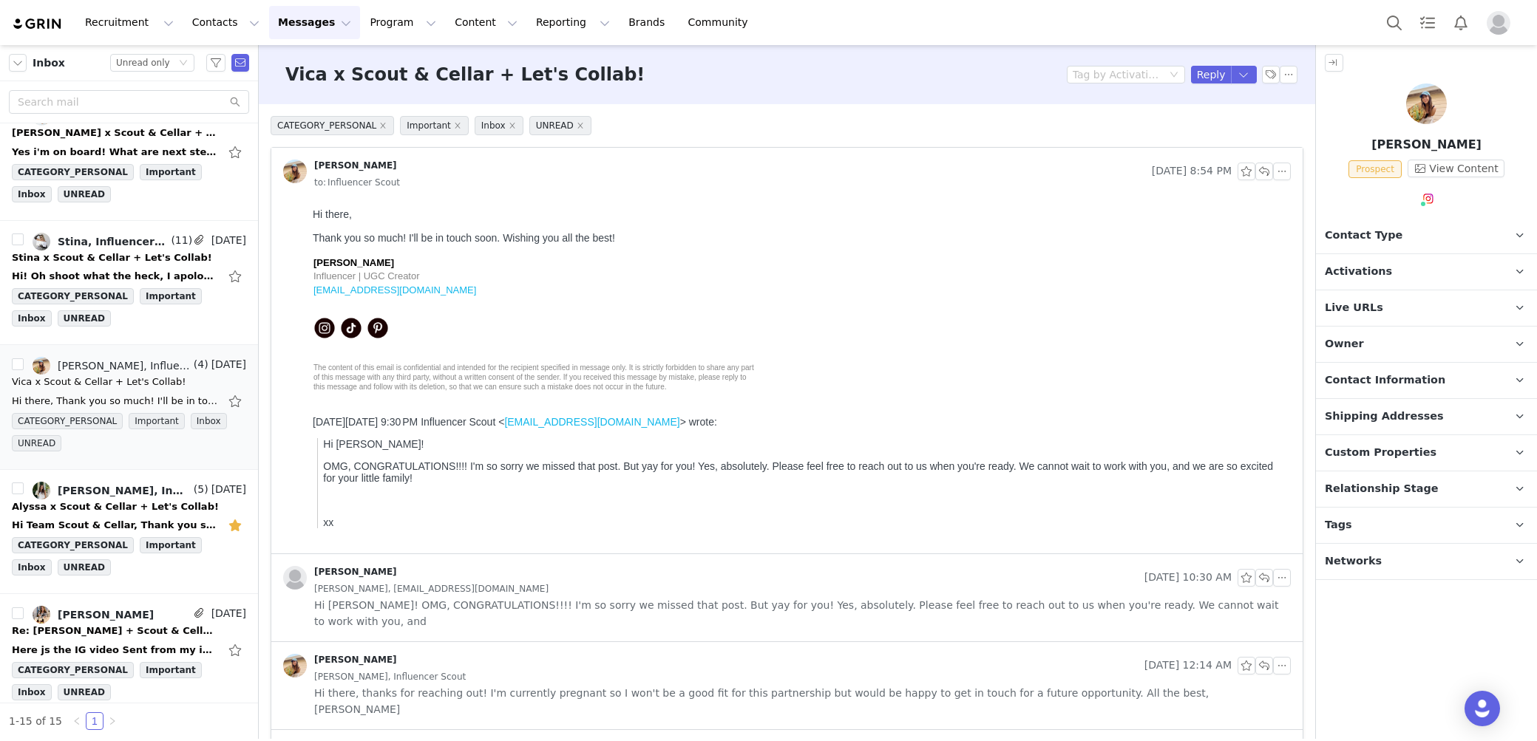
click at [578, 557] on div "[PERSON_NAME] [DATE] 10:30 AM [PERSON_NAME], [EMAIL_ADDRESS][DOMAIN_NAME] Hi Vi…" at bounding box center [786, 597] width 1031 height 87
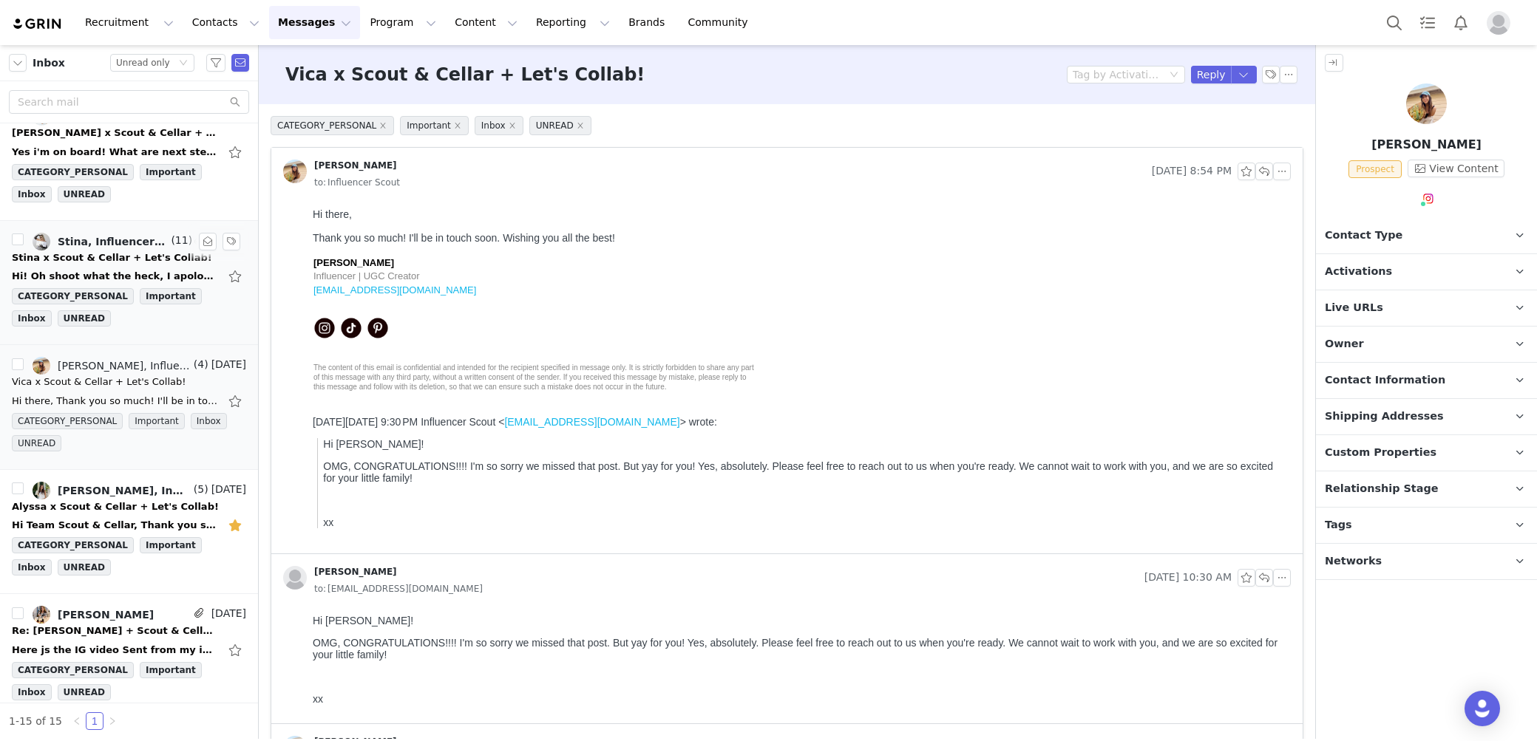
click at [150, 269] on div "Hi! Oh shoot what the heck, I apologize. My birthday is [DEMOGRAPHIC_DATA]. It …" at bounding box center [115, 276] width 207 height 15
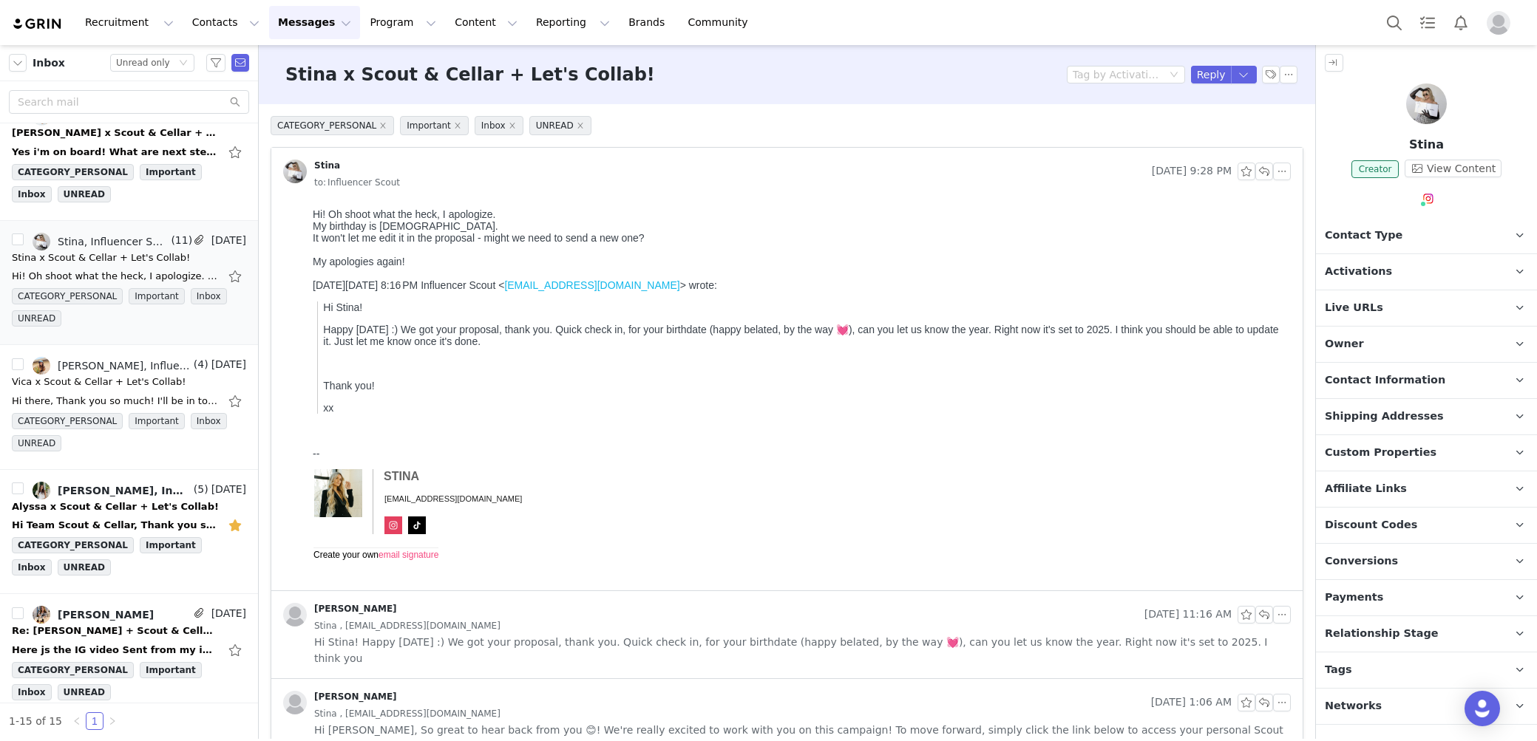
click at [1384, 626] on span "Relationship Stage" at bounding box center [1381, 634] width 114 height 16
click at [1296, 530] on div at bounding box center [786, 397] width 1031 height 388
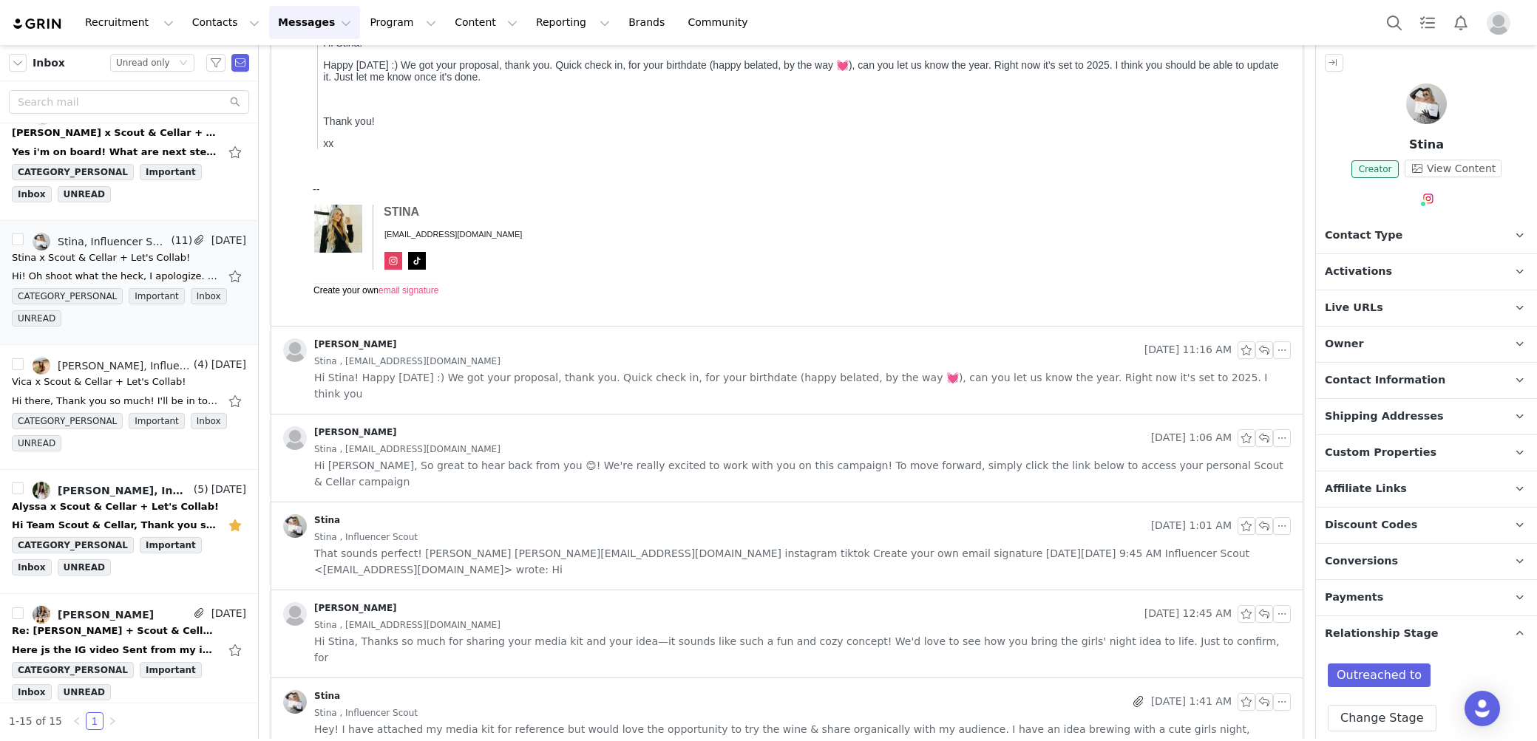
scroll to position [266, 0]
click at [996, 385] on div "Kiah Sweeney Sep 30, 2025 11:16 AM Stina , chatwithstina@gmail.com Hi Stina! Ha…" at bounding box center [786, 368] width 1031 height 87
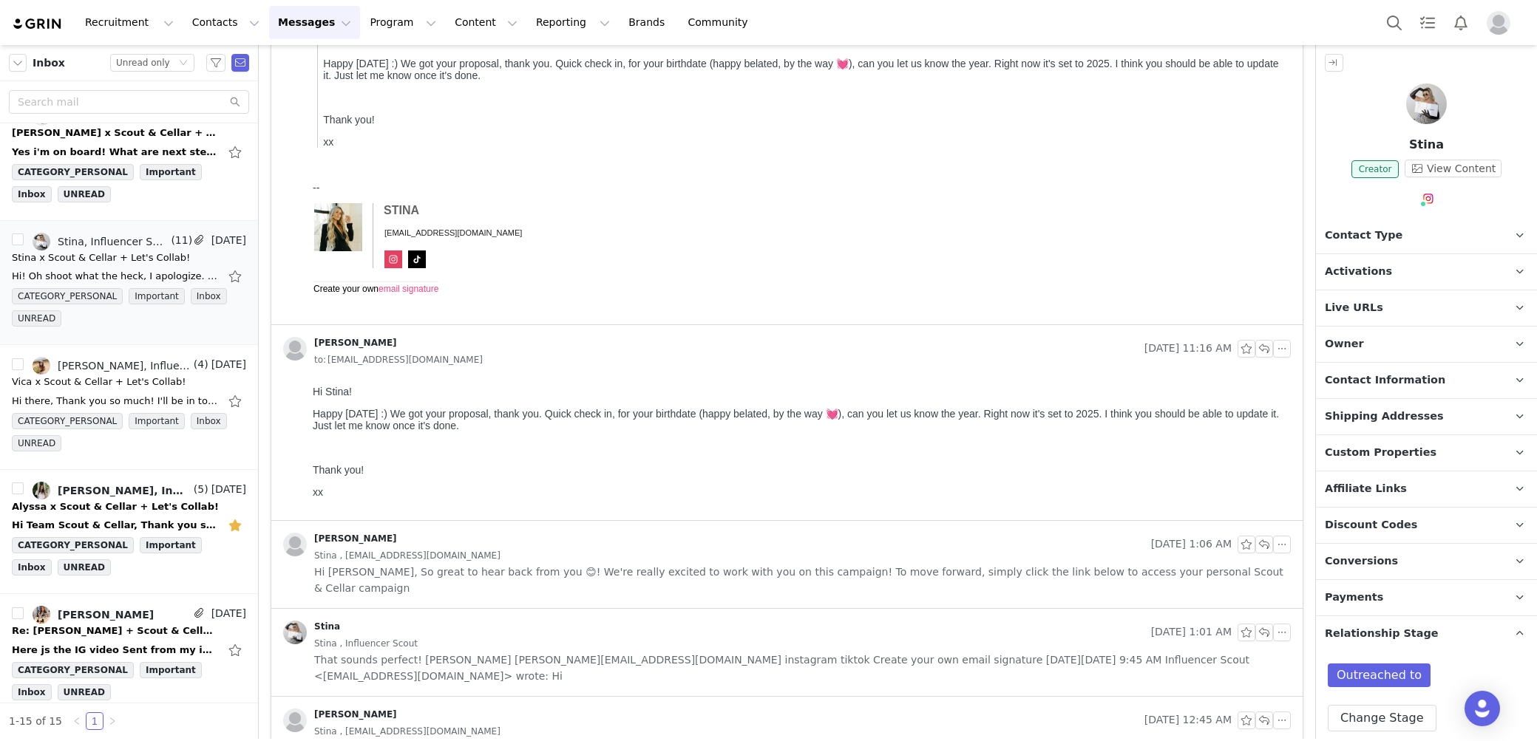
scroll to position [0, 0]
click at [885, 564] on span "Hi Stina, So great to hear back from you 😊! We're really excited to work with y…" at bounding box center [802, 580] width 976 height 33
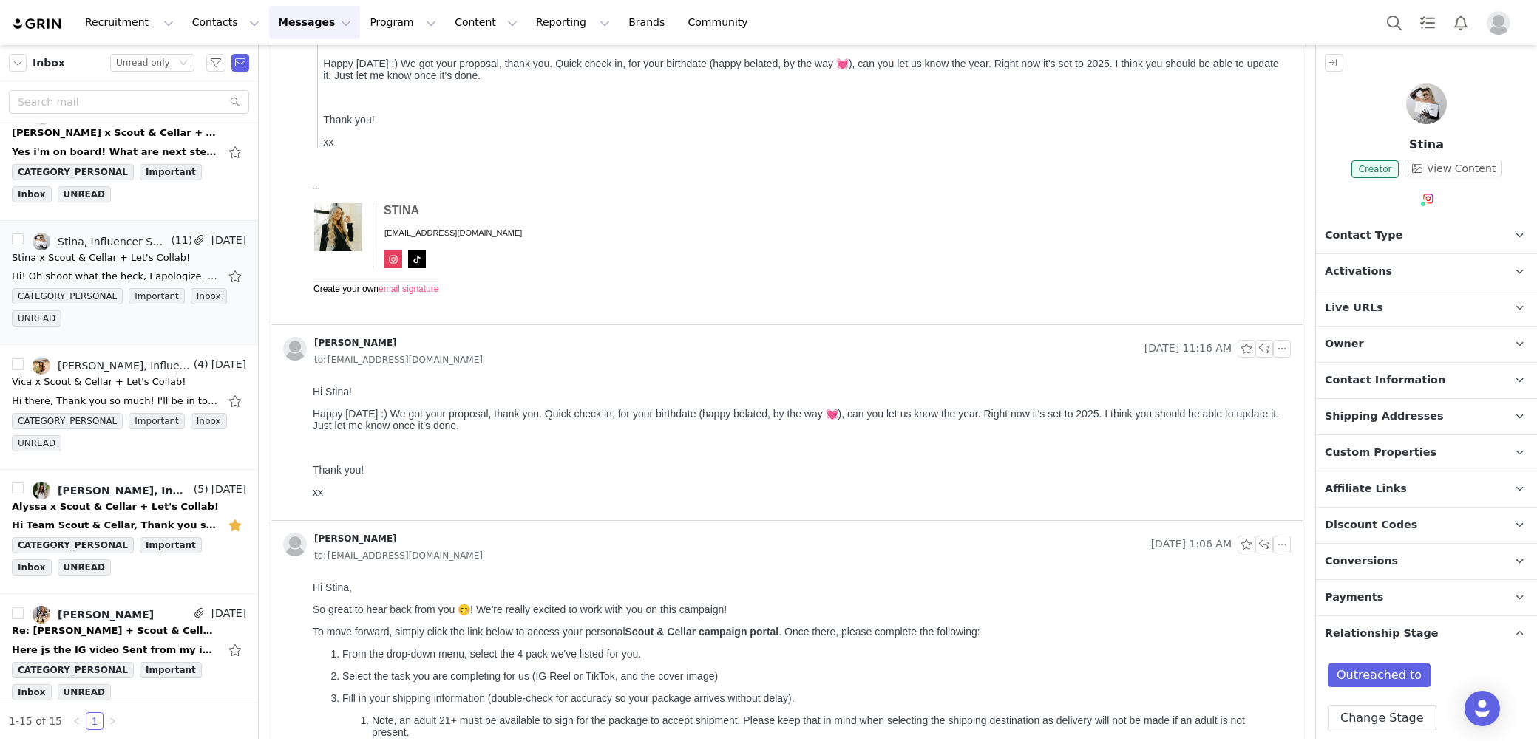
click at [1123, 200] on body "Hi! Oh shoot what the heck, I apologize. My birthday is 09/06/1993. It won't le…" at bounding box center [799, 130] width 972 height 376
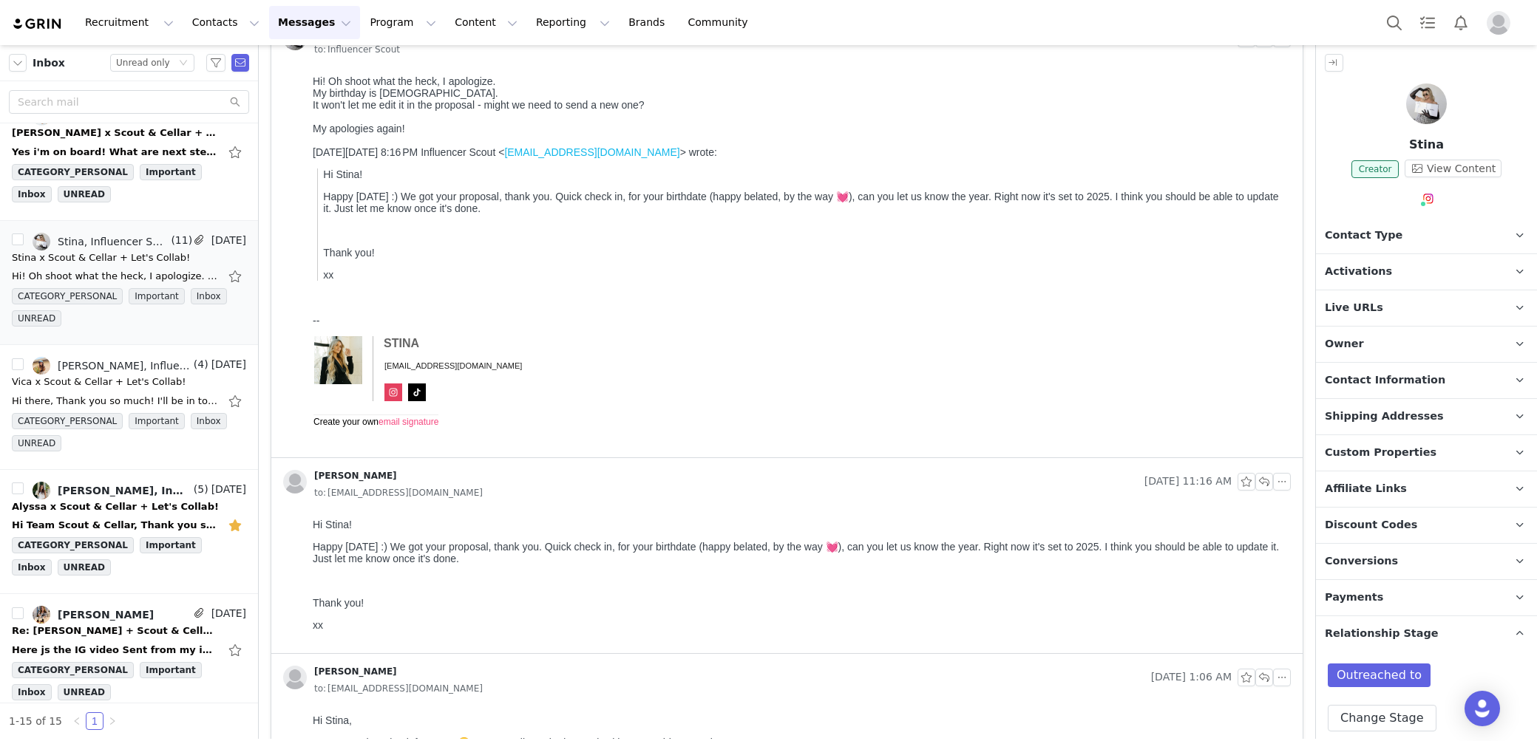
scroll to position [89, 0]
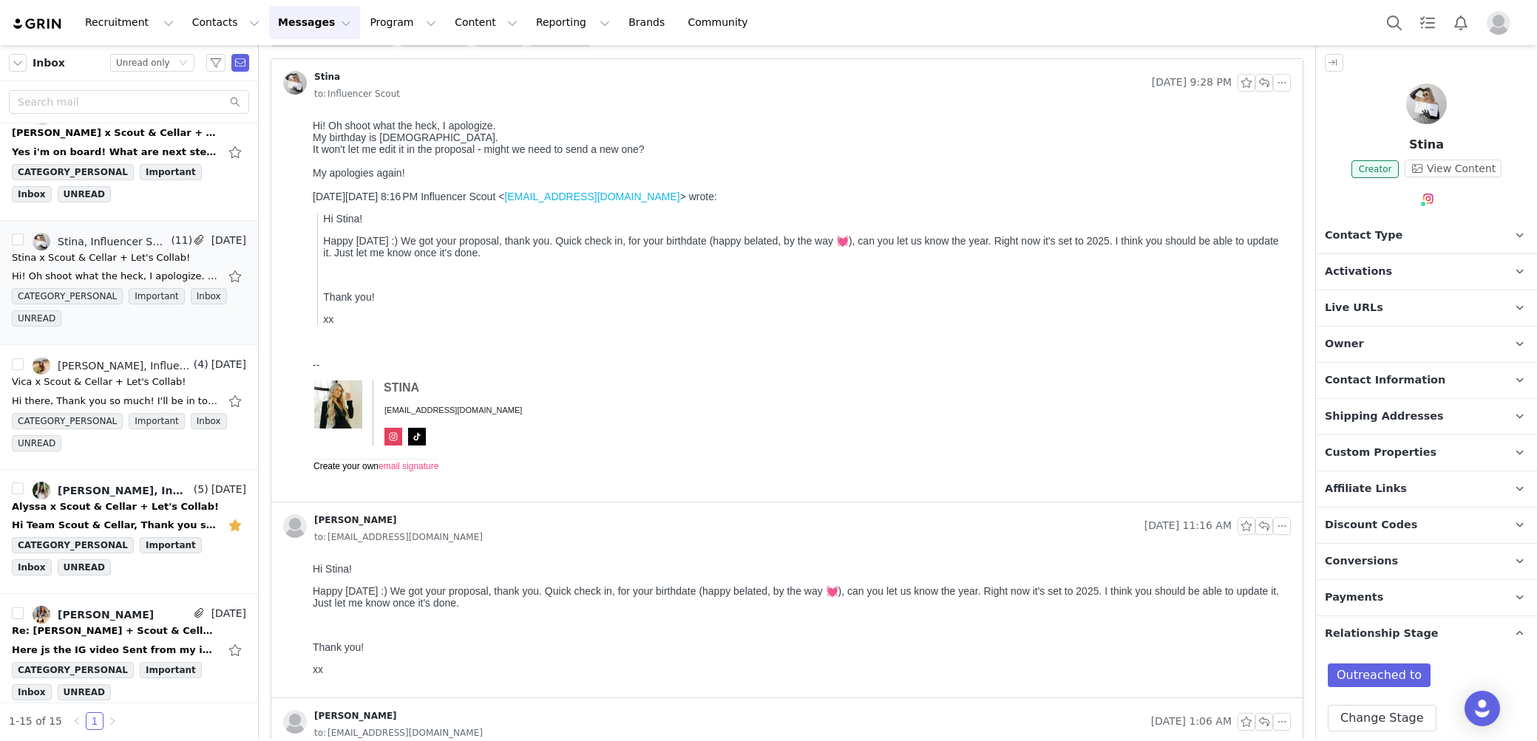
click at [1353, 222] on p "Contact Type Contact type can be Creator, Prospect, Application, or Manager." at bounding box center [1409, 235] width 186 height 35
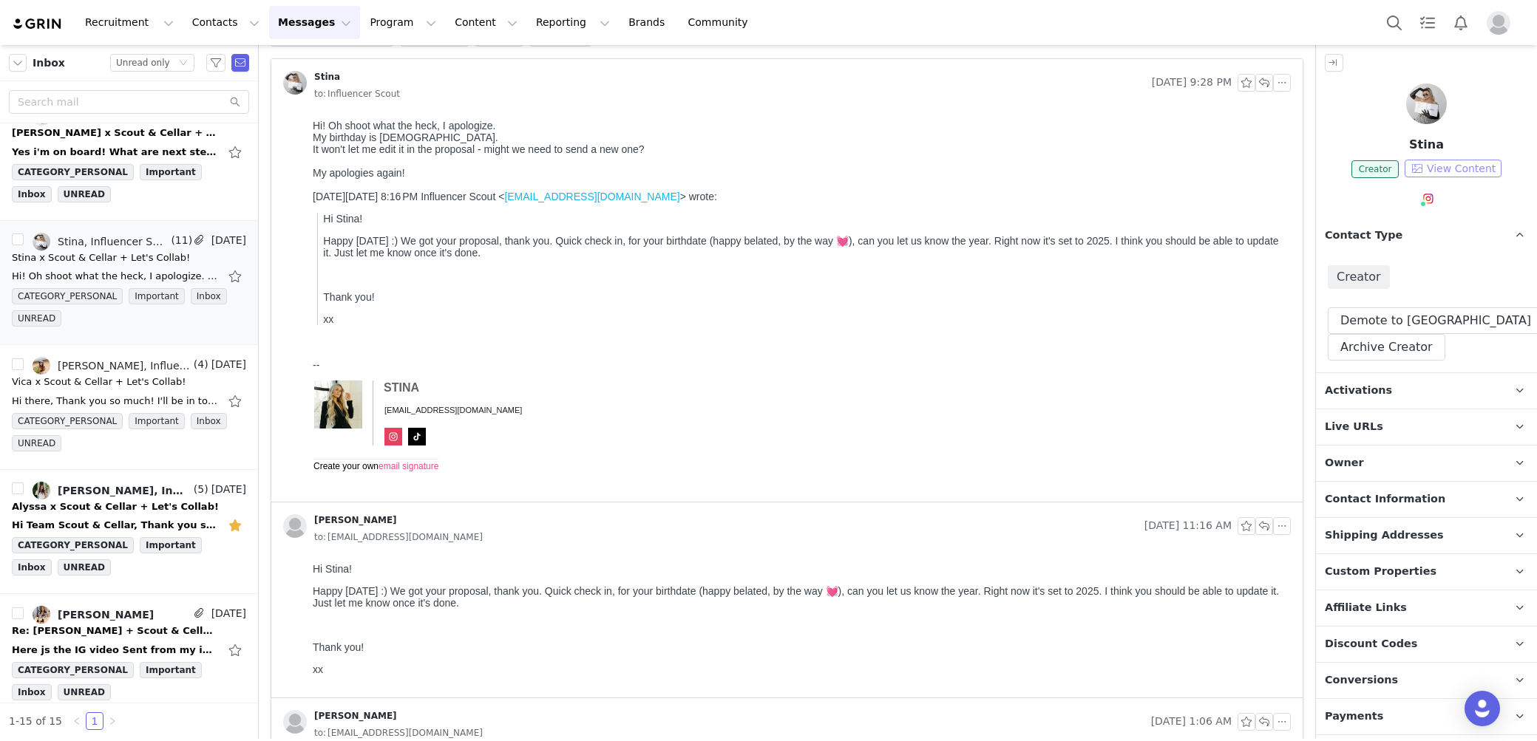
click at [1484, 164] on button "View Content" at bounding box center [1452, 169] width 97 height 18
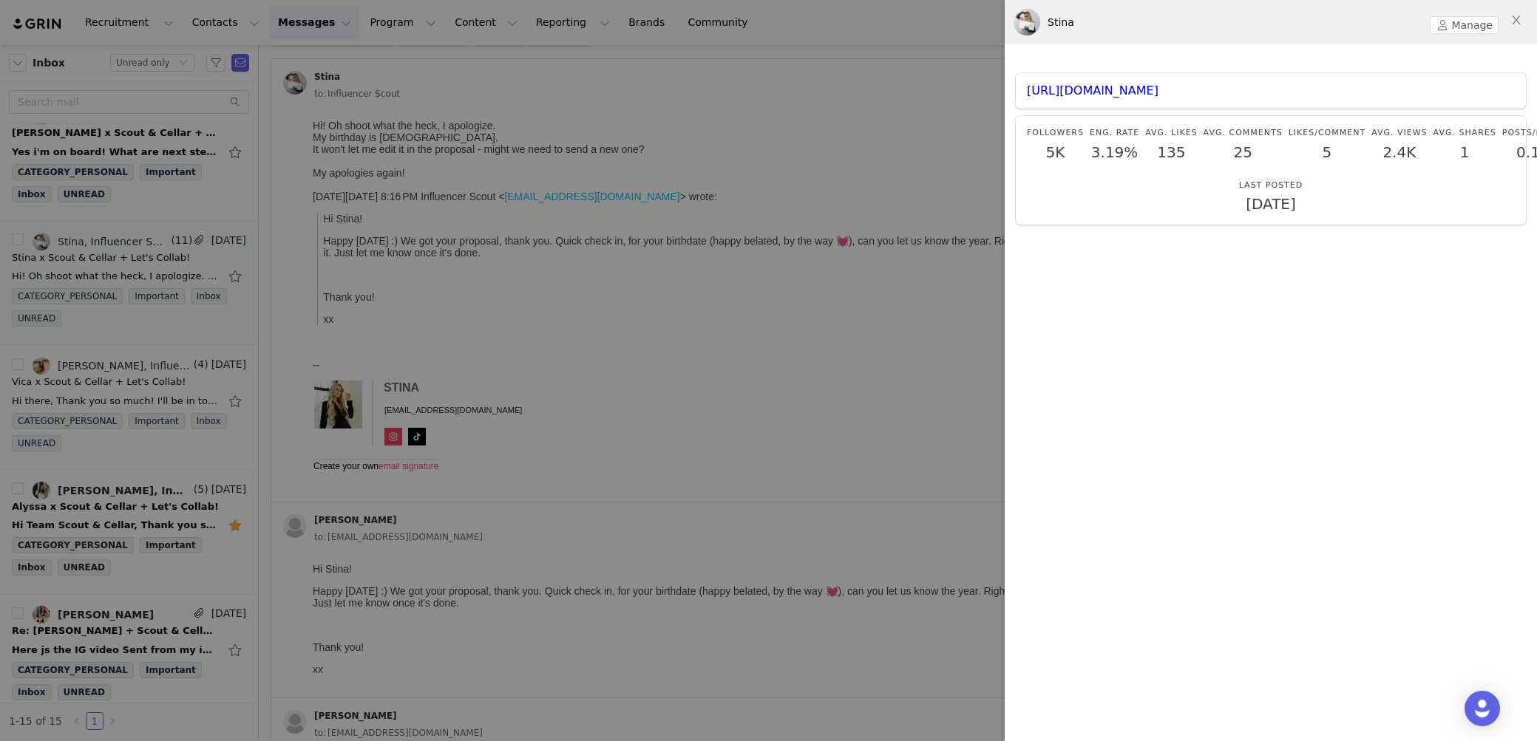
click at [809, 336] on div at bounding box center [768, 370] width 1537 height 741
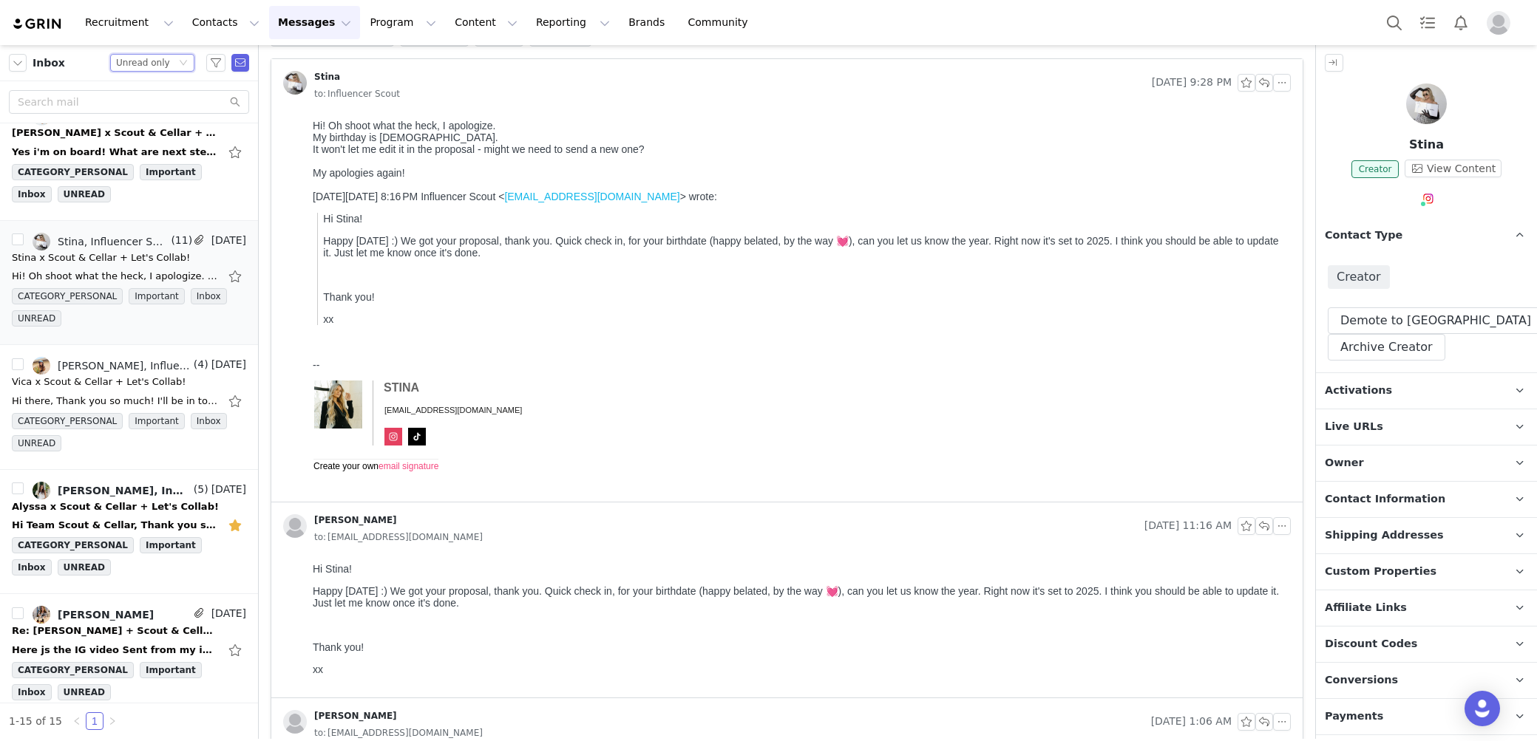
click at [180, 67] on icon "icon: down" at bounding box center [183, 62] width 9 height 9
click at [172, 87] on li "All threads" at bounding box center [153, 90] width 84 height 24
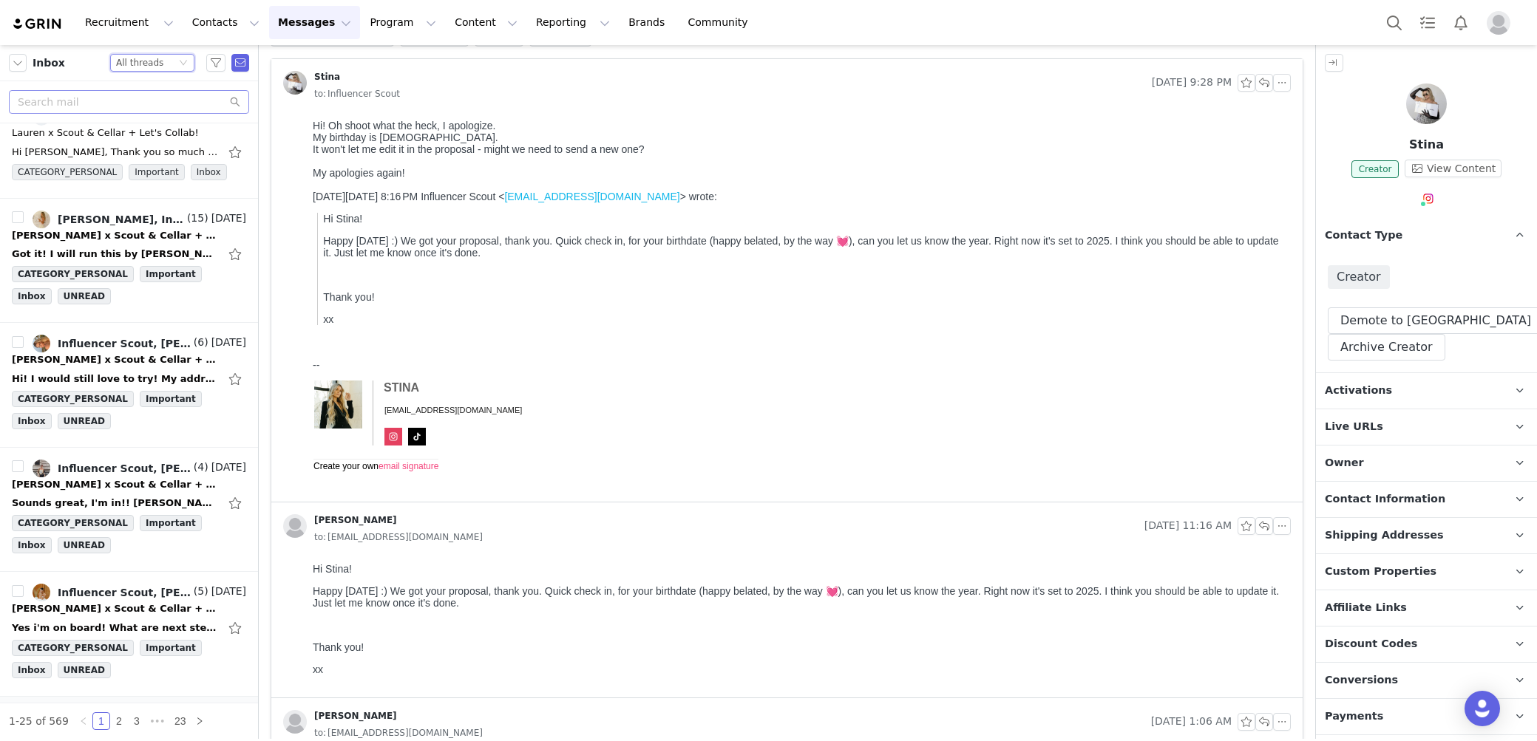
scroll to position [1745, 0]
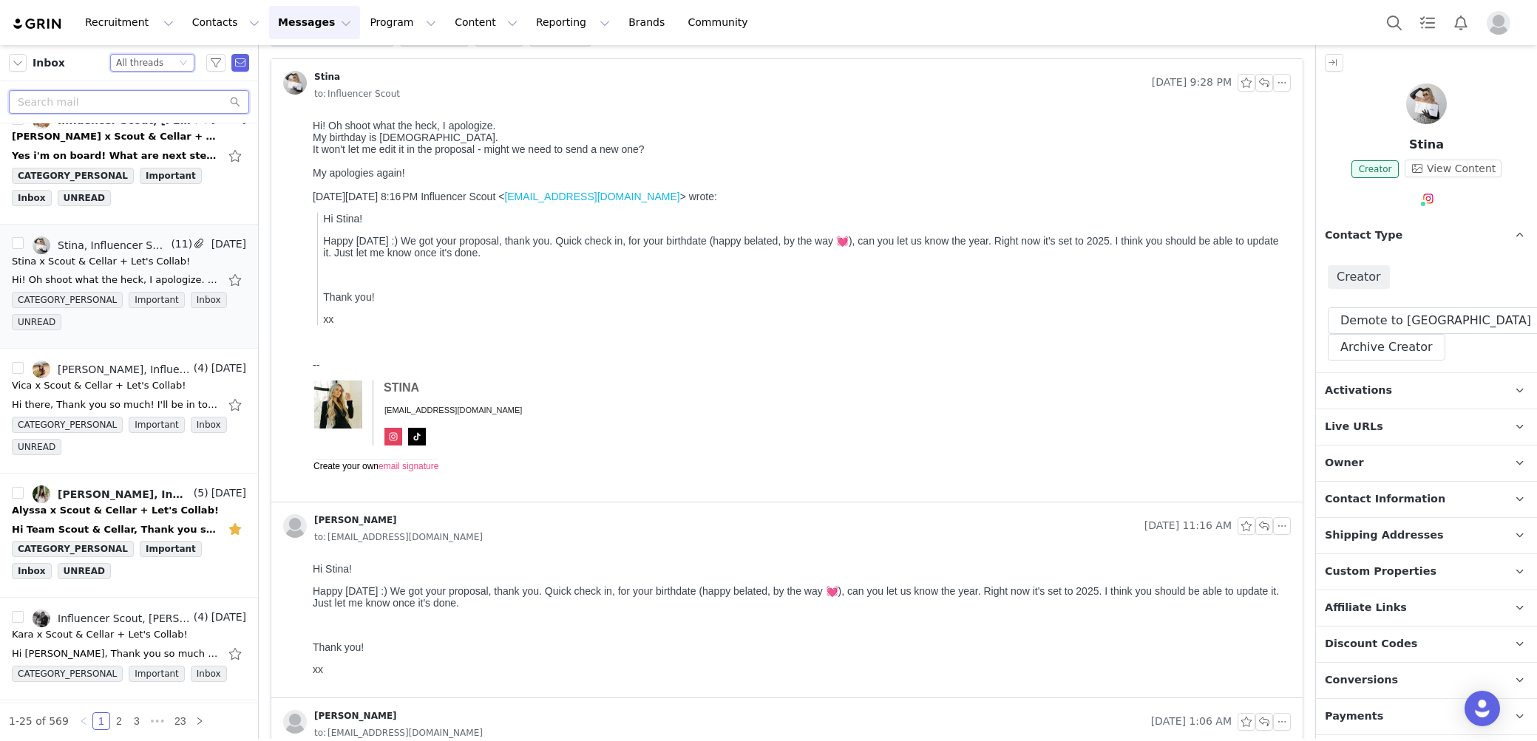
click at [161, 103] on input "text" at bounding box center [129, 102] width 240 height 24
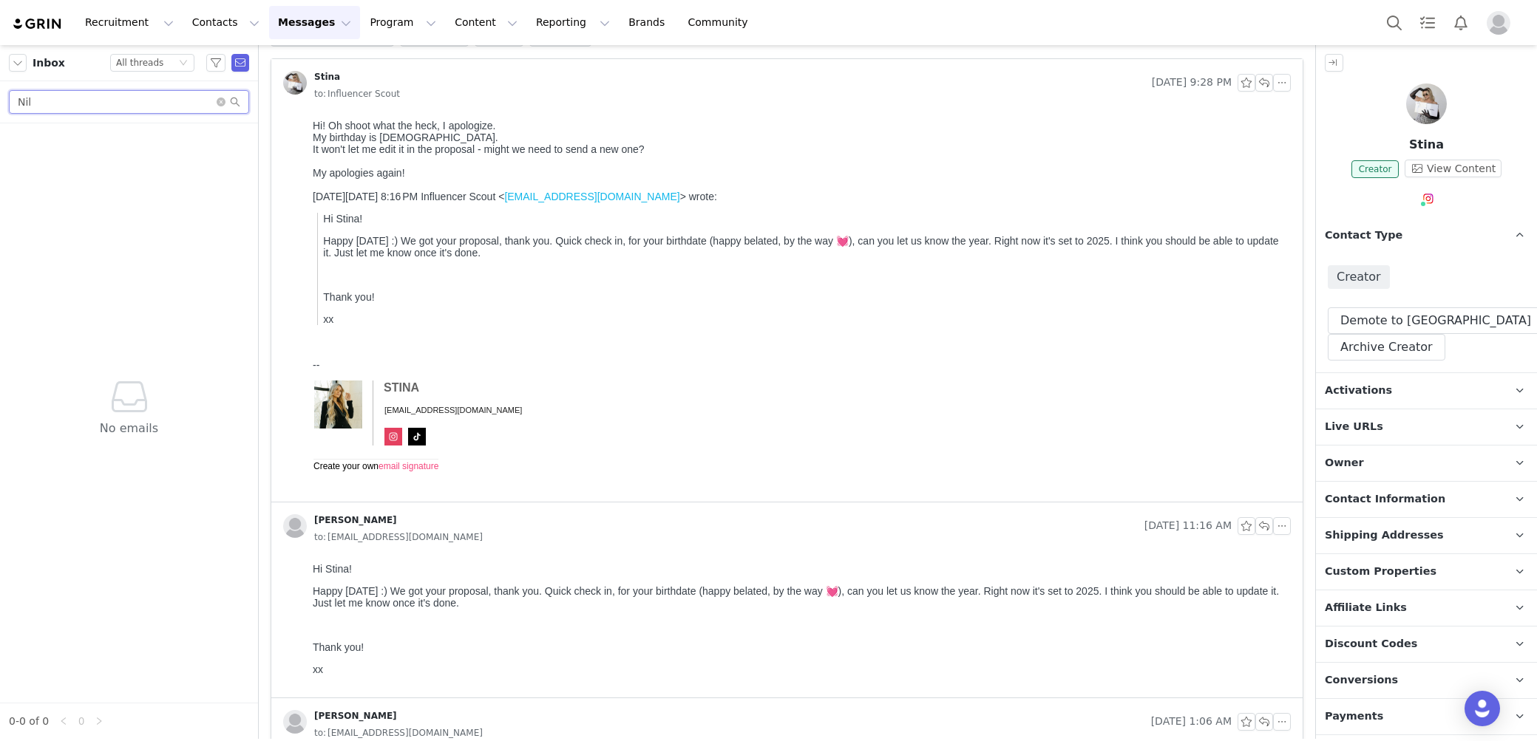
scroll to position [0, 0]
type input "N"
type input "Mil"
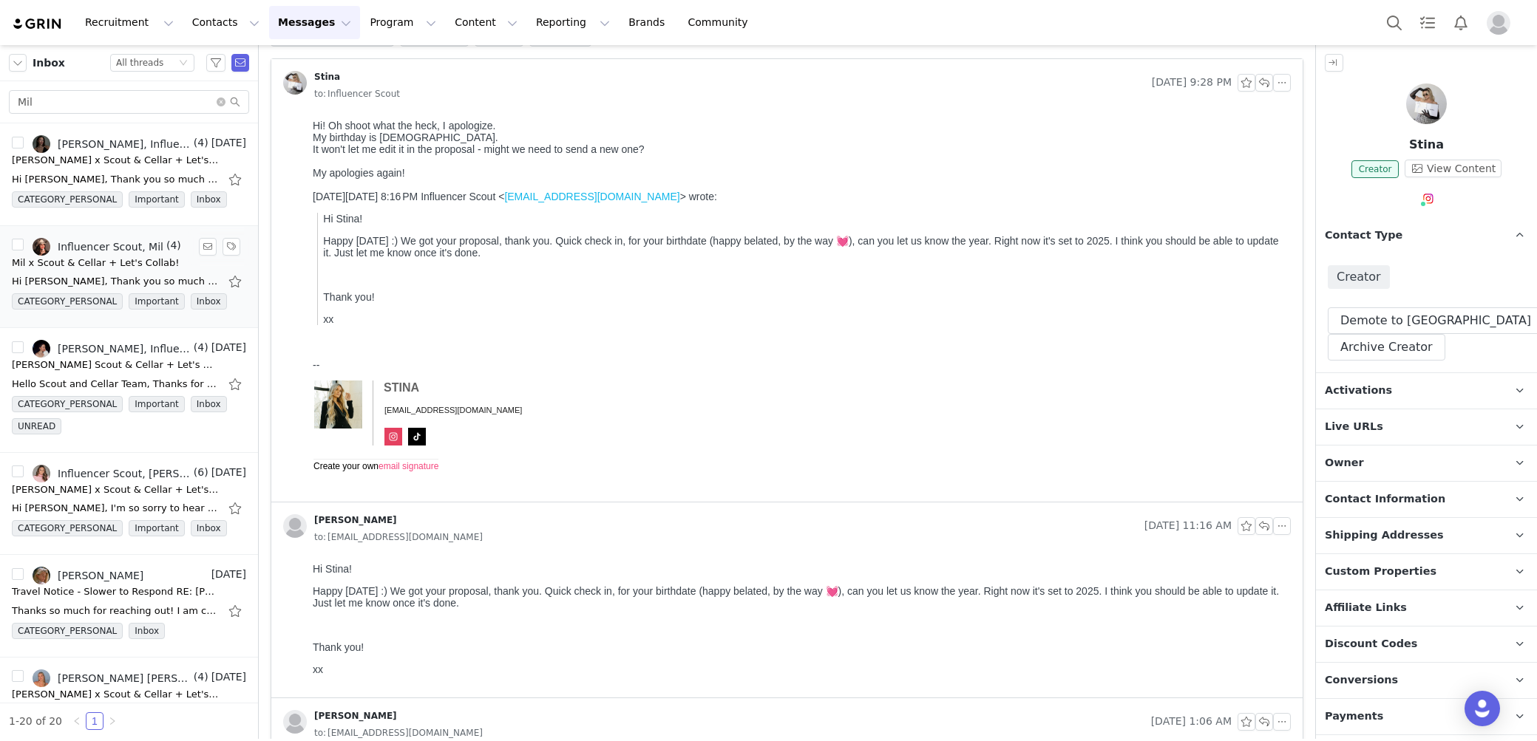
click at [124, 267] on div "Mil x Scout & Cellar + Let's Collab!" at bounding box center [96, 263] width 168 height 15
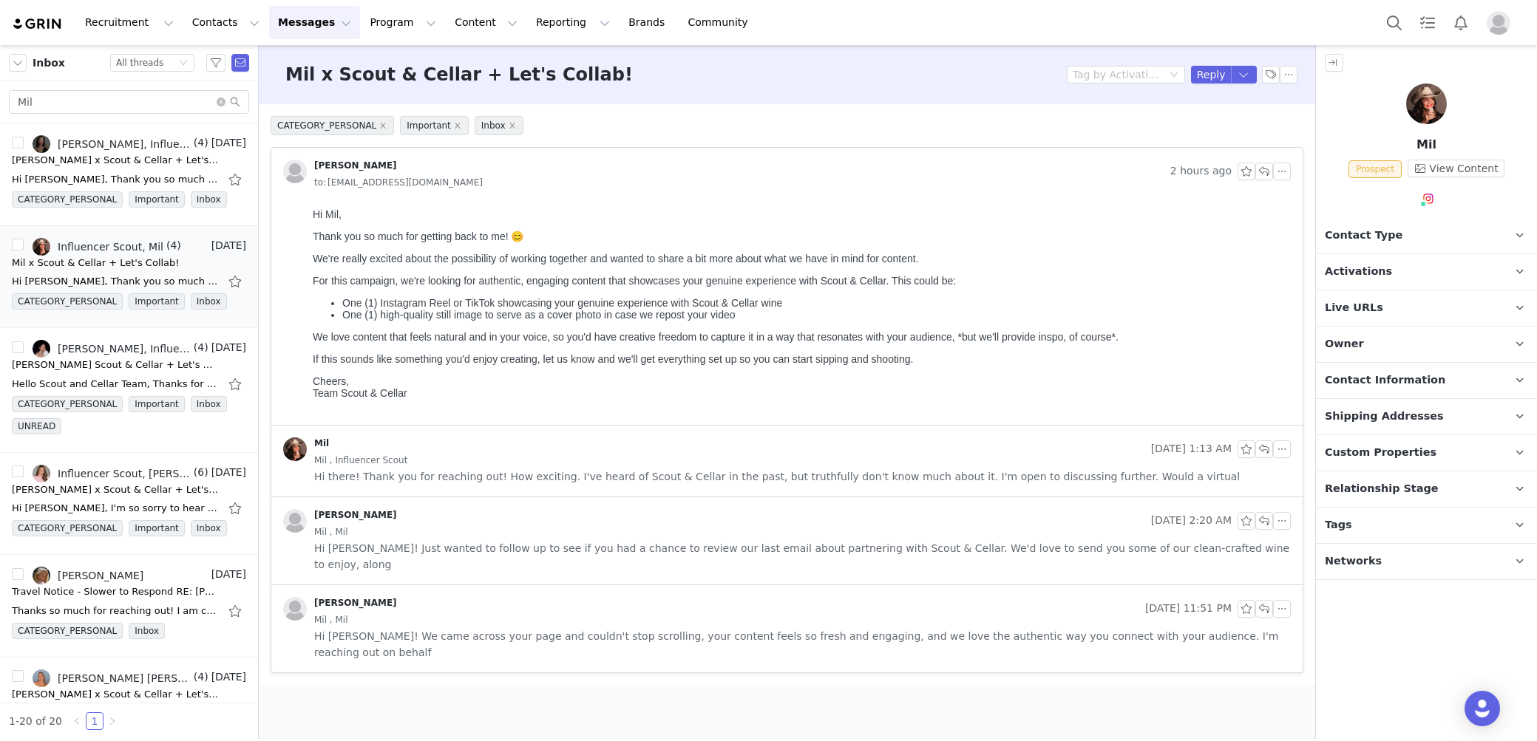
click at [387, 481] on span "Hi there! Thank you for reaching out! How exciting. I've heard of Scout & Cella…" at bounding box center [776, 477] width 925 height 16
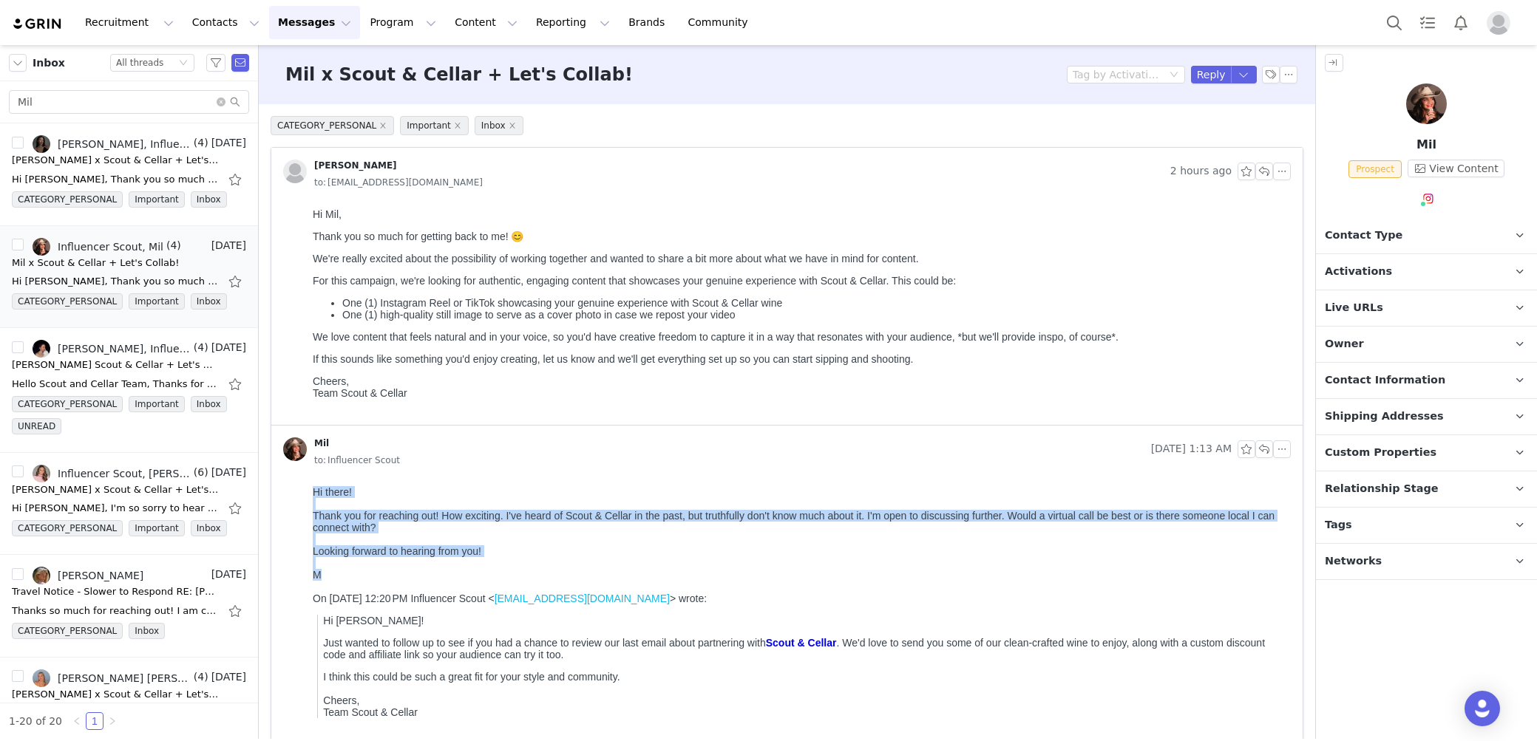
drag, startPoint x: 330, startPoint y: 579, endPoint x: 304, endPoint y: 482, distance: 100.9
click at [307, 482] on html "Hi there! Thank you for reaching out! How exciting. I've heard of Scout & Cella…" at bounding box center [799, 695] width 984 height 430
copy div "Hi there! Thank you for reaching out! How exciting. I've heard of Scout & Cella…"
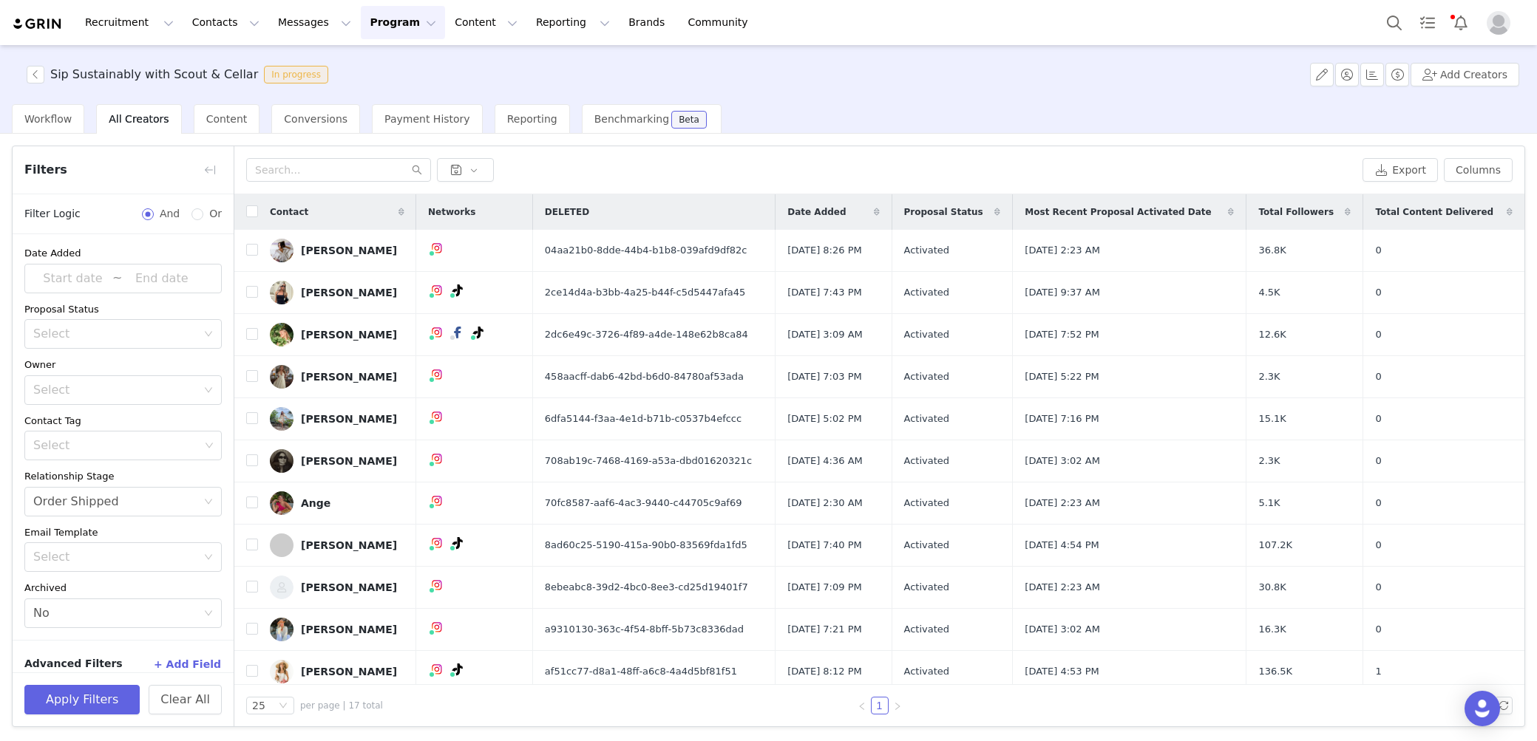
click at [361, 20] on button "Program Program" at bounding box center [403, 22] width 84 height 33
click at [381, 63] on p "Activations" at bounding box center [378, 66] width 57 height 16
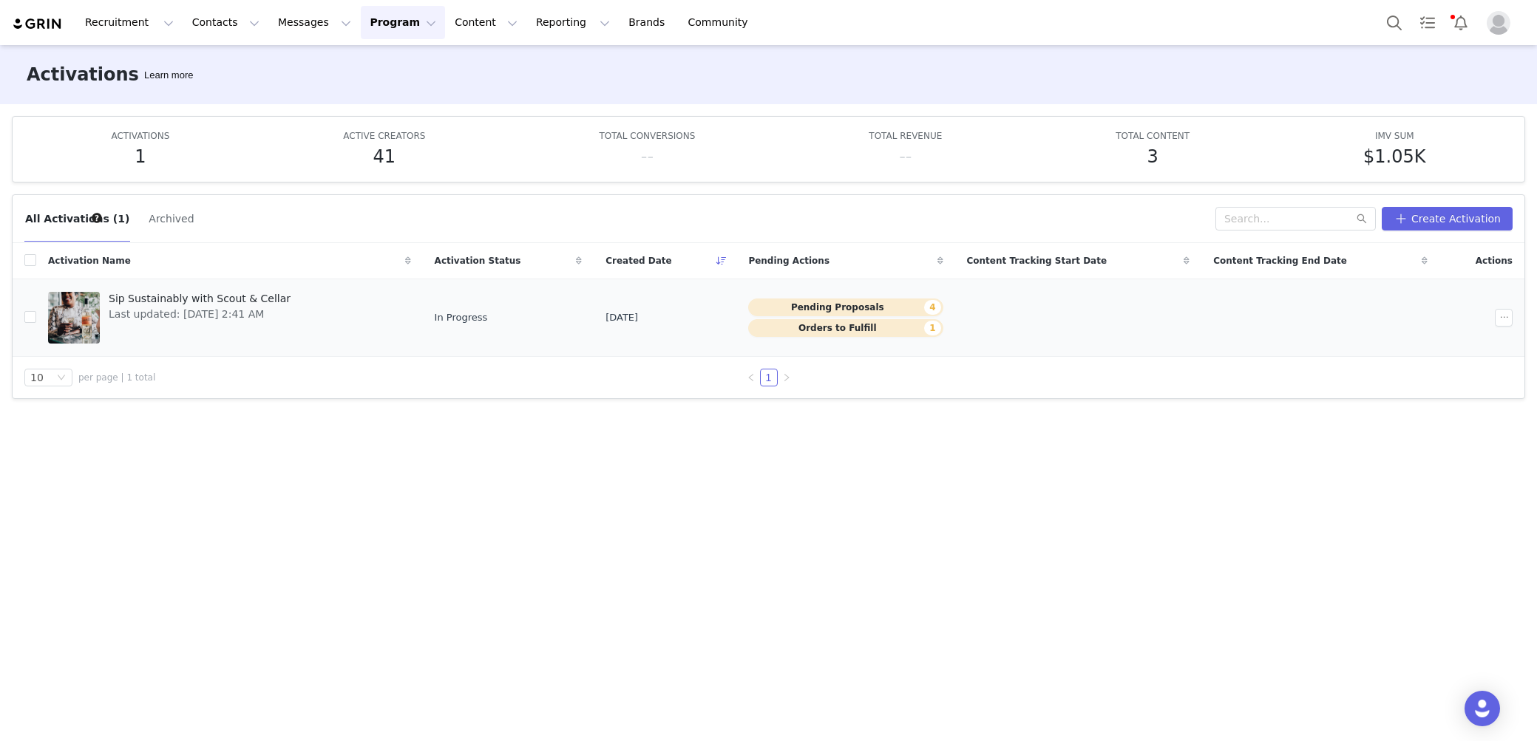
click at [251, 319] on span "Last updated: Sep 30, 2025 2:41 AM" at bounding box center [200, 315] width 182 height 16
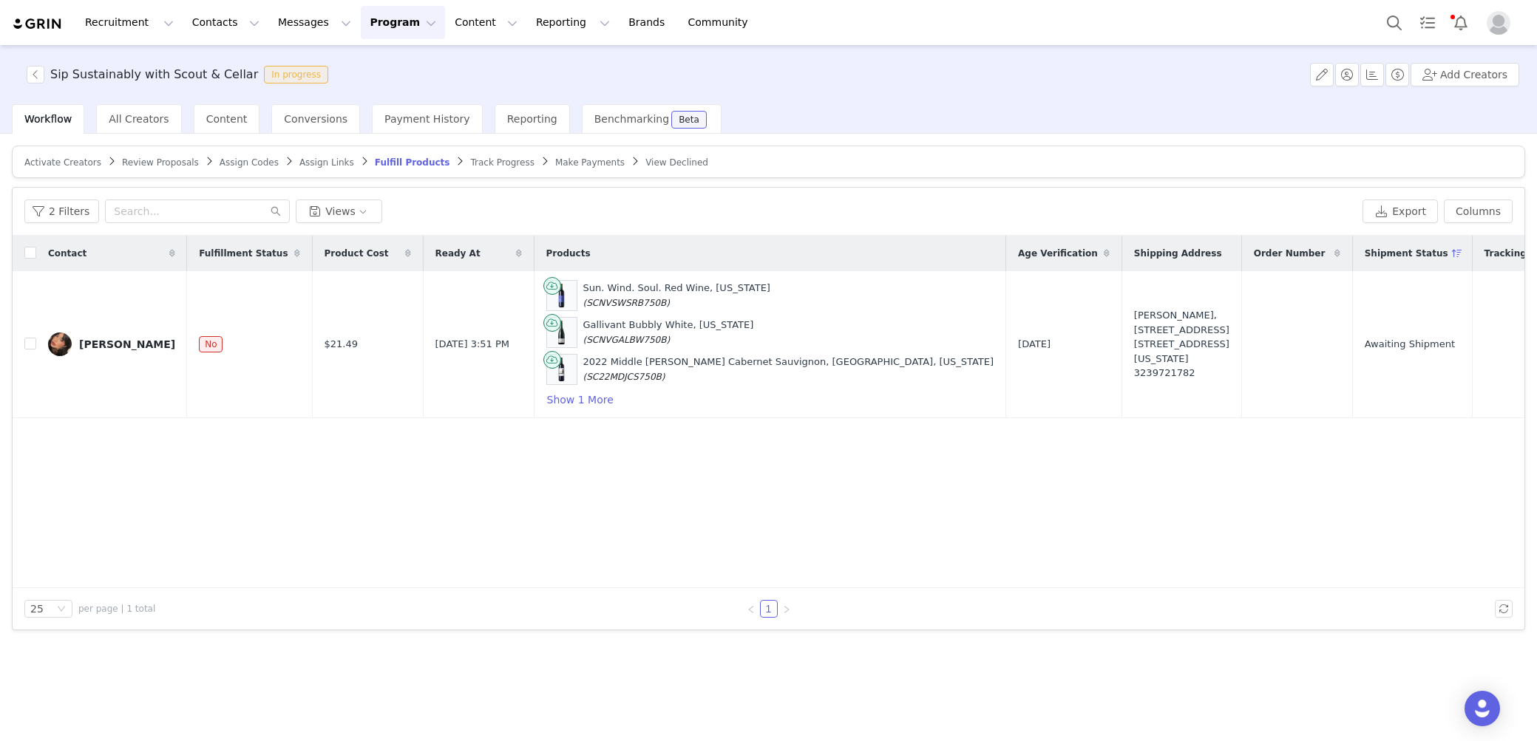
click at [163, 162] on span "Review Proposals" at bounding box center [160, 162] width 77 height 10
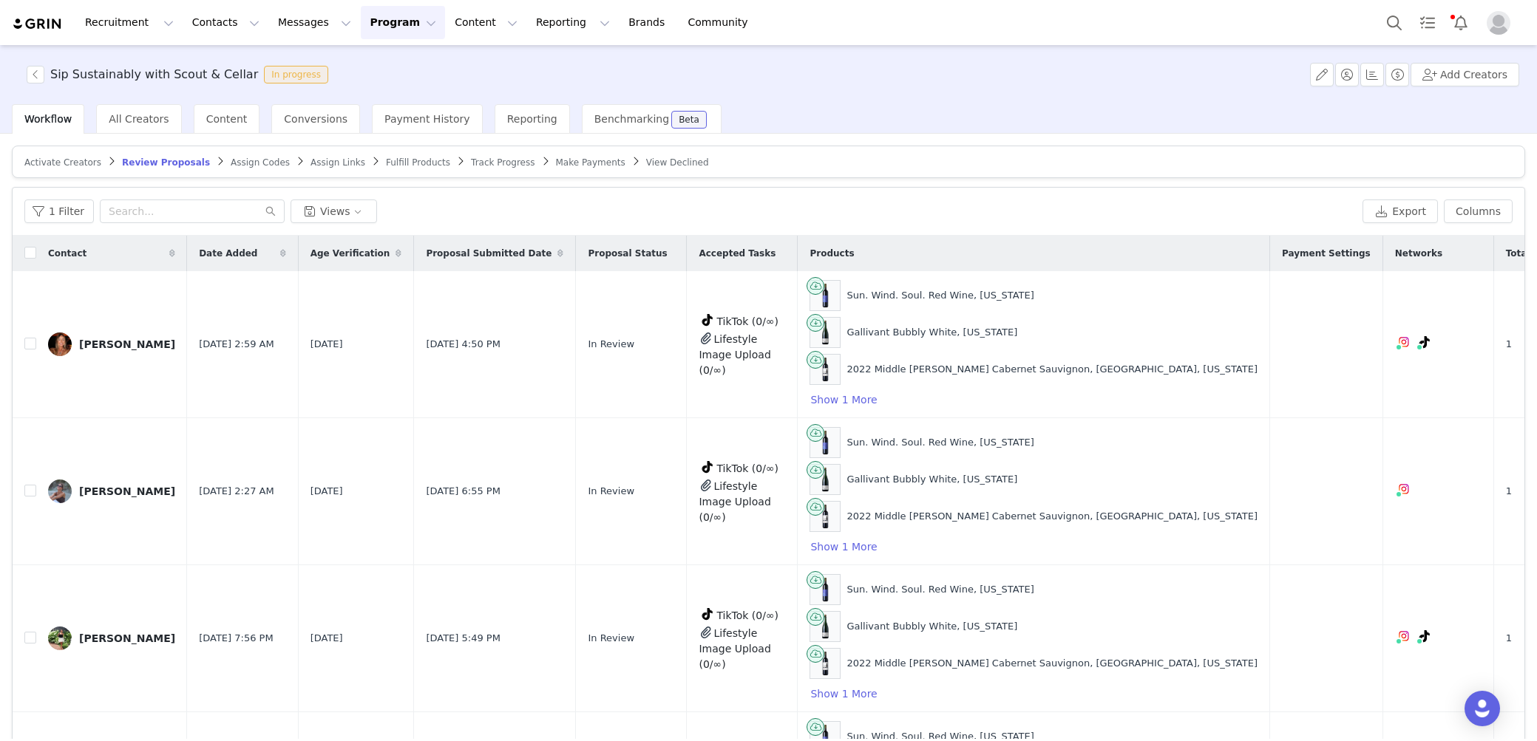
click at [956, 189] on div "1 Filter Views Export Columns" at bounding box center [768, 212] width 1511 height 48
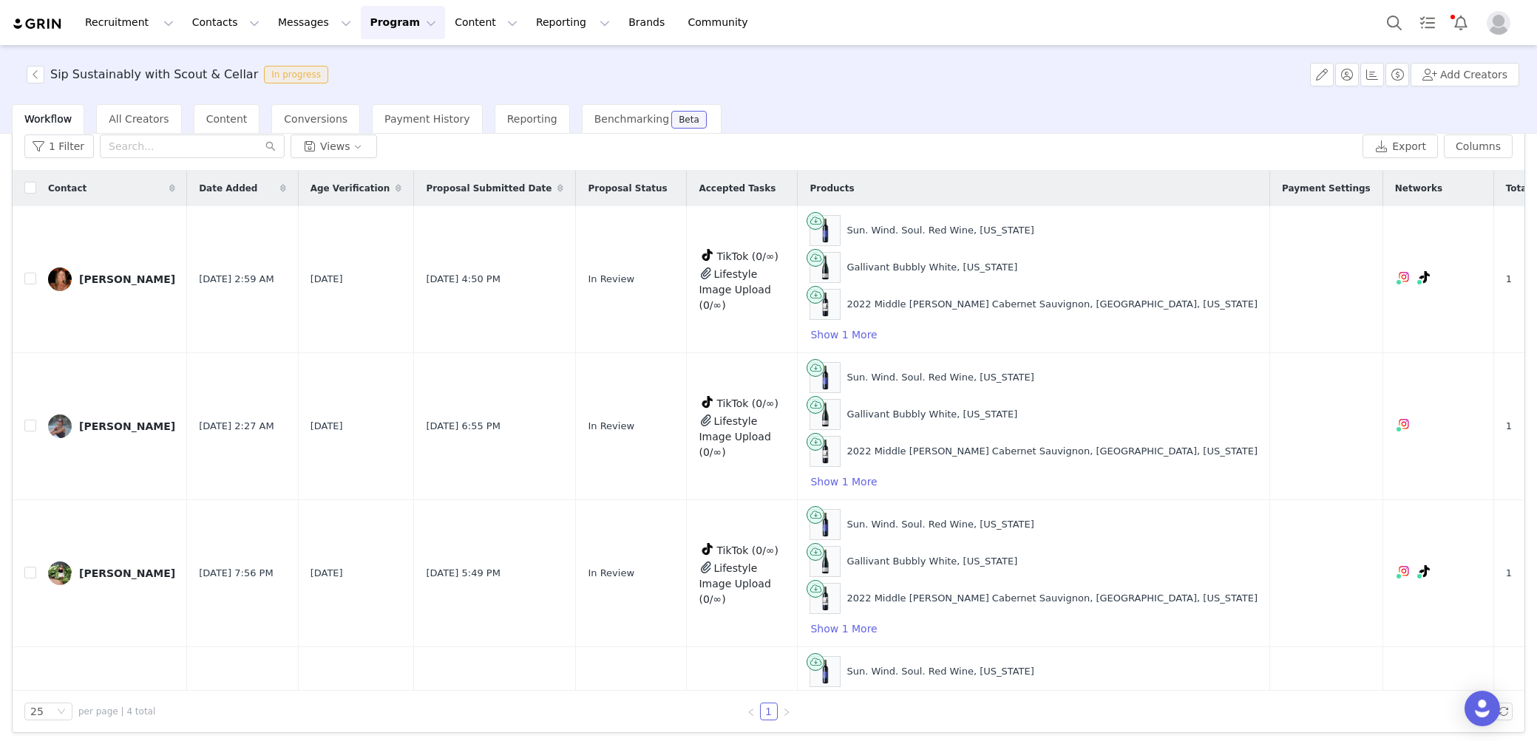
scroll to position [69, 0]
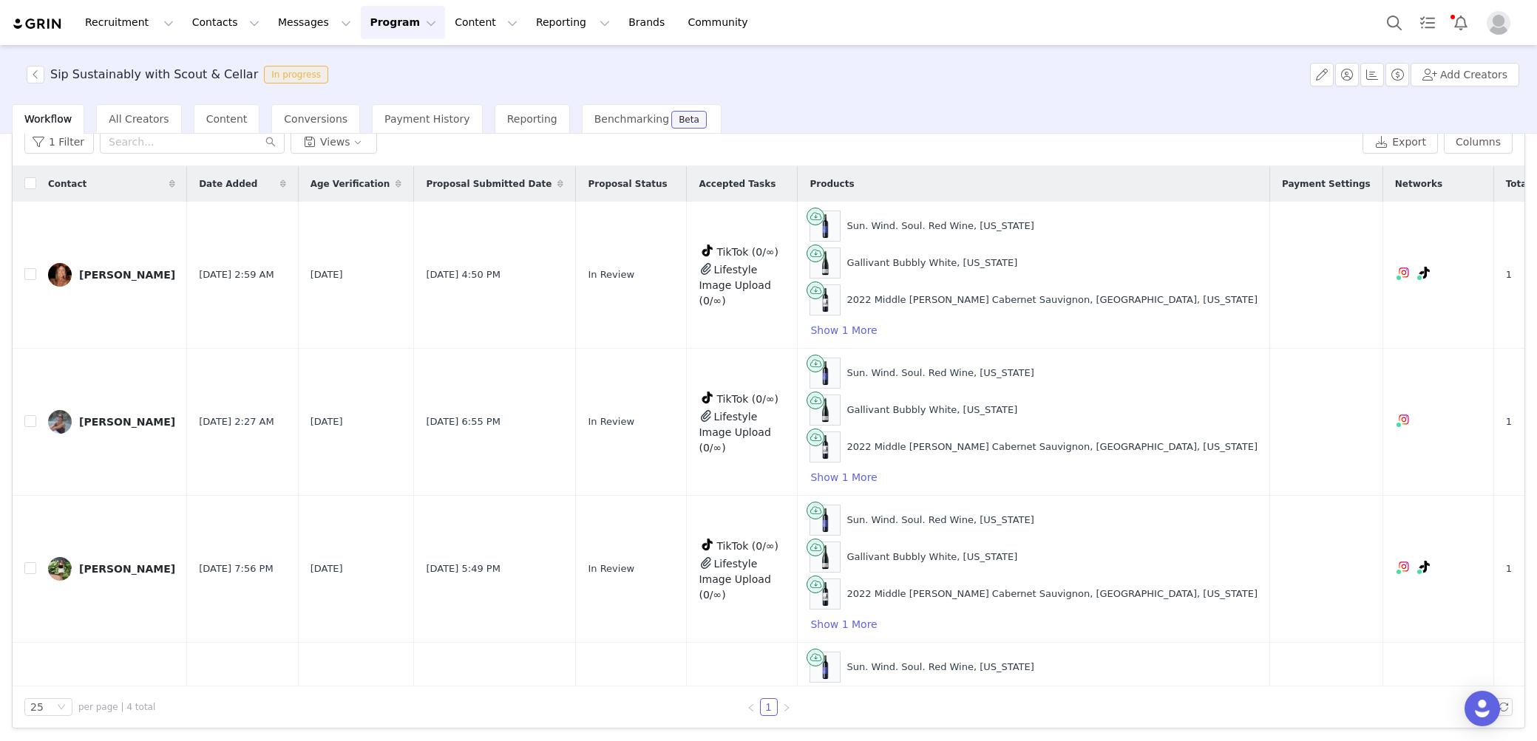
click at [1207, 84] on div "Sip Sustainably with Scout & Cellar In progress Add Creators" at bounding box center [768, 74] width 1537 height 59
click at [368, 23] on button "Program Program" at bounding box center [403, 22] width 84 height 33
click at [383, 64] on p "Activations" at bounding box center [378, 66] width 57 height 16
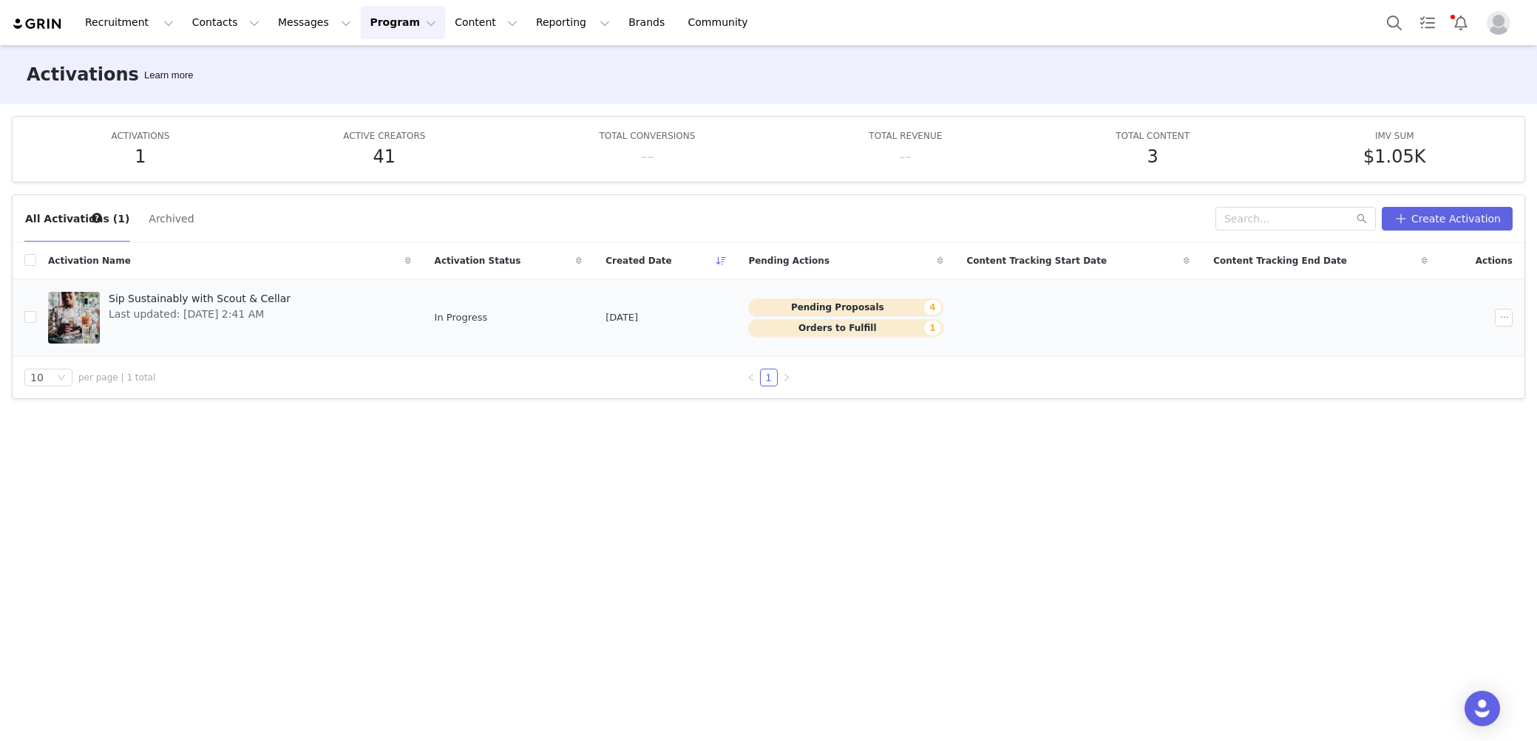
click at [261, 313] on span "Last updated: Sep 30, 2025 2:41 AM" at bounding box center [200, 315] width 182 height 16
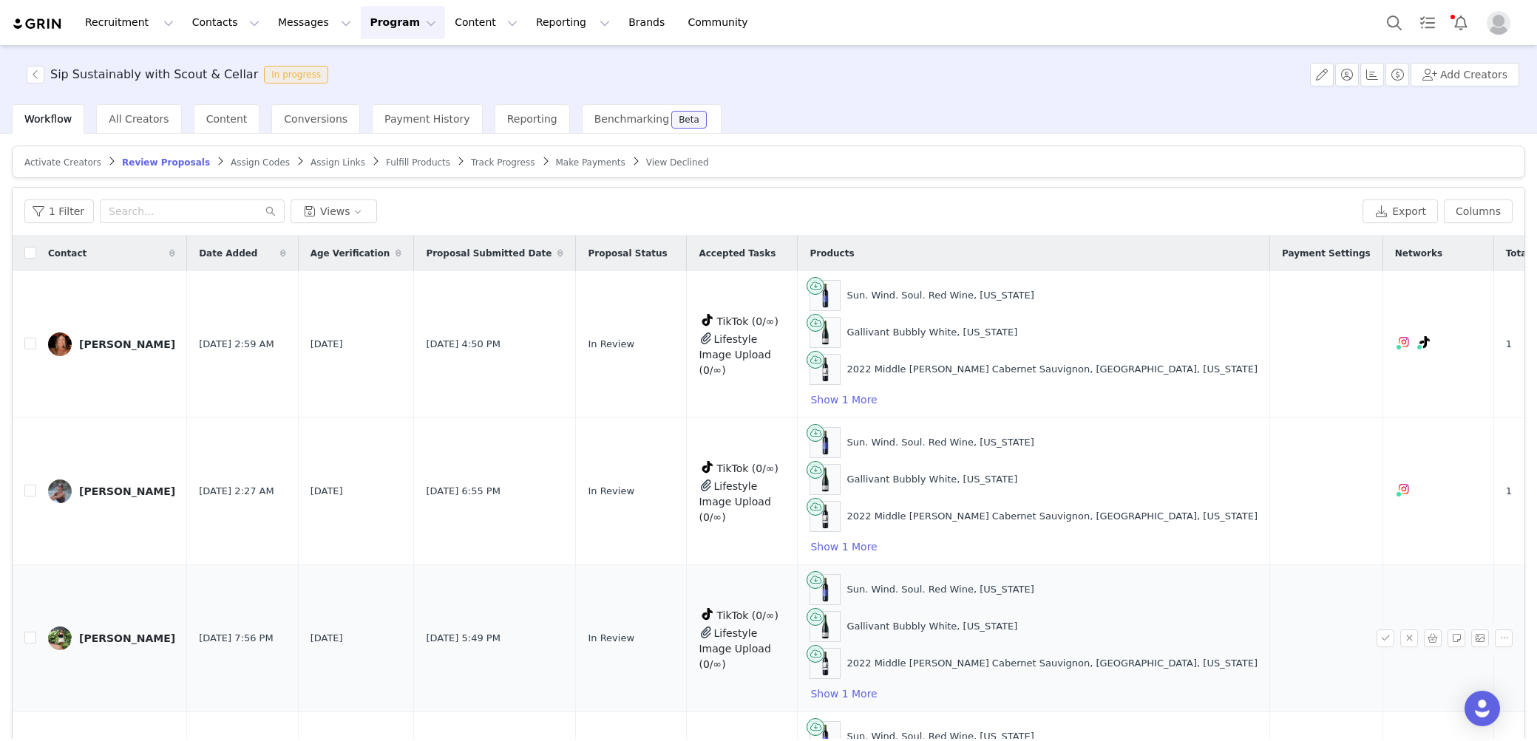
click at [416, 670] on td "Sep 30, 2025 5:49 PM" at bounding box center [495, 638] width 162 height 147
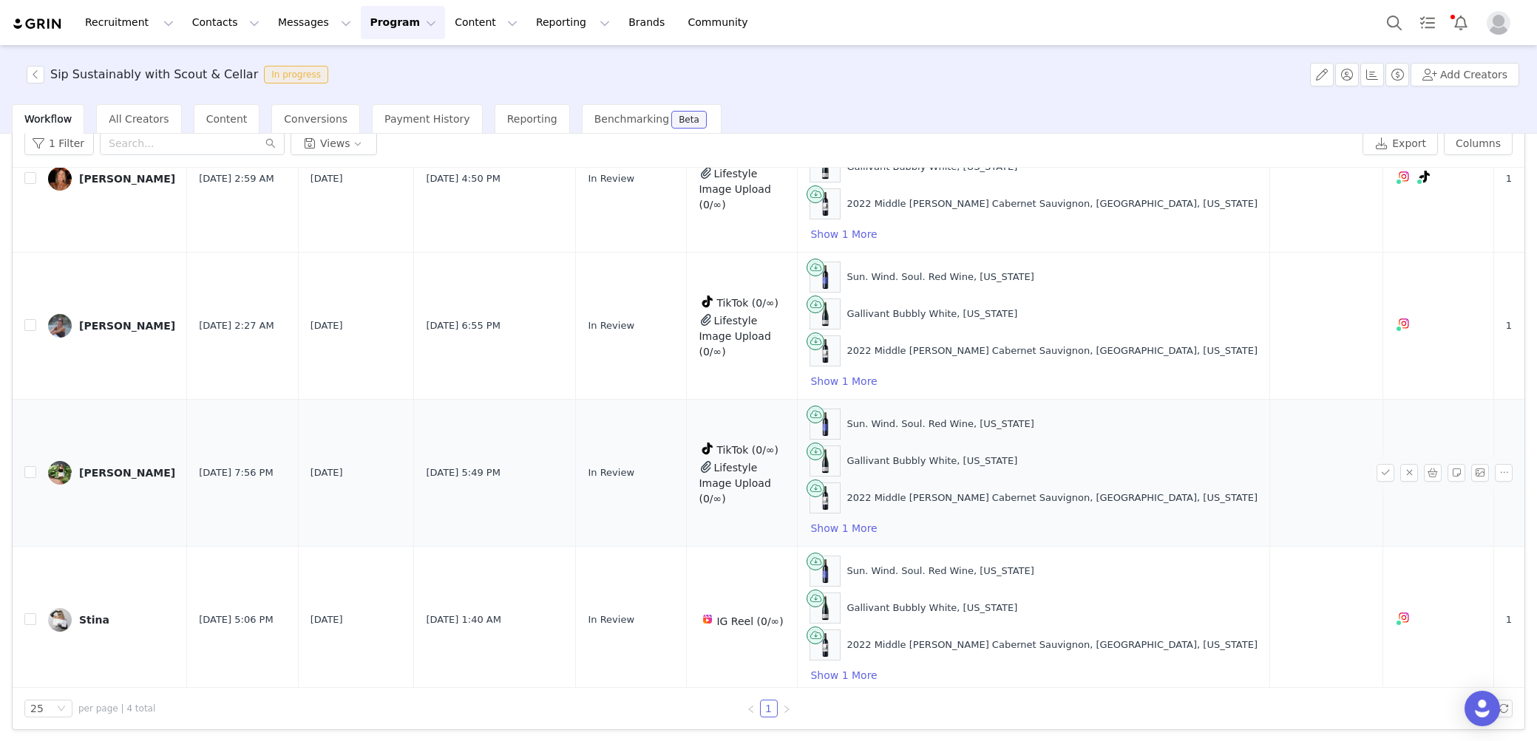
scroll to position [69, 0]
click at [98, 616] on div "Stina" at bounding box center [94, 619] width 30 height 12
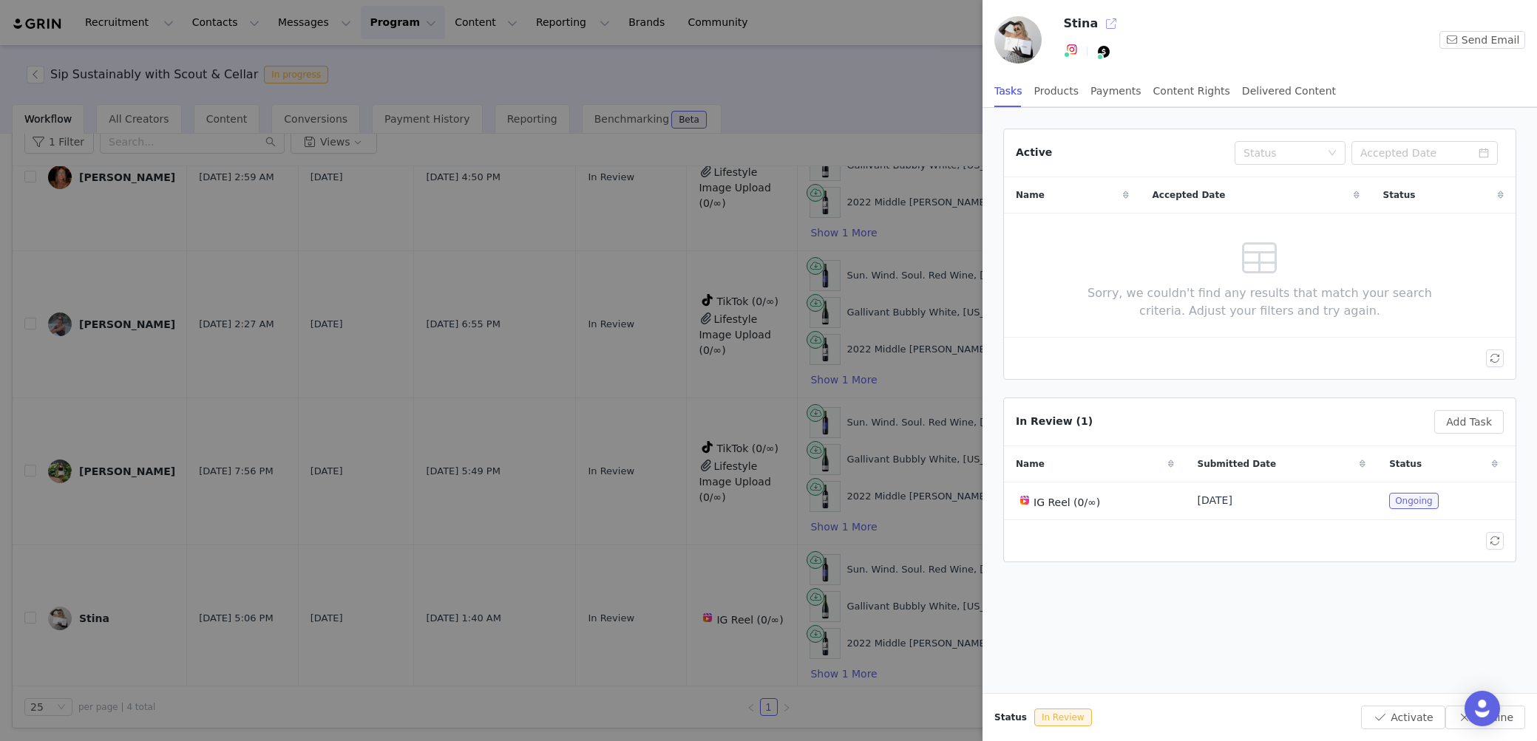
click at [1106, 27] on button "button" at bounding box center [1111, 24] width 24 height 24
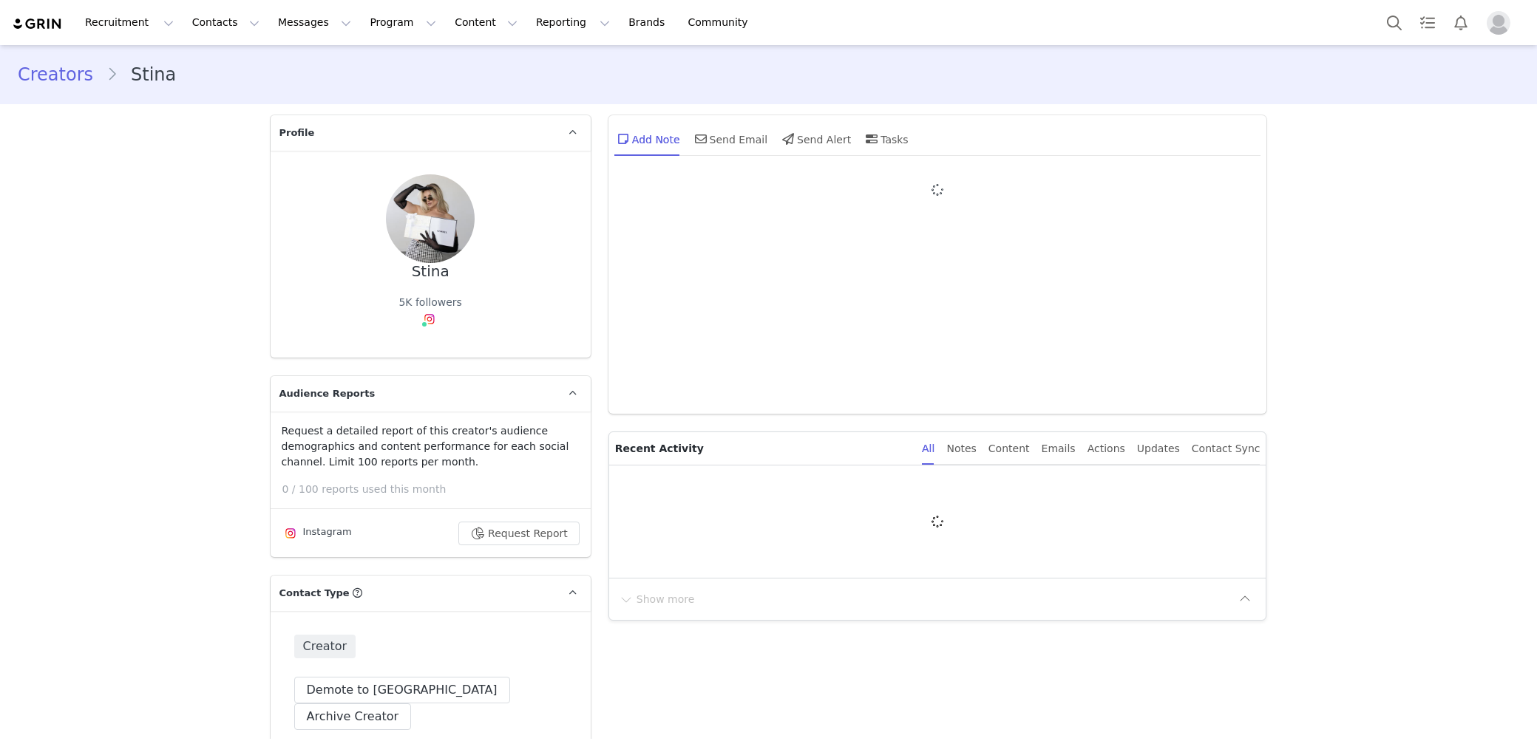
type input "+1 ([GEOGRAPHIC_DATA])"
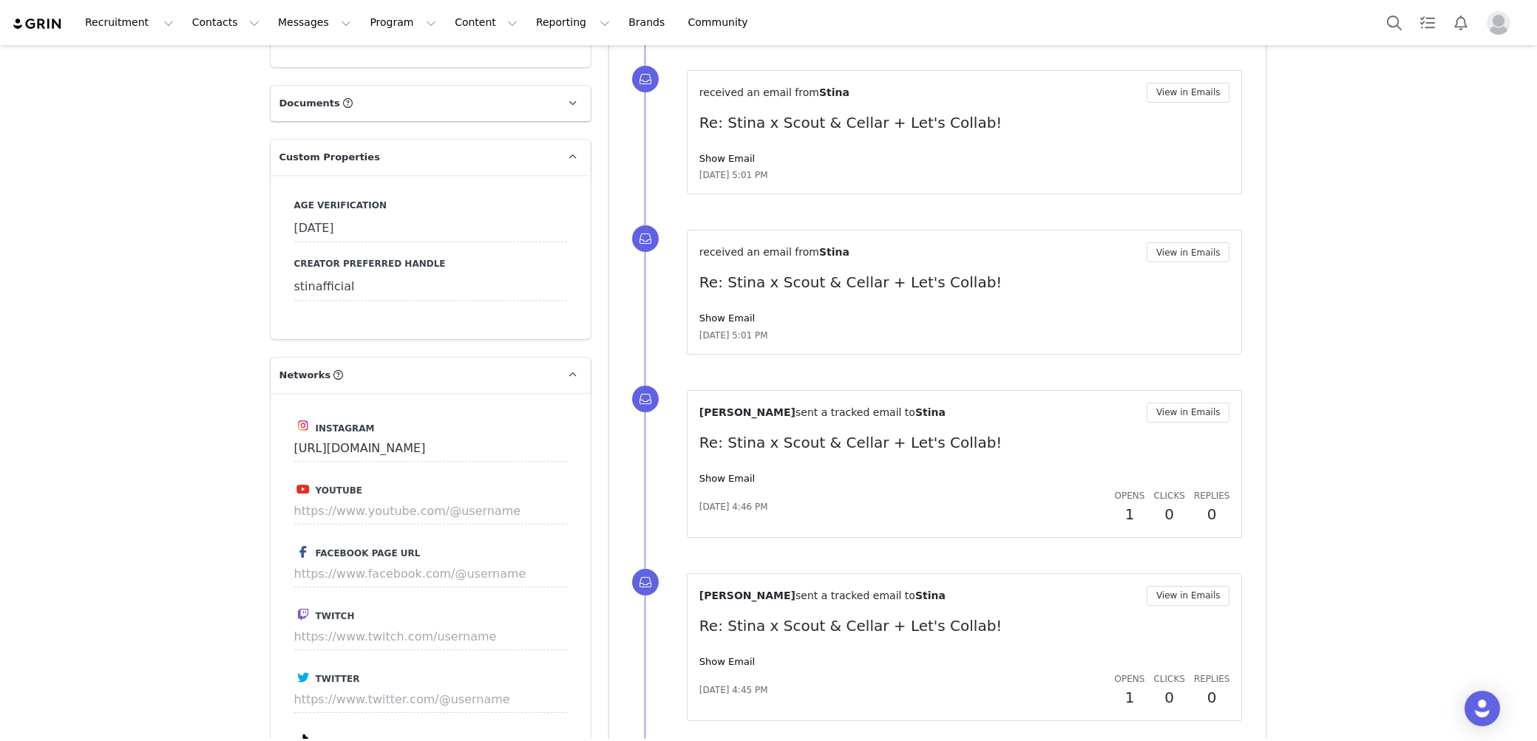
scroll to position [1508, 0]
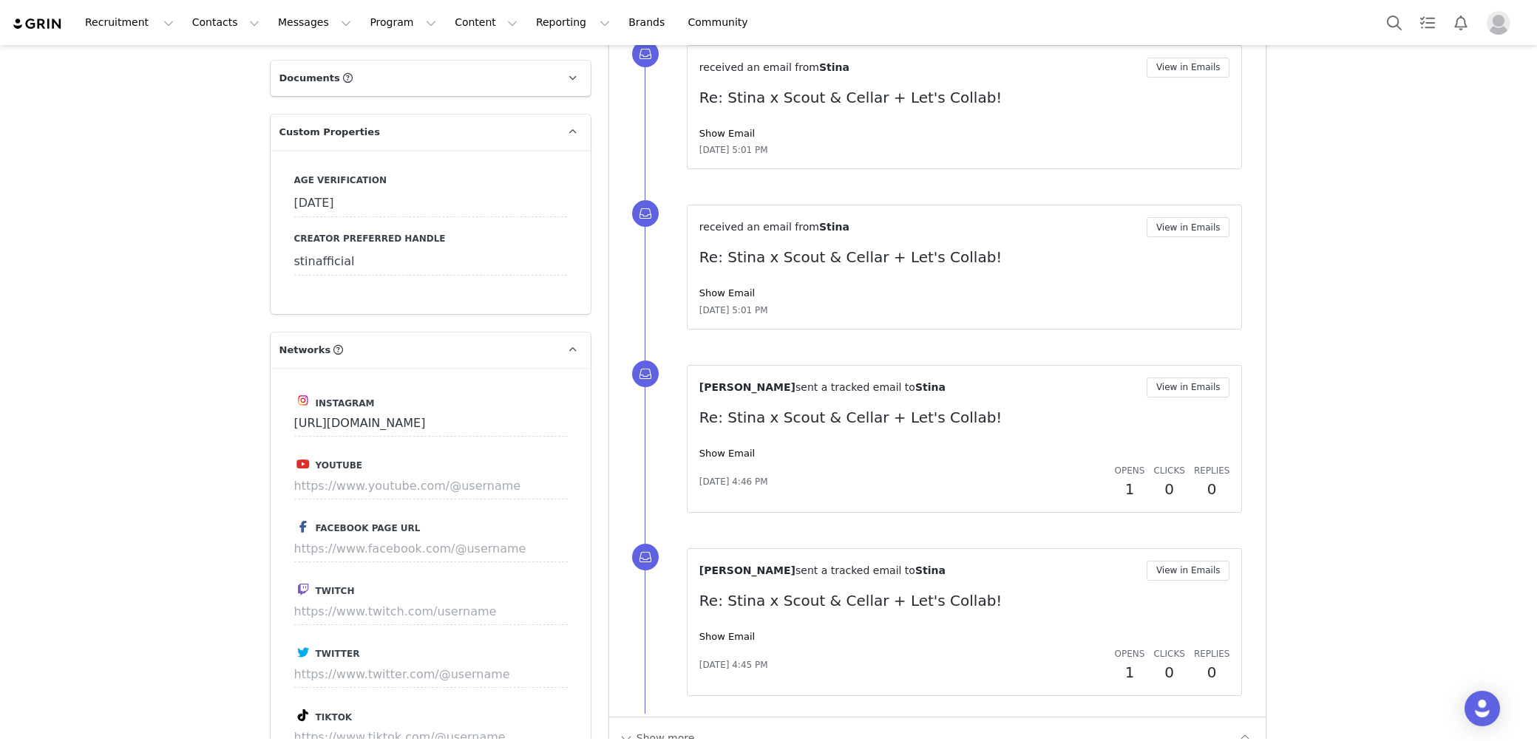
click at [452, 191] on div "[DATE]" at bounding box center [430, 204] width 273 height 27
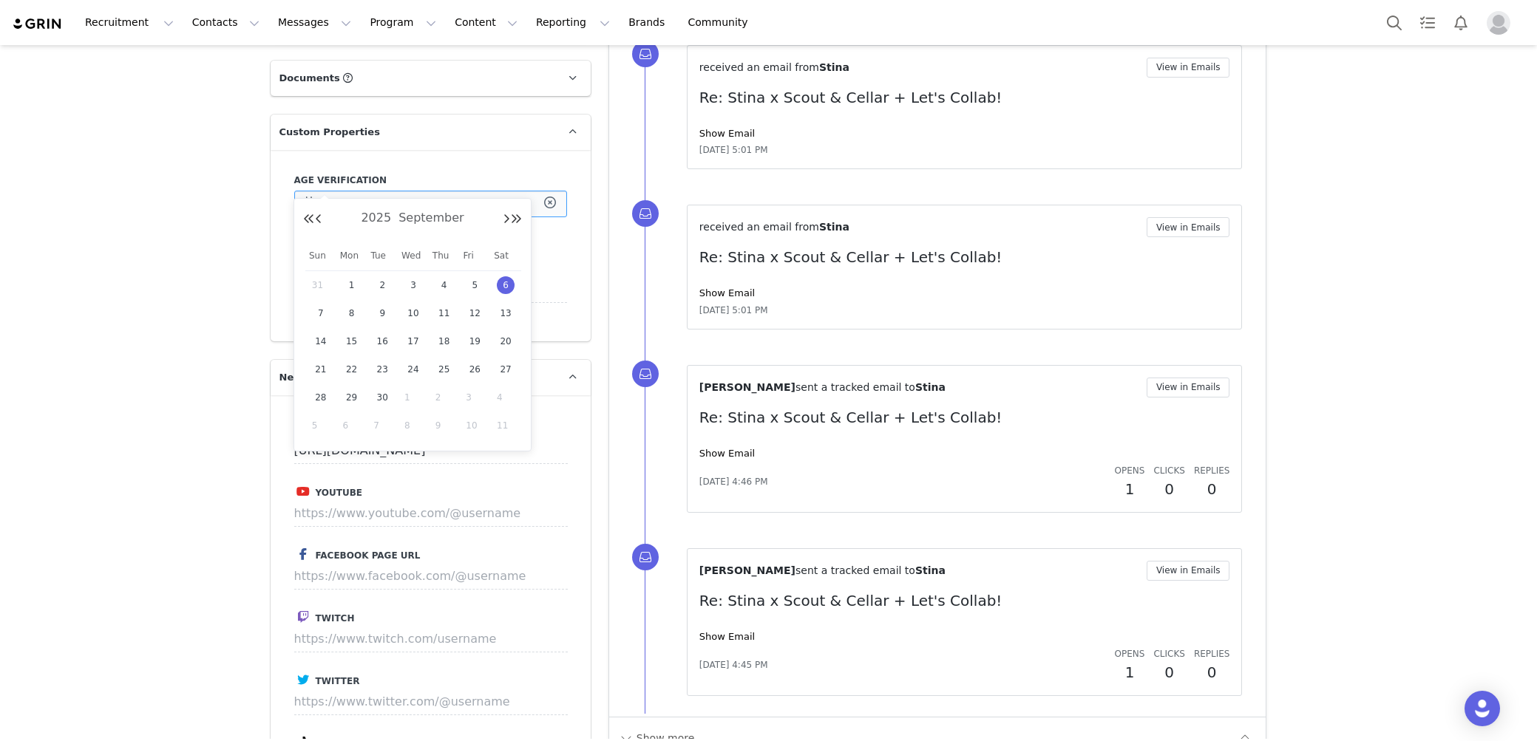
click at [452, 191] on input "[DATE]" at bounding box center [430, 204] width 273 height 27
type input "[DATE]"
click at [229, 392] on div "Creators Stina Profile Stina 5K followers Audience Reports Request a detailed r…" at bounding box center [768, 591] width 1537 height 4109
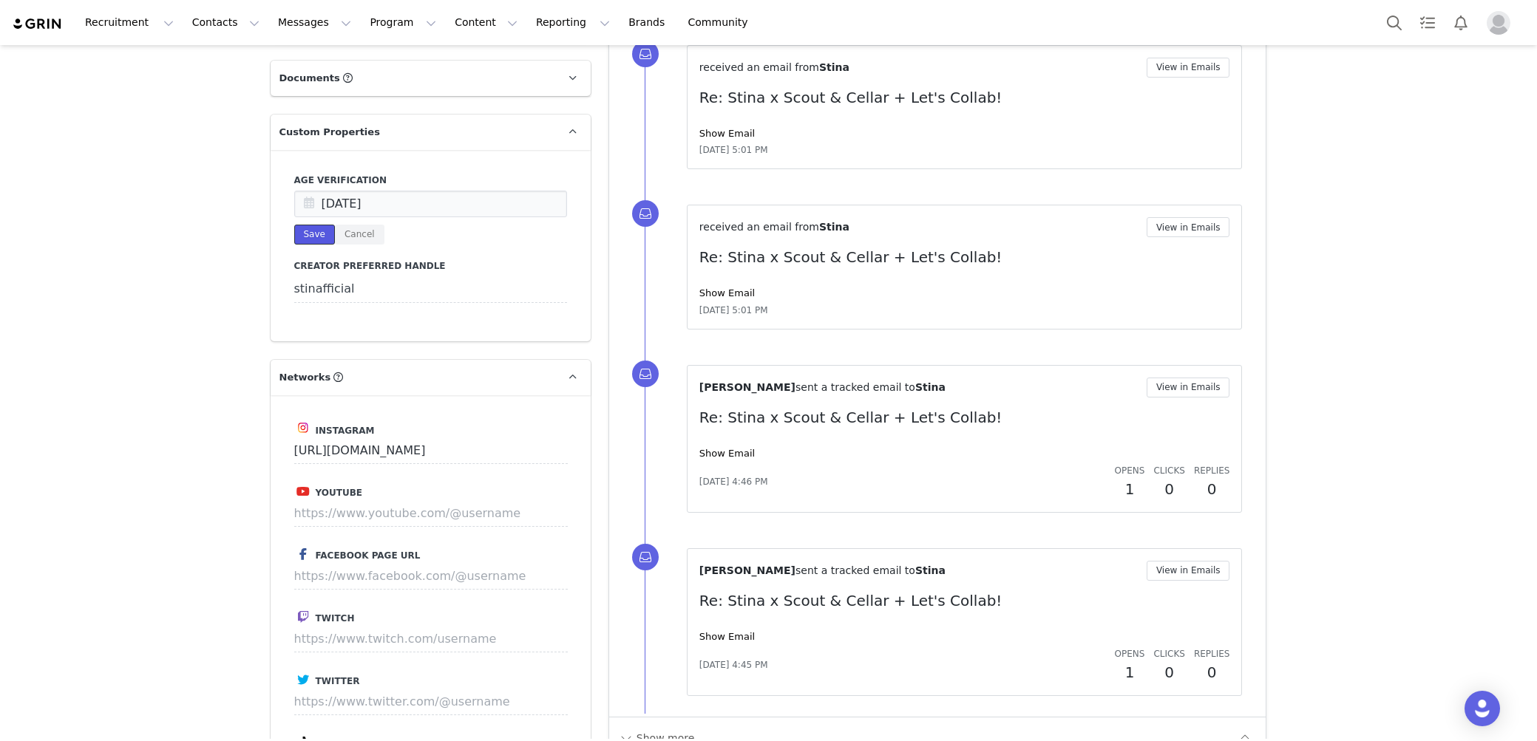
click at [306, 225] on button "Save" at bounding box center [314, 235] width 41 height 20
